Goal: Task Accomplishment & Management: Complete application form

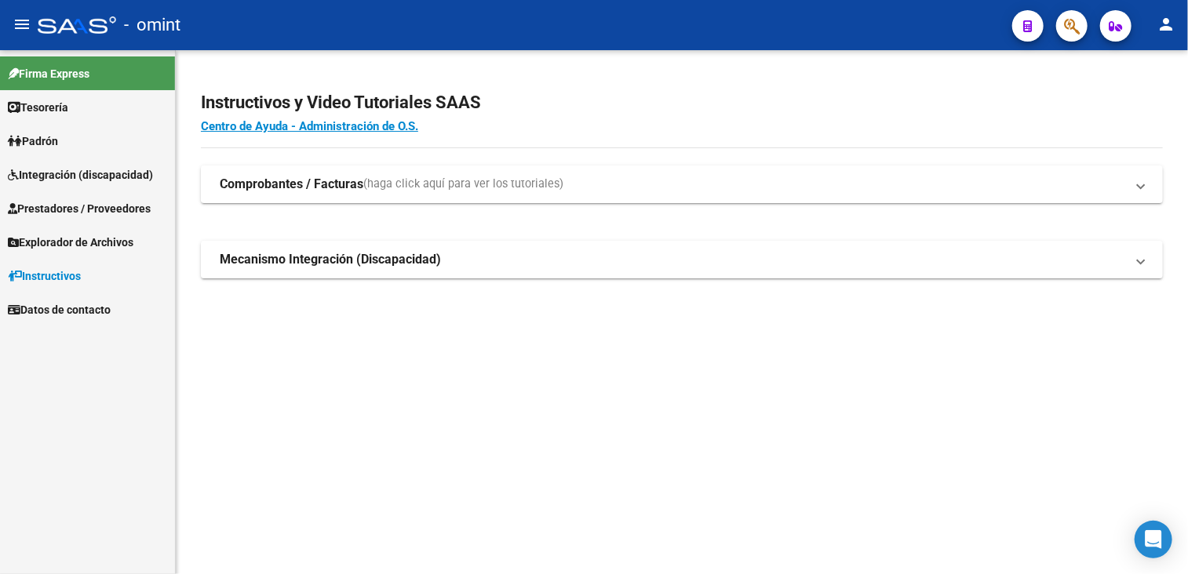
click at [56, 169] on span "Integración (discapacidad)" at bounding box center [80, 174] width 145 height 17
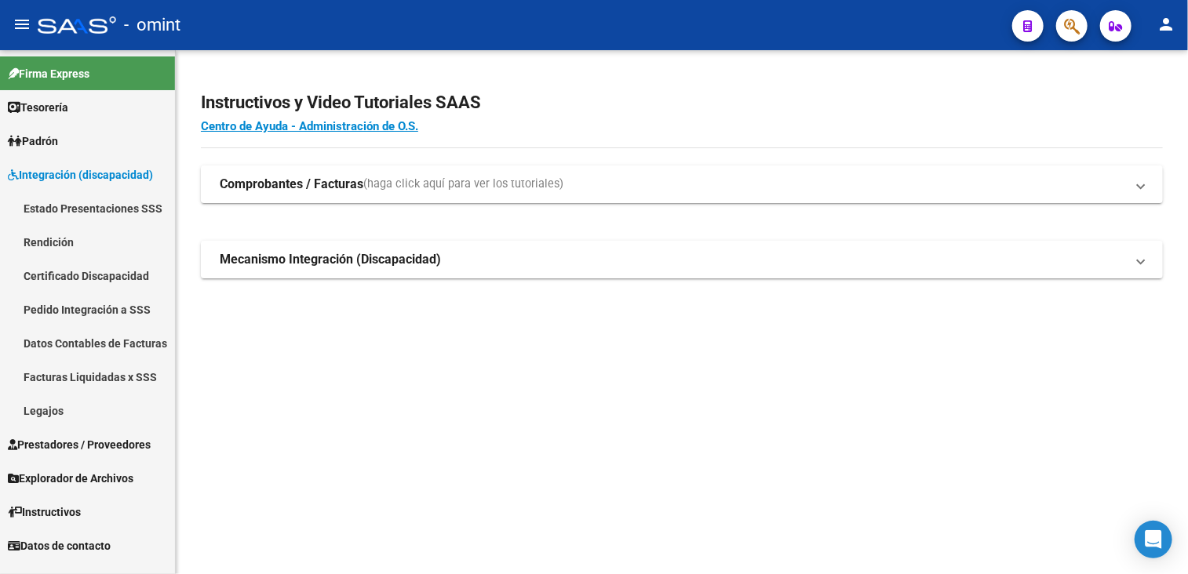
click at [88, 372] on link "Facturas Liquidadas x SSS" at bounding box center [87, 377] width 175 height 34
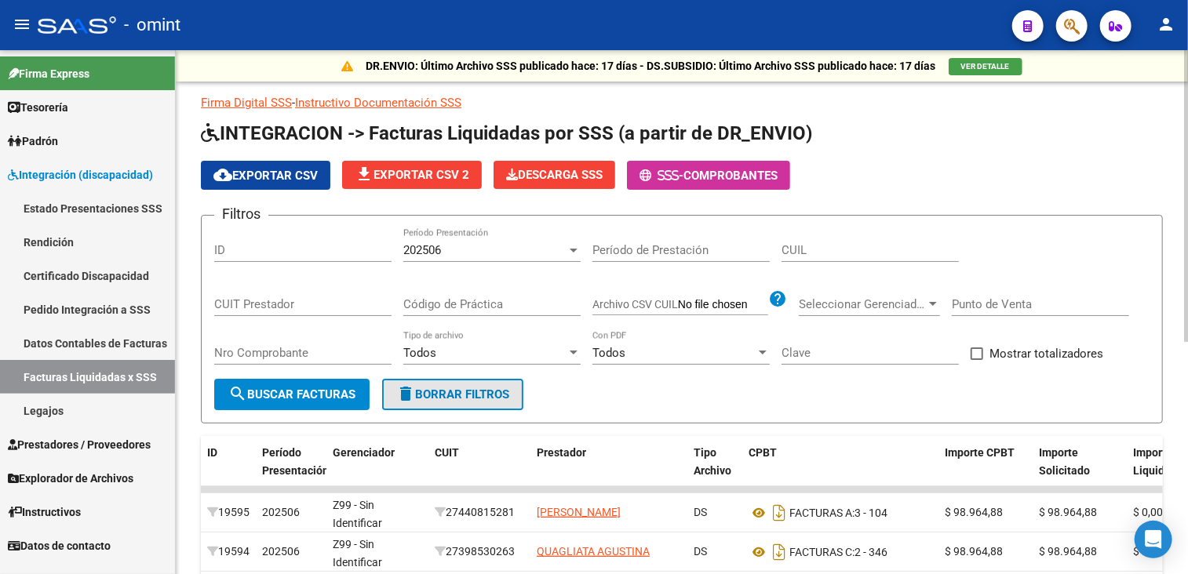
click at [517, 399] on button "delete Borrar Filtros" at bounding box center [452, 394] width 141 height 31
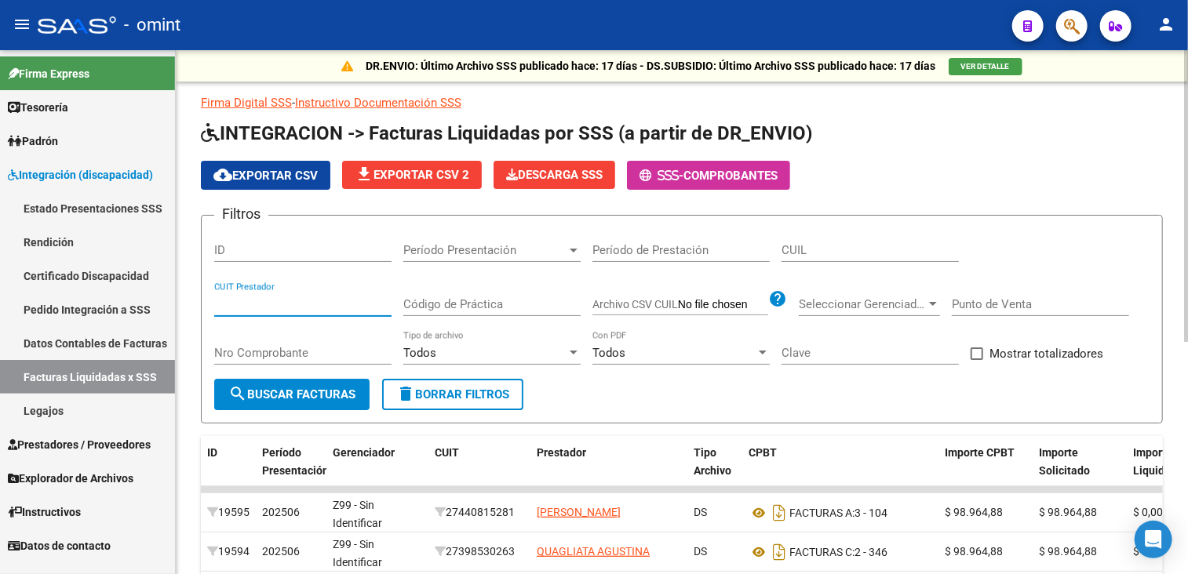
click at [302, 306] on input "CUIT Prestador" at bounding box center [302, 304] width 177 height 14
paste input "27-27067044-5"
drag, startPoint x: 301, startPoint y: 301, endPoint x: 169, endPoint y: 299, distance: 131.1
click at [169, 299] on mat-sidenav-container "Firma Express Tesorería Extractos Procesados (csv) Extractos Originales (pdf) P…" at bounding box center [594, 312] width 1188 height 524
paste input "0-22360167-8"
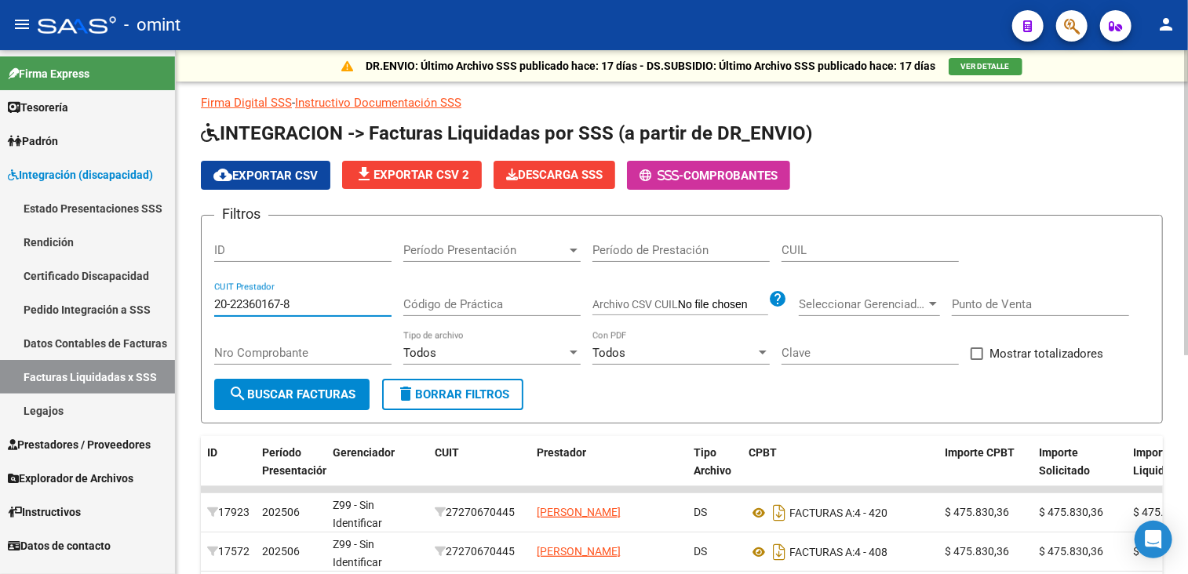
click at [330, 402] on button "search Buscar Facturas" at bounding box center [291, 394] width 155 height 31
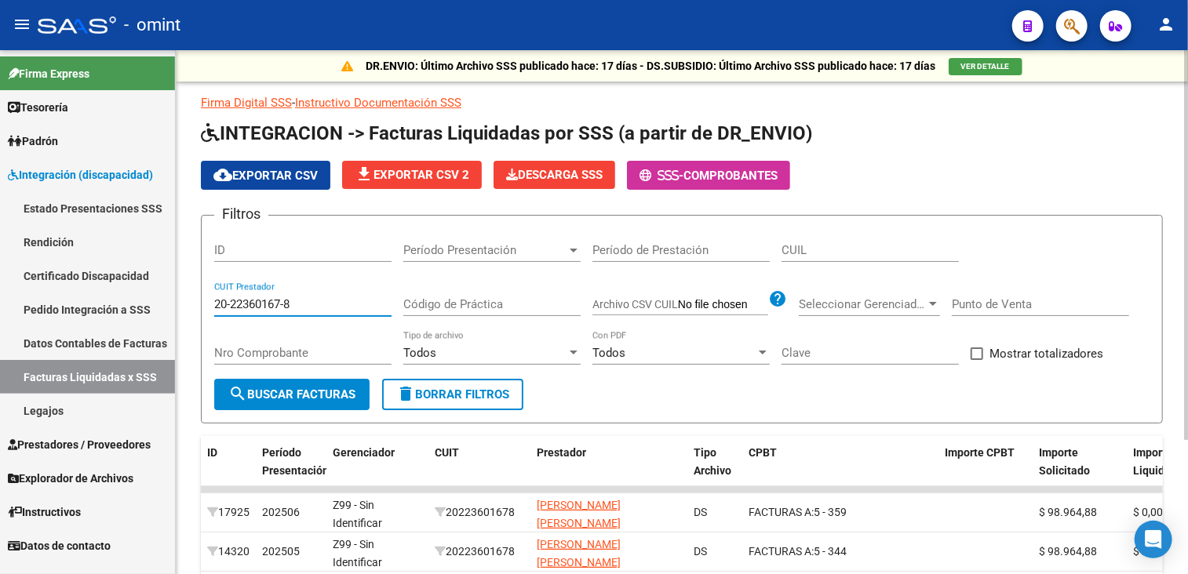
drag, startPoint x: 284, startPoint y: 307, endPoint x: 185, endPoint y: 308, distance: 98.9
click at [185, 308] on div "DR.ENVIO: Último Archivo SSS publicado hace: 17 días - DS.SUBSIDIO: Último Arch…" at bounding box center [682, 397] width 1012 height 695
paste input "7-22851577-4"
type input "27-22851577-4"
click at [290, 384] on button "search Buscar Facturas" at bounding box center [291, 394] width 155 height 31
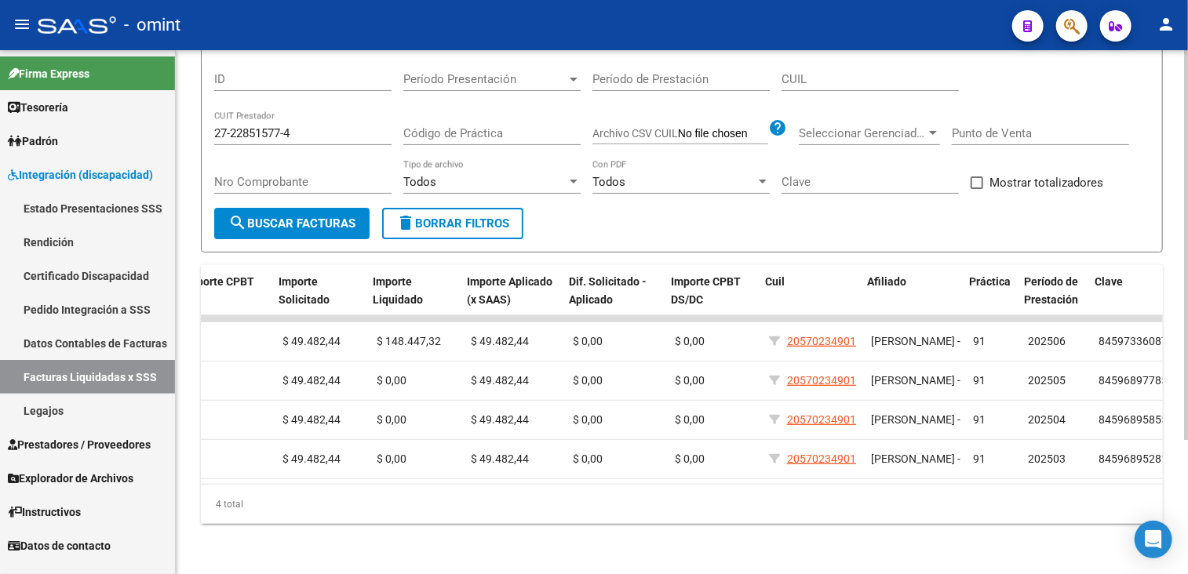
scroll to position [0, 760]
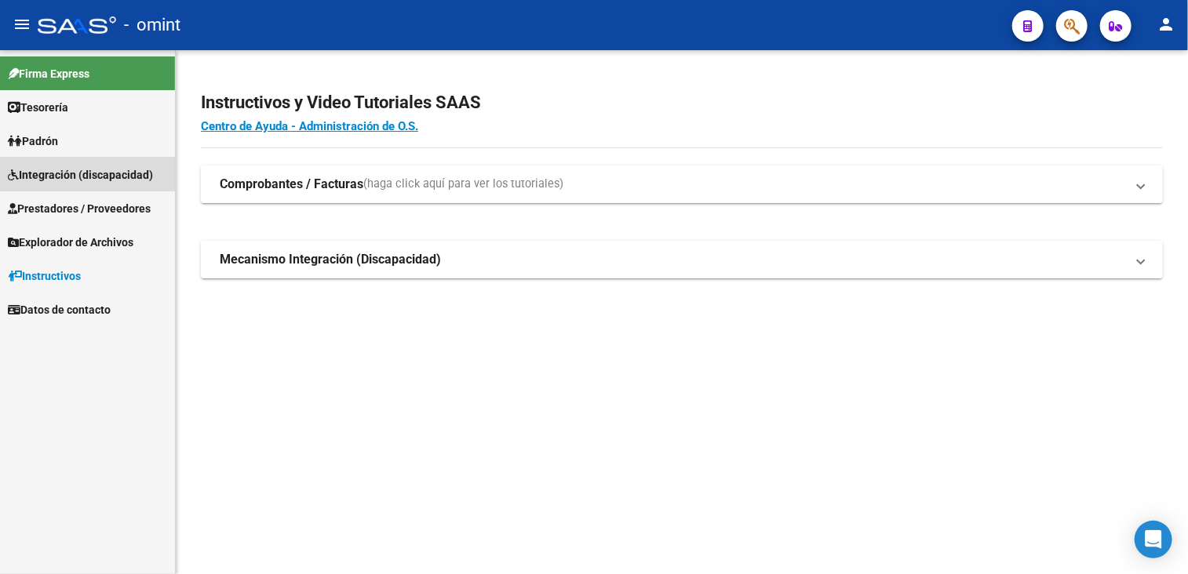
click at [66, 171] on span "Integración (discapacidad)" at bounding box center [80, 174] width 145 height 17
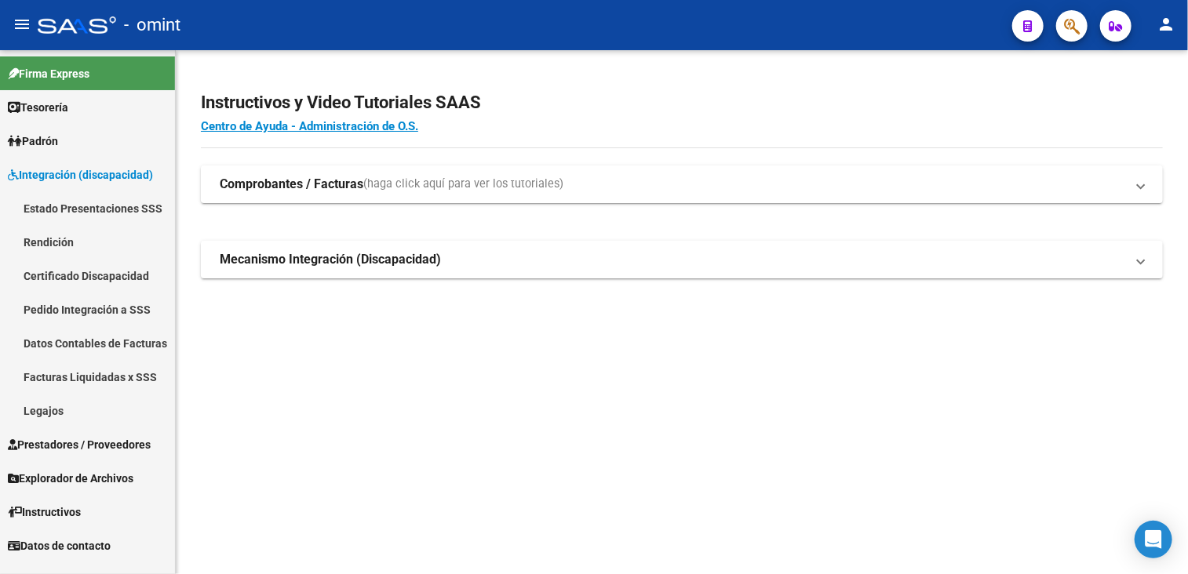
click at [38, 409] on link "Legajos" at bounding box center [87, 411] width 175 height 34
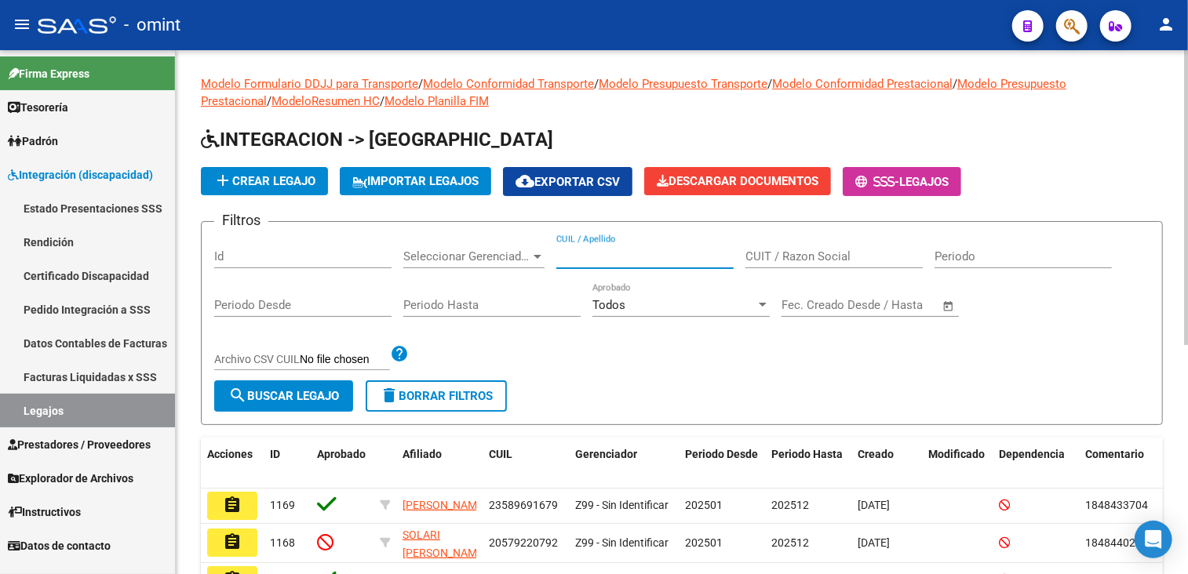
click at [625, 253] on input "CUIL / Apellido" at bounding box center [644, 257] width 177 height 14
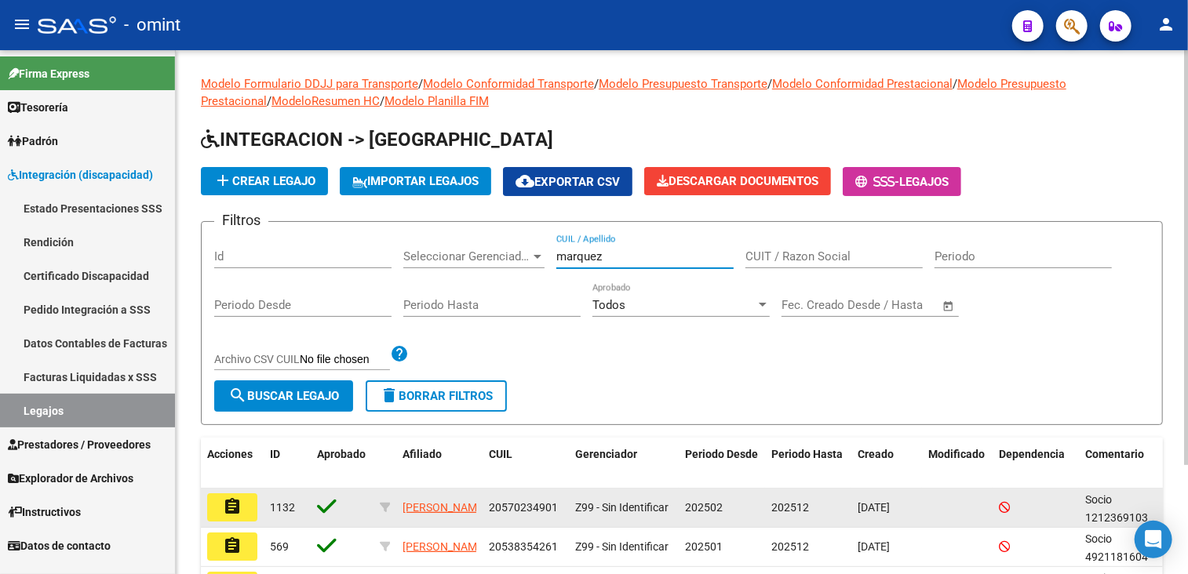
type input "marquez"
click at [222, 514] on button "assignment" at bounding box center [232, 508] width 50 height 28
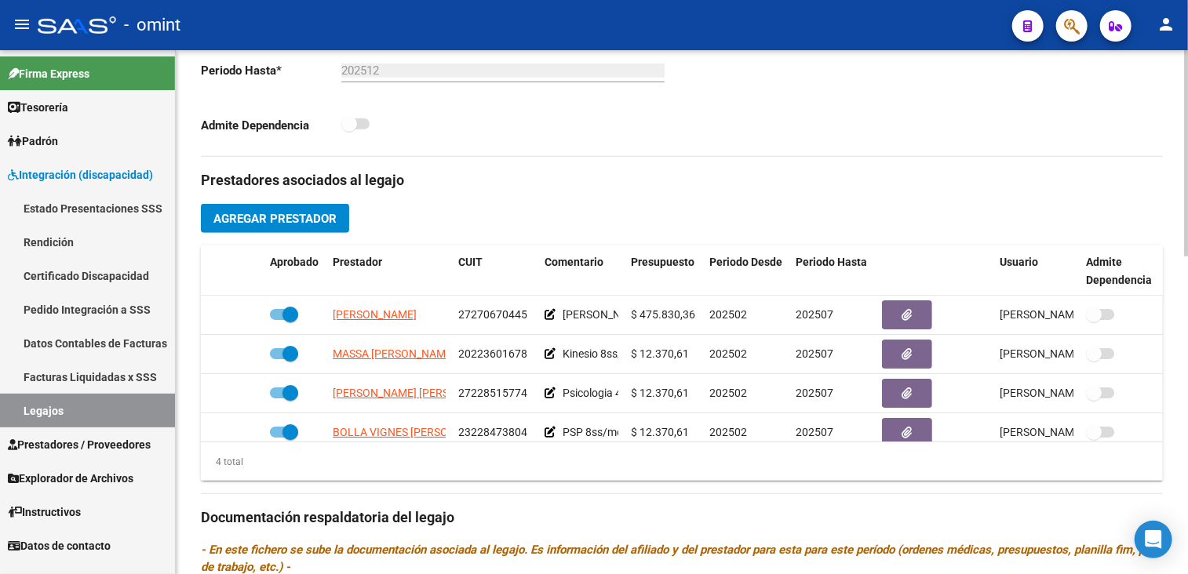
scroll to position [157, 0]
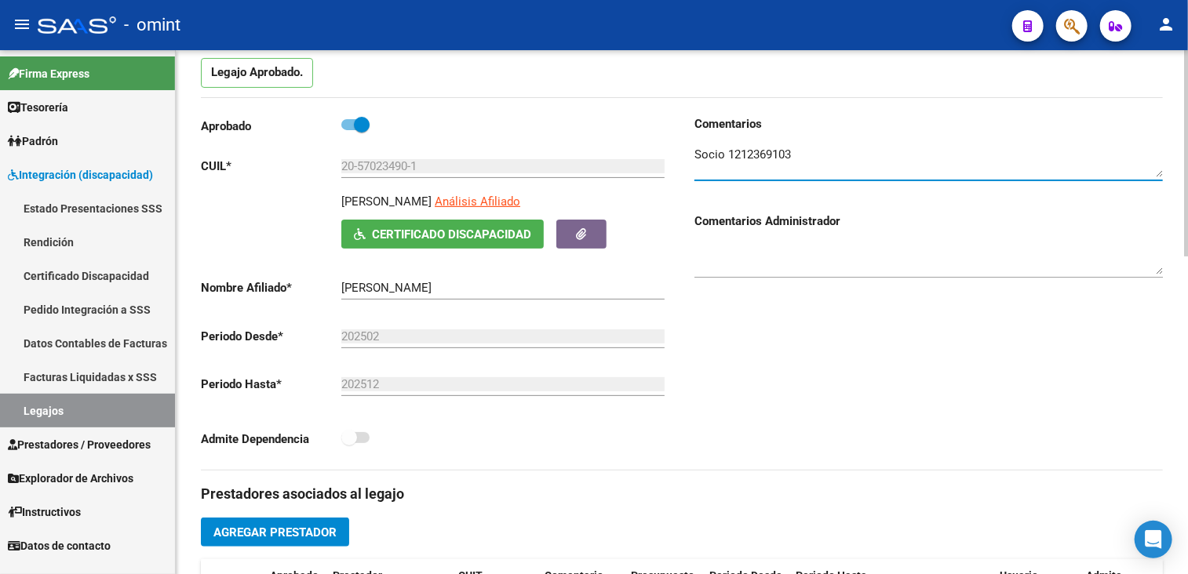
click at [785, 156] on textarea at bounding box center [928, 161] width 468 height 31
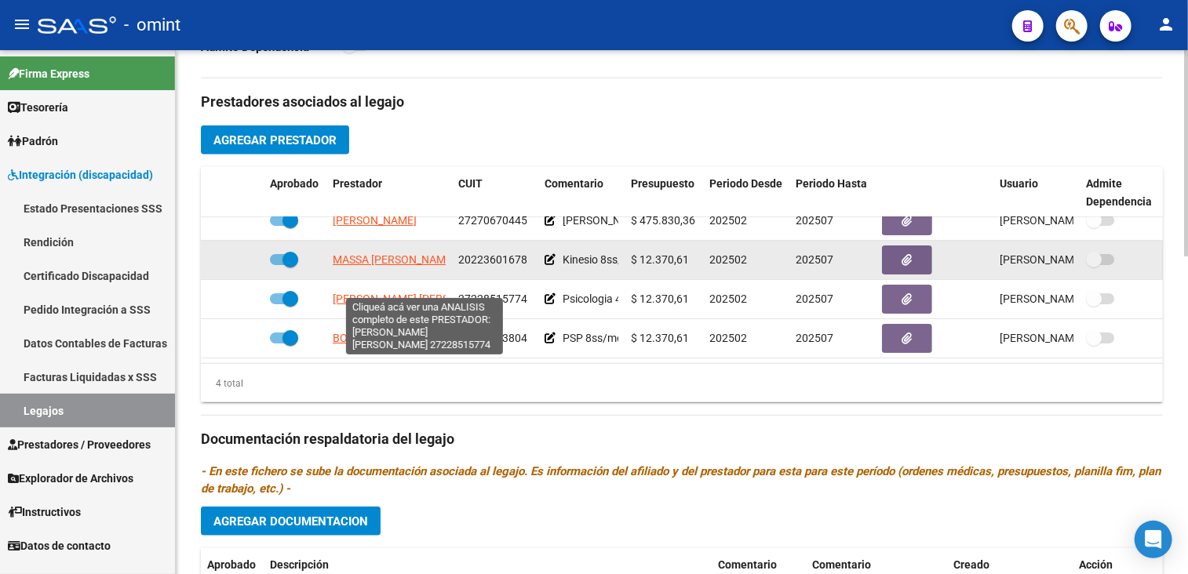
scroll to position [0, 0]
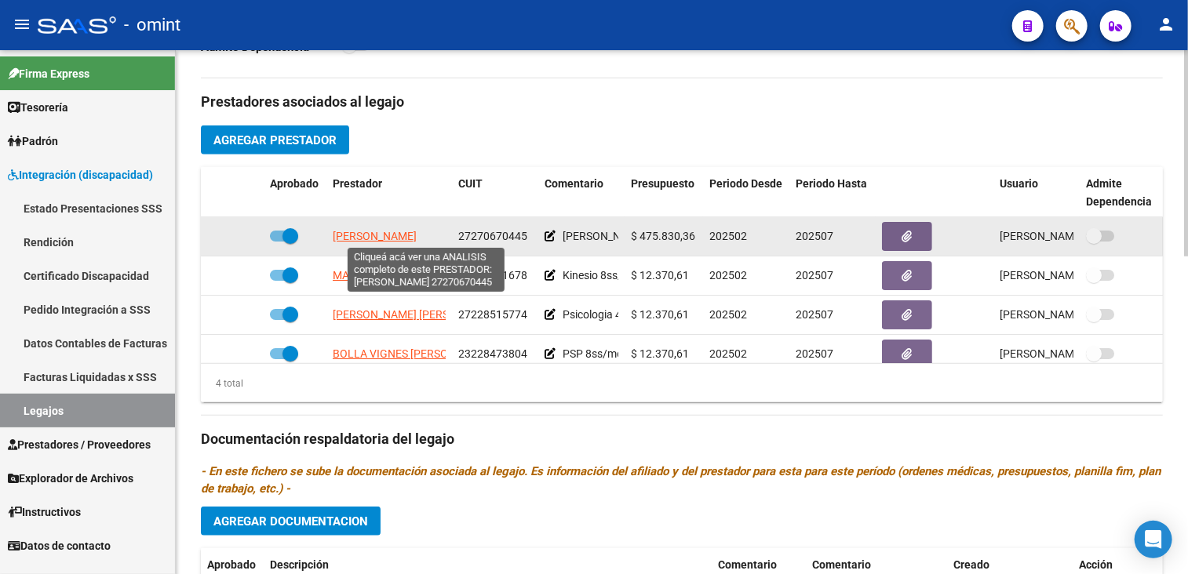
click at [390, 239] on span "[PERSON_NAME]" at bounding box center [375, 236] width 84 height 13
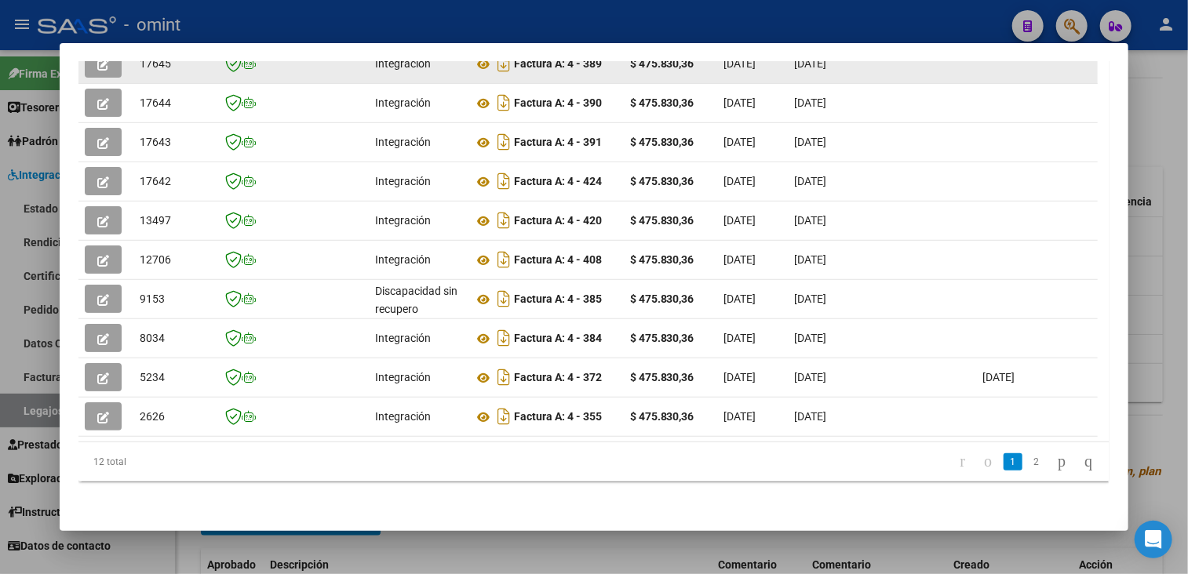
scroll to position [297, 0]
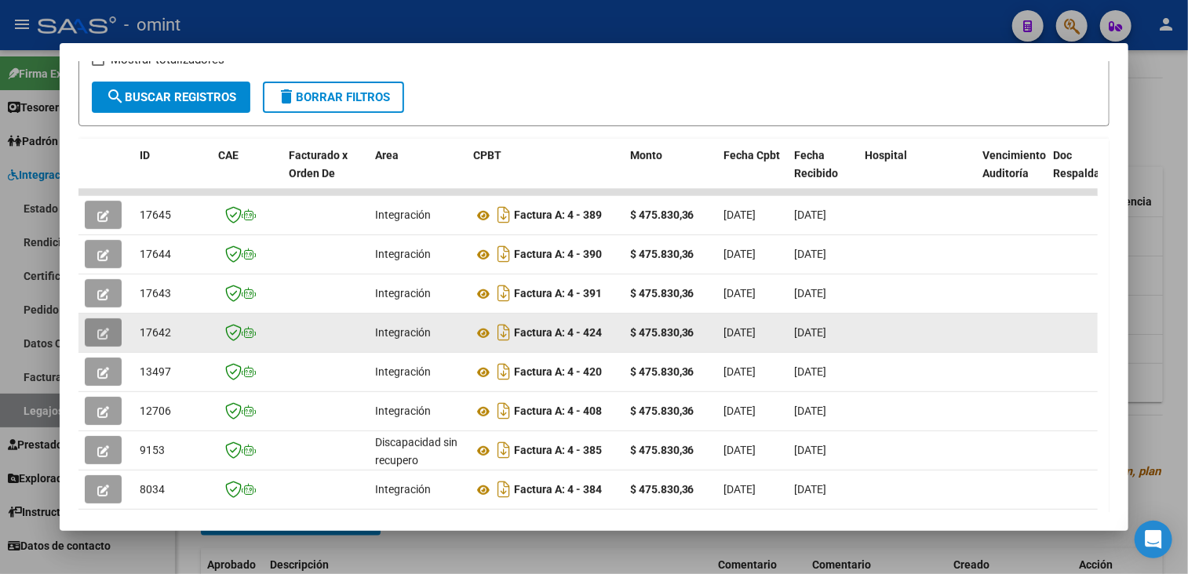
click at [97, 329] on icon "button" at bounding box center [103, 334] width 12 height 12
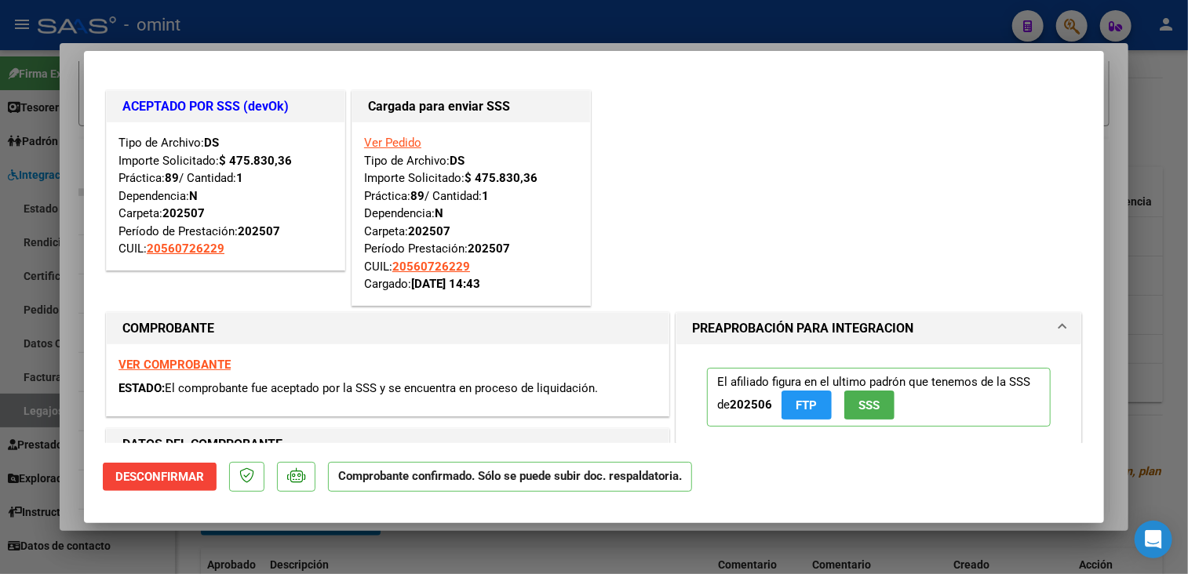
click at [284, 531] on div at bounding box center [594, 287] width 1188 height 574
type input "$ 0,00"
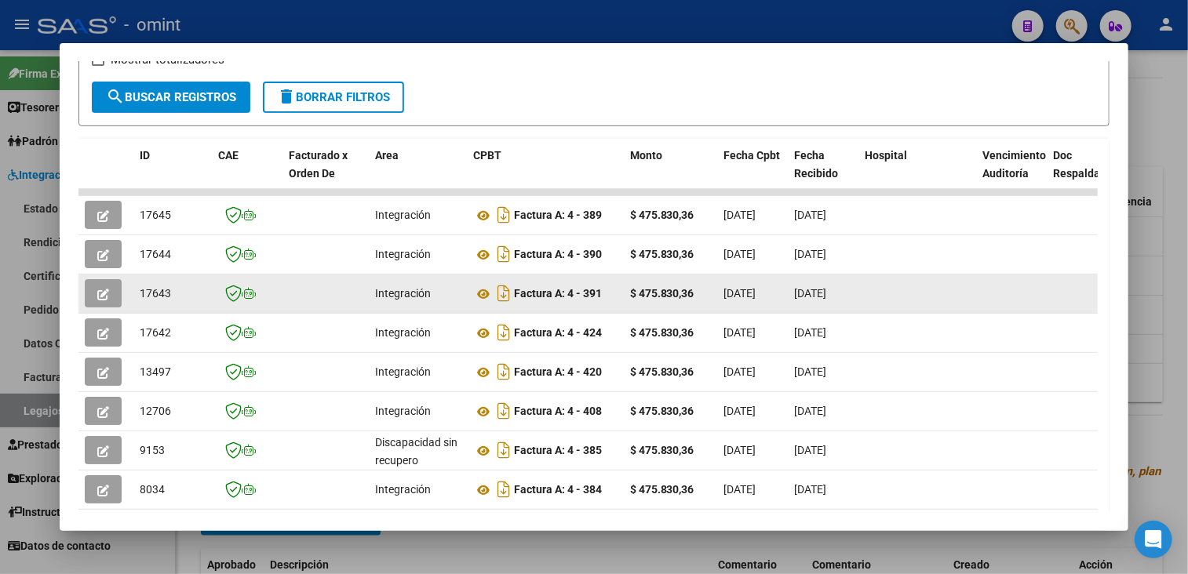
click at [100, 291] on icon "button" at bounding box center [103, 295] width 12 height 12
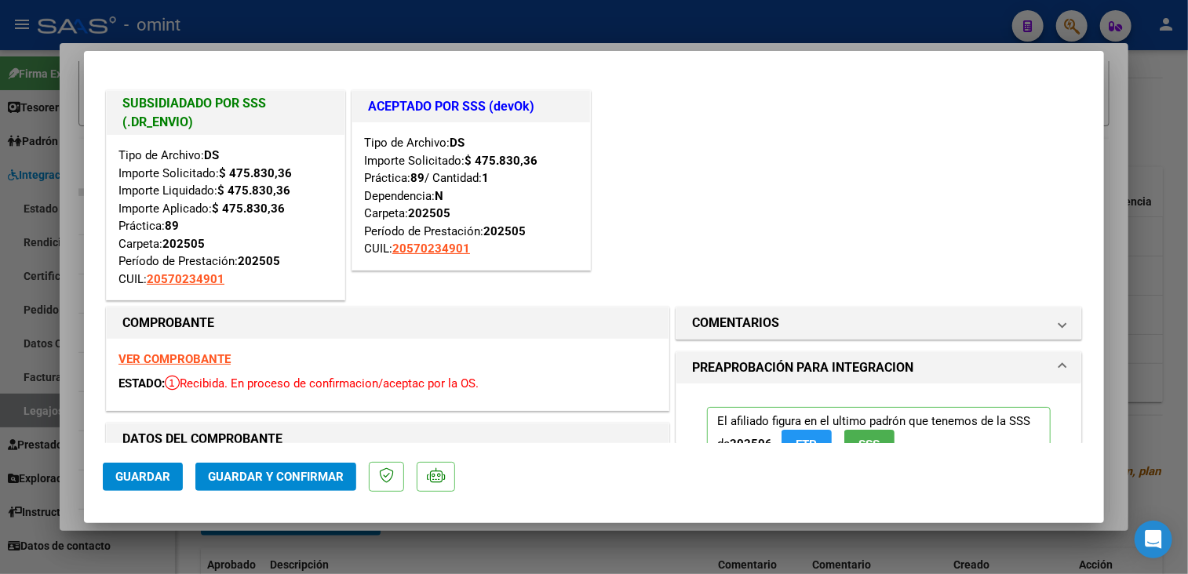
click at [254, 545] on div at bounding box center [594, 287] width 1188 height 574
type input "$ 0,00"
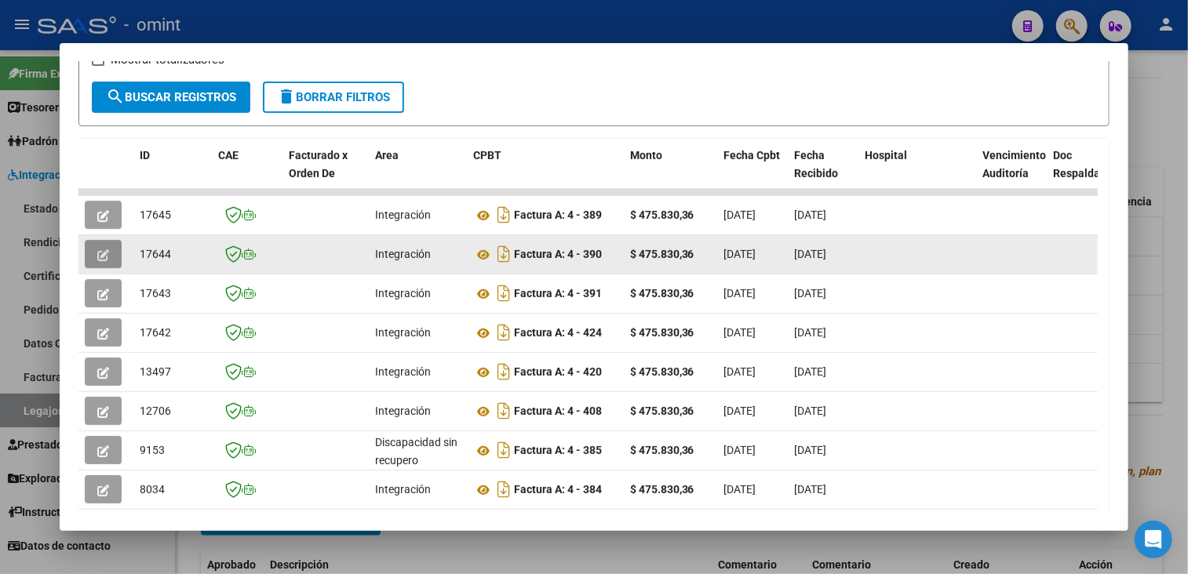
click at [113, 266] on button "button" at bounding box center [103, 254] width 37 height 28
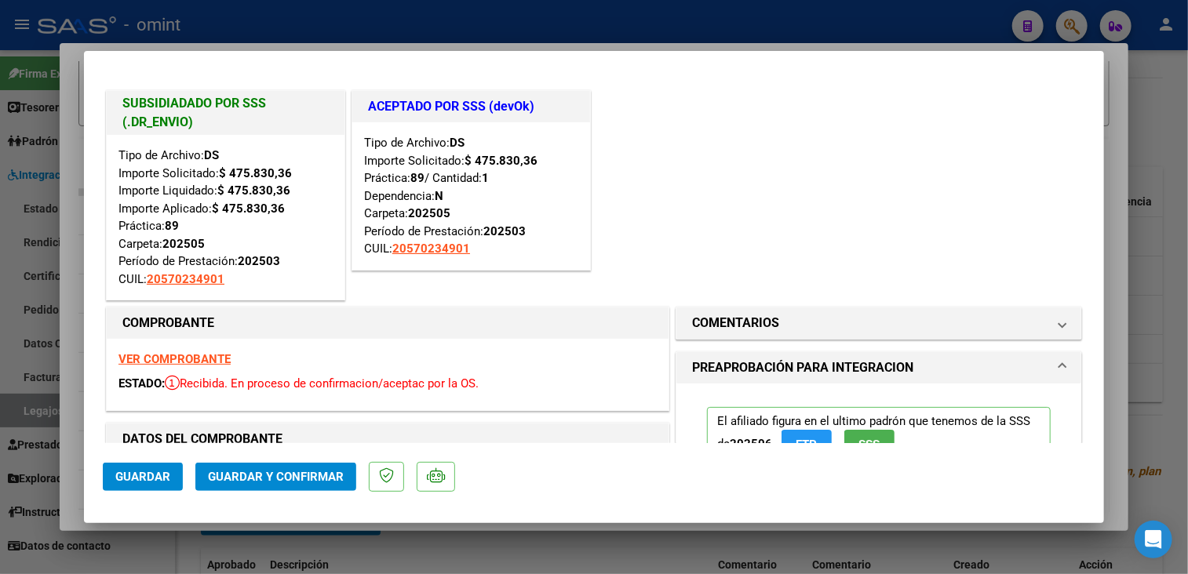
click at [188, 541] on div at bounding box center [594, 287] width 1188 height 574
type input "$ 0,00"
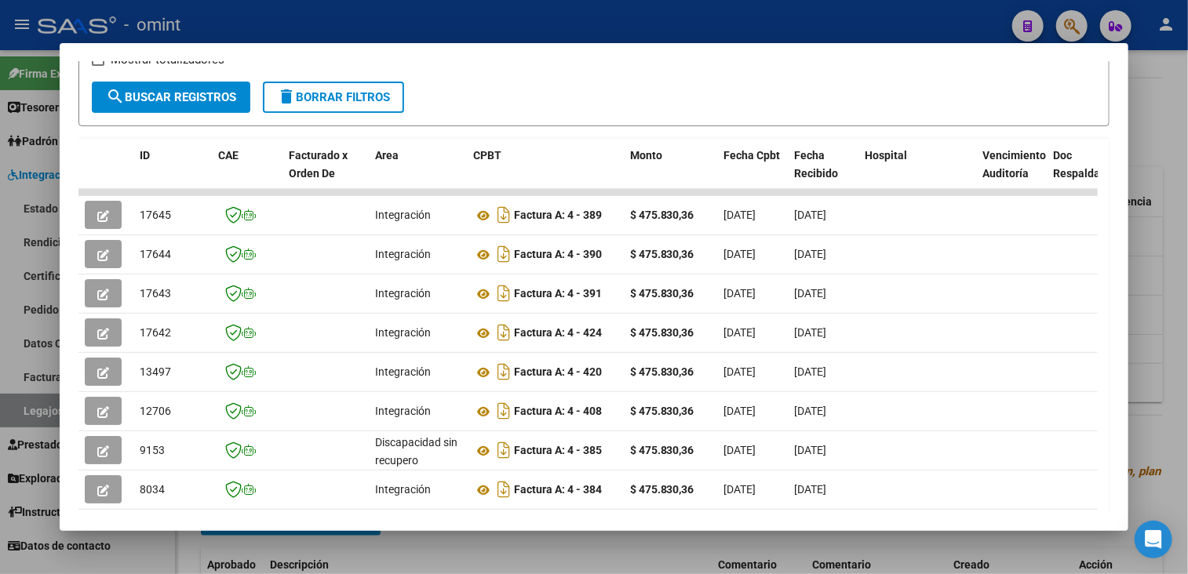
scroll to position [140, 0]
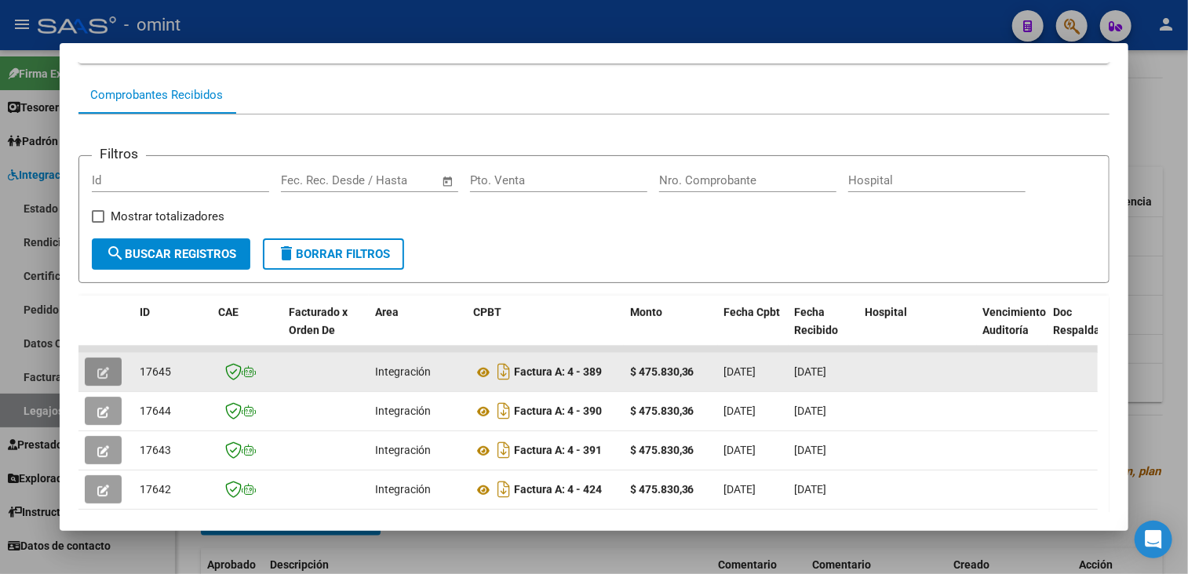
click at [112, 364] on button "button" at bounding box center [103, 372] width 37 height 28
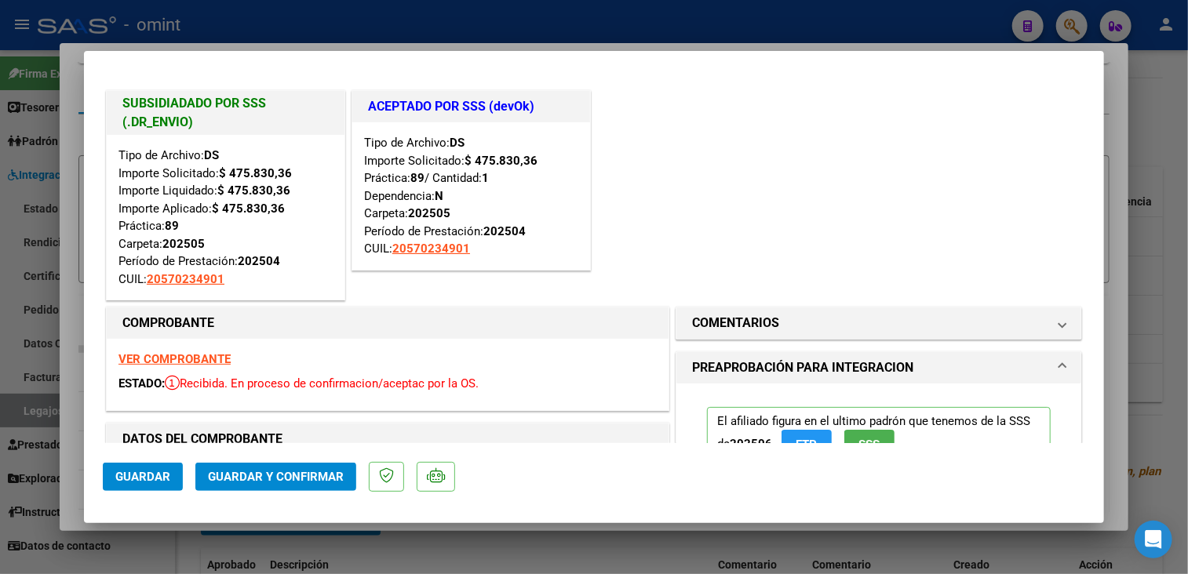
click at [253, 558] on div at bounding box center [594, 287] width 1188 height 574
type input "$ 0,00"
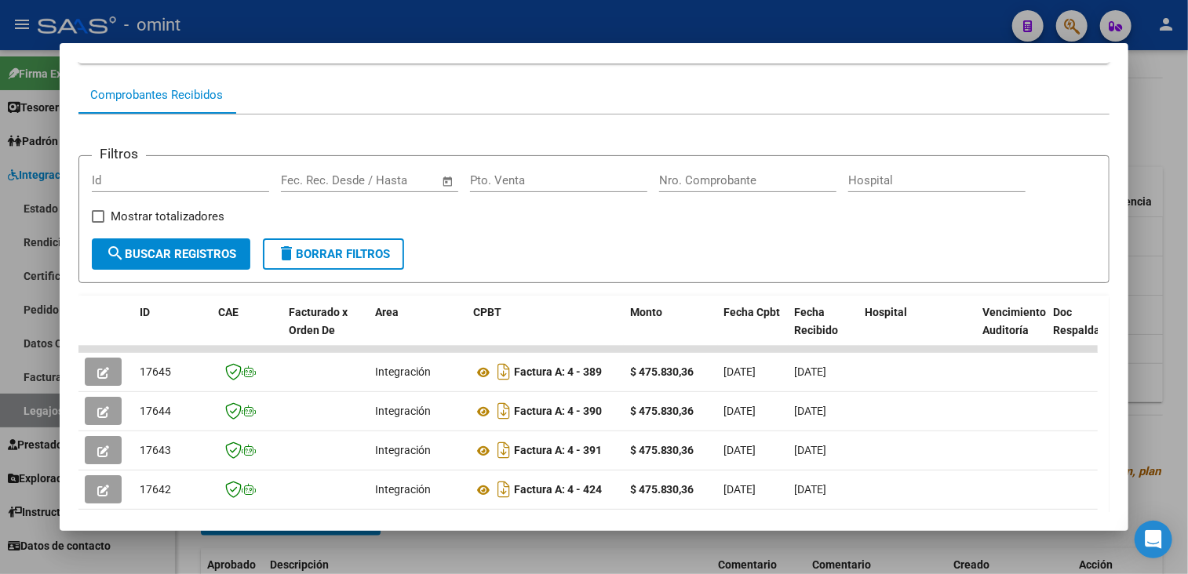
click at [251, 558] on div at bounding box center [594, 287] width 1188 height 574
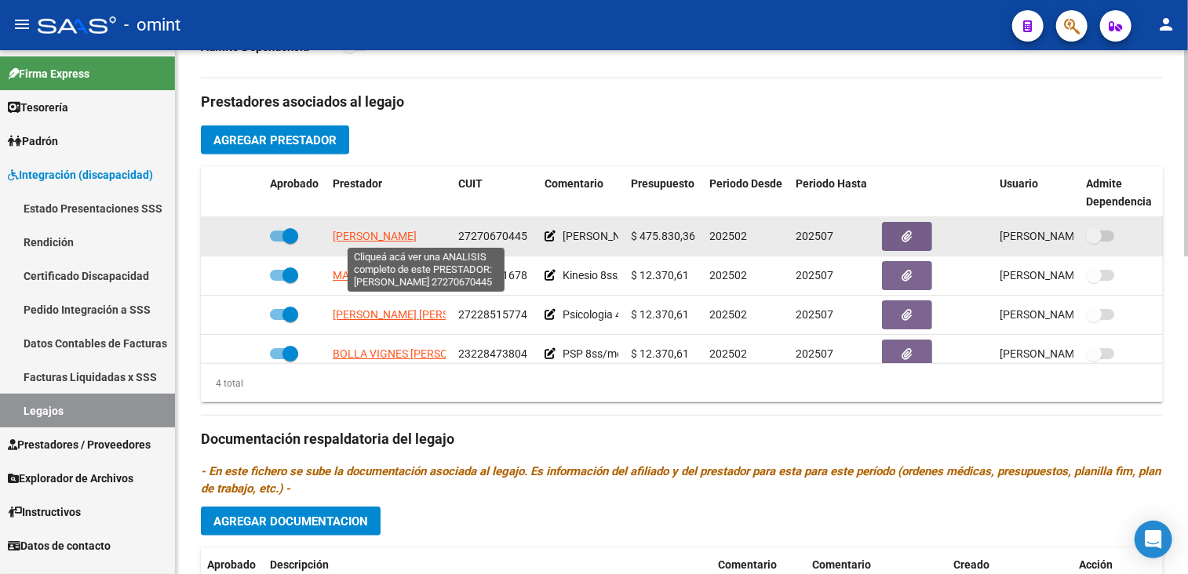
click at [383, 237] on span "[PERSON_NAME]" at bounding box center [375, 236] width 84 height 13
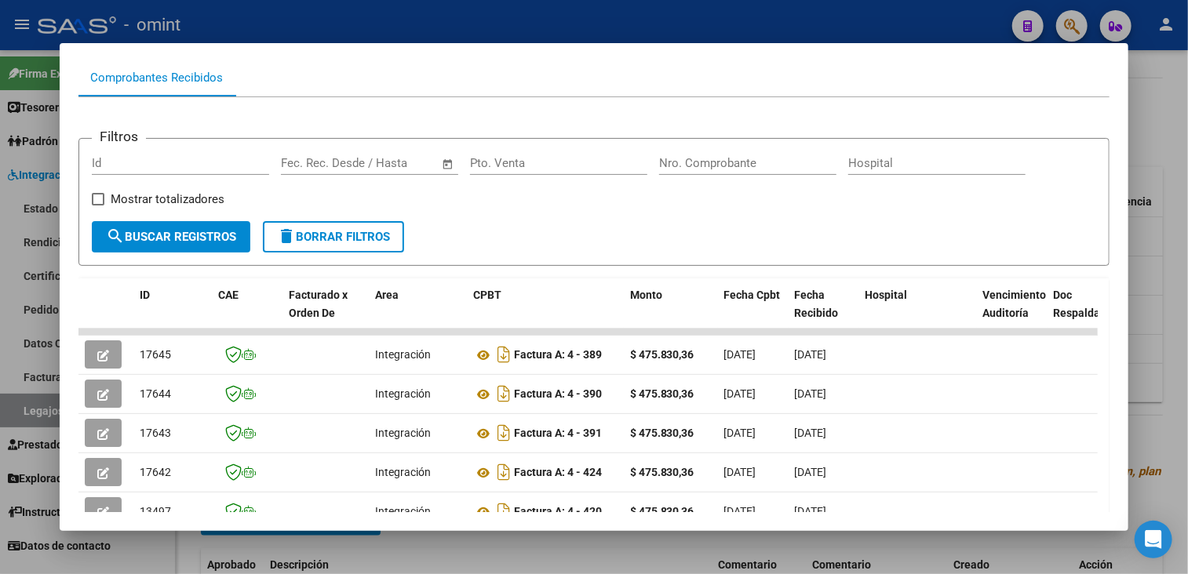
scroll to position [392, 0]
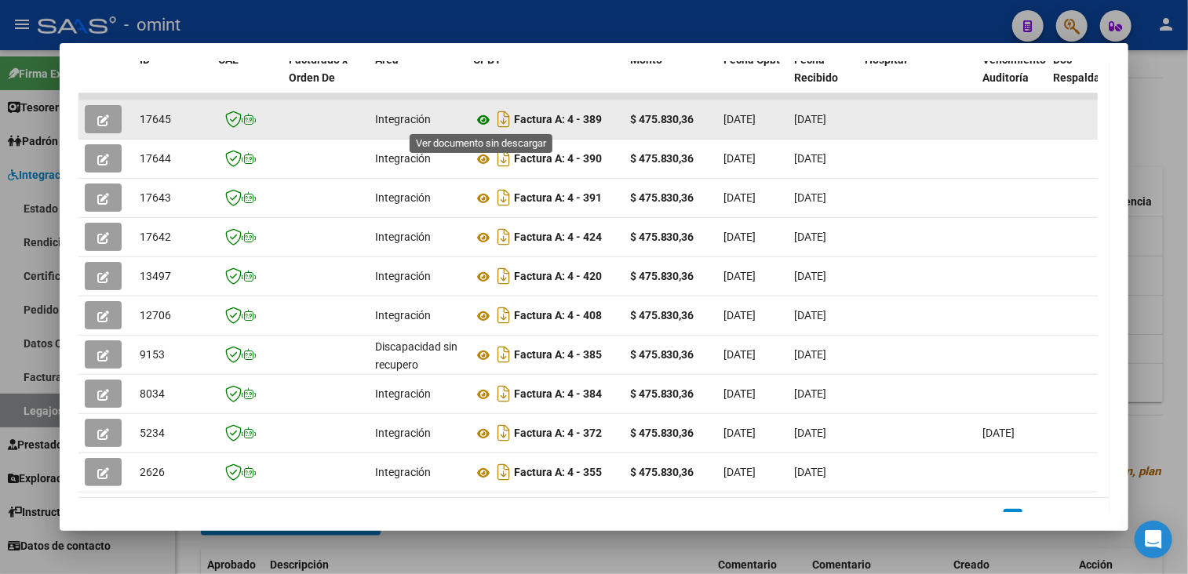
click at [482, 119] on icon at bounding box center [483, 120] width 20 height 19
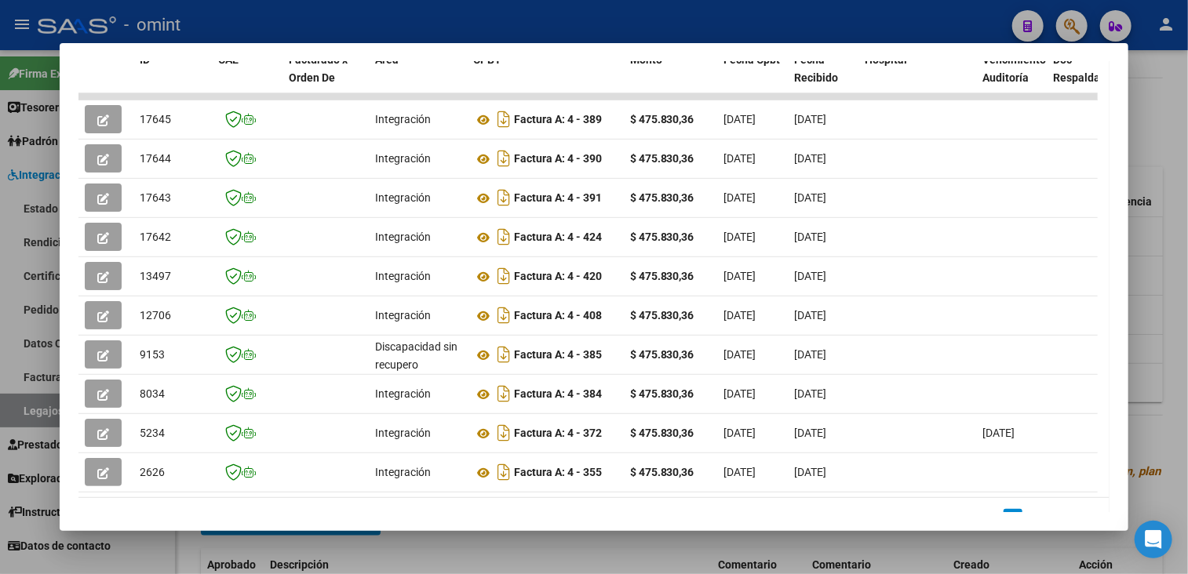
scroll to position [454, 0]
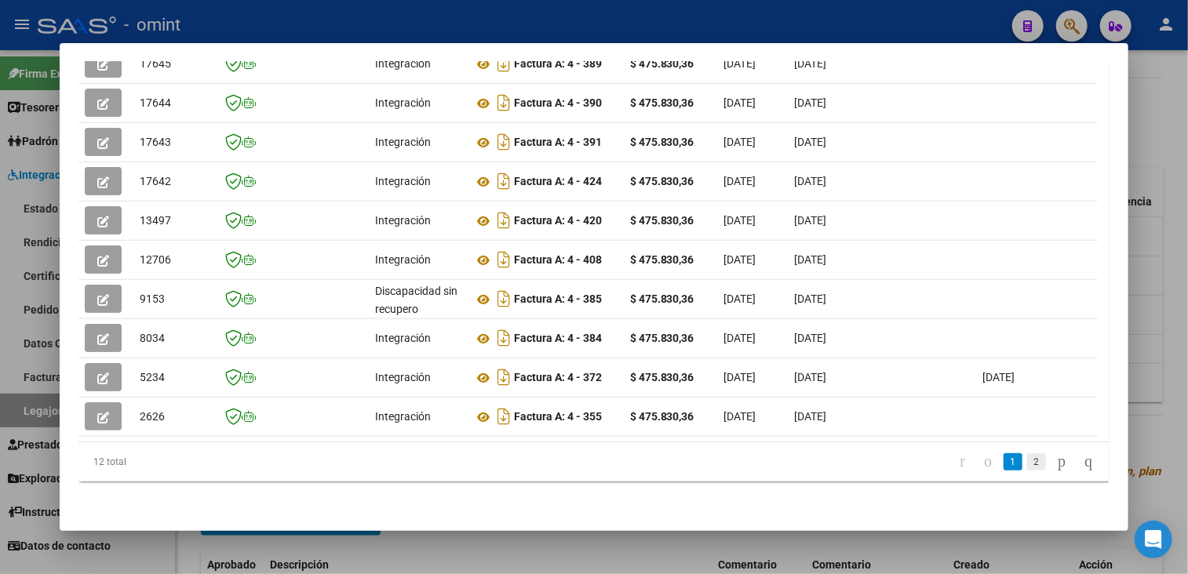
click at [1027, 468] on link "2" at bounding box center [1036, 462] width 19 height 17
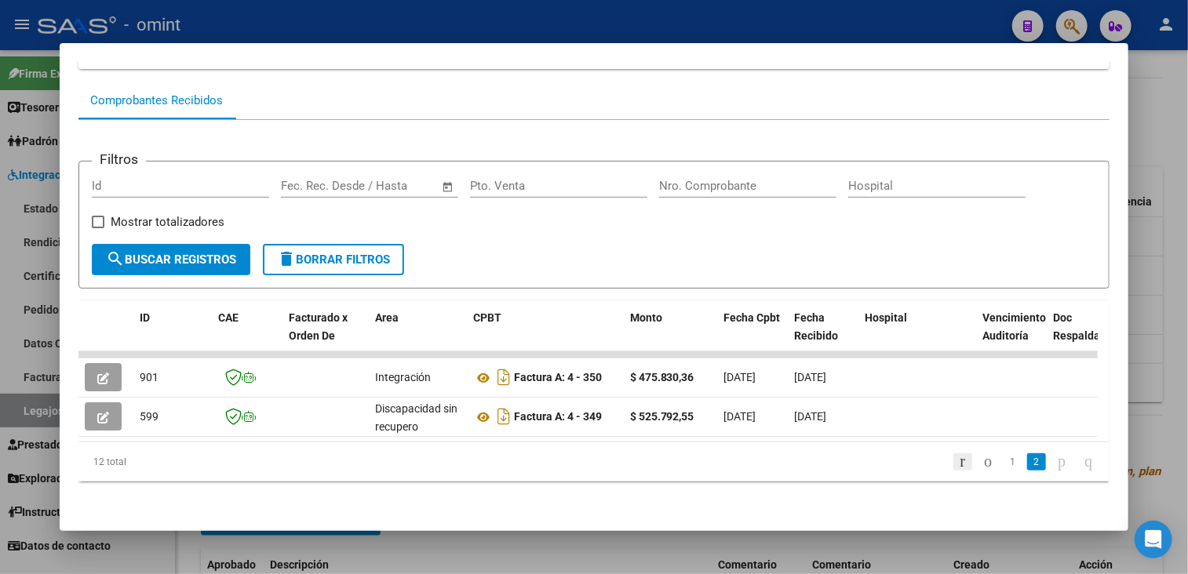
click at [958, 464] on icon "go to first page" at bounding box center [963, 461] width 10 height 19
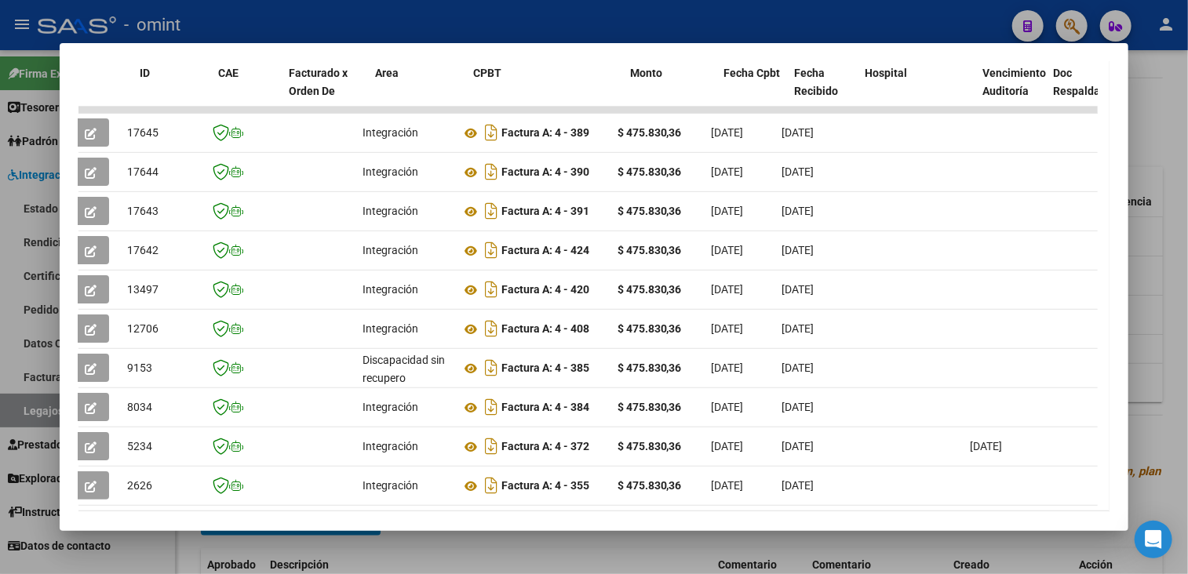
scroll to position [0, 0]
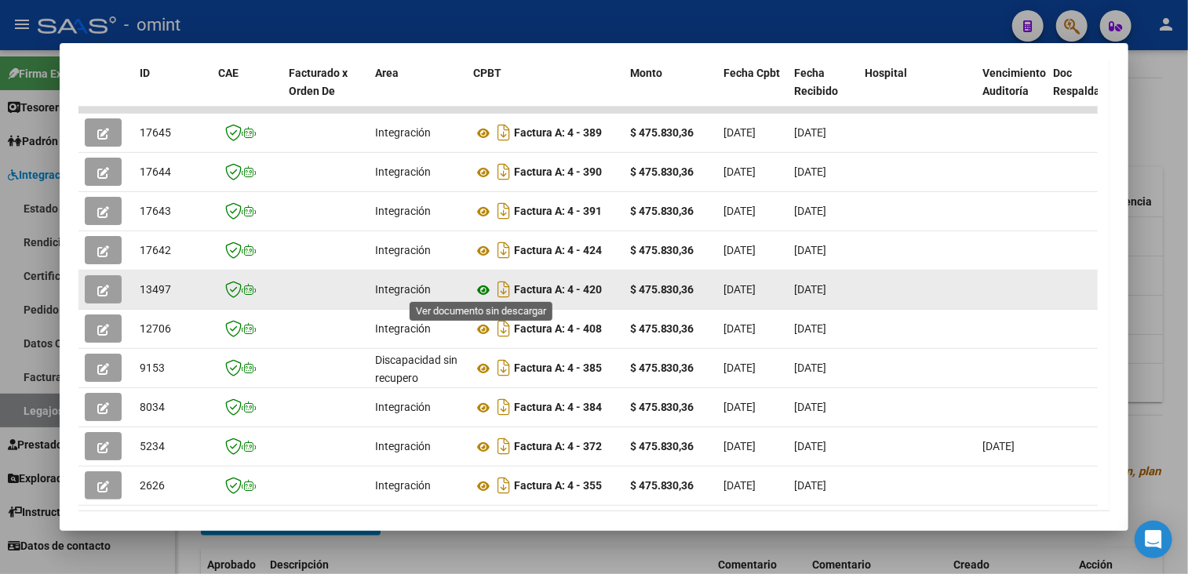
click at [479, 285] on icon at bounding box center [483, 290] width 20 height 19
click at [107, 288] on icon "button" at bounding box center [103, 291] width 12 height 12
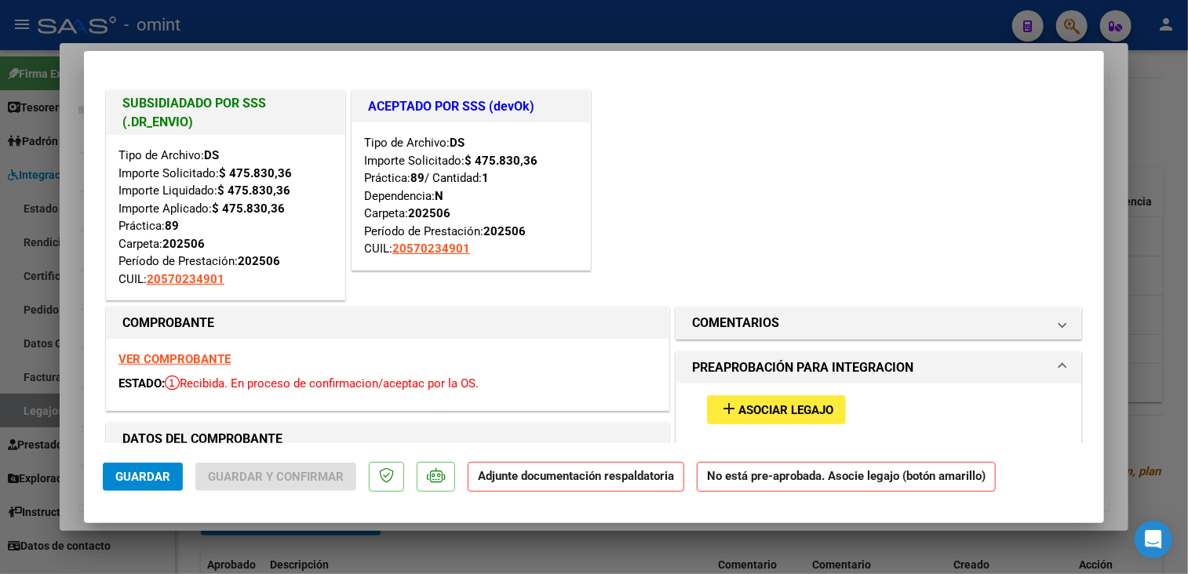
click at [288, 533] on div at bounding box center [594, 287] width 1188 height 574
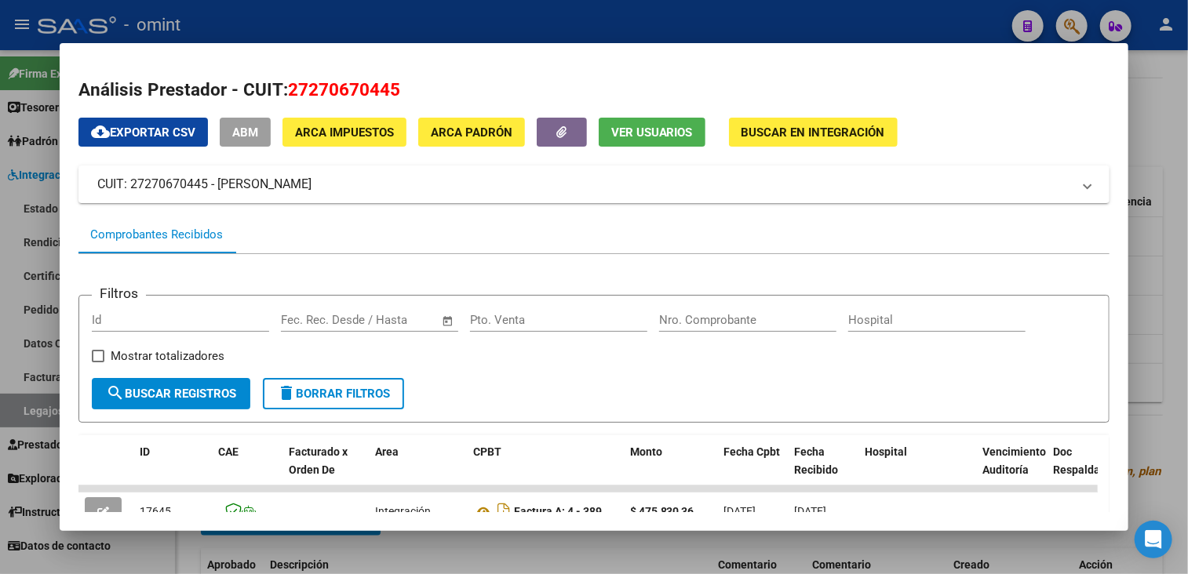
click at [336, 82] on span "27270670445" at bounding box center [344, 89] width 112 height 20
click at [359, 86] on span "27270670445" at bounding box center [344, 89] width 112 height 20
copy span "27270670445"
click at [388, 562] on div at bounding box center [594, 287] width 1188 height 574
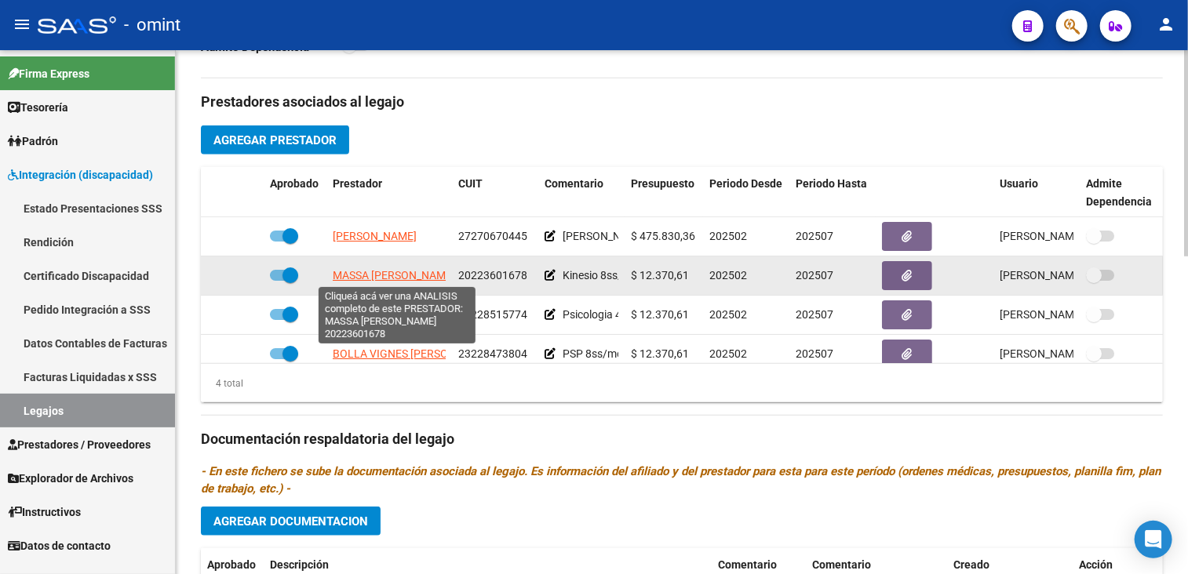
click at [383, 281] on span "MASSA [PERSON_NAME]" at bounding box center [394, 275] width 122 height 13
type textarea "20223601678"
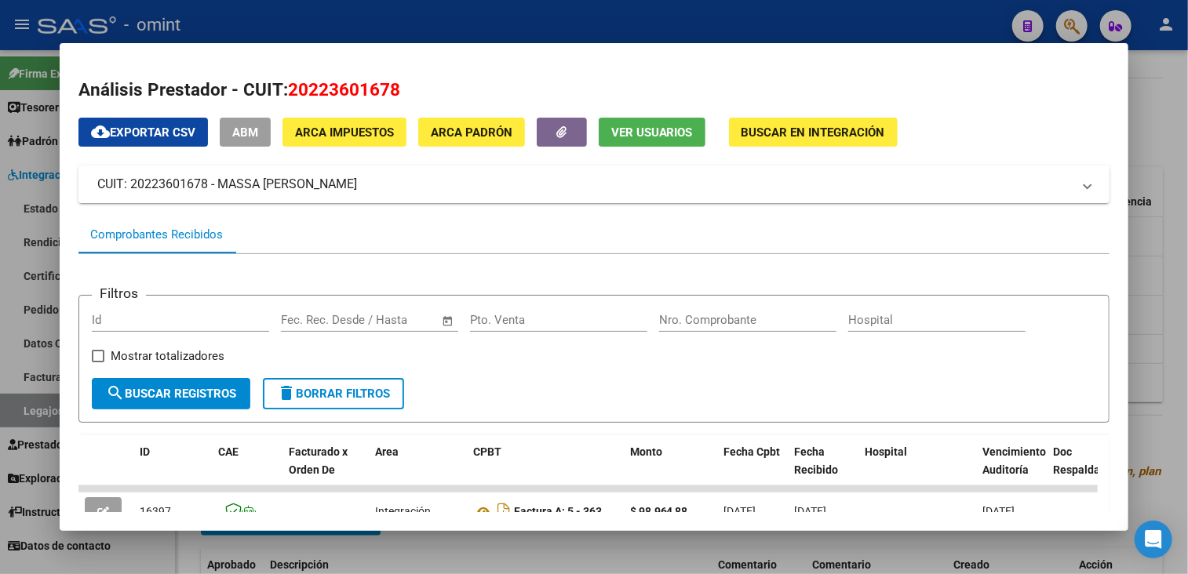
click at [342, 90] on span "20223601678" at bounding box center [344, 89] width 112 height 20
copy span "20223601678"
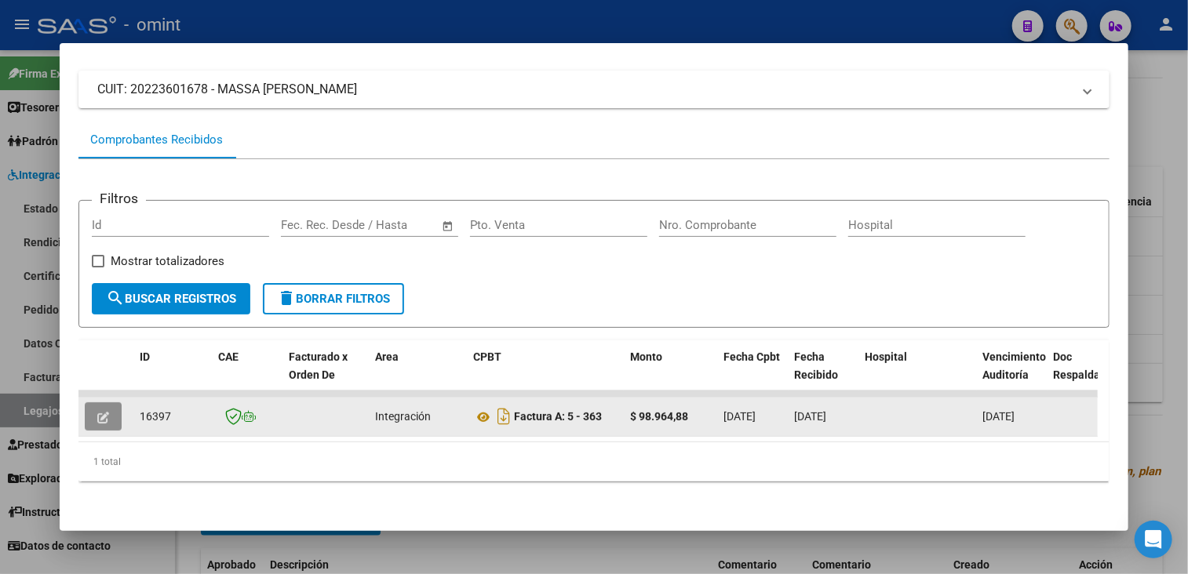
click at [91, 408] on button "button" at bounding box center [103, 417] width 37 height 28
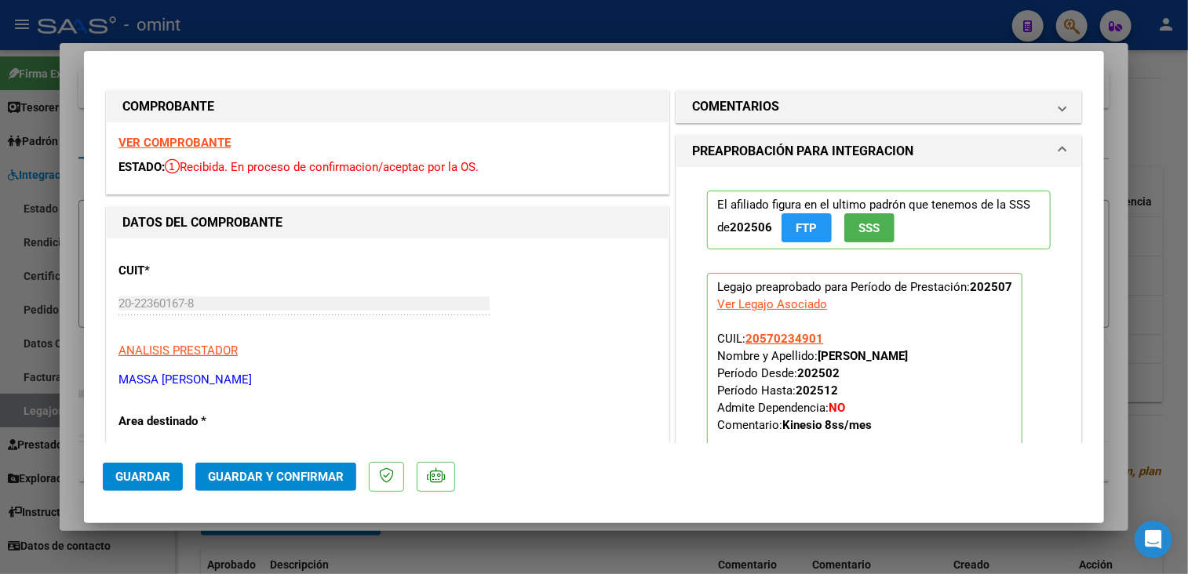
click at [191, 141] on strong "VER COMPROBANTE" at bounding box center [174, 143] width 112 height 14
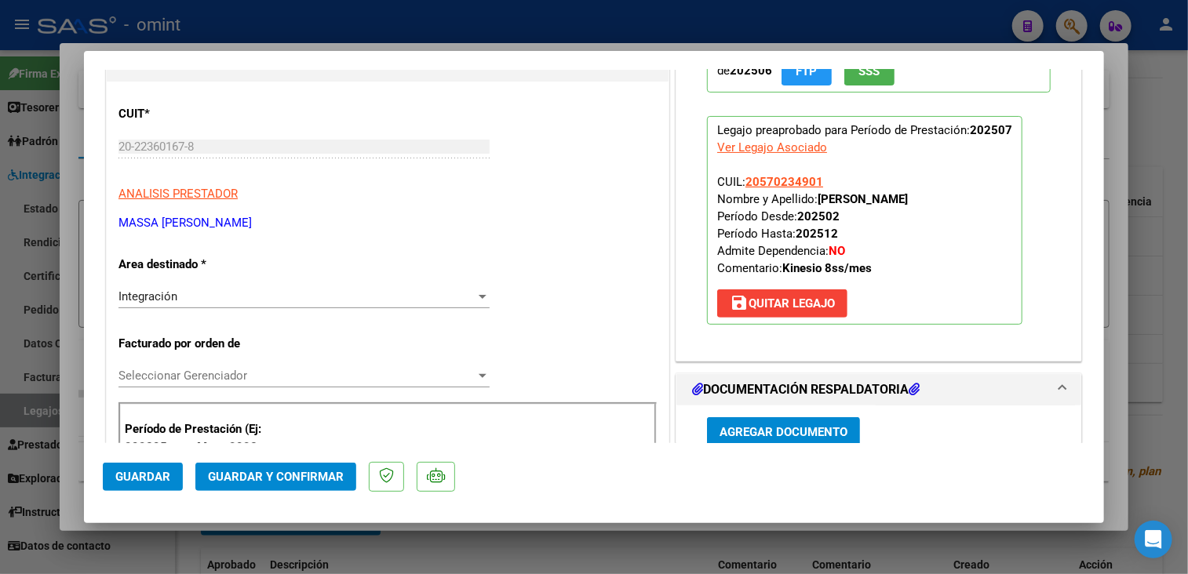
scroll to position [392, 0]
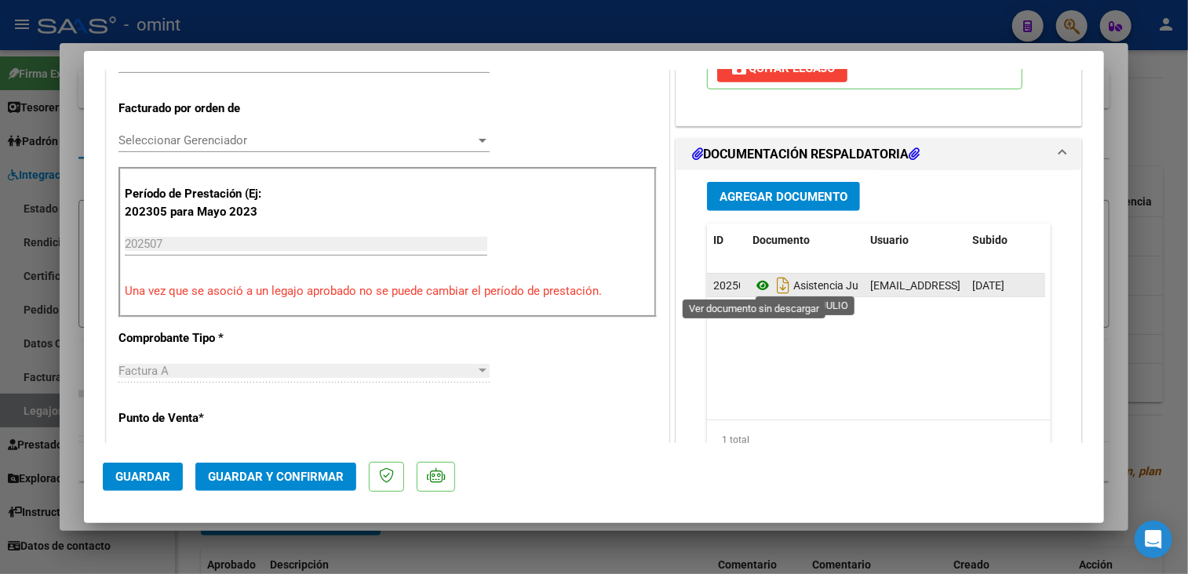
click at [756, 285] on icon at bounding box center [762, 285] width 20 height 19
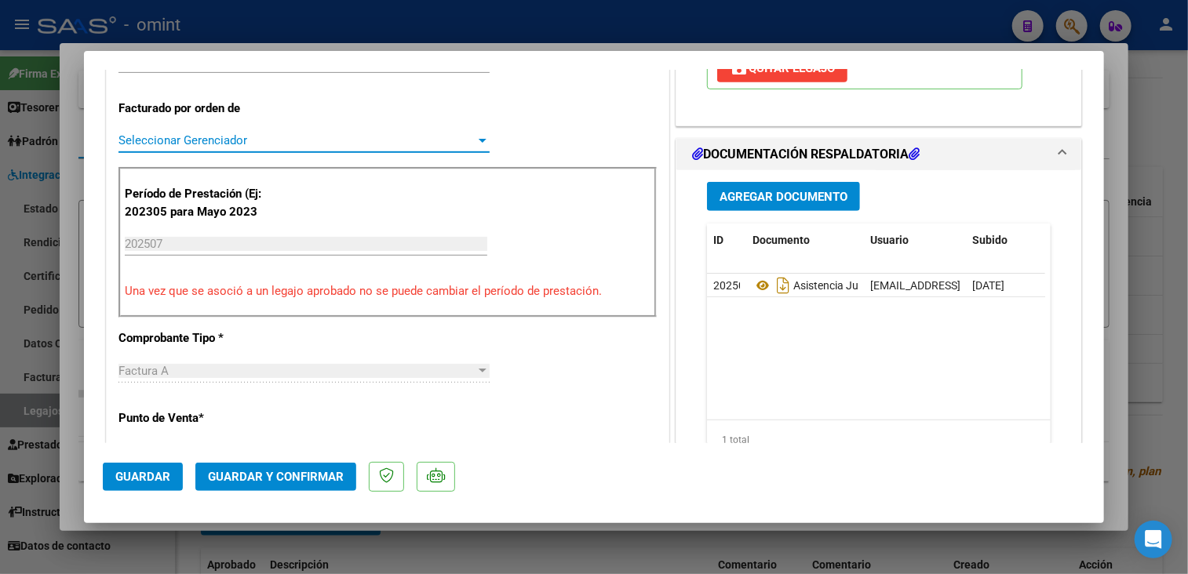
click at [256, 142] on span "Seleccionar Gerenciador" at bounding box center [296, 140] width 357 height 14
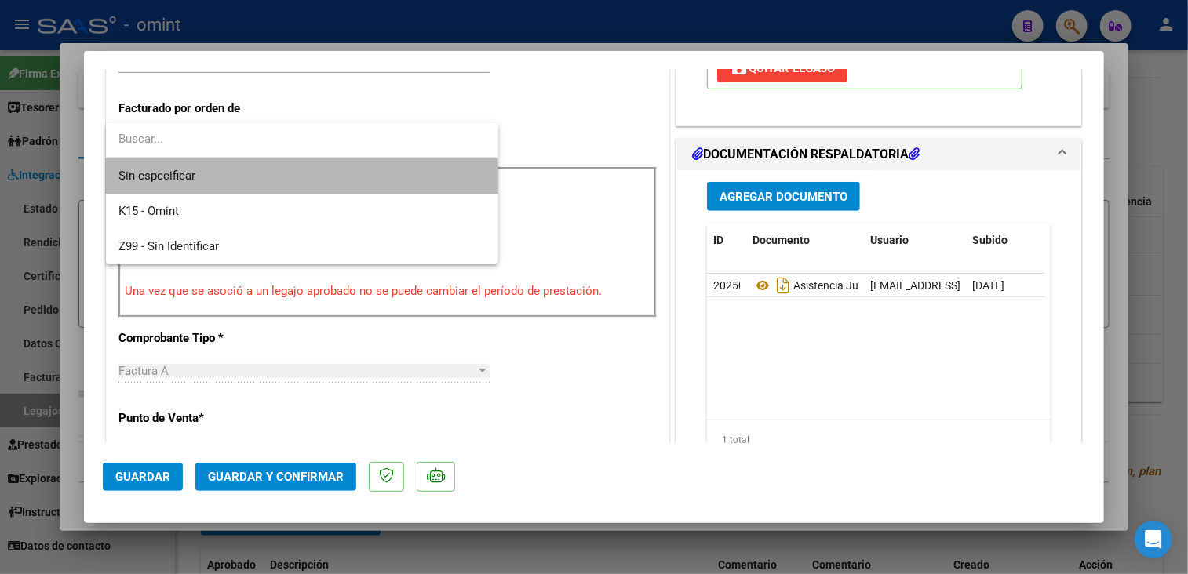
click at [242, 184] on span "Sin especificar" at bounding box center [301, 175] width 367 height 35
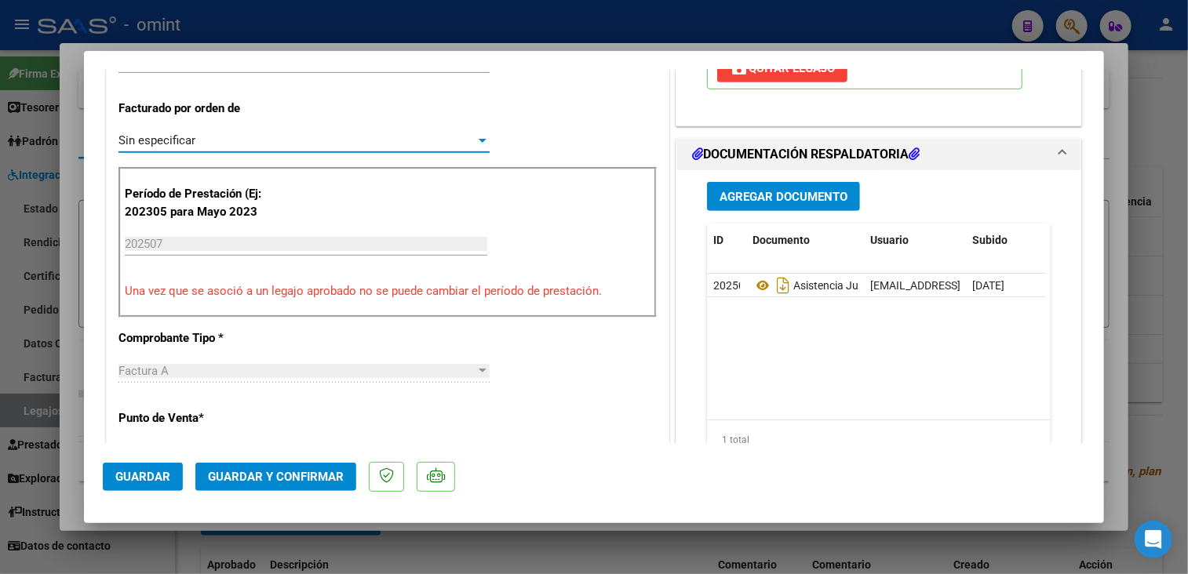
click at [284, 485] on button "Guardar y Confirmar" at bounding box center [275, 477] width 161 height 28
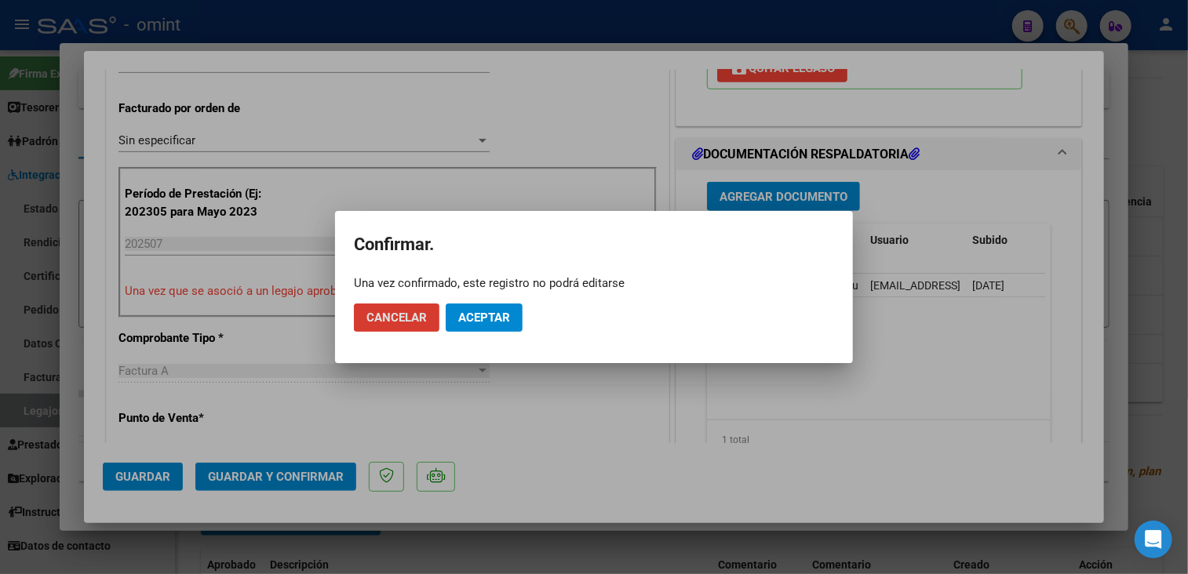
click at [505, 317] on span "Aceptar" at bounding box center [484, 318] width 52 height 14
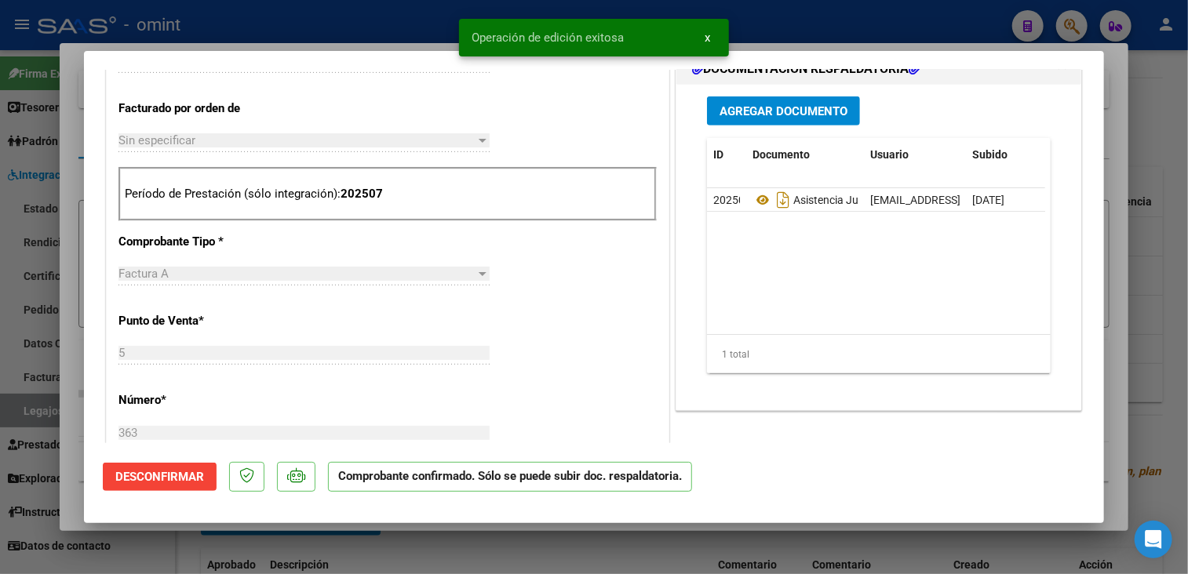
click at [440, 548] on div at bounding box center [594, 287] width 1188 height 574
type input "$ 0,00"
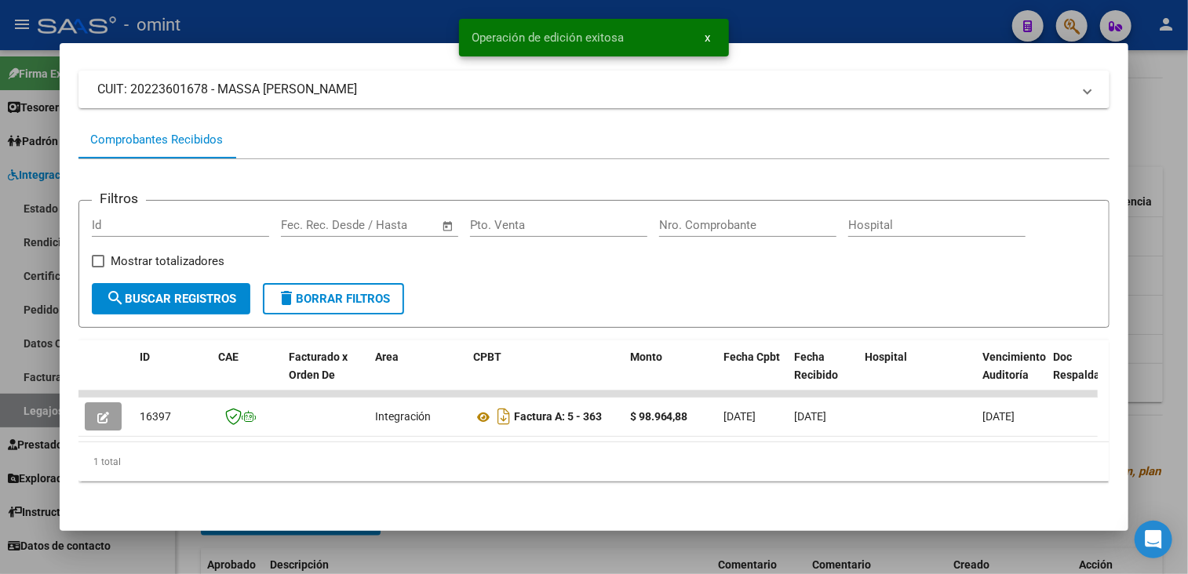
click at [443, 544] on div at bounding box center [594, 287] width 1188 height 574
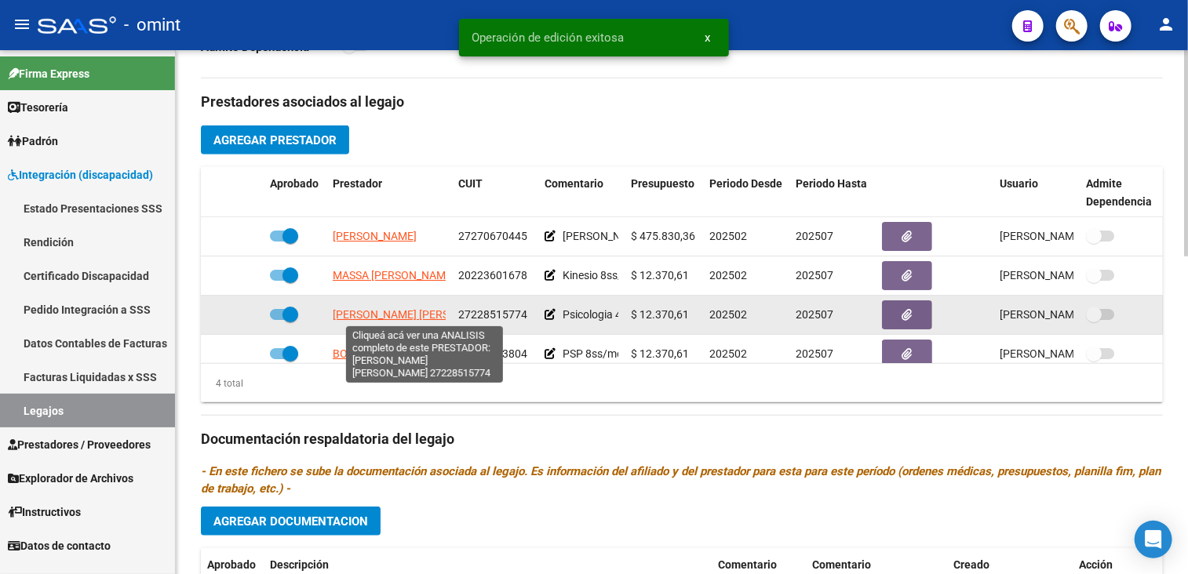
click at [415, 309] on span "[PERSON_NAME] [PERSON_NAME]" at bounding box center [418, 314] width 170 height 13
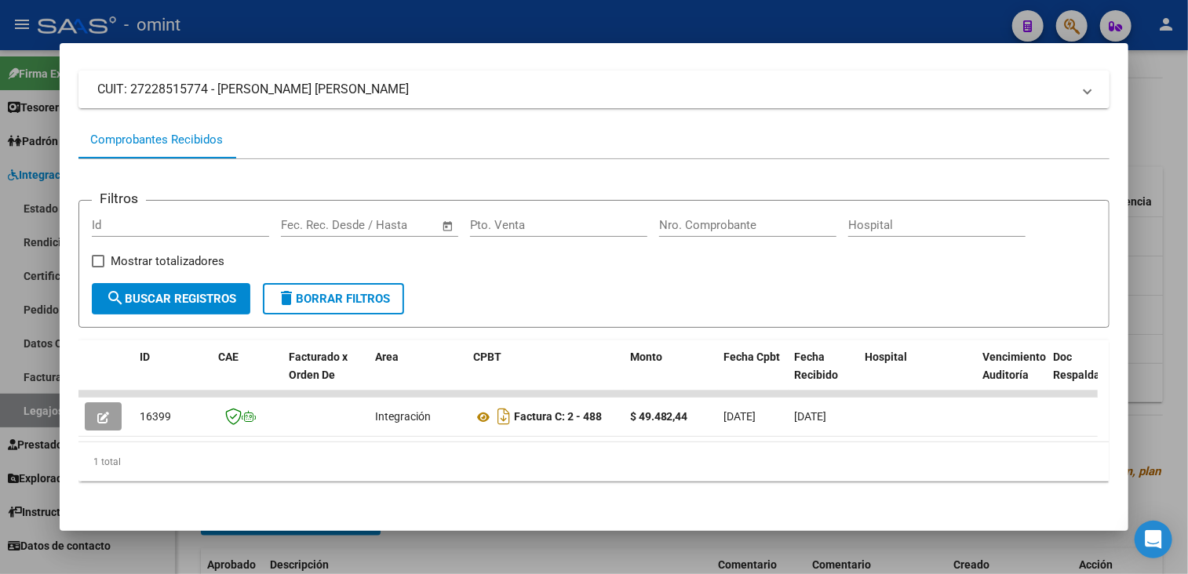
scroll to position [0, 0]
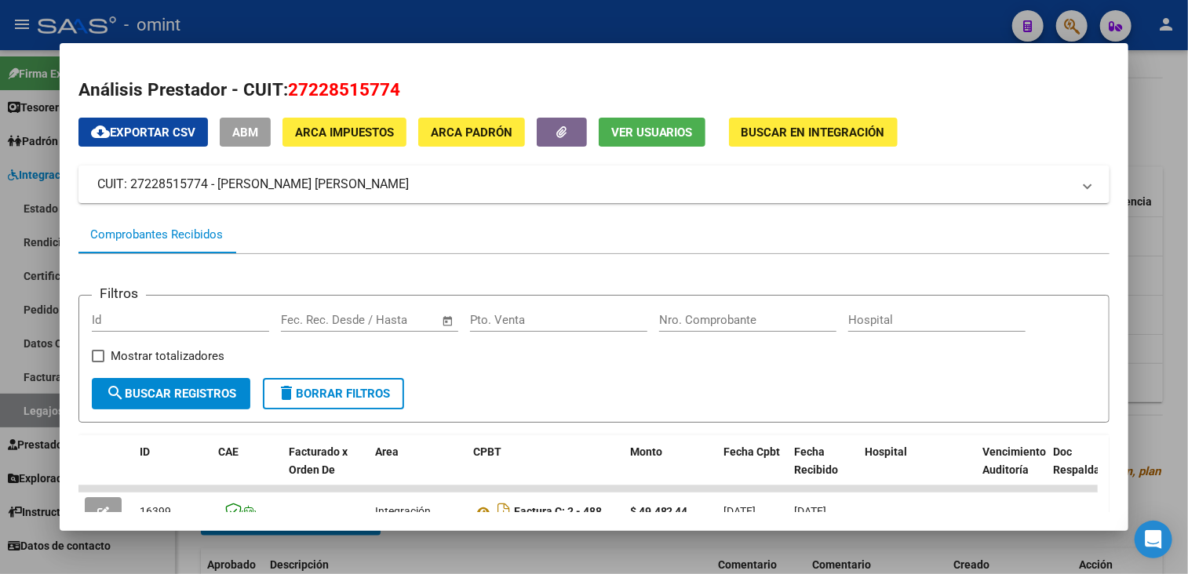
click at [318, 93] on span "27228515774" at bounding box center [344, 89] width 112 height 20
copy span "27228515774"
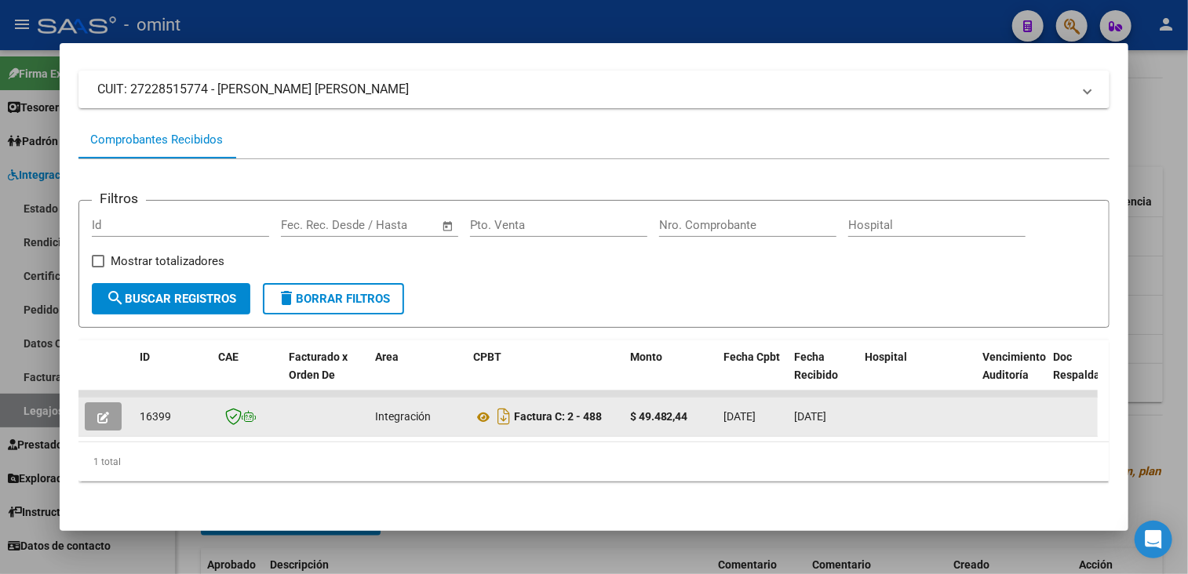
click at [87, 403] on button "button" at bounding box center [103, 417] width 37 height 28
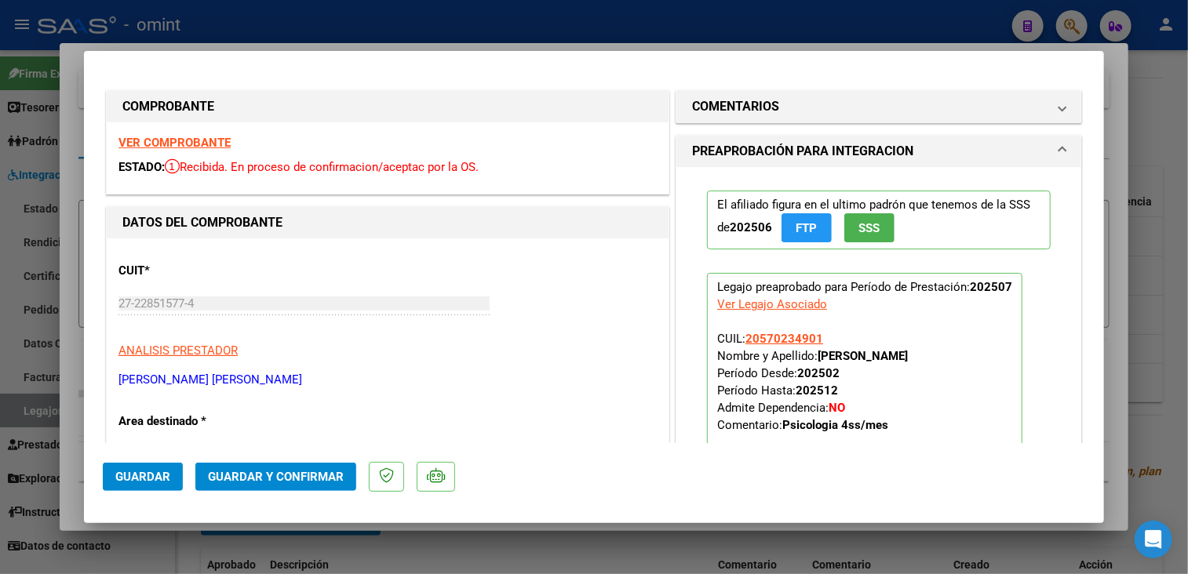
click at [220, 136] on strong "VER COMPROBANTE" at bounding box center [174, 143] width 112 height 14
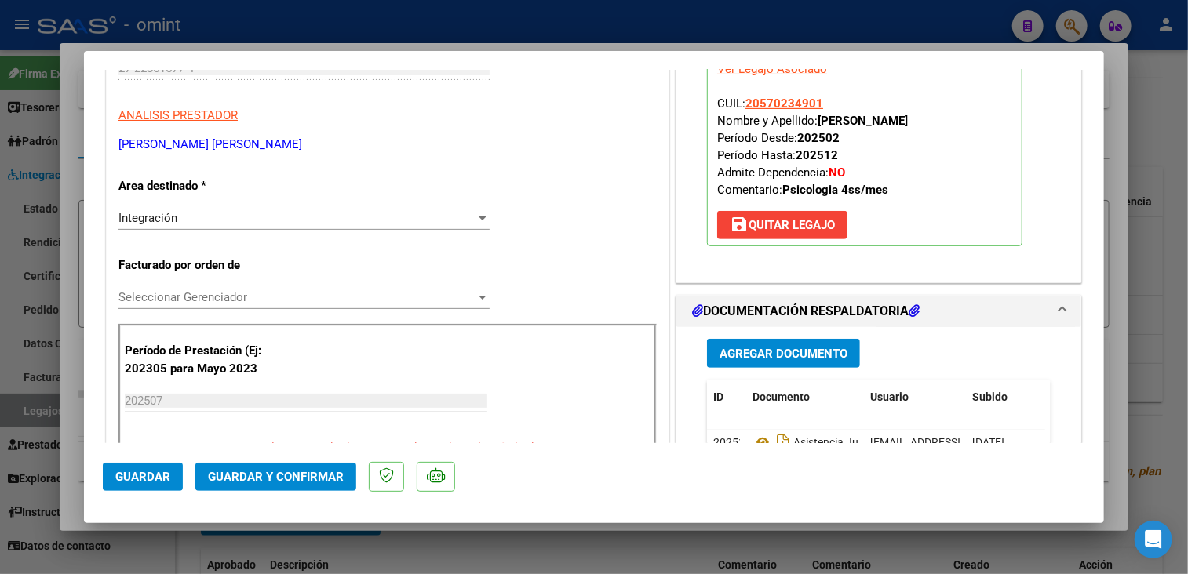
scroll to position [392, 0]
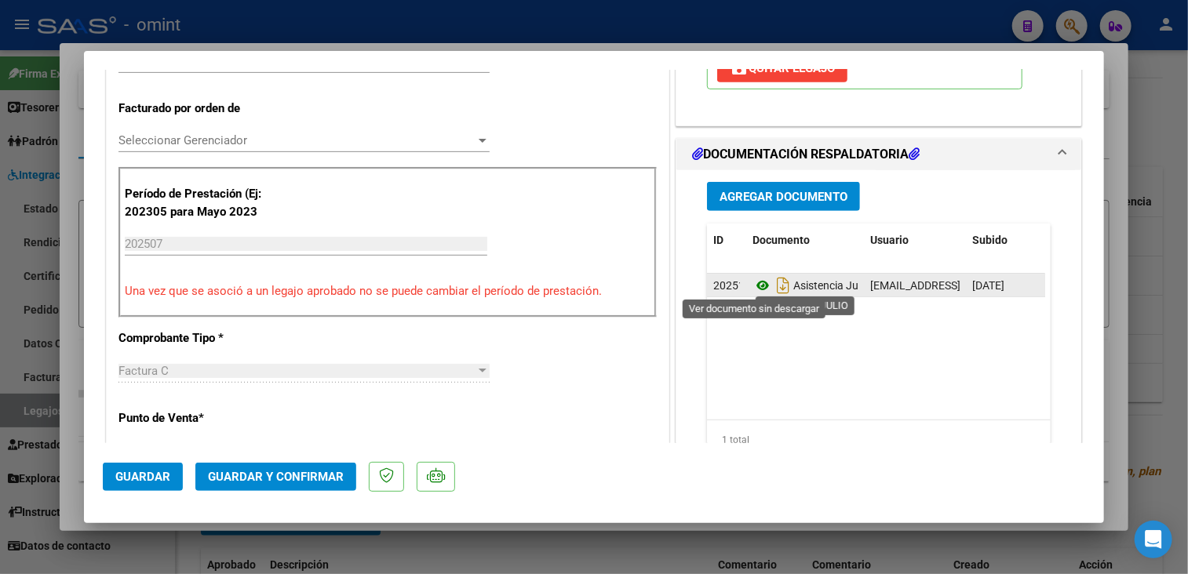
click at [752, 276] on icon at bounding box center [762, 285] width 20 height 19
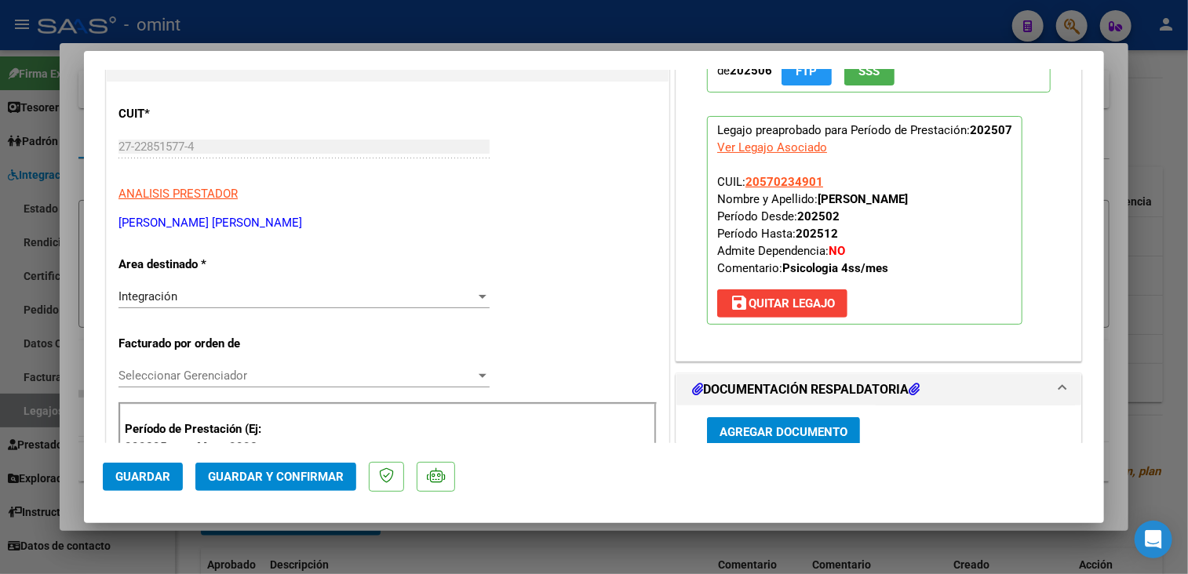
scroll to position [314, 0]
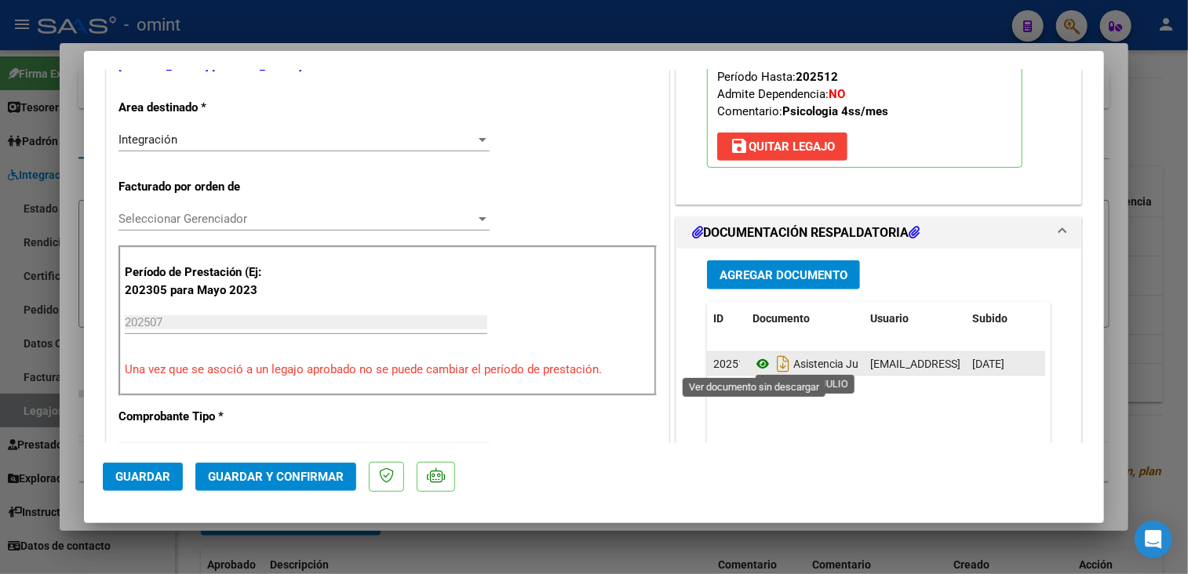
click at [756, 362] on icon at bounding box center [762, 364] width 20 height 19
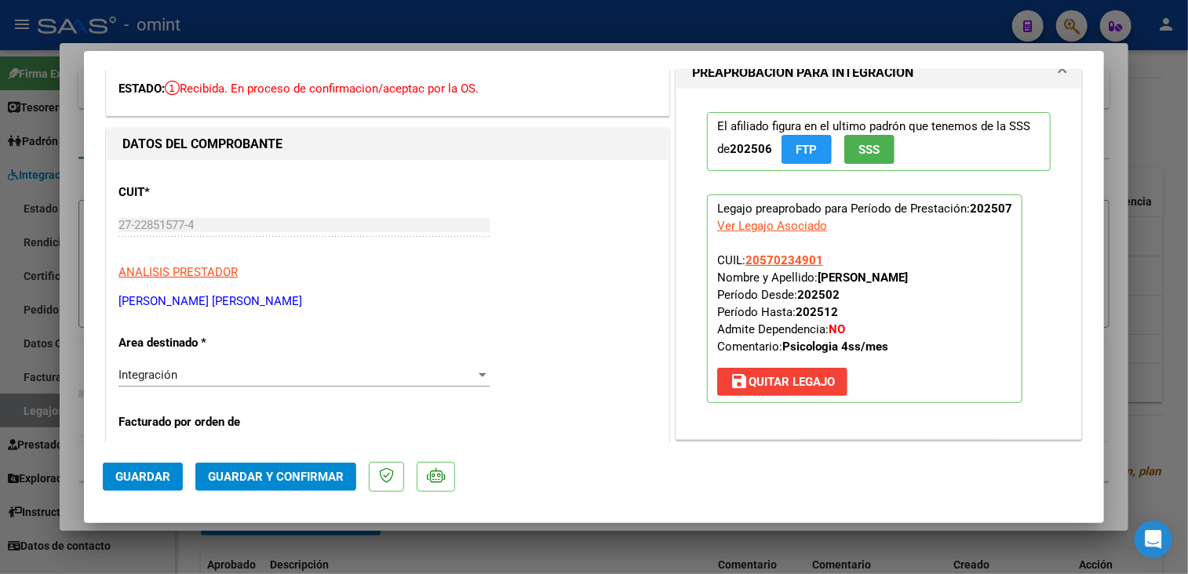
scroll to position [0, 0]
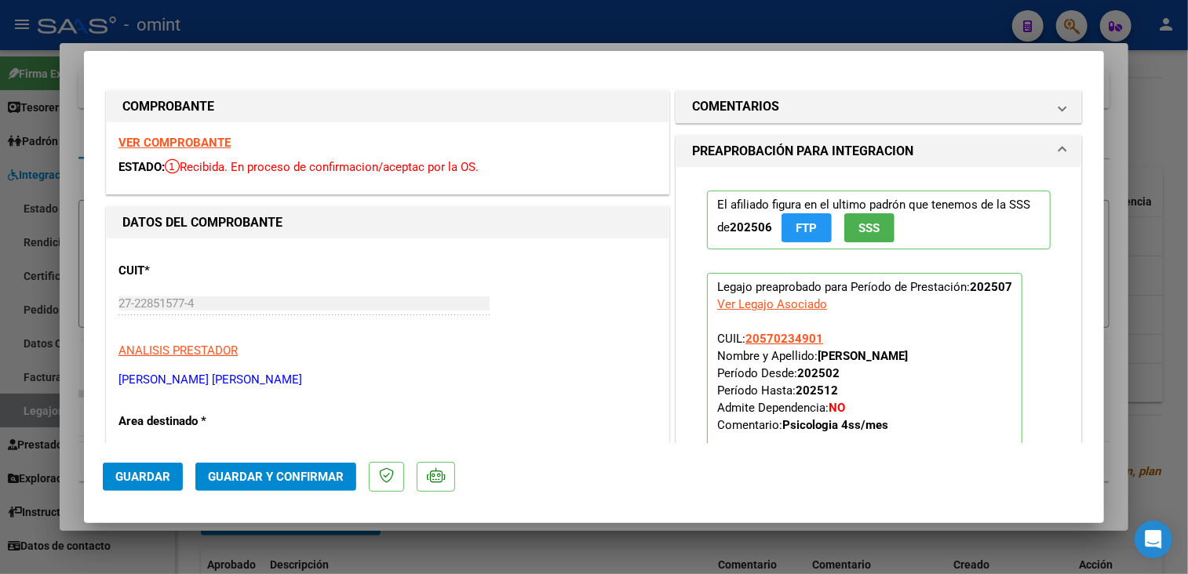
click at [188, 141] on strong "VER COMPROBANTE" at bounding box center [174, 143] width 112 height 14
click at [521, 558] on div at bounding box center [594, 287] width 1188 height 574
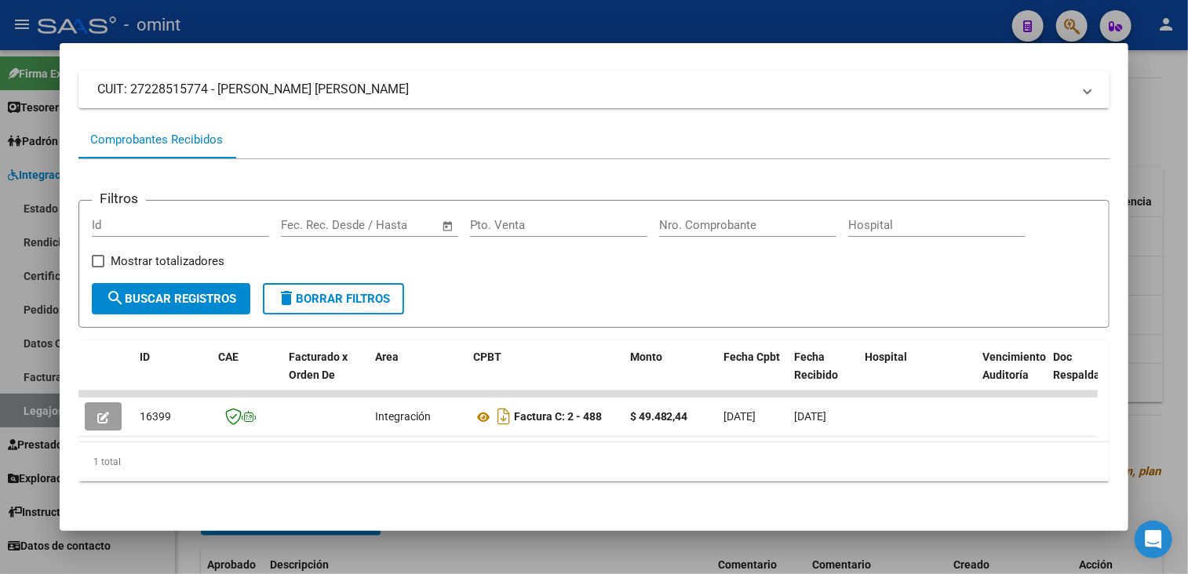
click at [501, 542] on div at bounding box center [594, 287] width 1188 height 574
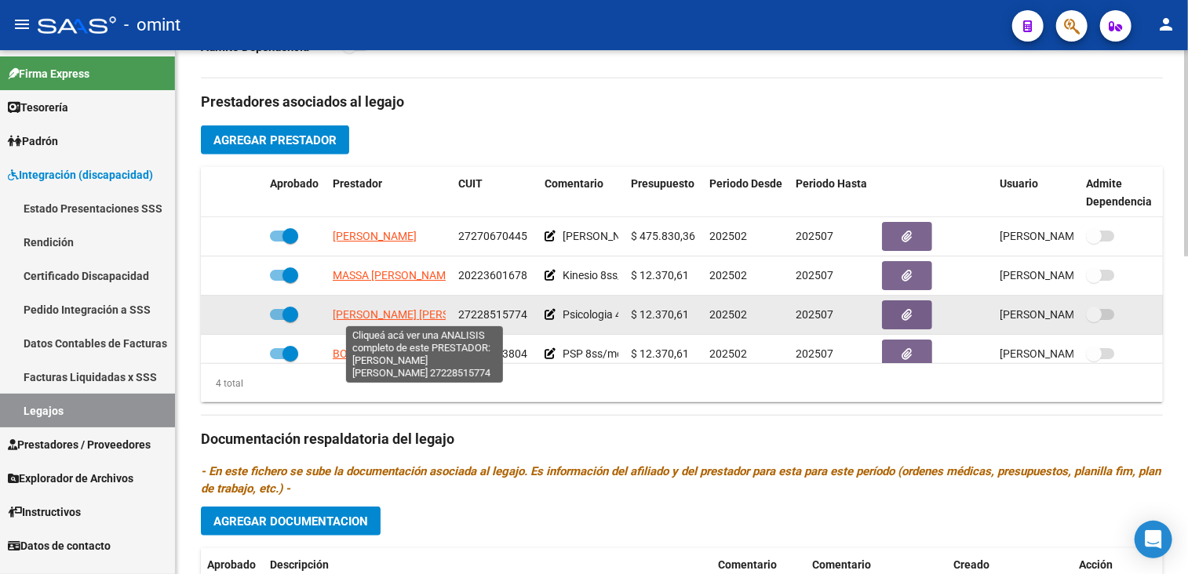
scroll to position [28, 0]
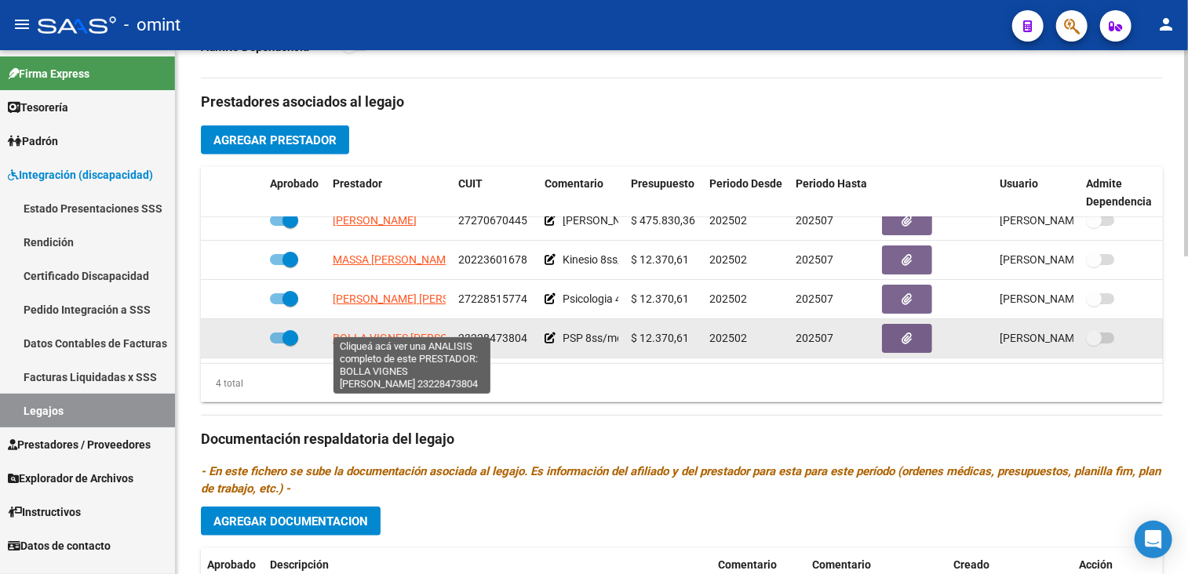
click at [367, 332] on span "BOLLA VIGNES [PERSON_NAME]" at bounding box center [414, 338] width 162 height 13
type textarea "23228473804"
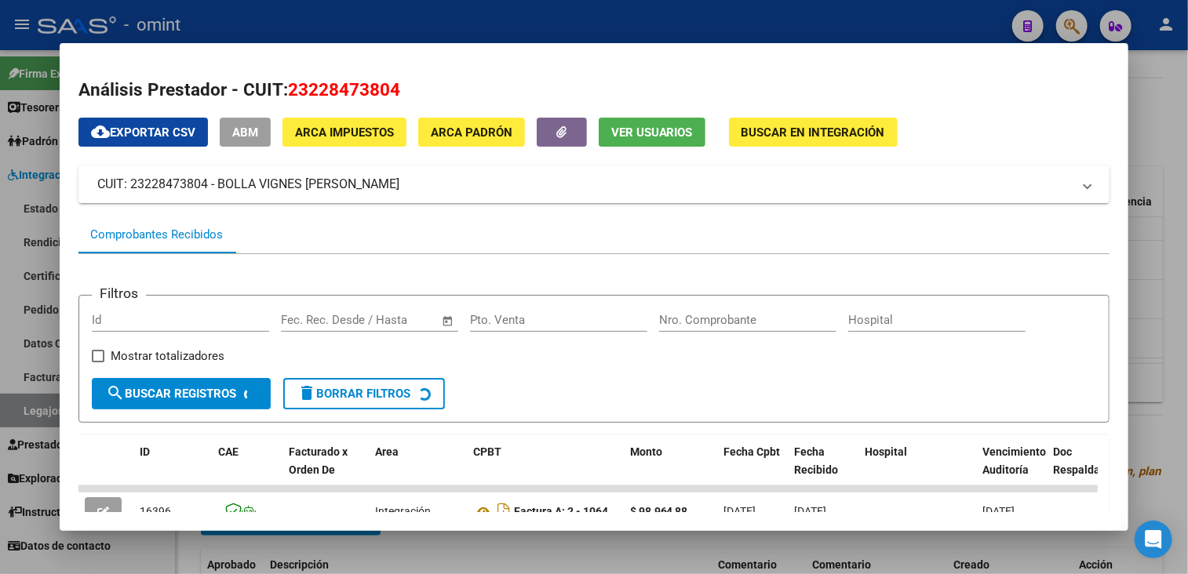
scroll to position [104, 0]
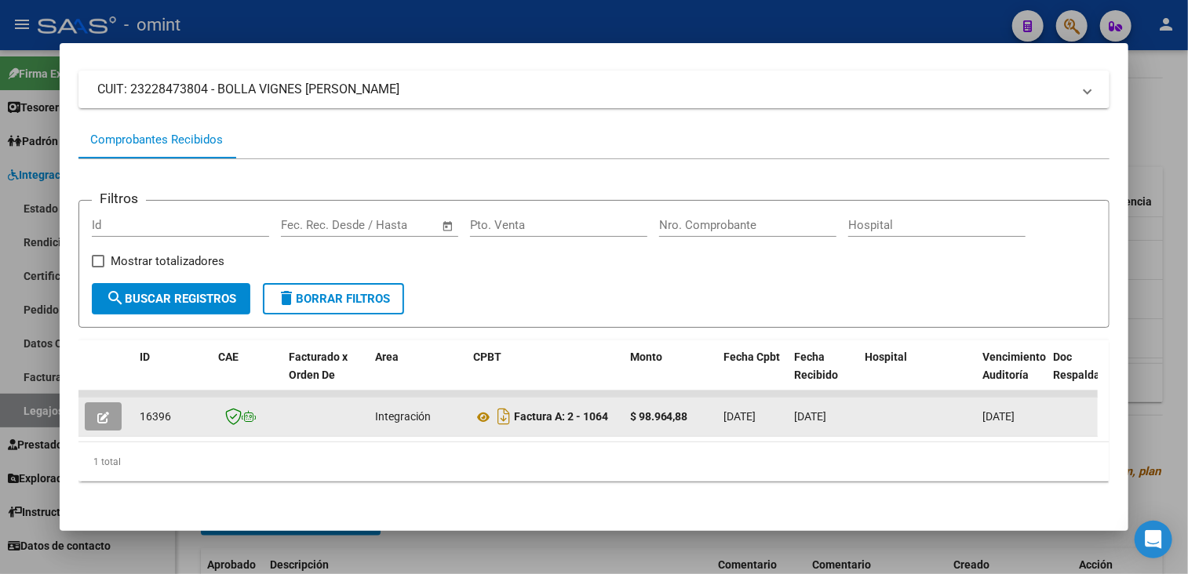
click at [94, 406] on button "button" at bounding box center [103, 417] width 37 height 28
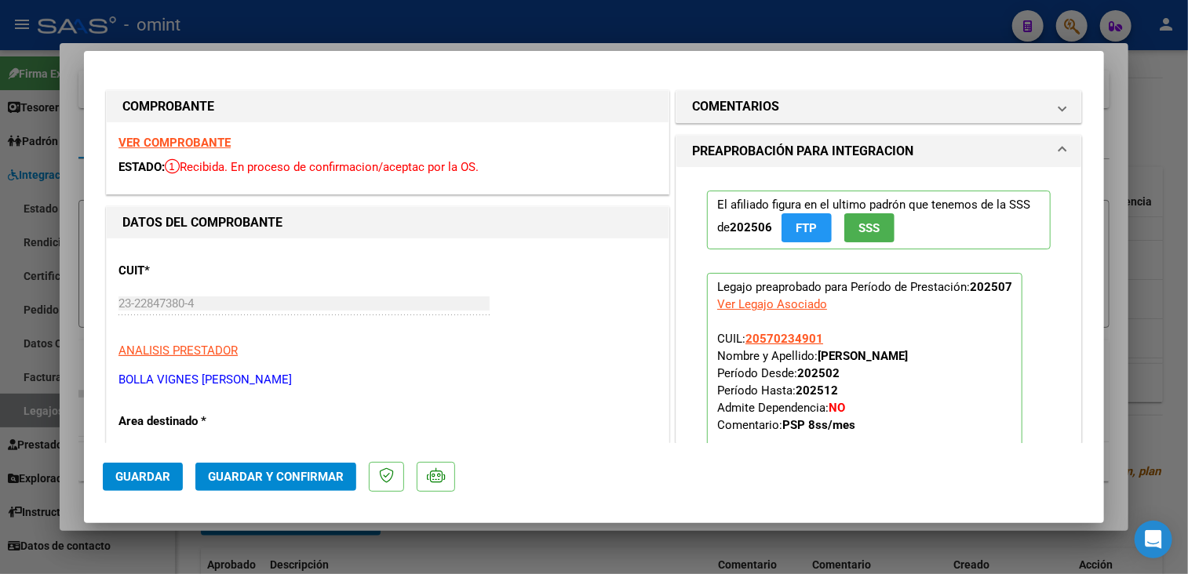
click at [192, 144] on strong "VER COMPROBANTE" at bounding box center [174, 143] width 112 height 14
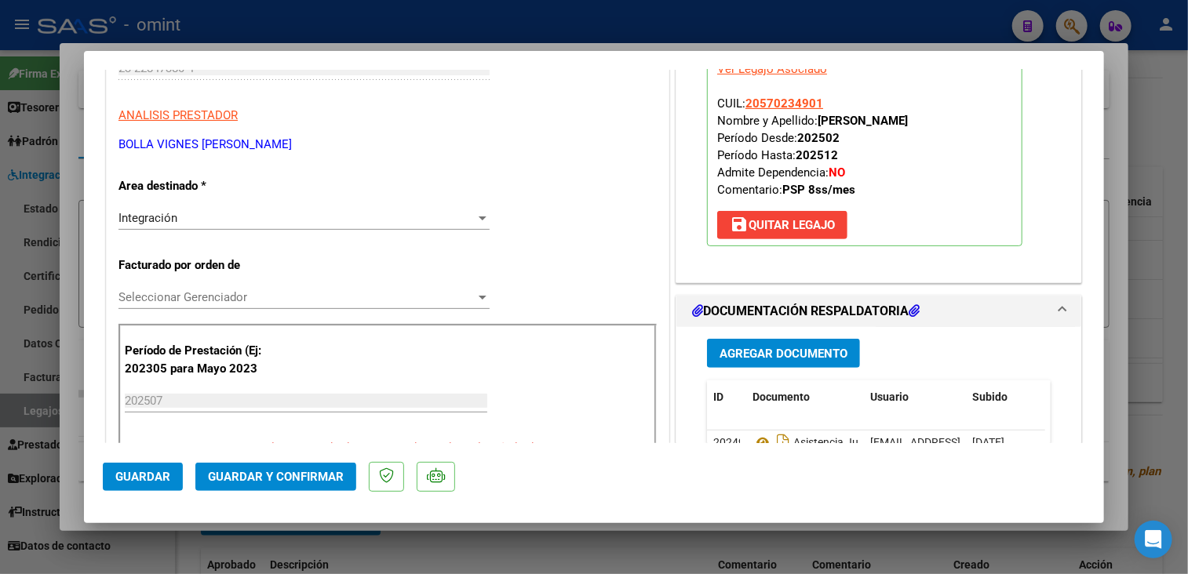
scroll to position [392, 0]
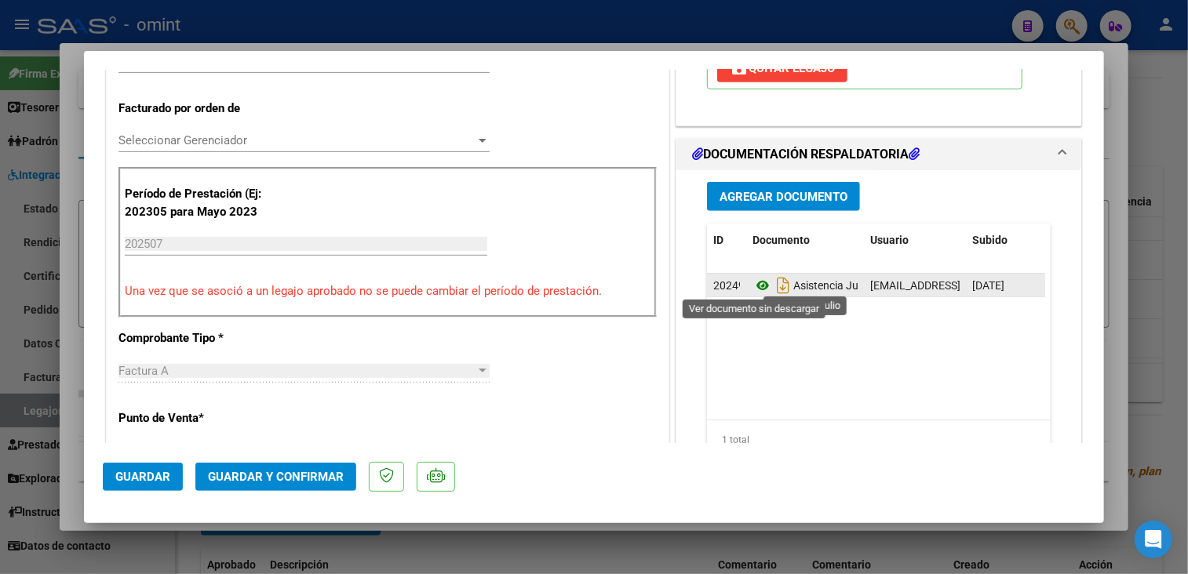
click at [754, 279] on icon at bounding box center [762, 285] width 20 height 19
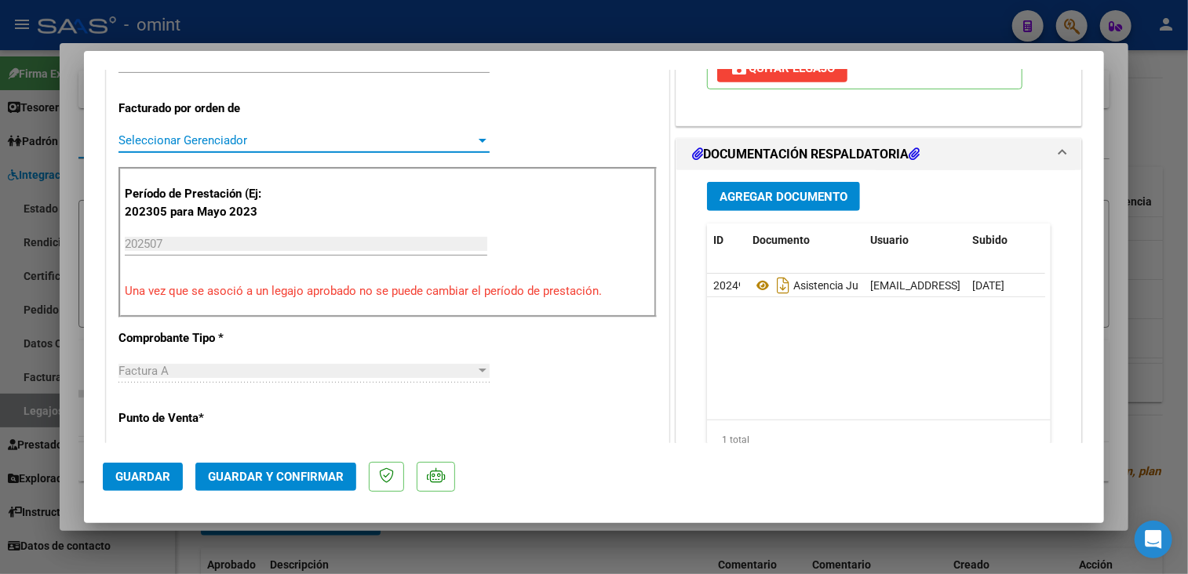
click at [256, 141] on span "Seleccionar Gerenciador" at bounding box center [296, 140] width 357 height 14
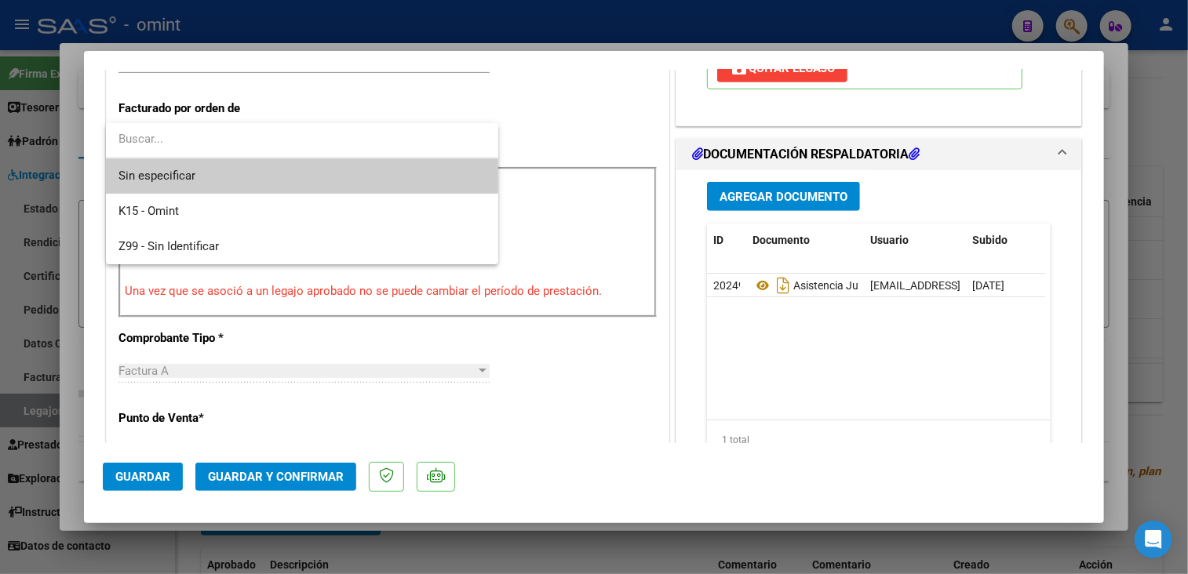
click at [248, 186] on span "Sin especificar" at bounding box center [301, 175] width 367 height 35
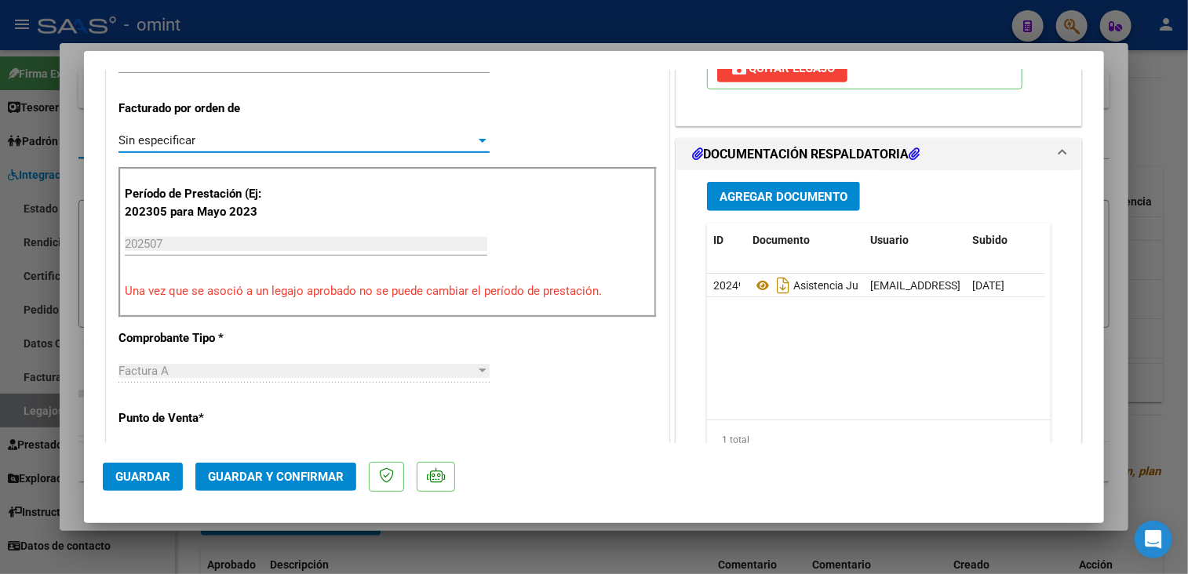
click at [304, 479] on span "Guardar y Confirmar" at bounding box center [276, 477] width 136 height 14
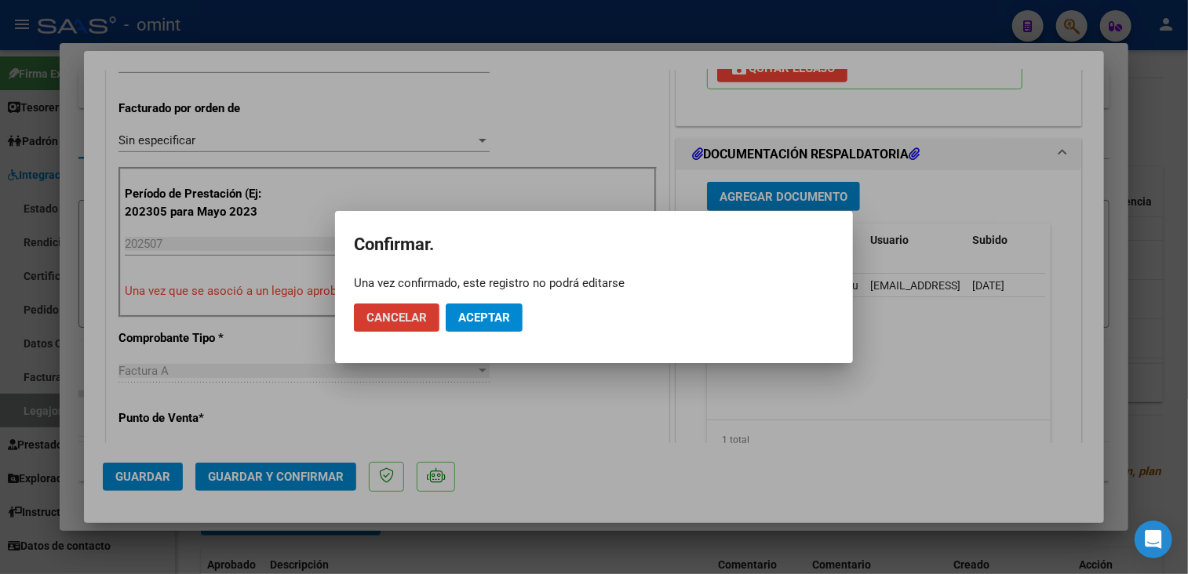
click at [487, 326] on button "Aceptar" at bounding box center [484, 318] width 77 height 28
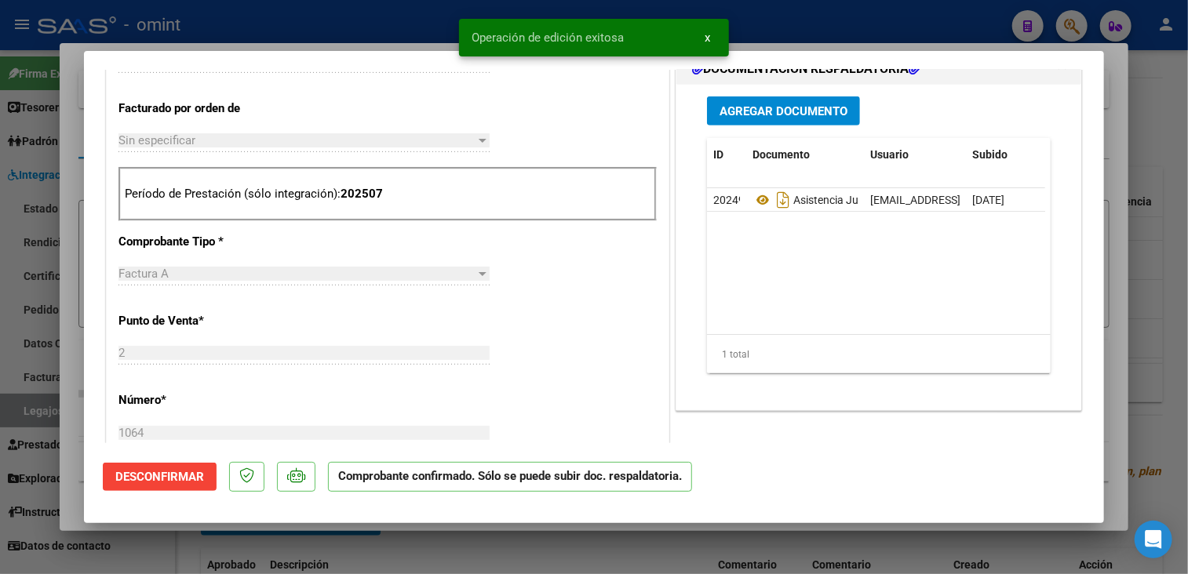
click at [458, 526] on div at bounding box center [594, 287] width 1188 height 574
type input "$ 0,00"
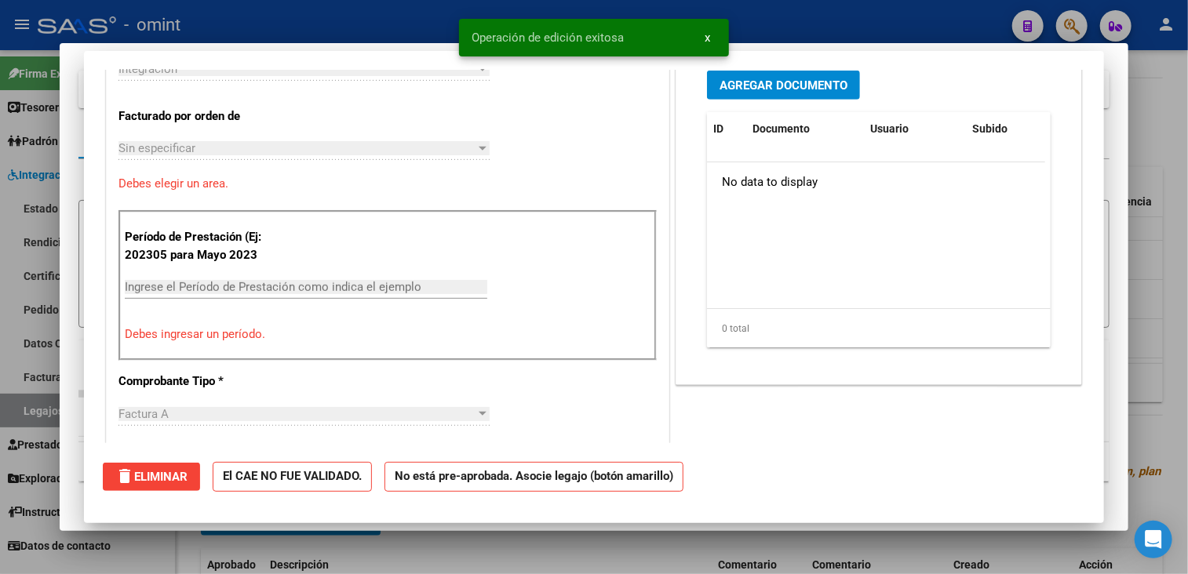
scroll to position [0, 0]
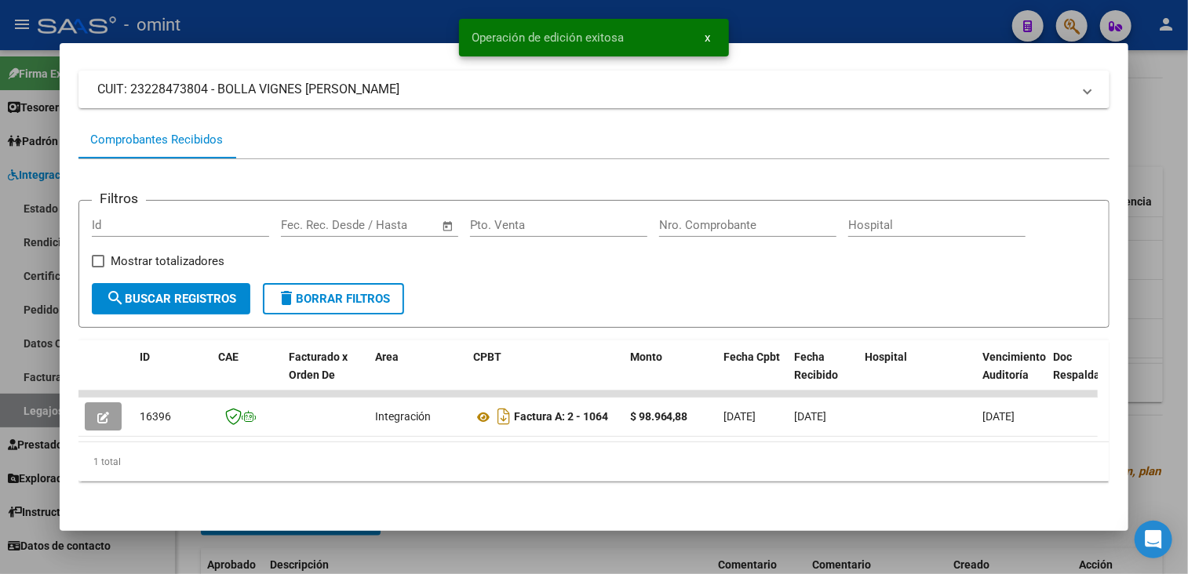
click at [460, 542] on div at bounding box center [594, 287] width 1188 height 574
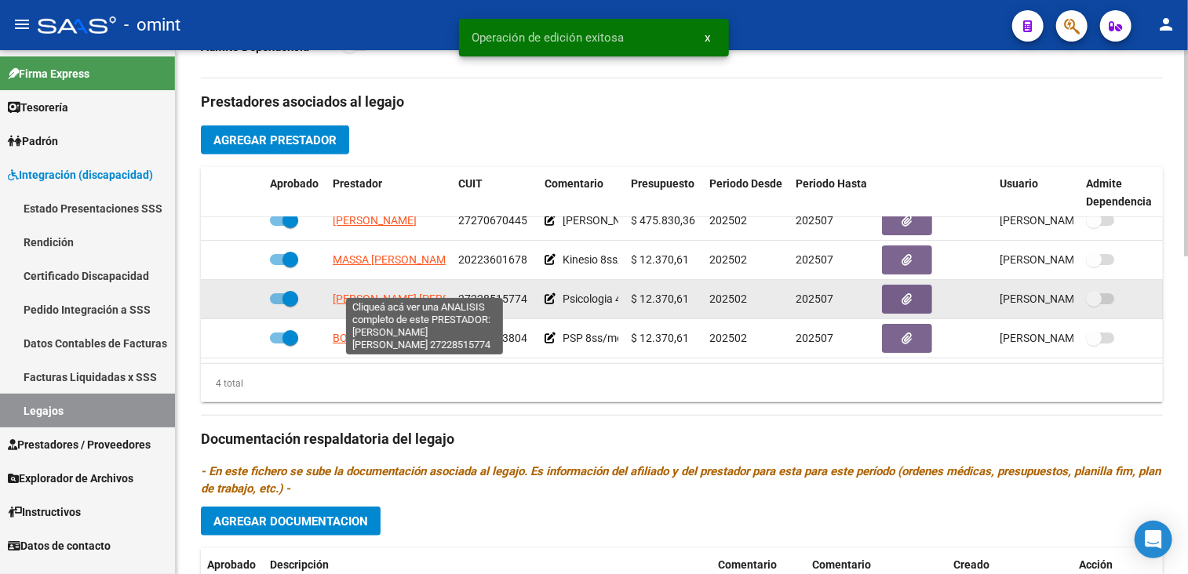
click at [387, 293] on span "[PERSON_NAME] [PERSON_NAME]" at bounding box center [418, 299] width 170 height 13
type textarea "27228515774"
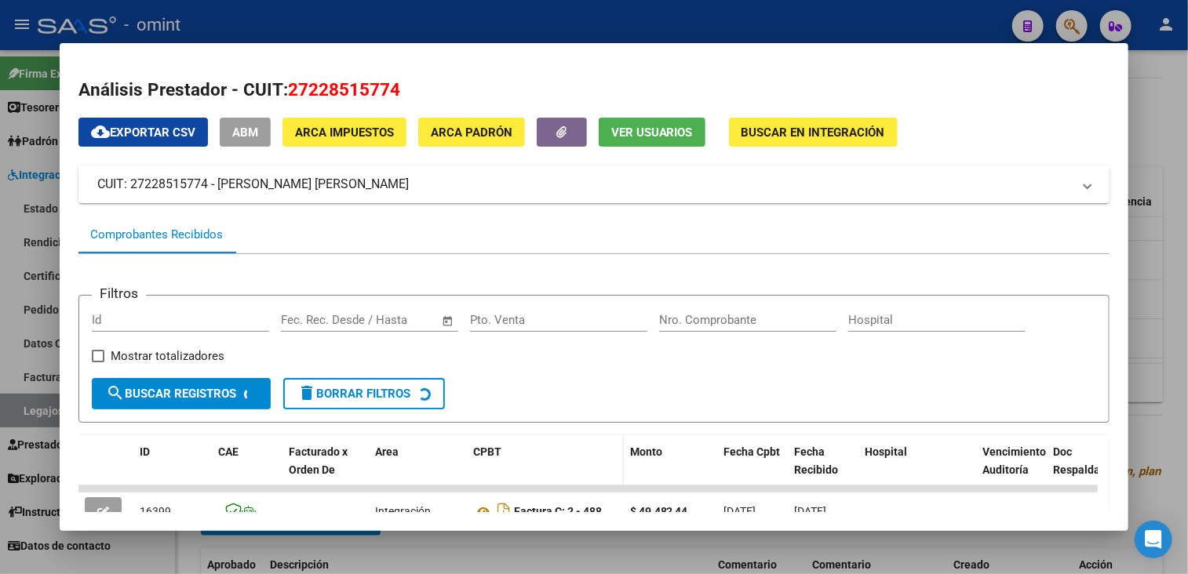
scroll to position [104, 0]
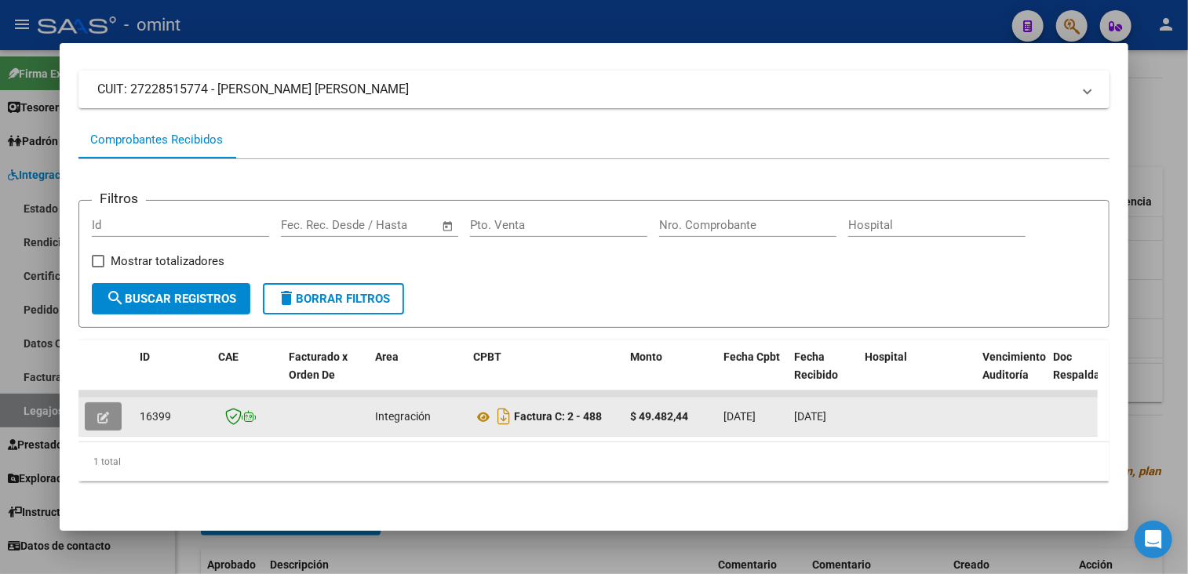
click at [97, 412] on icon "button" at bounding box center [103, 418] width 12 height 12
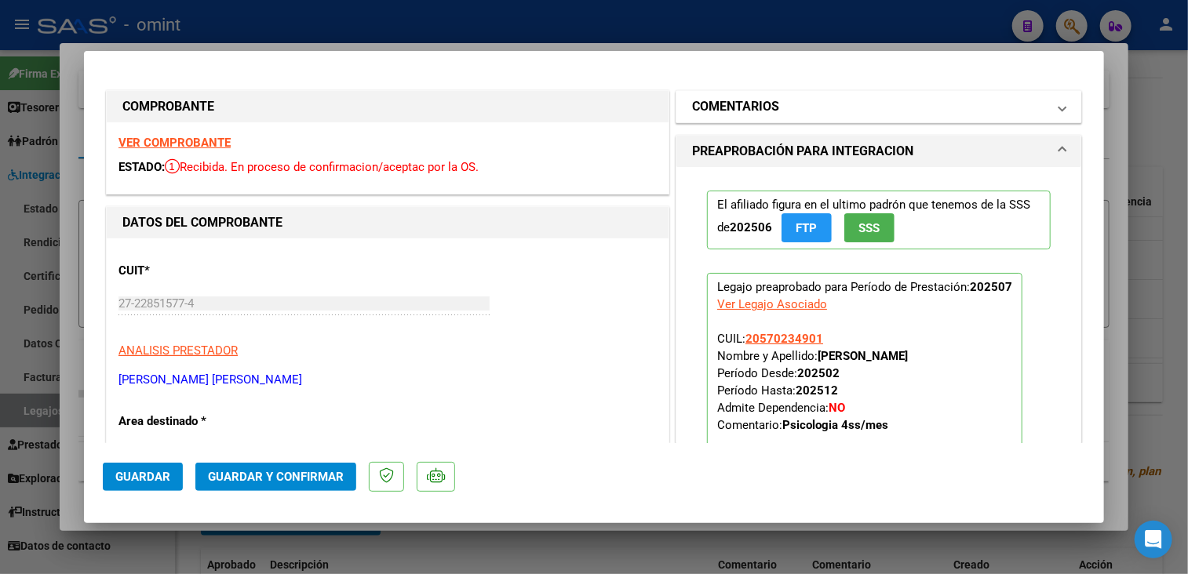
click at [796, 106] on mat-panel-title "COMENTARIOS" at bounding box center [869, 106] width 355 height 19
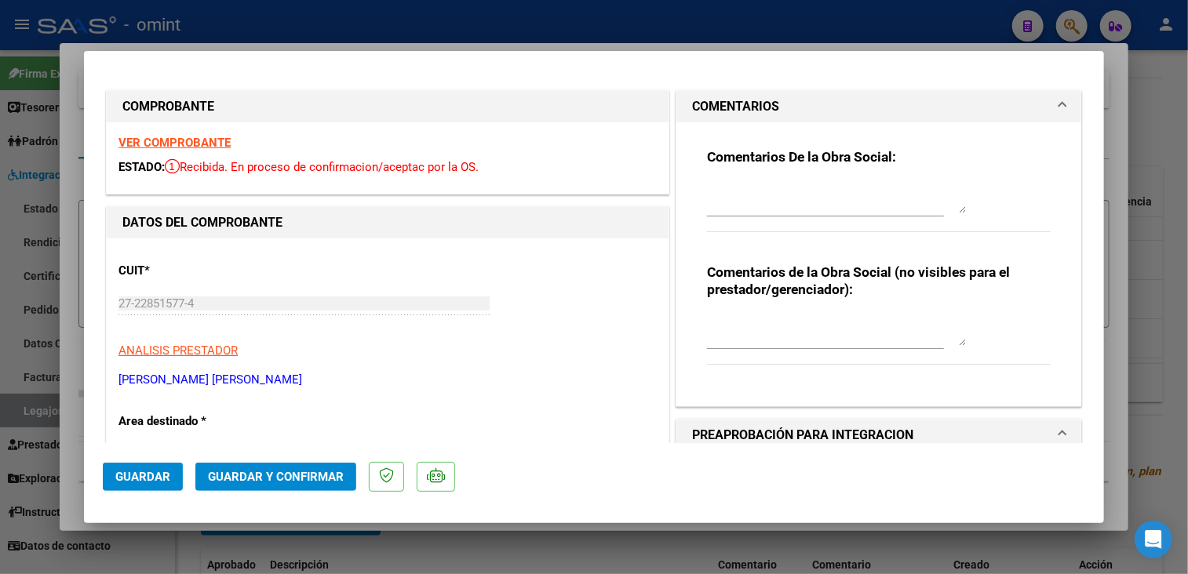
click at [750, 197] on textarea at bounding box center [836, 197] width 259 height 31
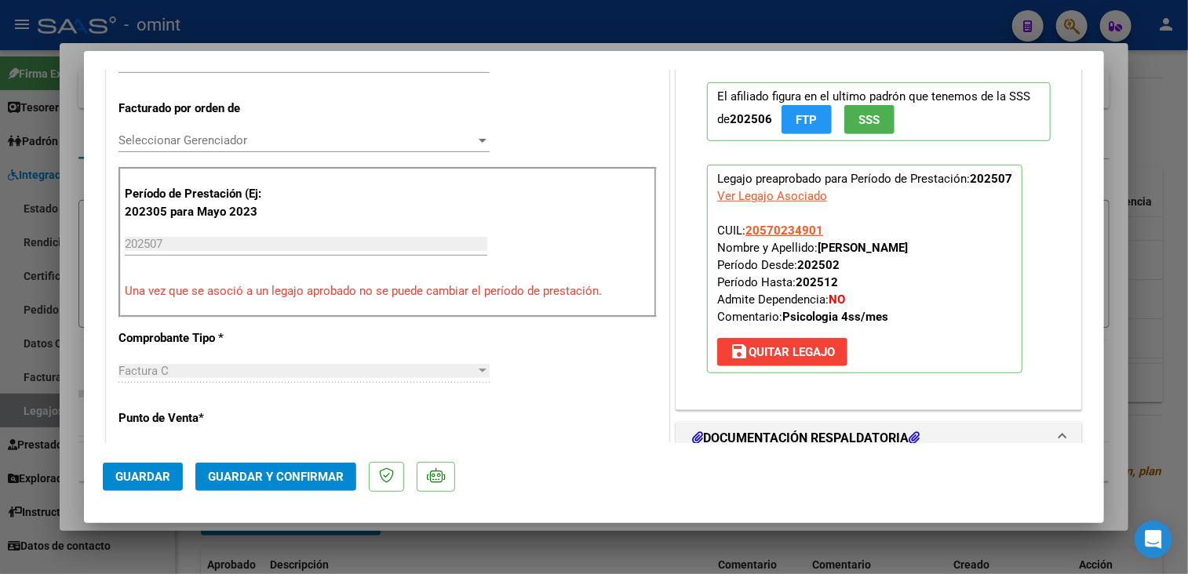
scroll to position [549, 0]
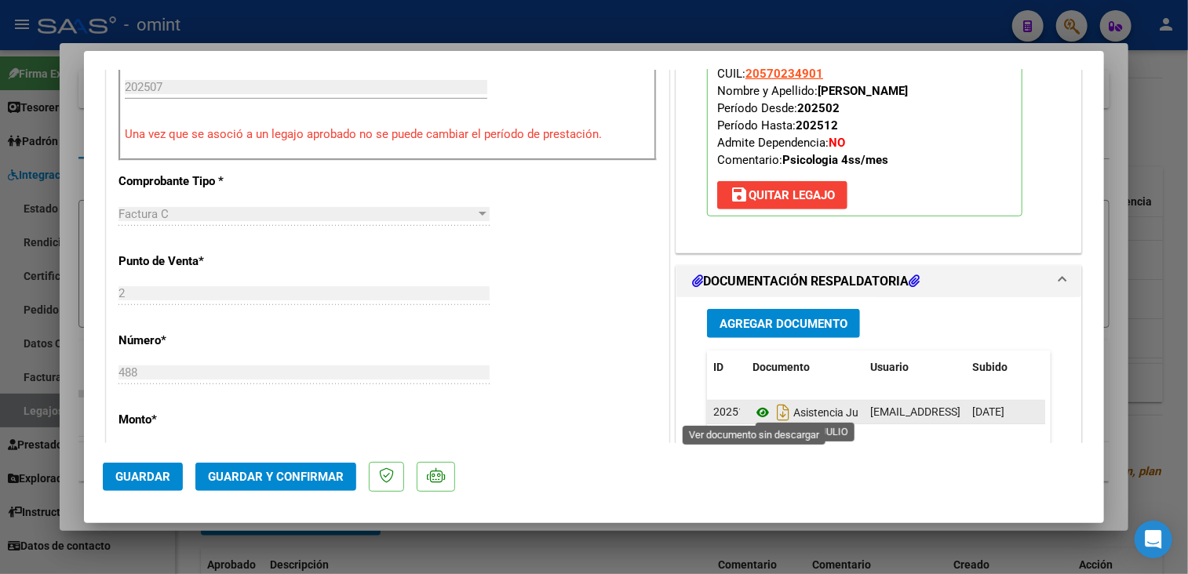
type textarea "Por favor adjuntar la planilla de asistencia de Psicología, (subieron la de PSP)"
click at [752, 410] on icon at bounding box center [762, 412] width 20 height 19
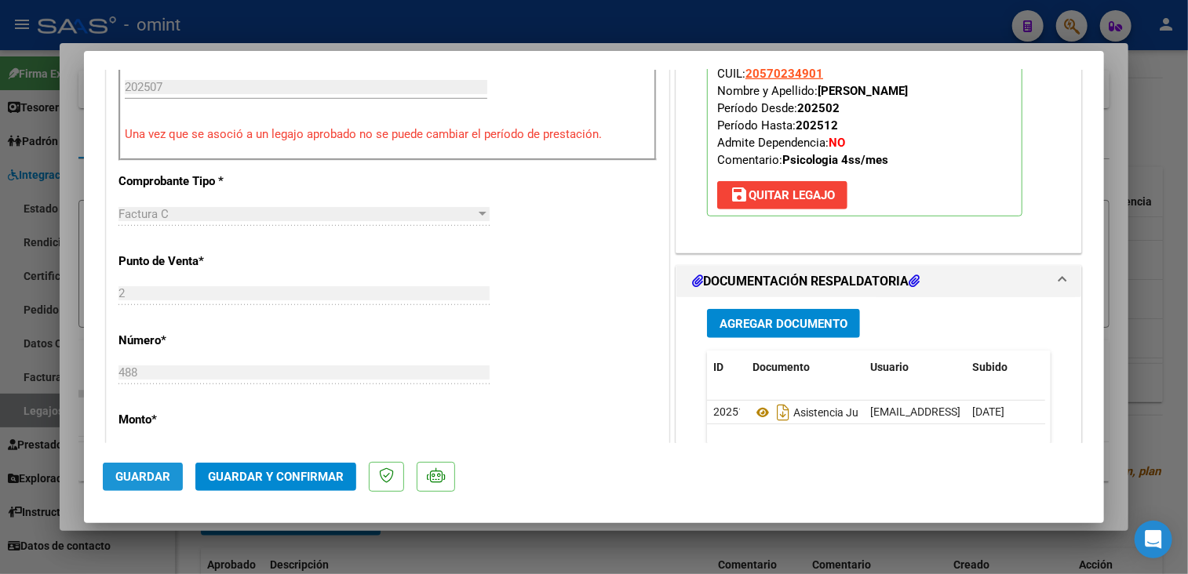
click at [122, 476] on span "Guardar" at bounding box center [142, 477] width 55 height 14
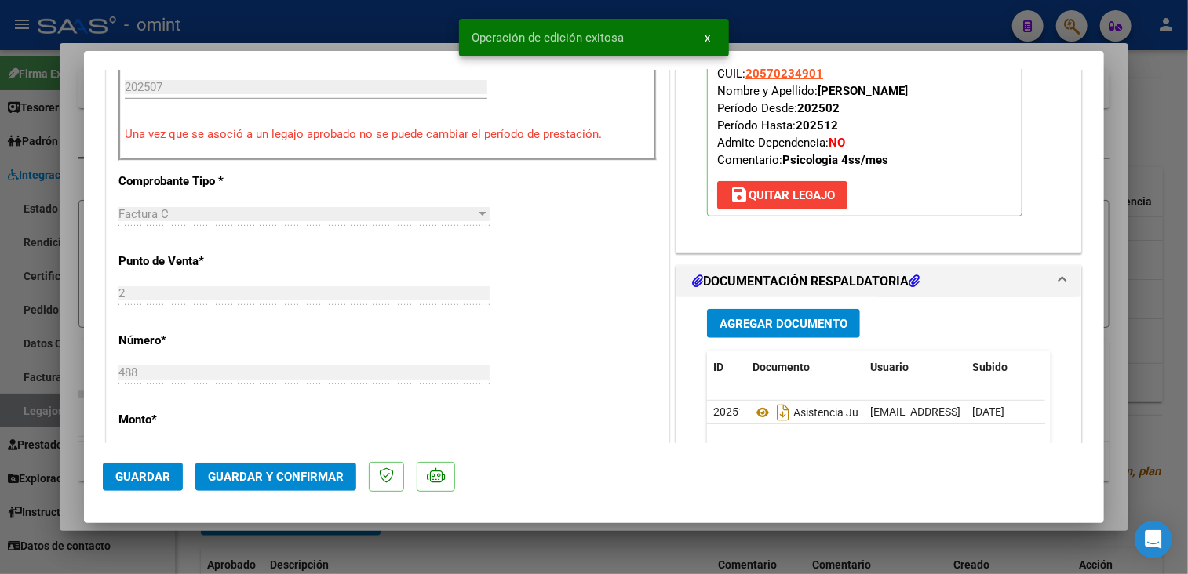
click at [511, 548] on div at bounding box center [594, 287] width 1188 height 574
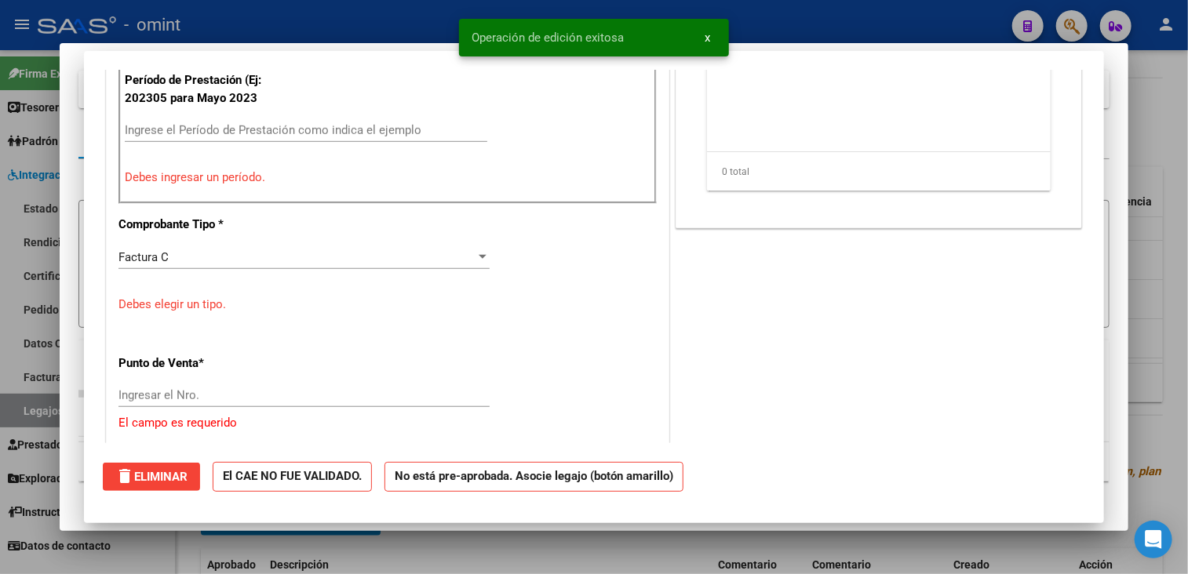
scroll to position [0, 0]
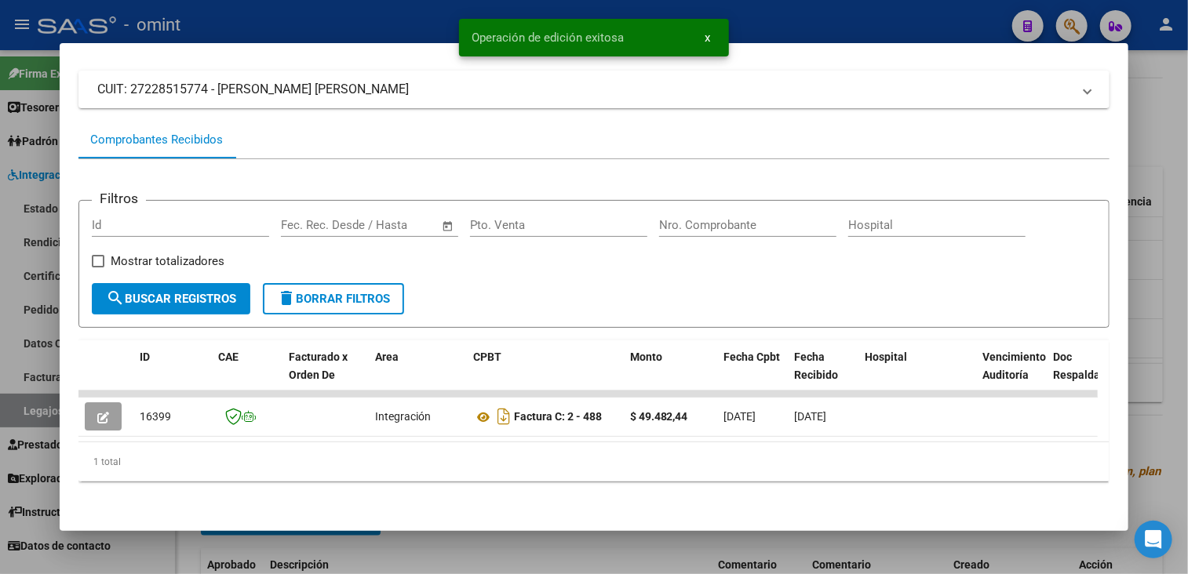
click at [509, 548] on div at bounding box center [594, 287] width 1188 height 574
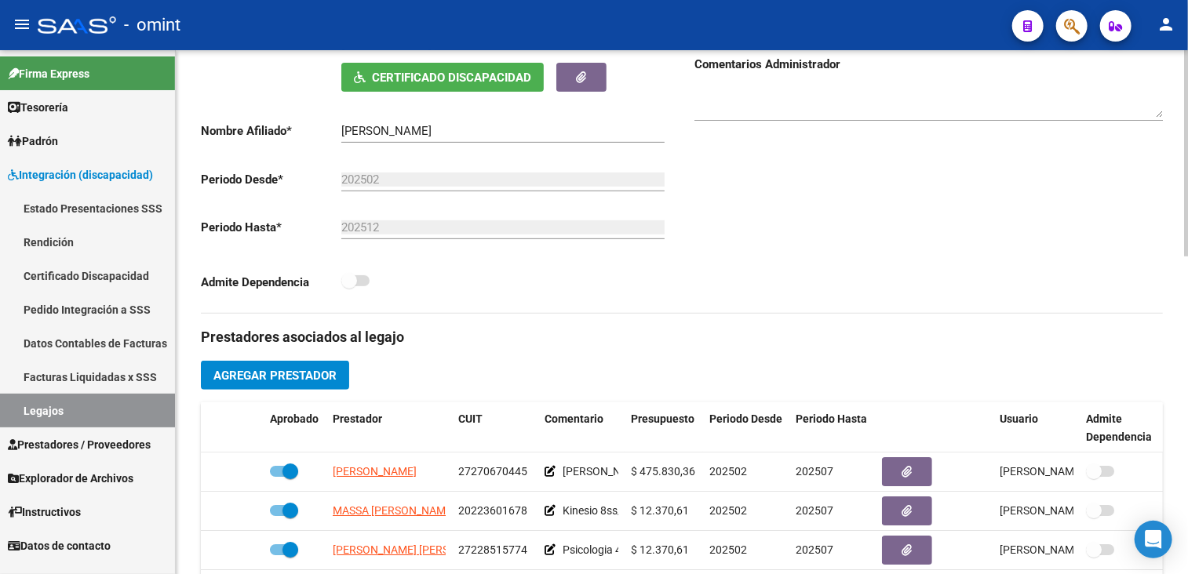
scroll to position [157, 0]
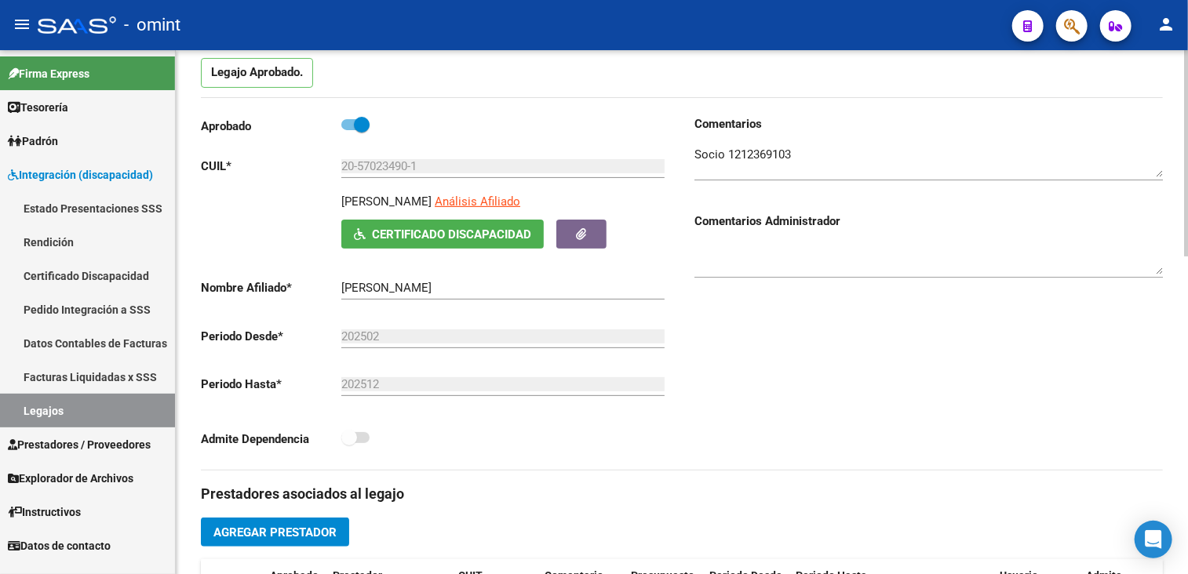
click at [776, 159] on textarea at bounding box center [928, 161] width 468 height 31
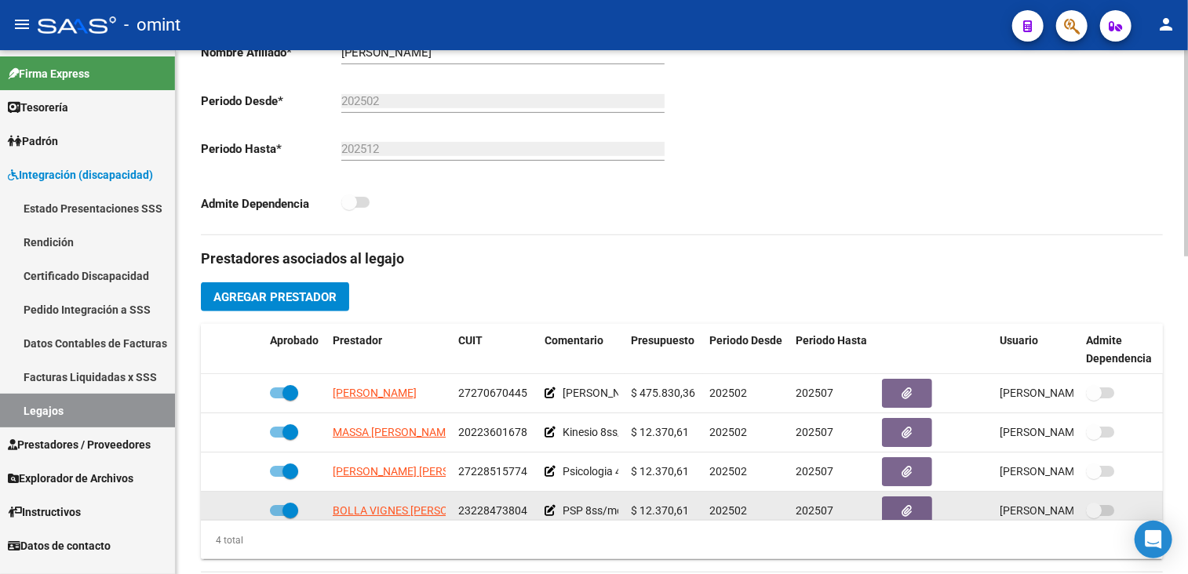
scroll to position [28, 0]
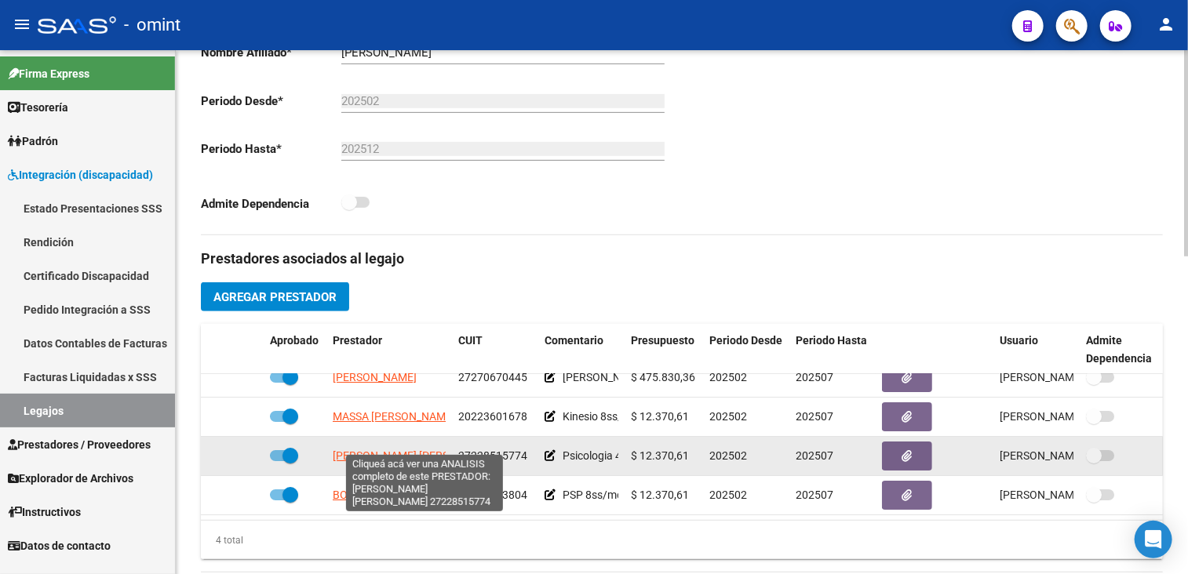
click at [381, 450] on span "[PERSON_NAME] [PERSON_NAME]" at bounding box center [418, 456] width 170 height 13
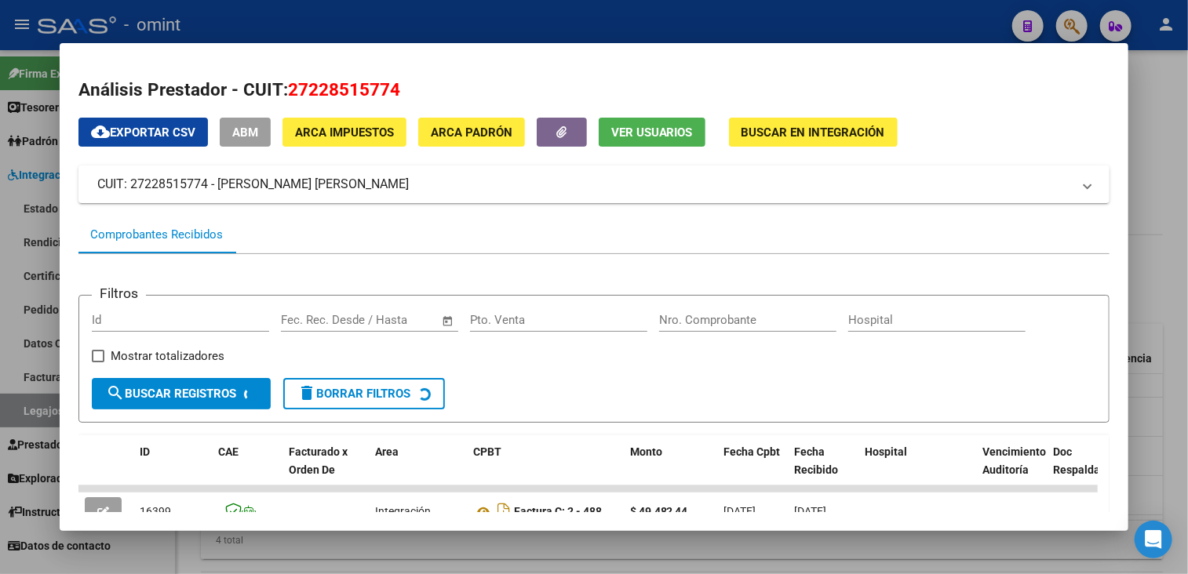
scroll to position [104, 0]
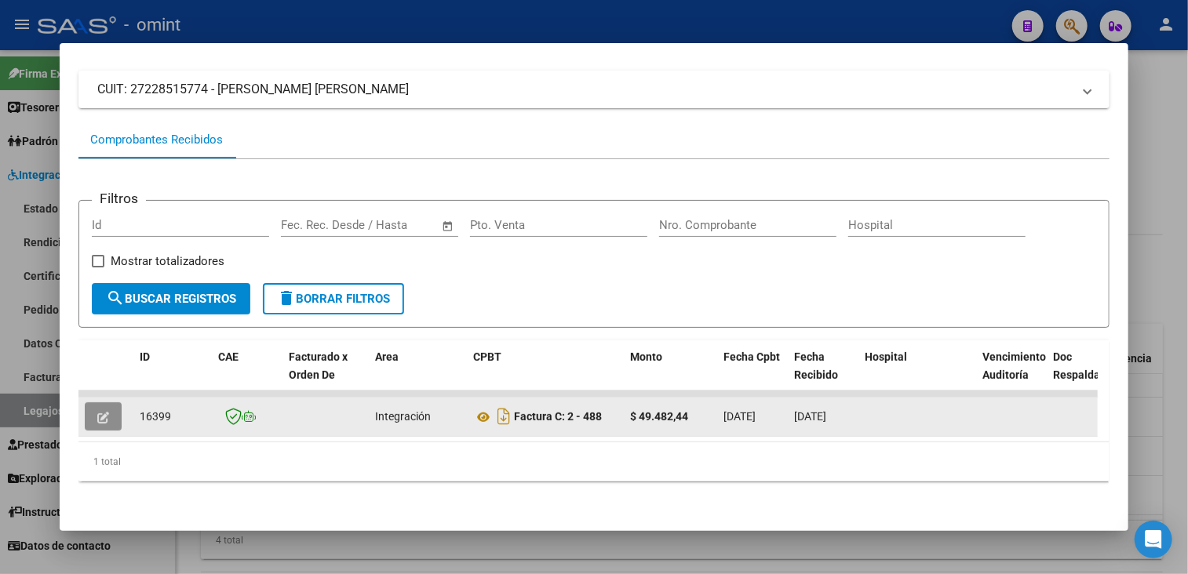
click at [98, 417] on button "button" at bounding box center [103, 417] width 37 height 28
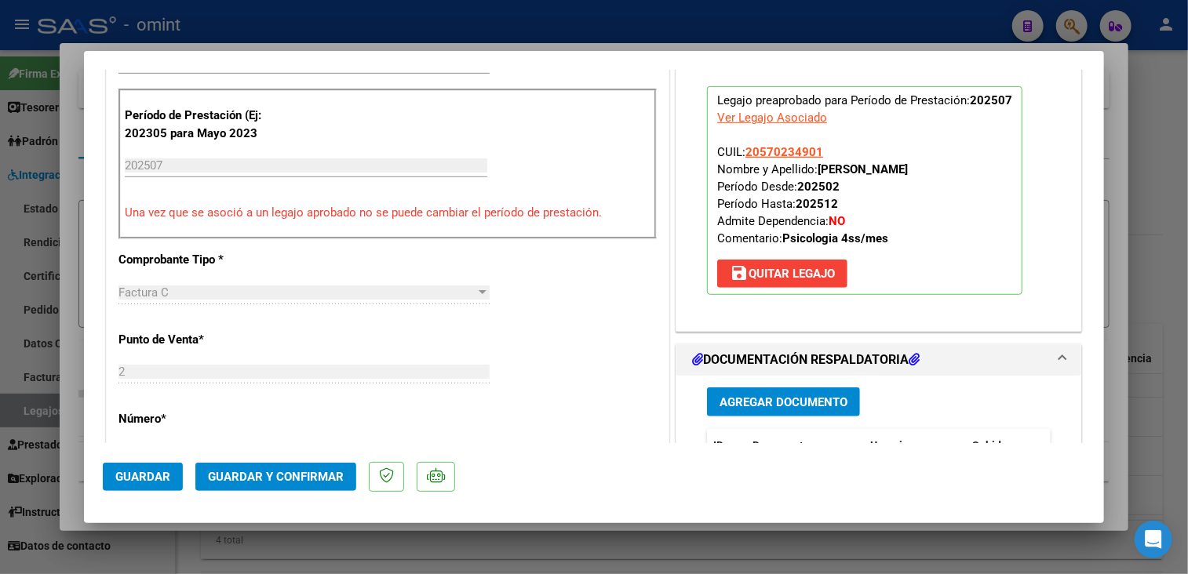
scroll to position [628, 0]
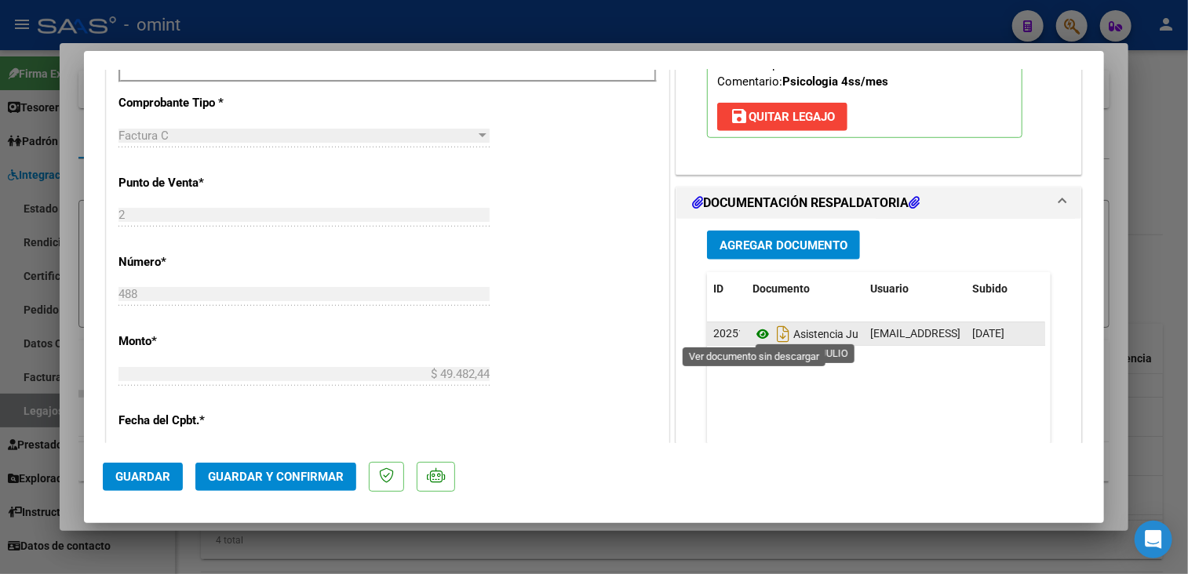
click at [753, 330] on icon at bounding box center [762, 334] width 20 height 19
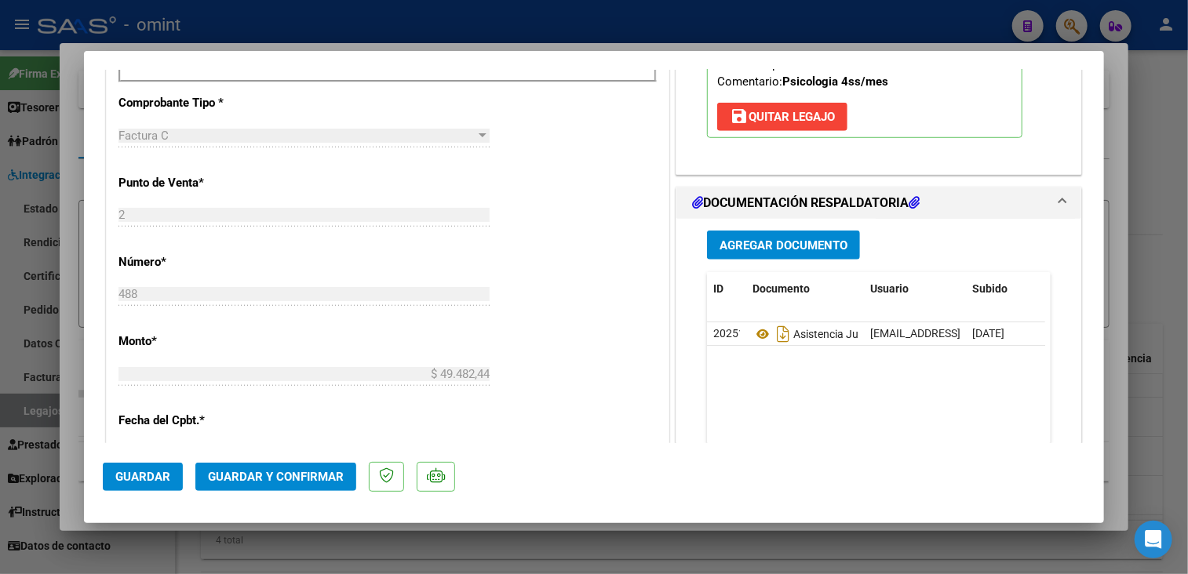
click at [585, 564] on div at bounding box center [594, 287] width 1188 height 574
type input "$ 0,00"
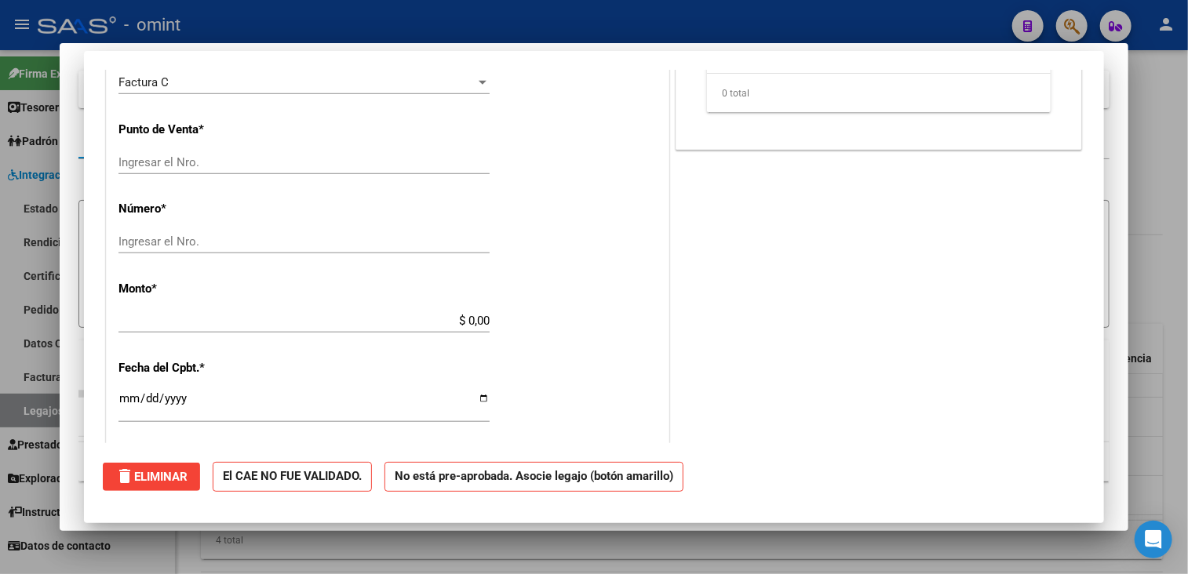
scroll to position [0, 0]
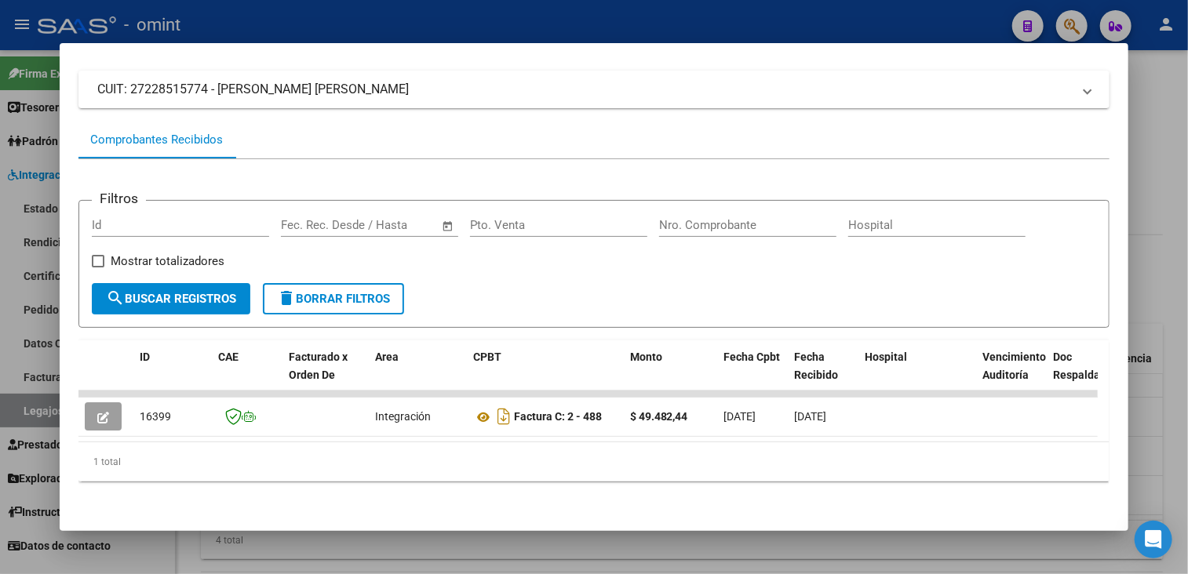
click at [526, 558] on div at bounding box center [594, 287] width 1188 height 574
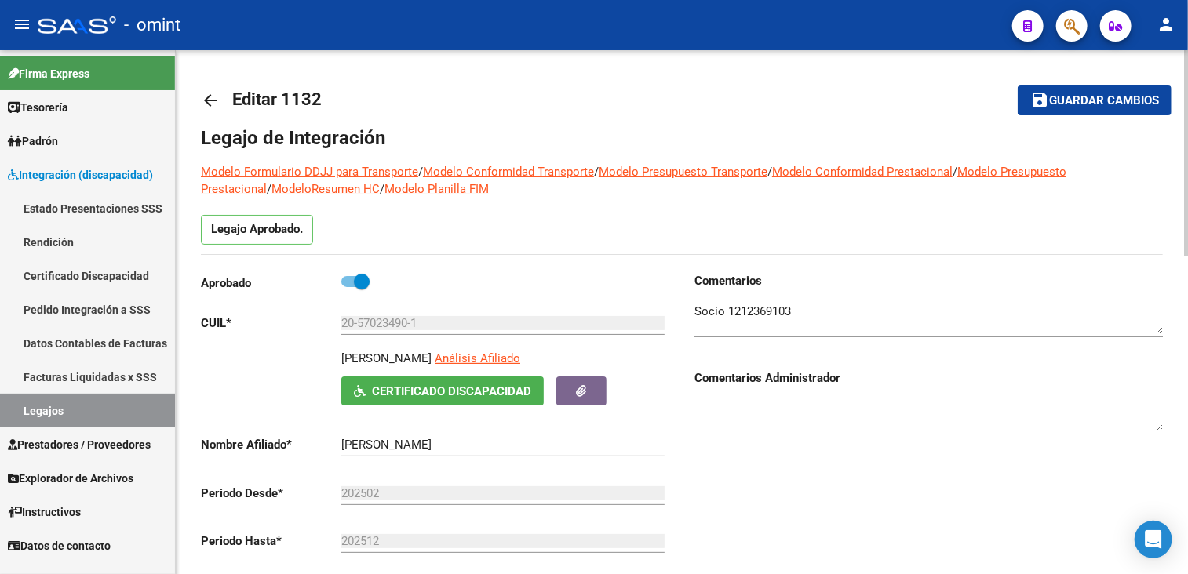
click at [1069, 92] on button "save Guardar cambios" at bounding box center [1095, 100] width 154 height 29
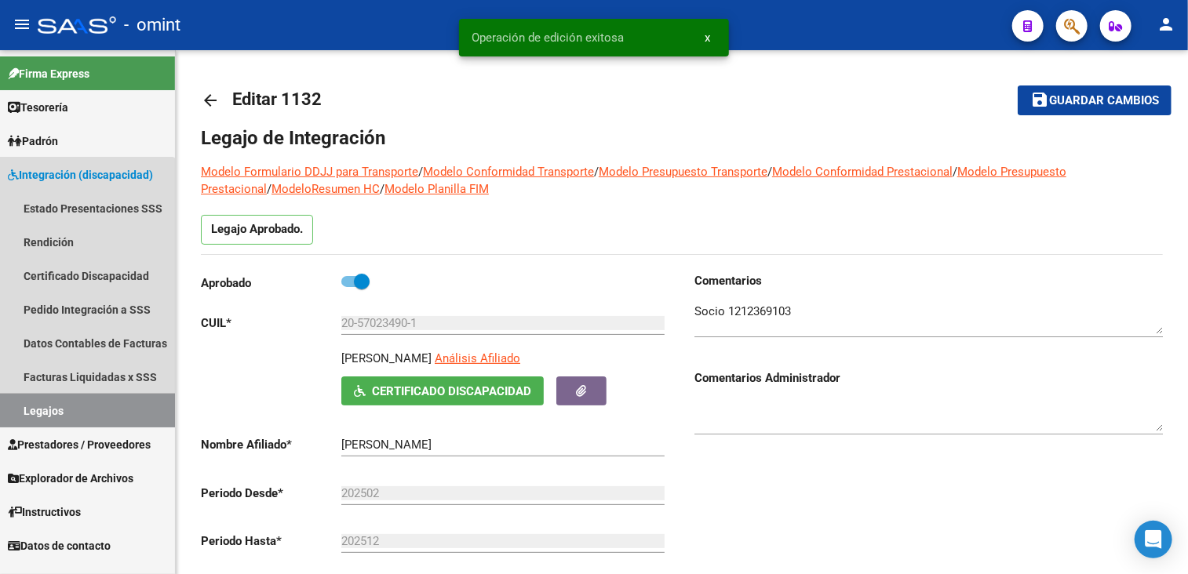
click at [46, 410] on link "Legajos" at bounding box center [87, 411] width 175 height 34
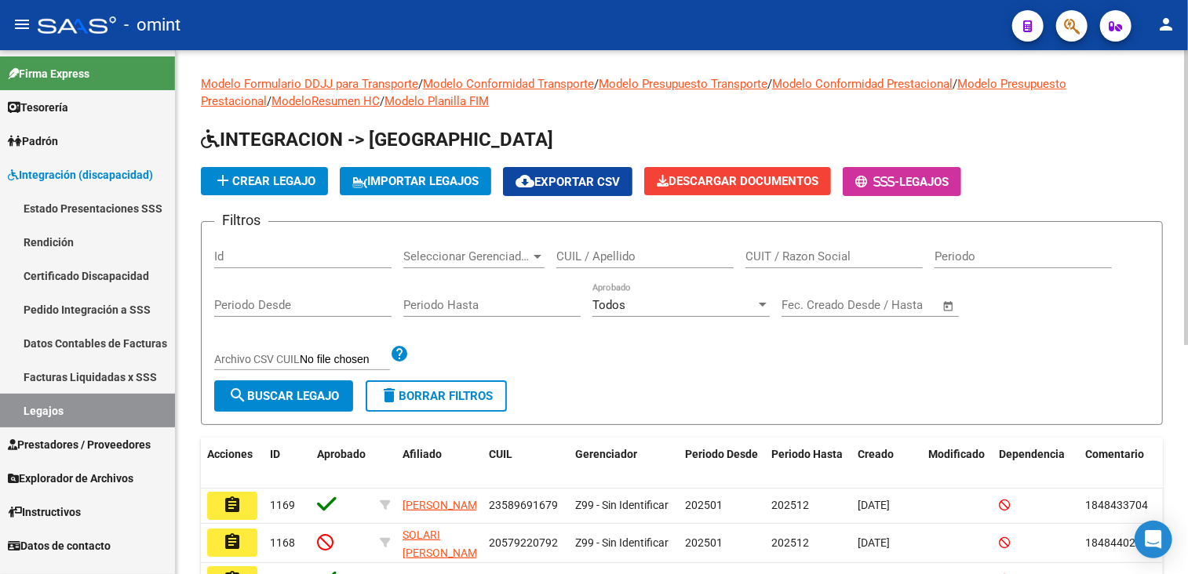
click at [672, 257] on input "CUIL / Apellido" at bounding box center [644, 257] width 177 height 14
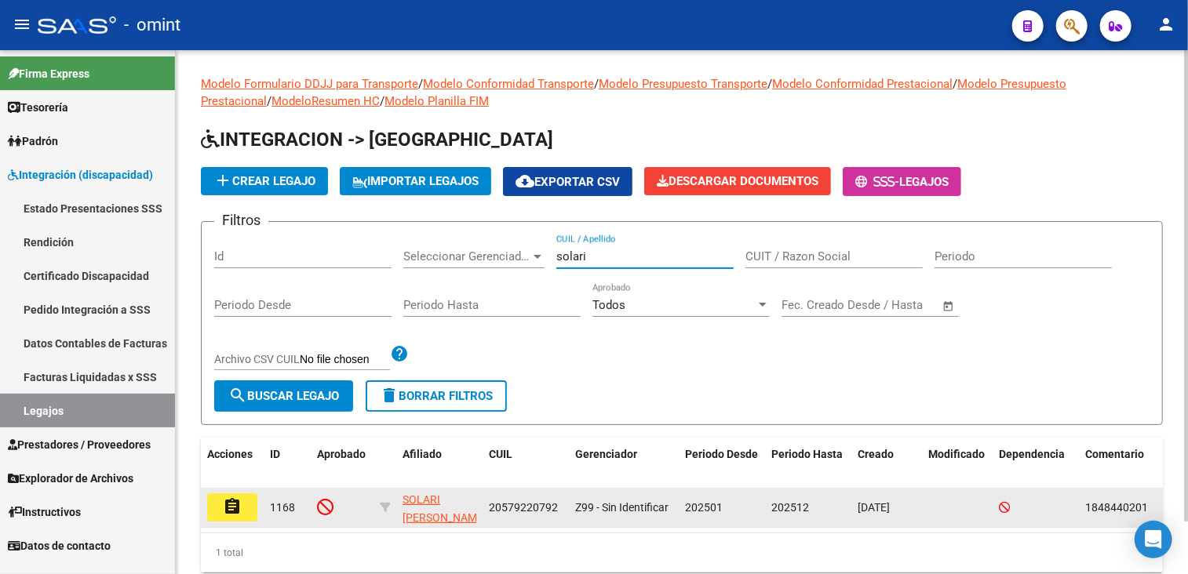
type input "solari"
click at [242, 504] on button "assignment" at bounding box center [232, 508] width 50 height 28
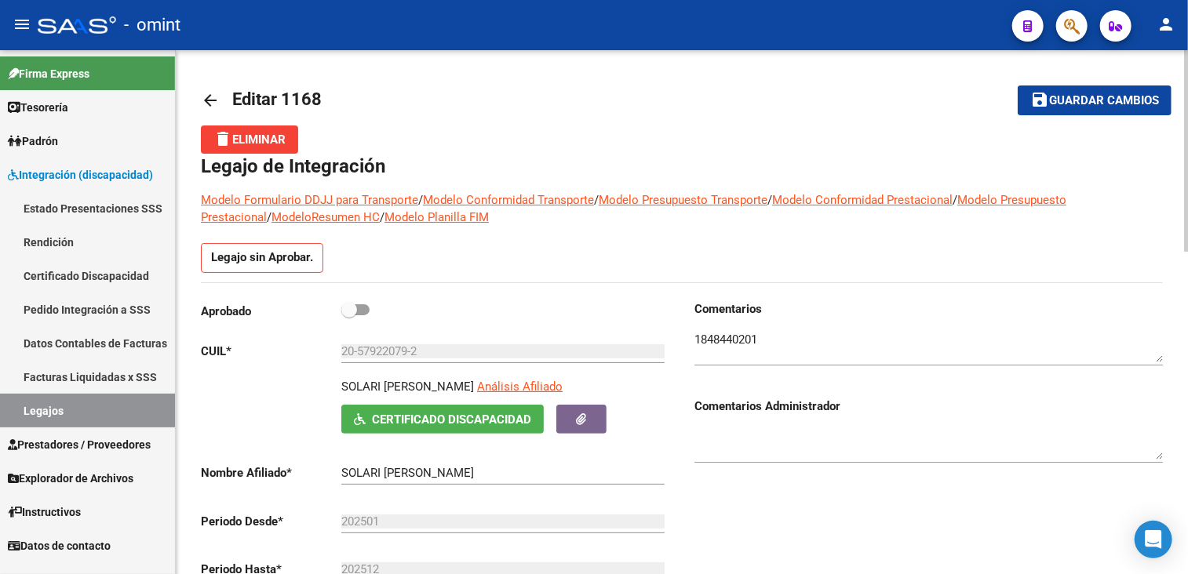
scroll to position [78, 0]
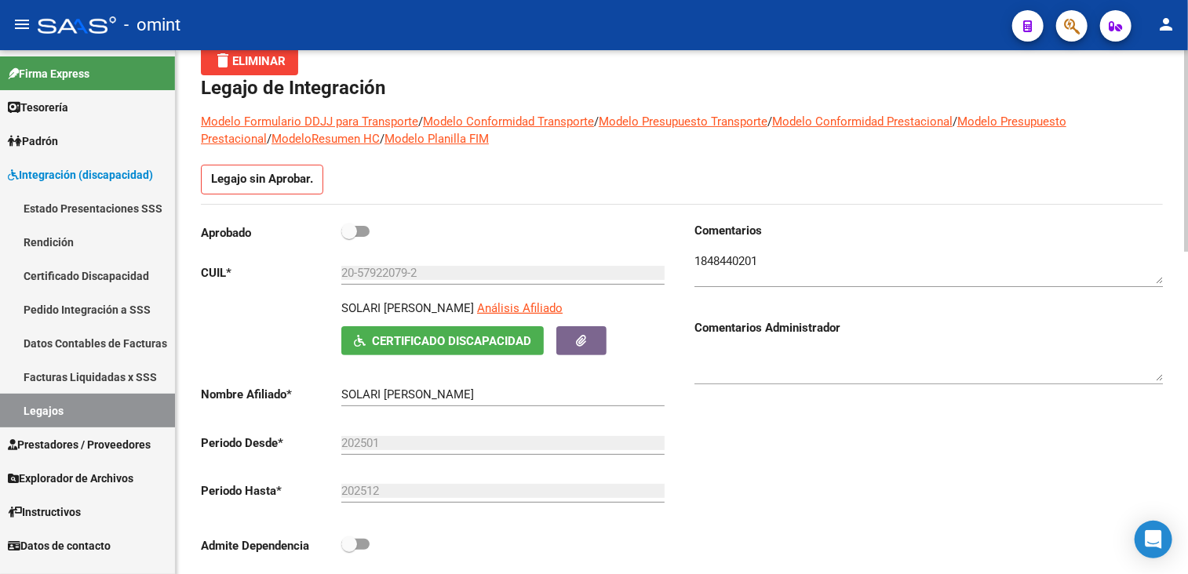
click at [734, 256] on textarea at bounding box center [928, 268] width 468 height 31
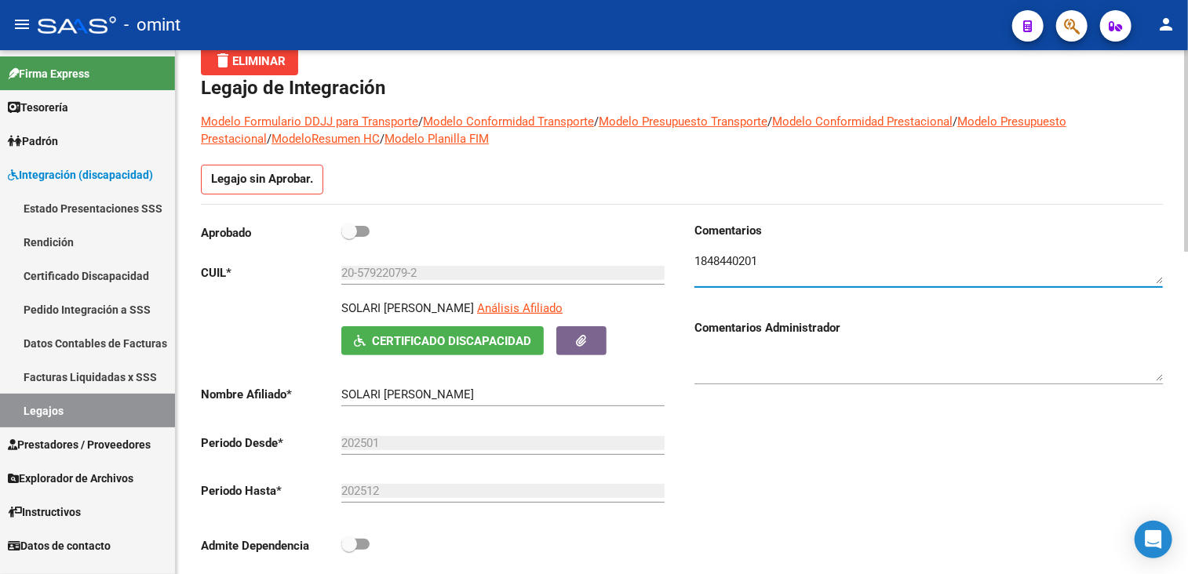
click at [734, 256] on textarea at bounding box center [928, 268] width 468 height 31
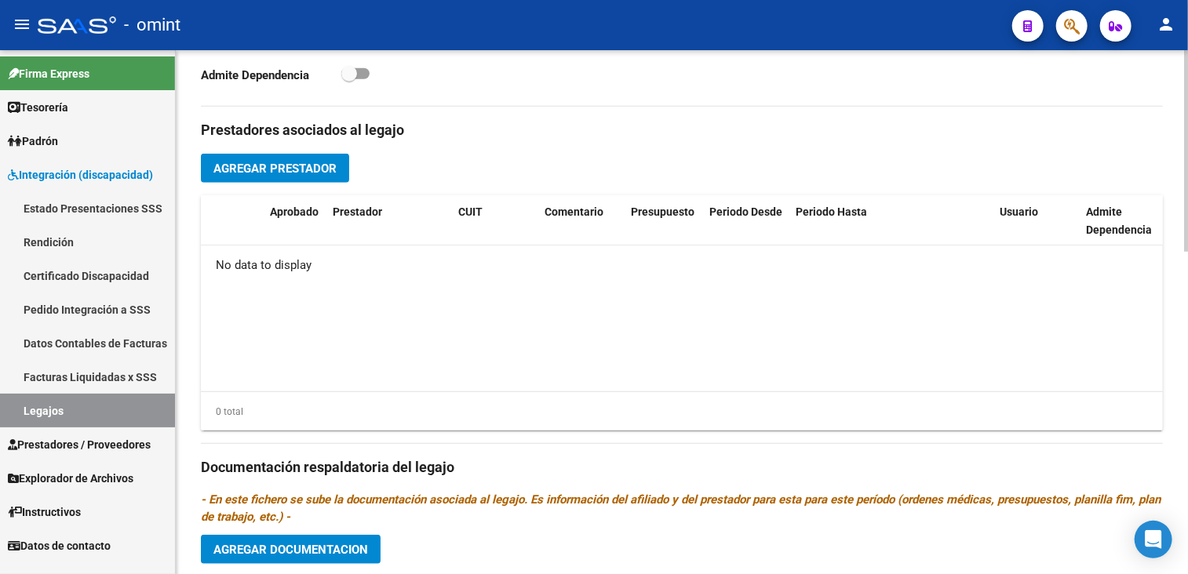
scroll to position [235, 0]
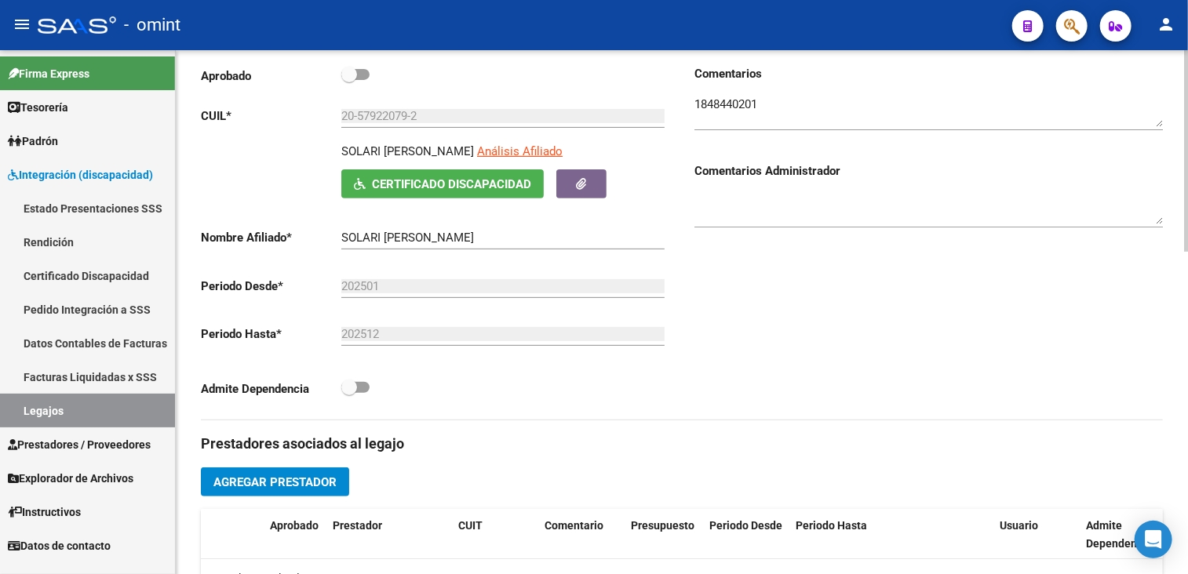
click at [829, 387] on div "Comentarios Comentarios Administrador" at bounding box center [922, 242] width 481 height 355
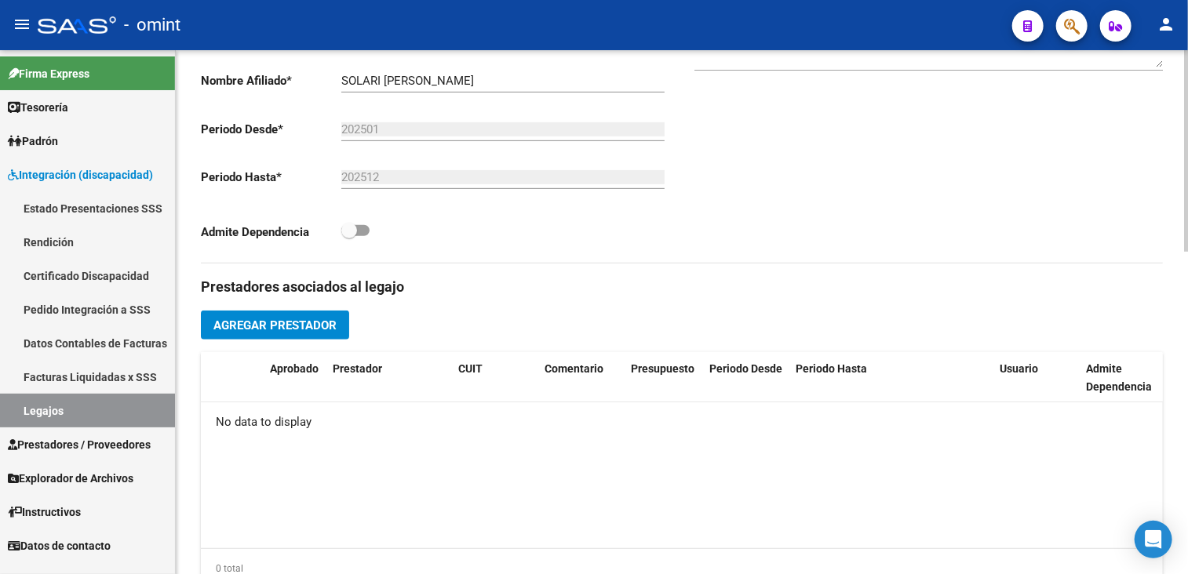
scroll to position [549, 0]
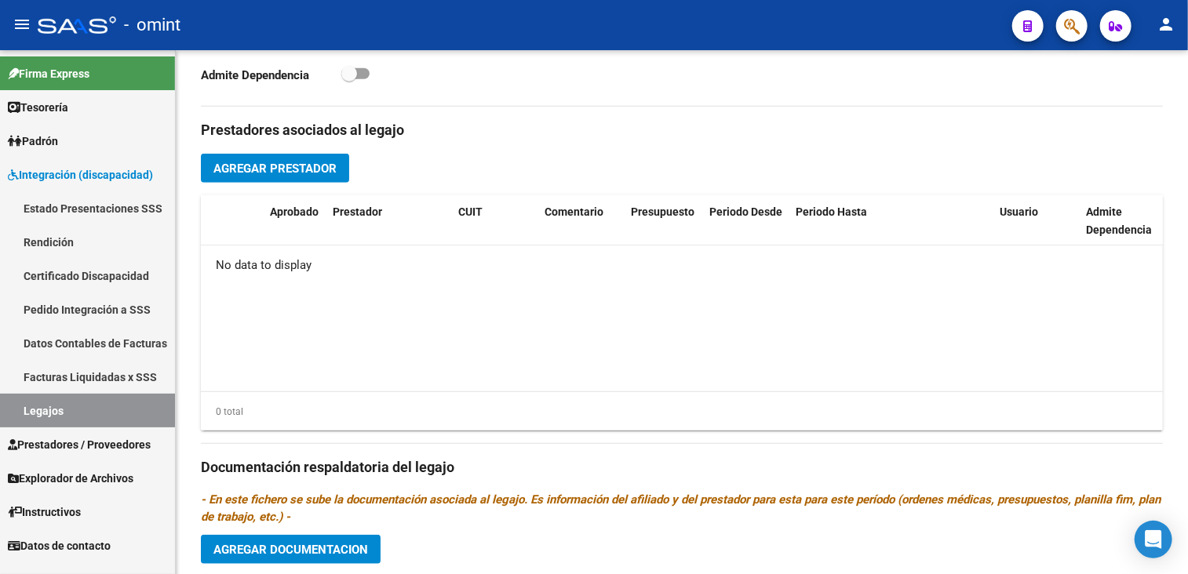
click at [31, 404] on link "Legajos" at bounding box center [87, 411] width 175 height 34
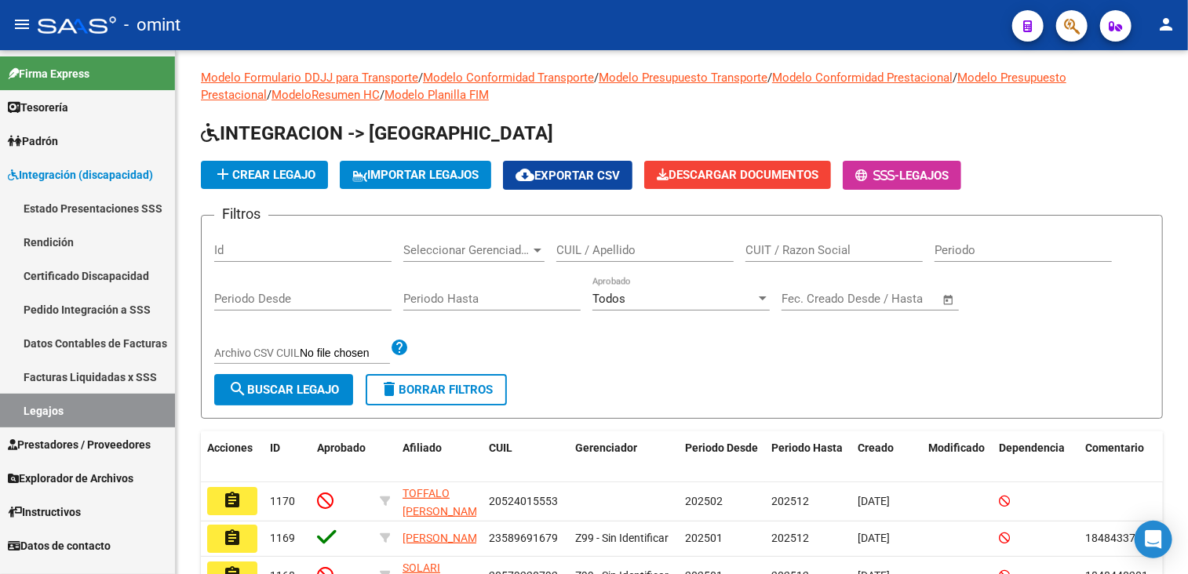
scroll to position [408, 0]
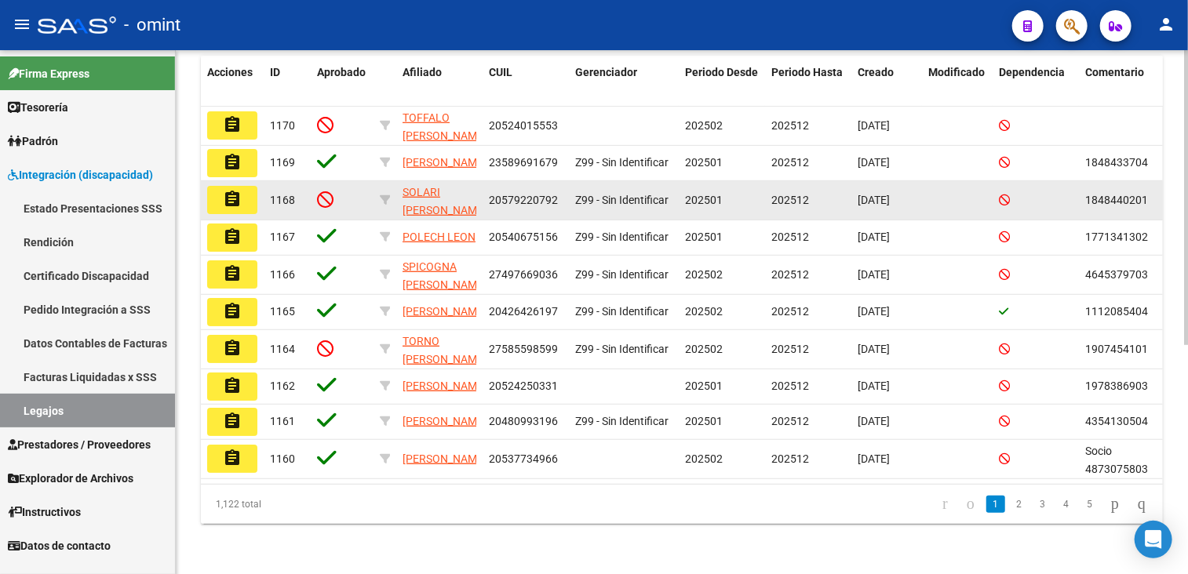
click at [213, 186] on button "assignment" at bounding box center [232, 200] width 50 height 28
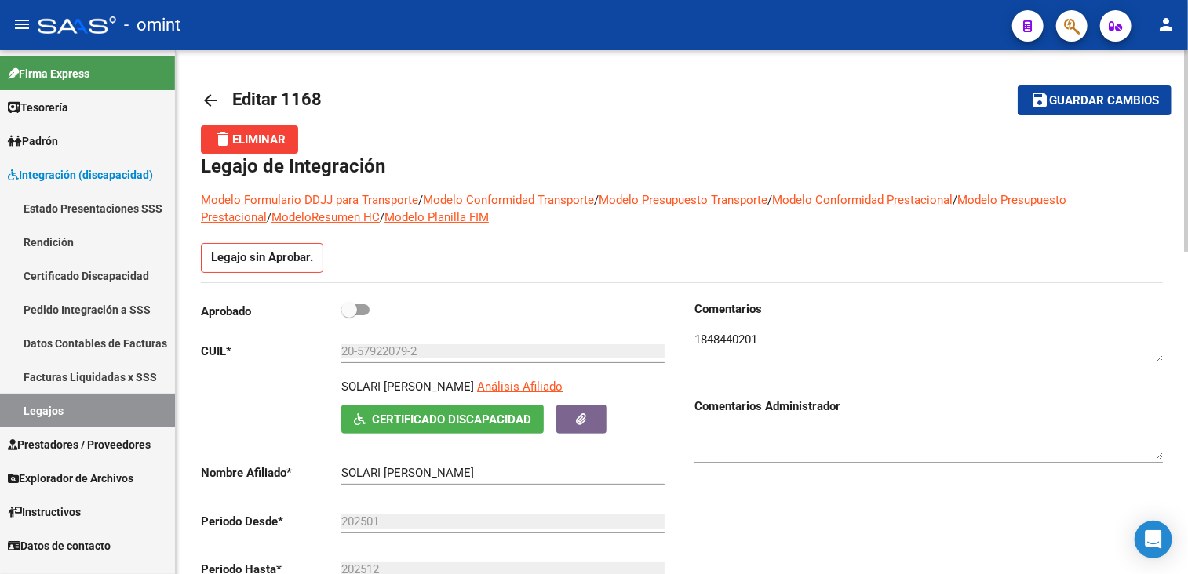
click at [63, 416] on link "Legajos" at bounding box center [87, 411] width 175 height 34
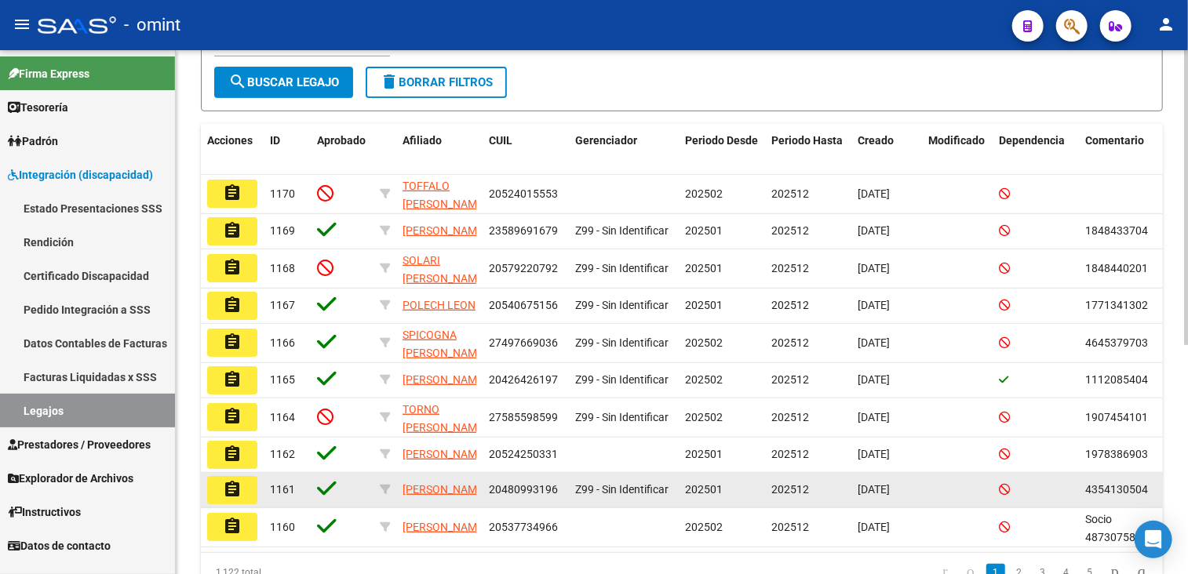
scroll to position [235, 0]
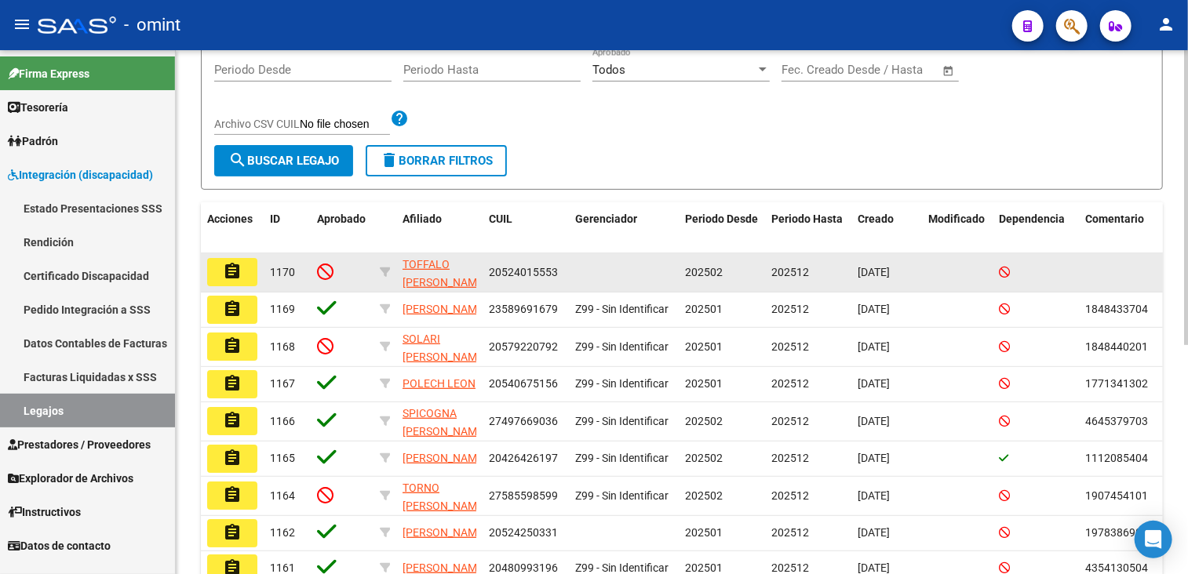
click at [245, 278] on button "assignment" at bounding box center [232, 272] width 50 height 28
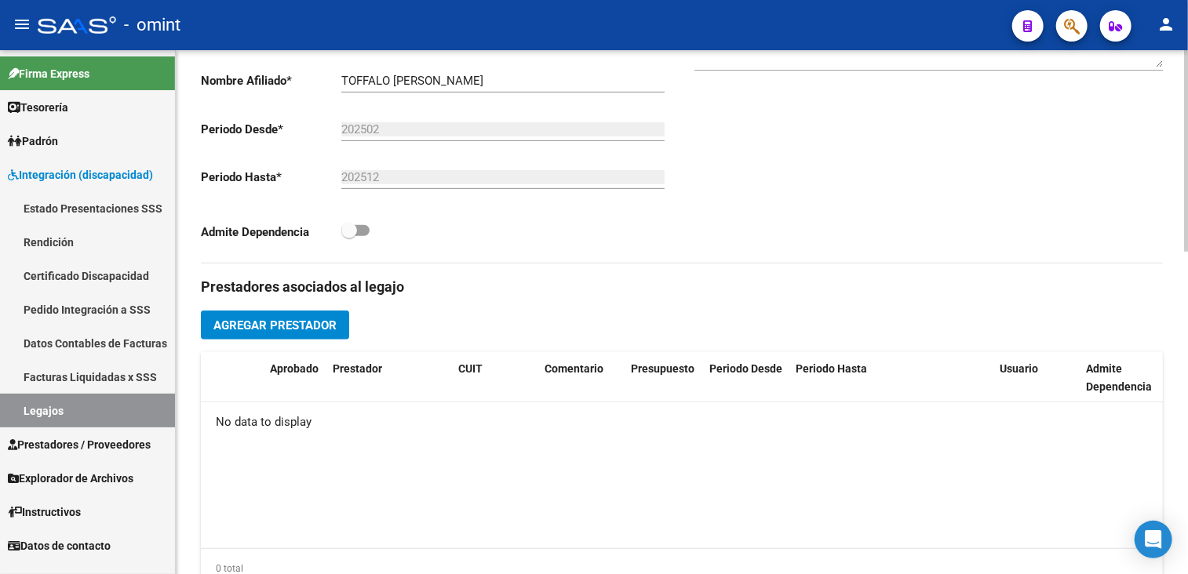
scroll to position [157, 0]
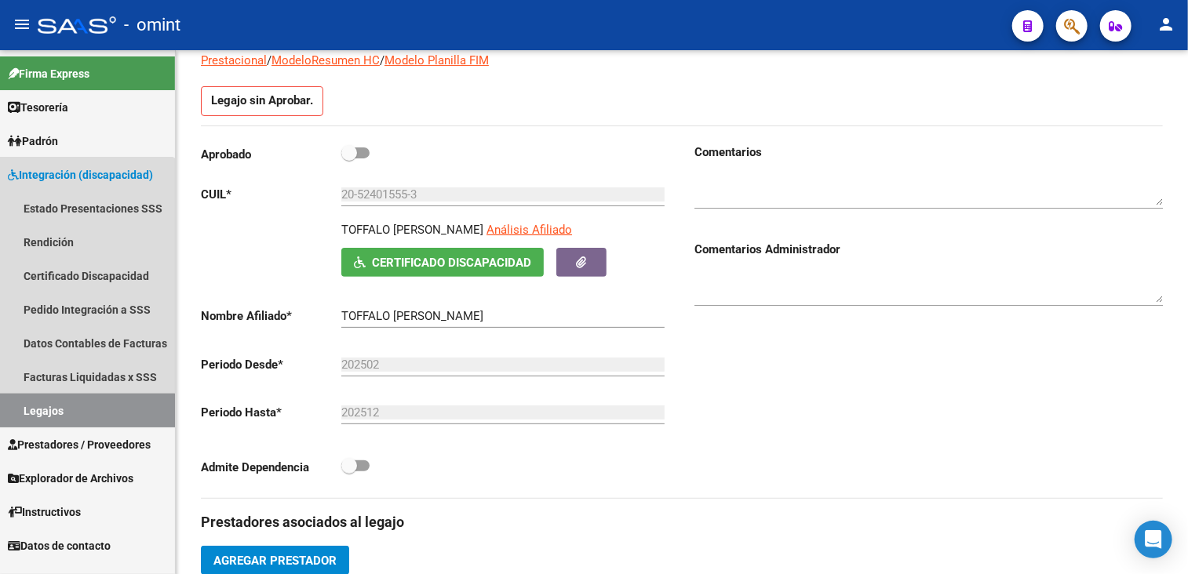
click at [47, 422] on link "Legajos" at bounding box center [87, 411] width 175 height 34
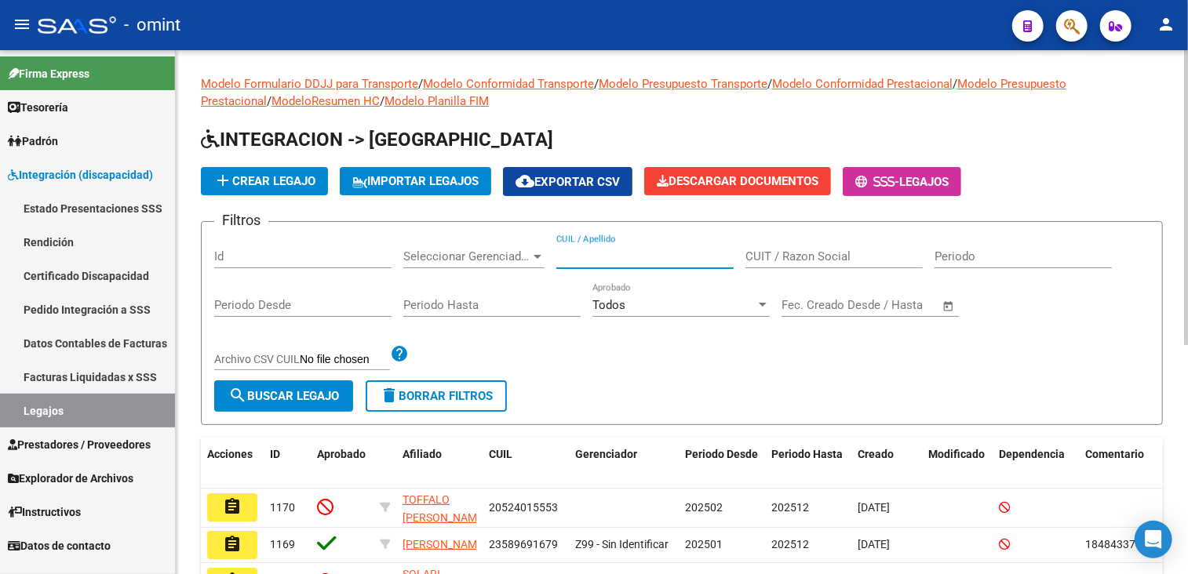
click at [618, 252] on input "CUIL / Apellido" at bounding box center [644, 257] width 177 height 14
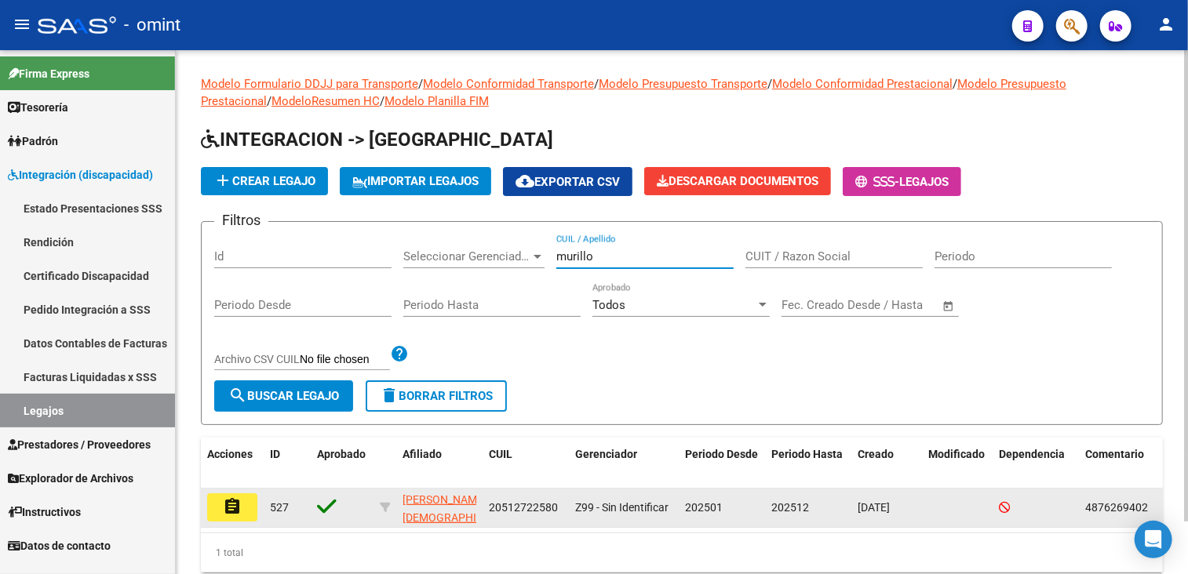
type input "murillo"
click at [239, 501] on mat-icon "assignment" at bounding box center [232, 506] width 19 height 19
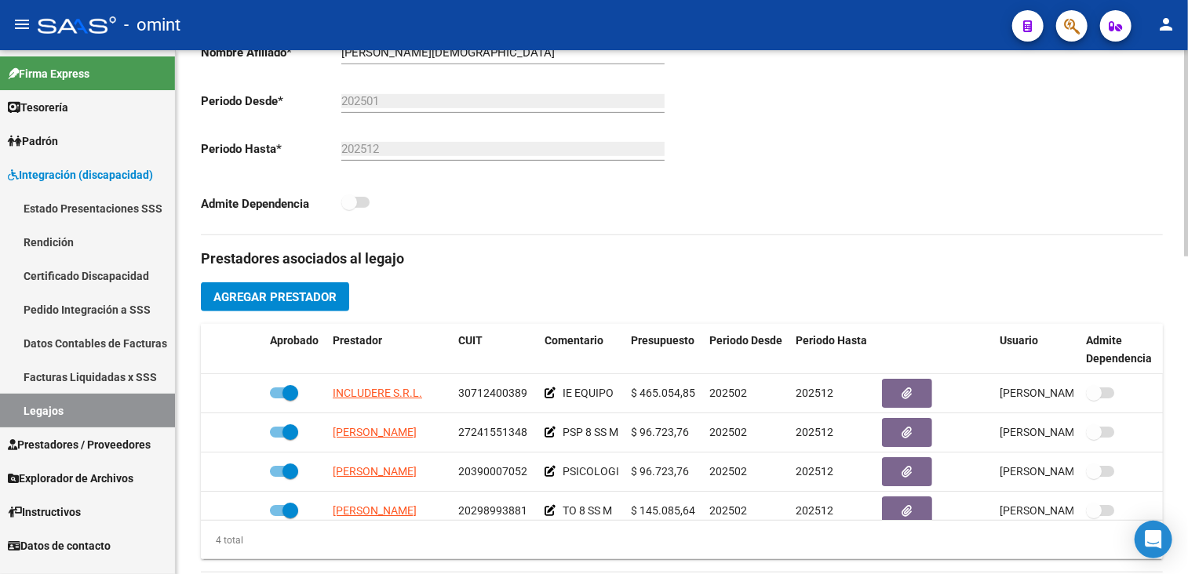
scroll to position [28, 0]
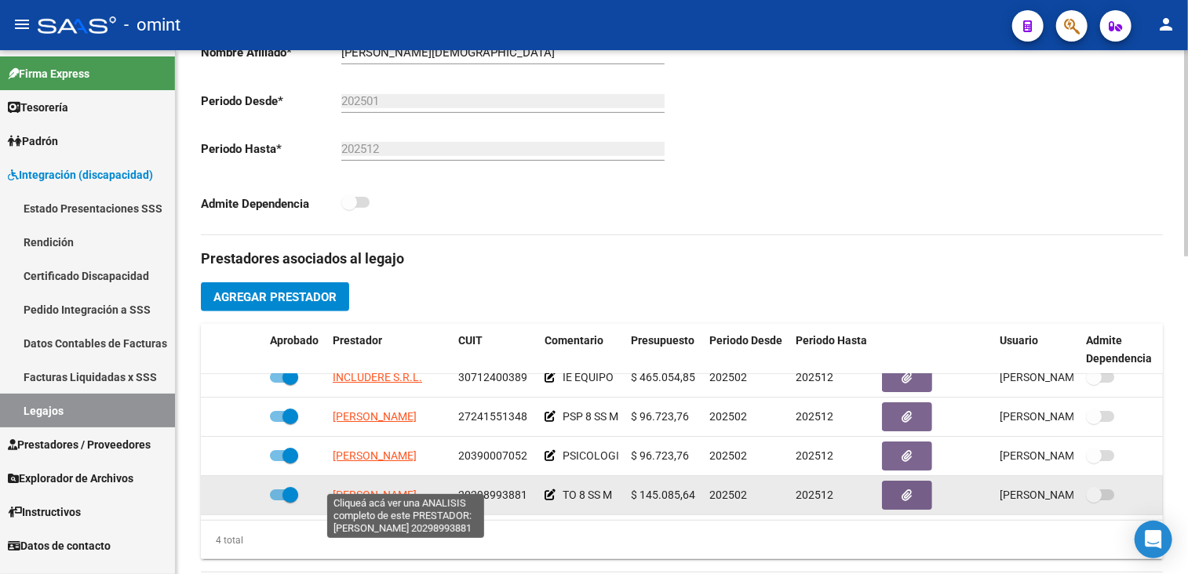
click at [385, 489] on span "[PERSON_NAME]" at bounding box center [375, 495] width 84 height 13
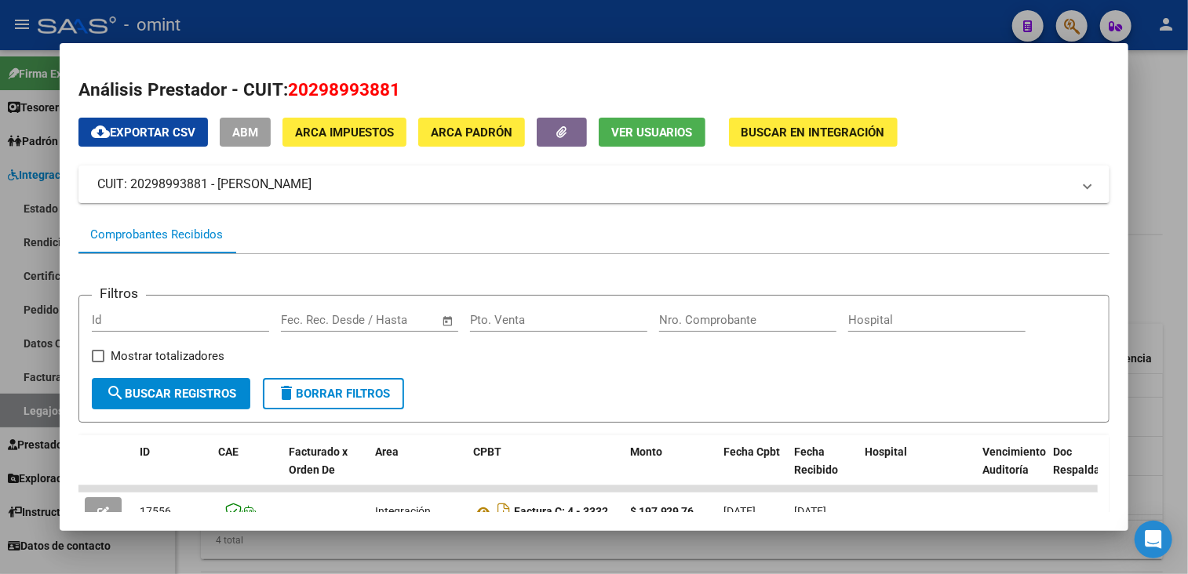
scroll to position [104, 0]
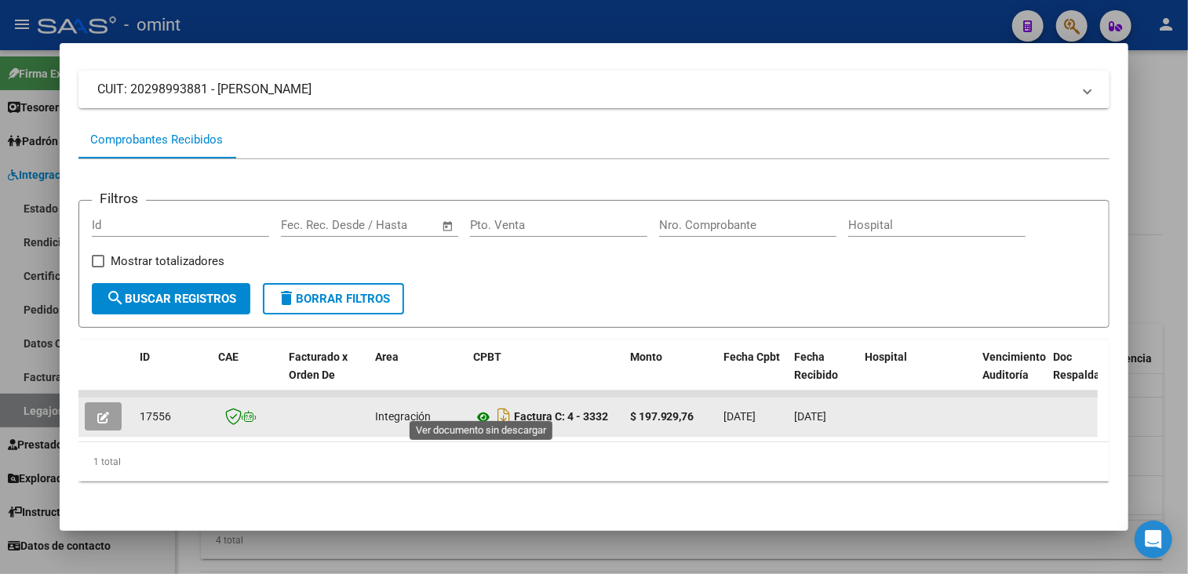
click at [483, 408] on icon at bounding box center [483, 417] width 20 height 19
click at [107, 412] on icon "button" at bounding box center [103, 418] width 12 height 12
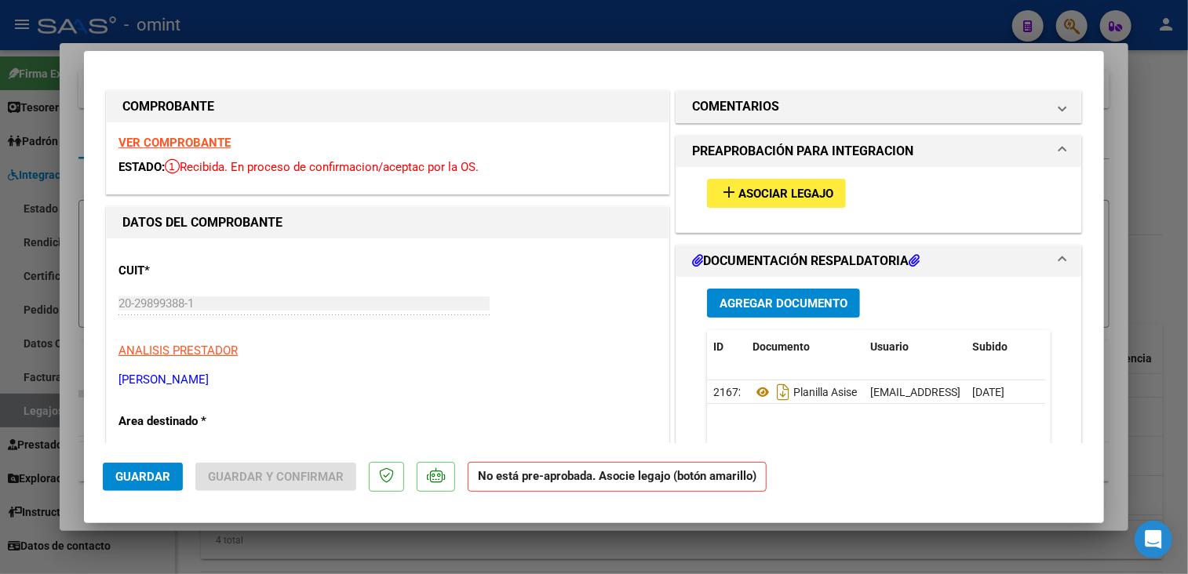
click at [734, 524] on div at bounding box center [594, 287] width 1188 height 574
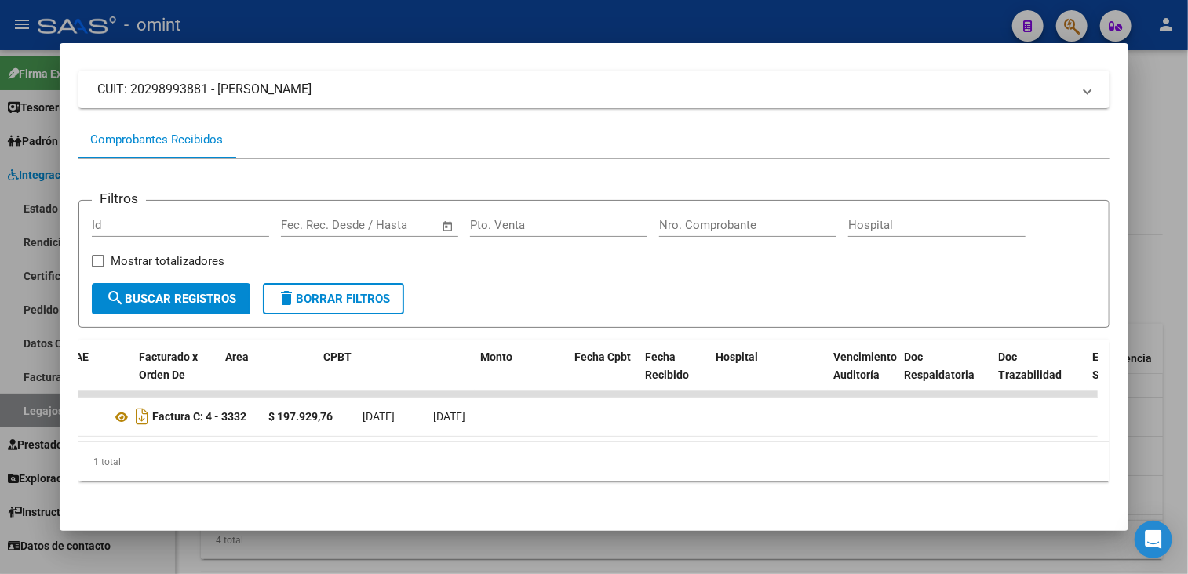
scroll to position [0, 0]
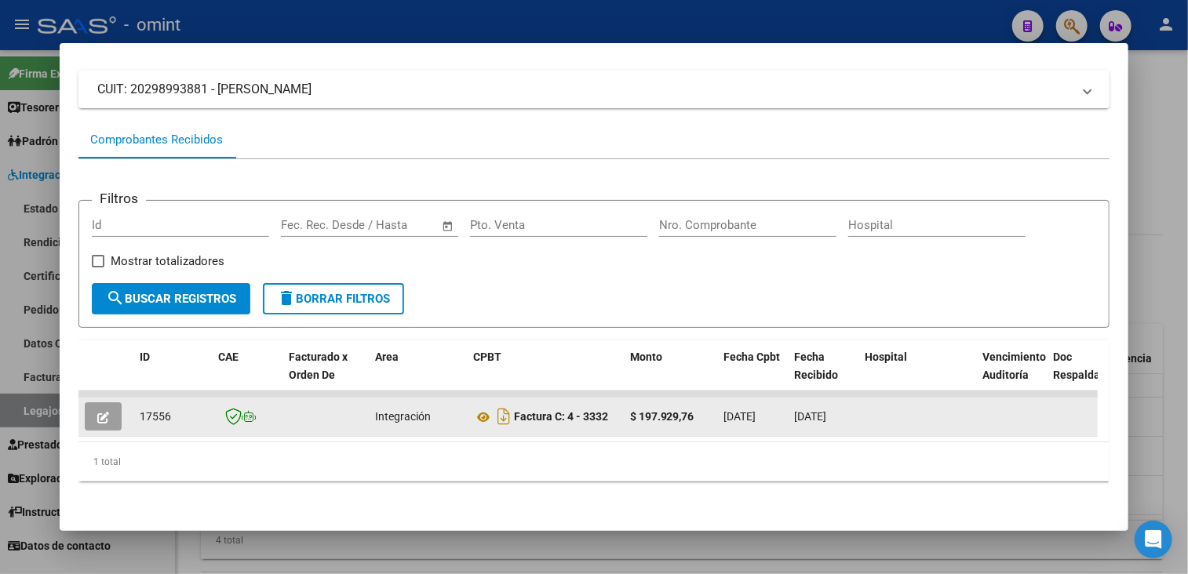
click at [106, 412] on icon "button" at bounding box center [103, 418] width 12 height 12
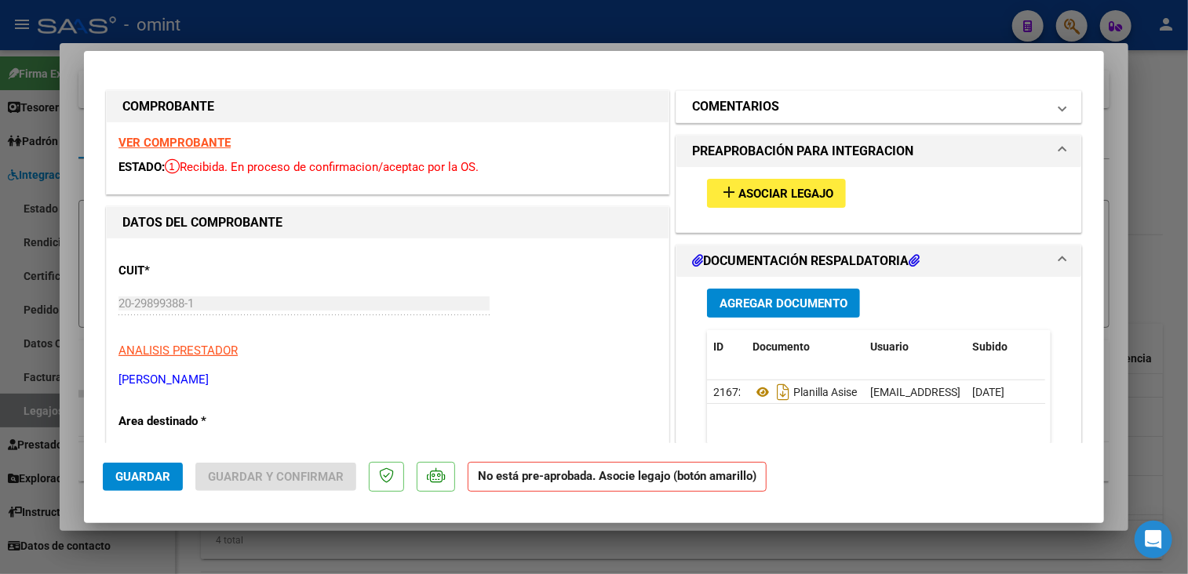
click at [1059, 107] on span at bounding box center [1062, 106] width 6 height 19
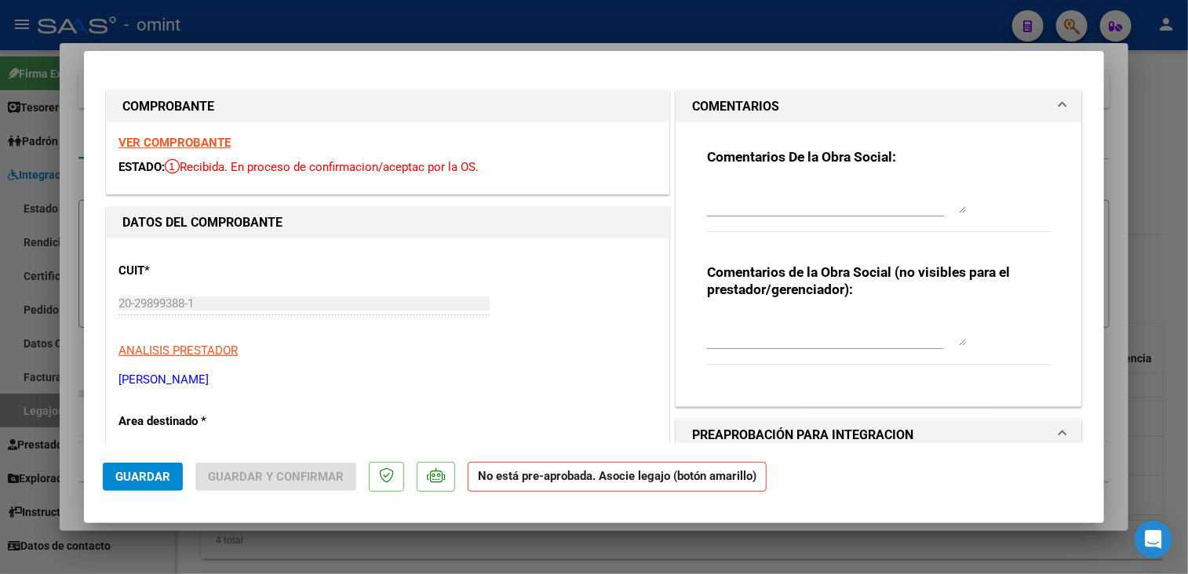
click at [1059, 108] on span at bounding box center [1062, 106] width 6 height 19
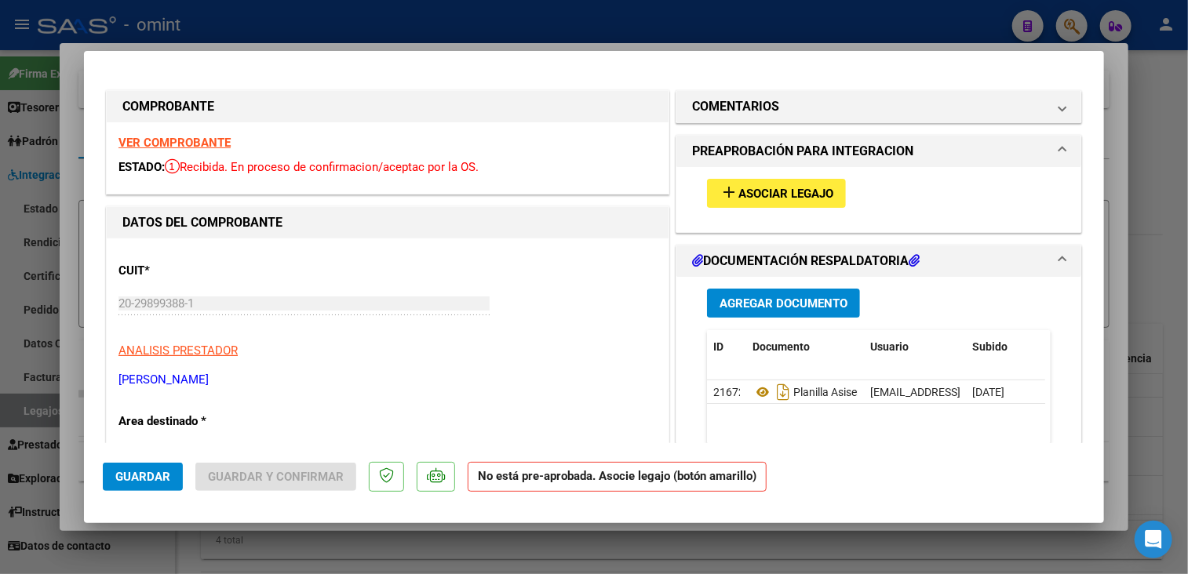
click at [467, 553] on div at bounding box center [594, 287] width 1188 height 574
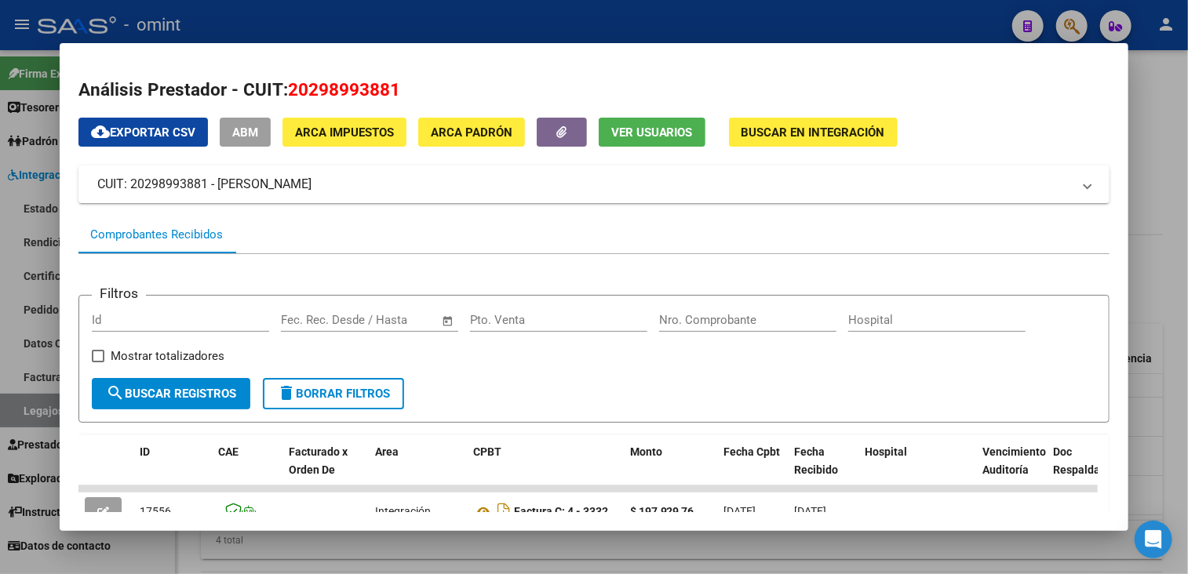
drag, startPoint x: 289, startPoint y: 85, endPoint x: 405, endPoint y: 84, distance: 116.1
click at [405, 84] on h2 "Análisis Prestador - CUIT: 20298993881" at bounding box center [594, 90] width 1032 height 27
copy span "20298993881"
click at [490, 551] on div at bounding box center [594, 287] width 1188 height 574
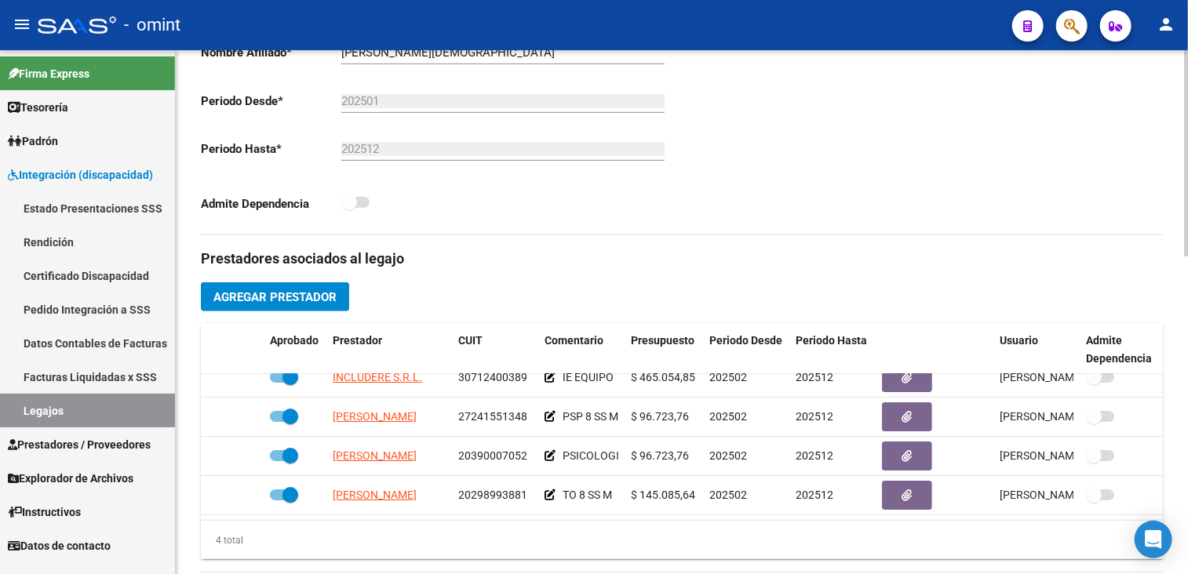
scroll to position [157, 0]
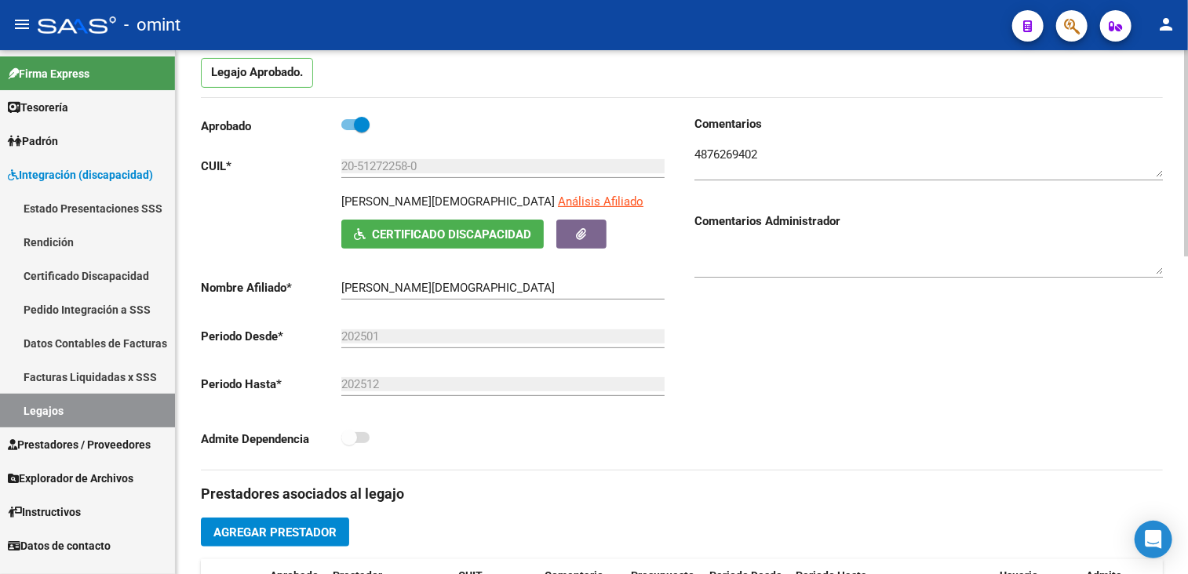
click at [719, 152] on textarea at bounding box center [928, 161] width 468 height 31
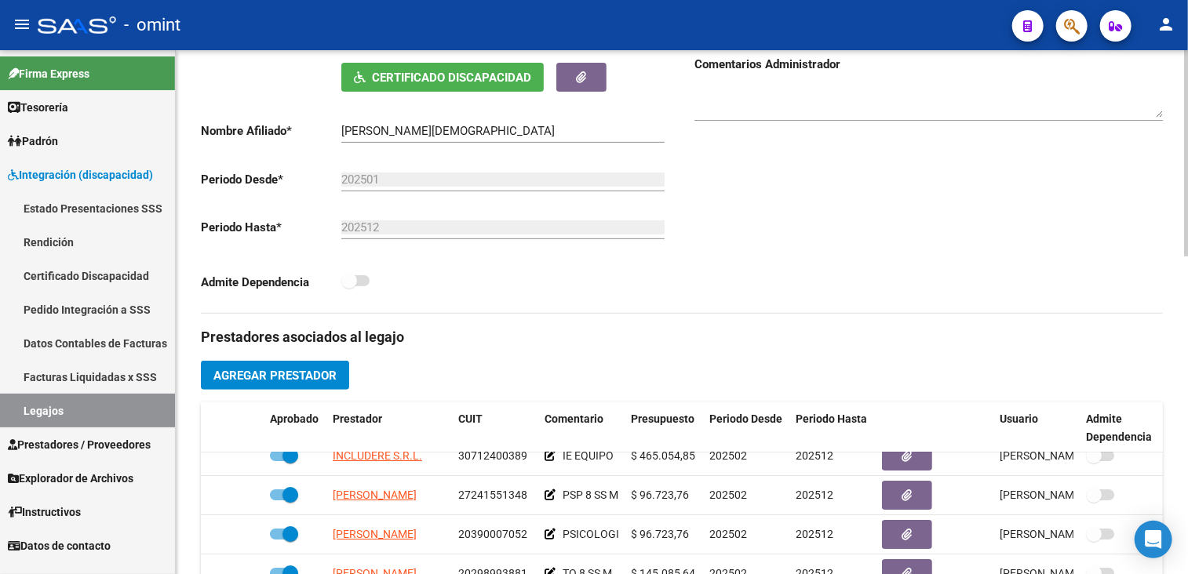
scroll to position [471, 0]
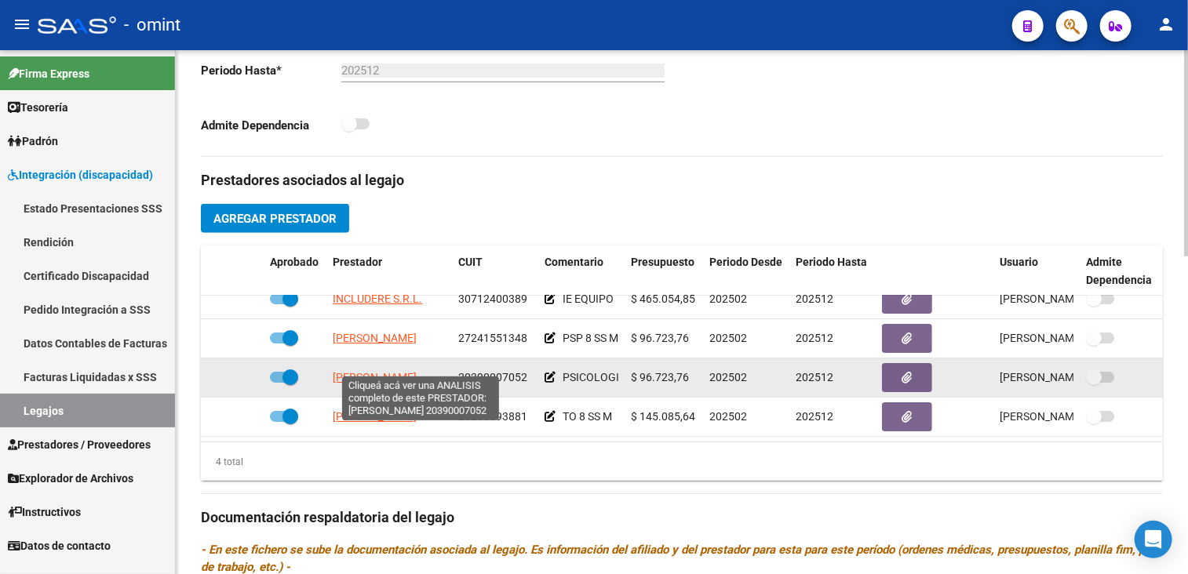
click at [379, 371] on span "[PERSON_NAME]" at bounding box center [375, 377] width 84 height 13
type textarea "20390007052"
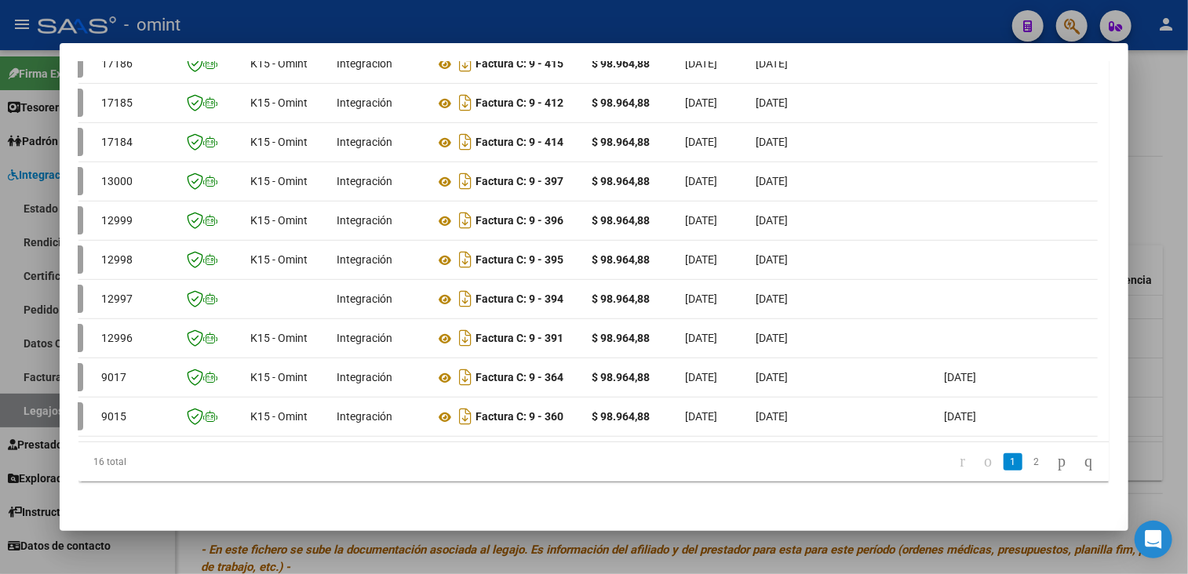
scroll to position [0, 0]
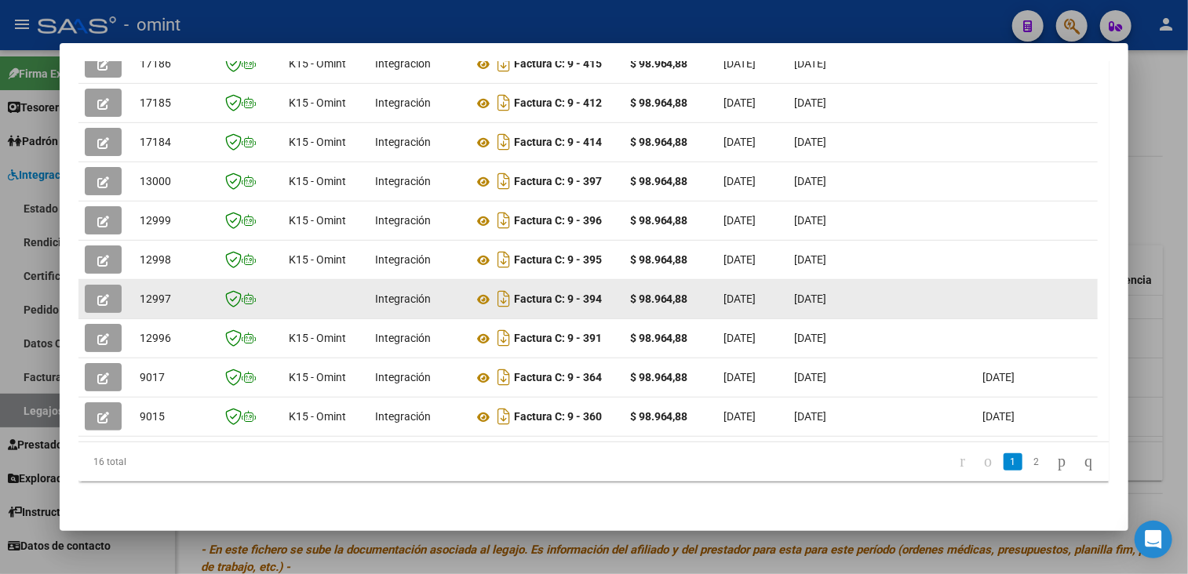
click at [113, 294] on button "button" at bounding box center [103, 299] width 37 height 28
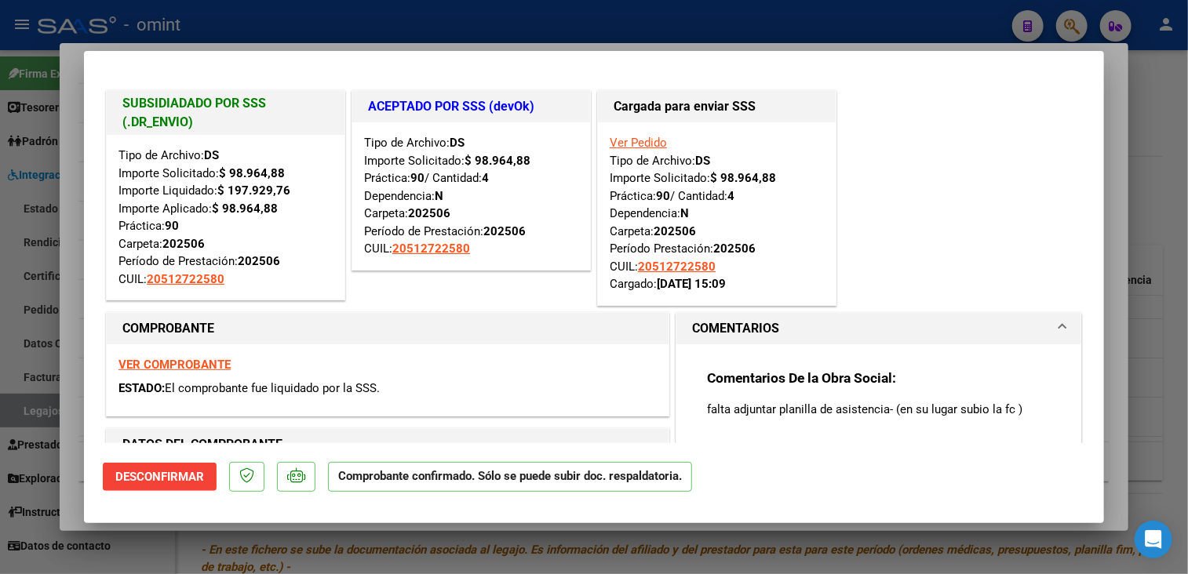
click at [280, 546] on div at bounding box center [594, 287] width 1188 height 574
type input "$ 0,00"
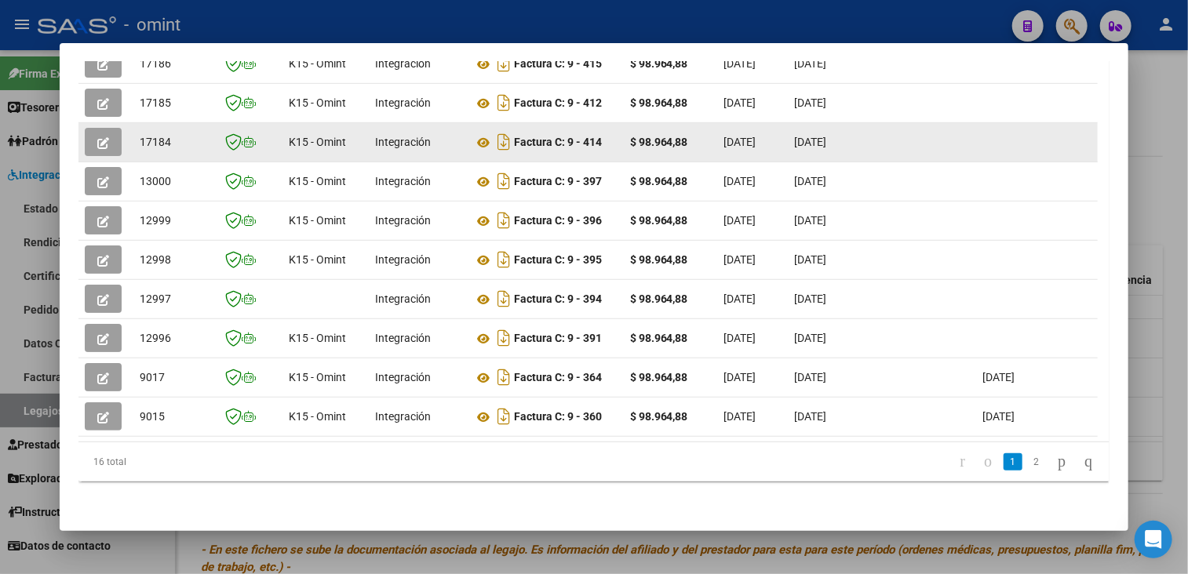
scroll to position [379, 0]
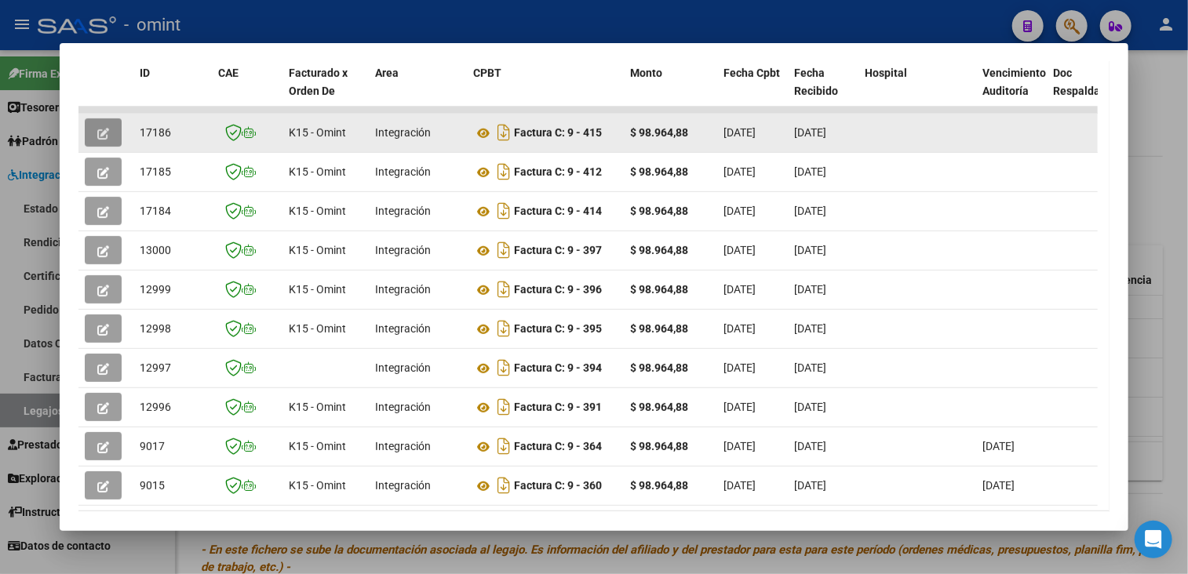
click at [106, 130] on icon "button" at bounding box center [103, 134] width 12 height 12
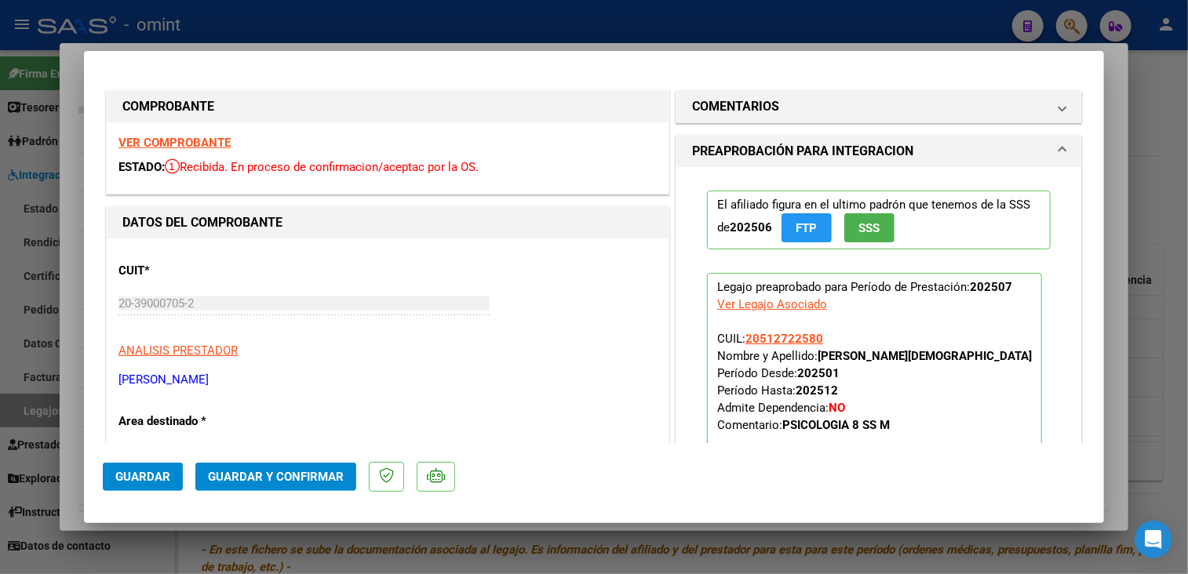
click at [187, 141] on strong "VER COMPROBANTE" at bounding box center [174, 143] width 112 height 14
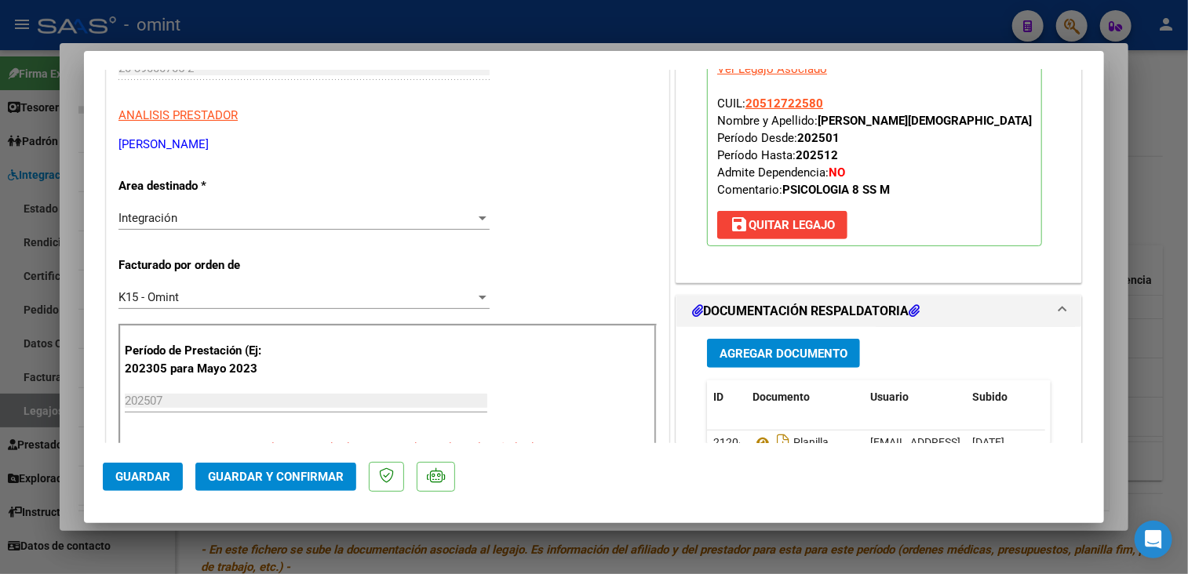
scroll to position [392, 0]
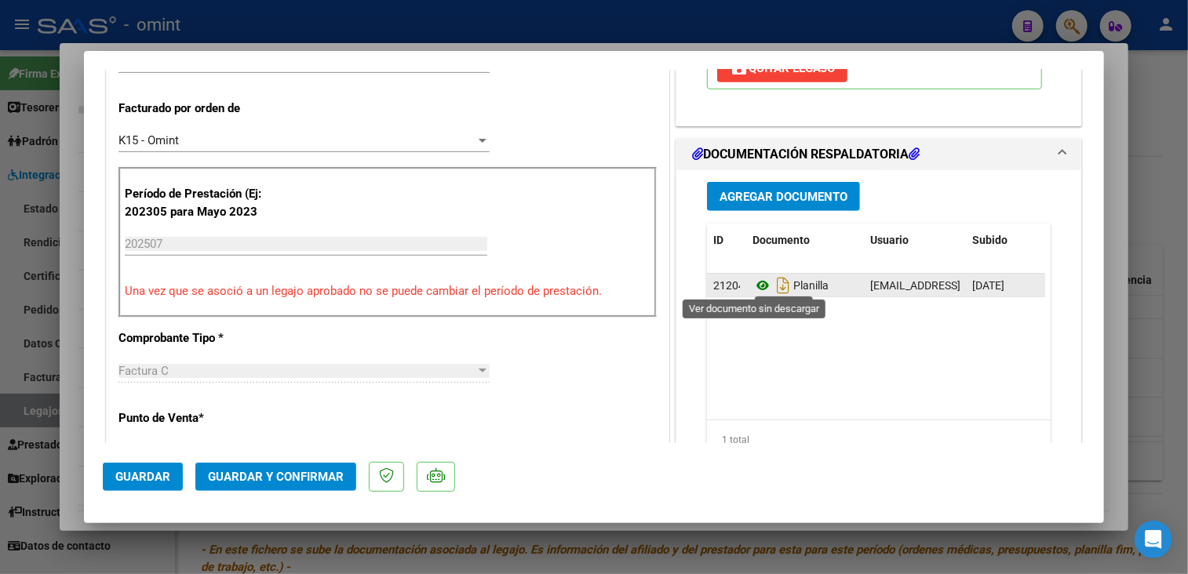
click at [752, 282] on icon at bounding box center [762, 285] width 20 height 19
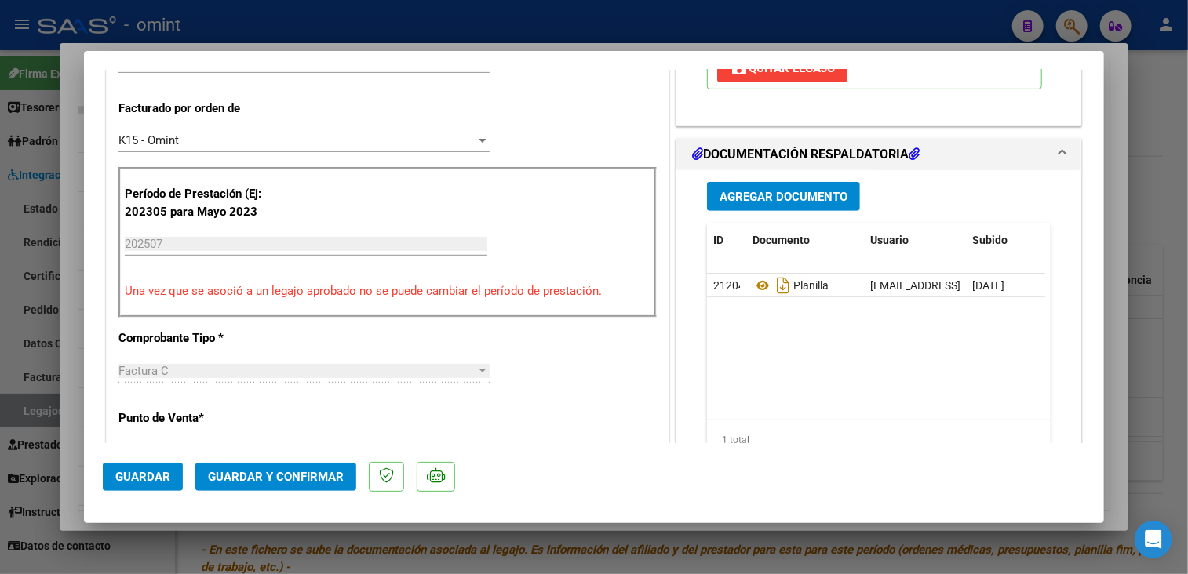
scroll to position [235, 0]
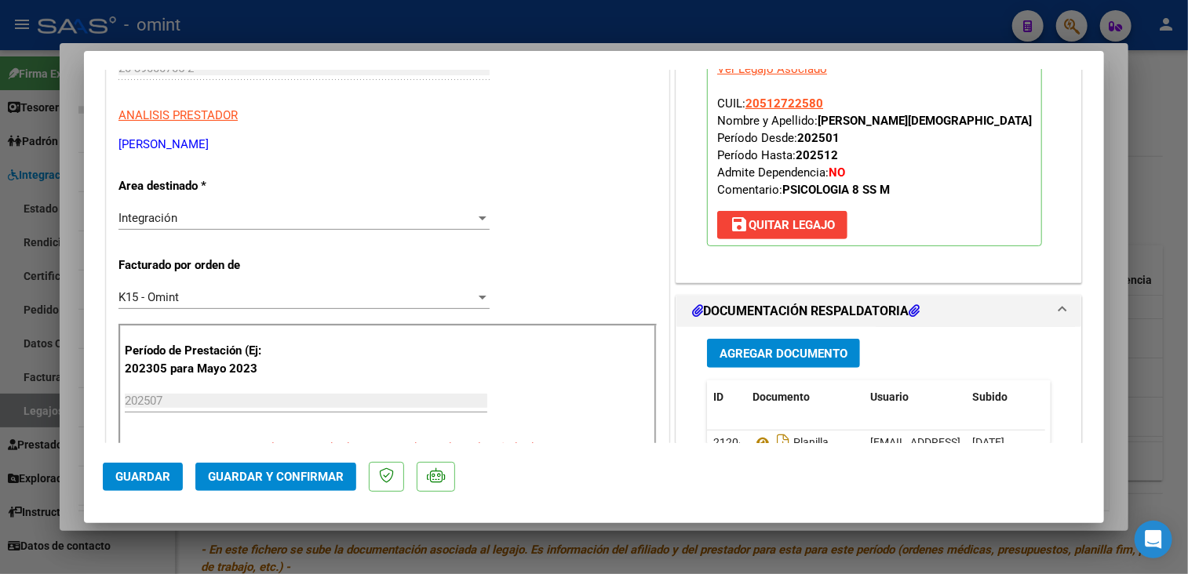
click at [275, 303] on div "K15 - Omint" at bounding box center [296, 297] width 357 height 14
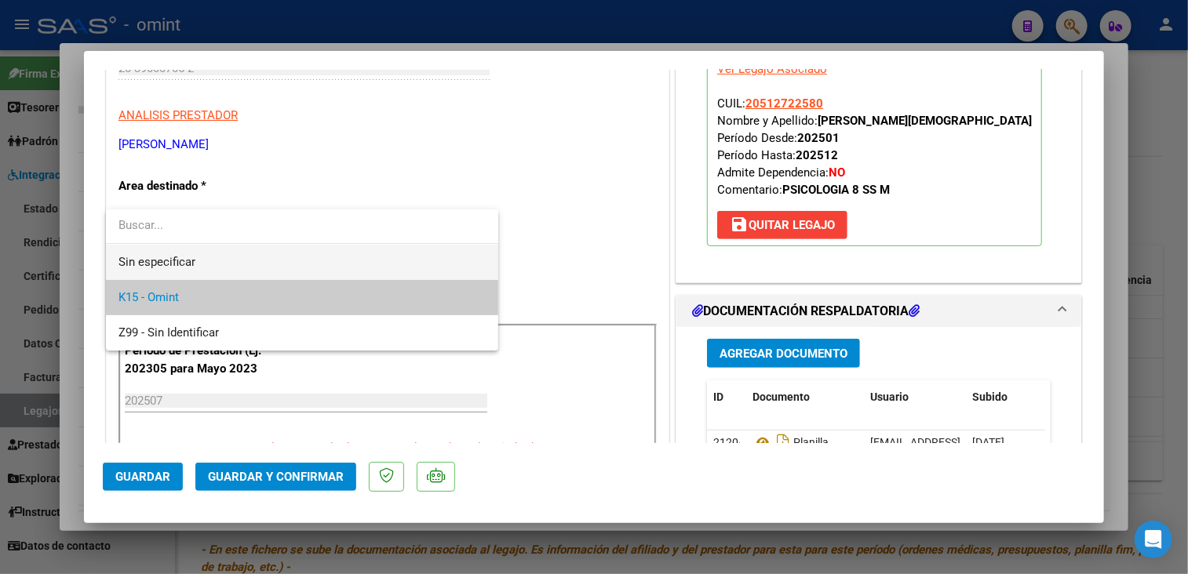
click at [265, 268] on span "Sin especificar" at bounding box center [301, 262] width 367 height 35
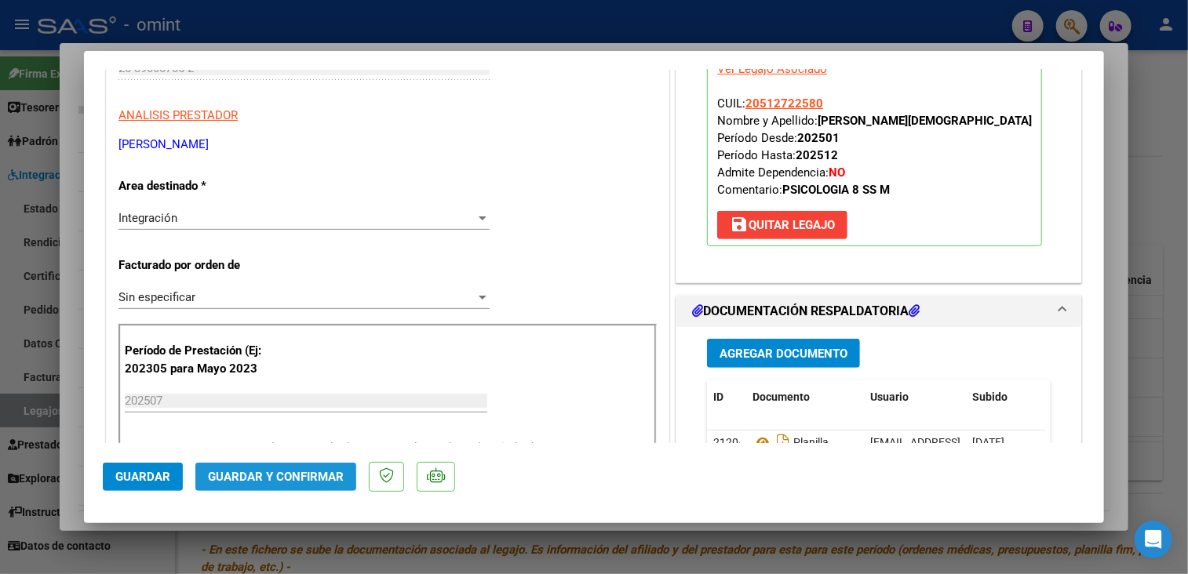
click at [260, 471] on span "Guardar y Confirmar" at bounding box center [276, 477] width 136 height 14
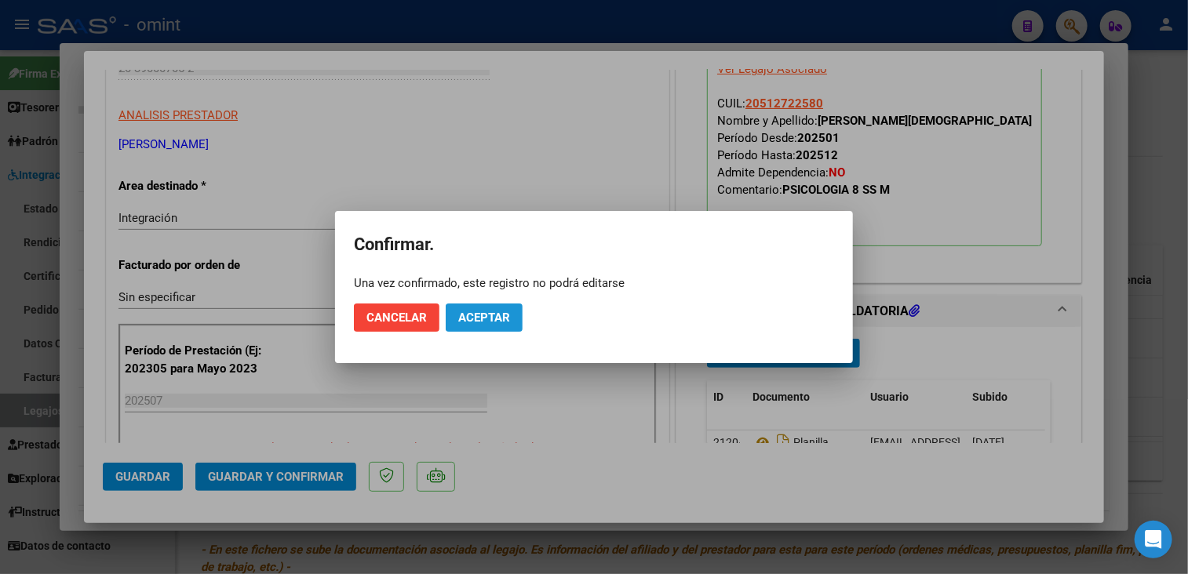
click at [483, 330] on button "Aceptar" at bounding box center [484, 318] width 77 height 28
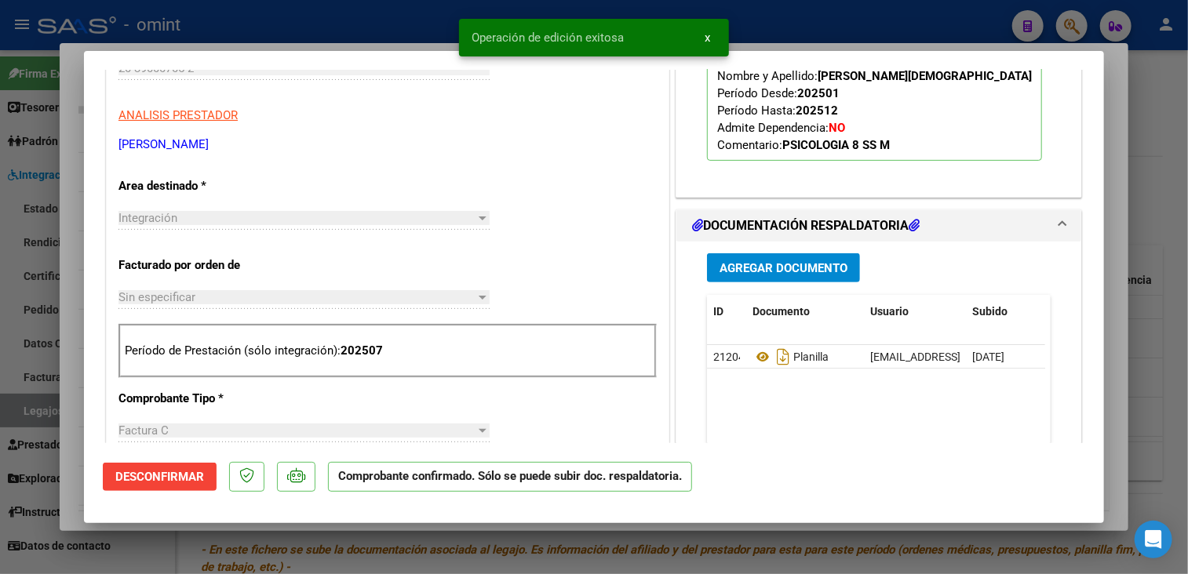
click at [401, 548] on div at bounding box center [594, 287] width 1188 height 574
type input "$ 0,00"
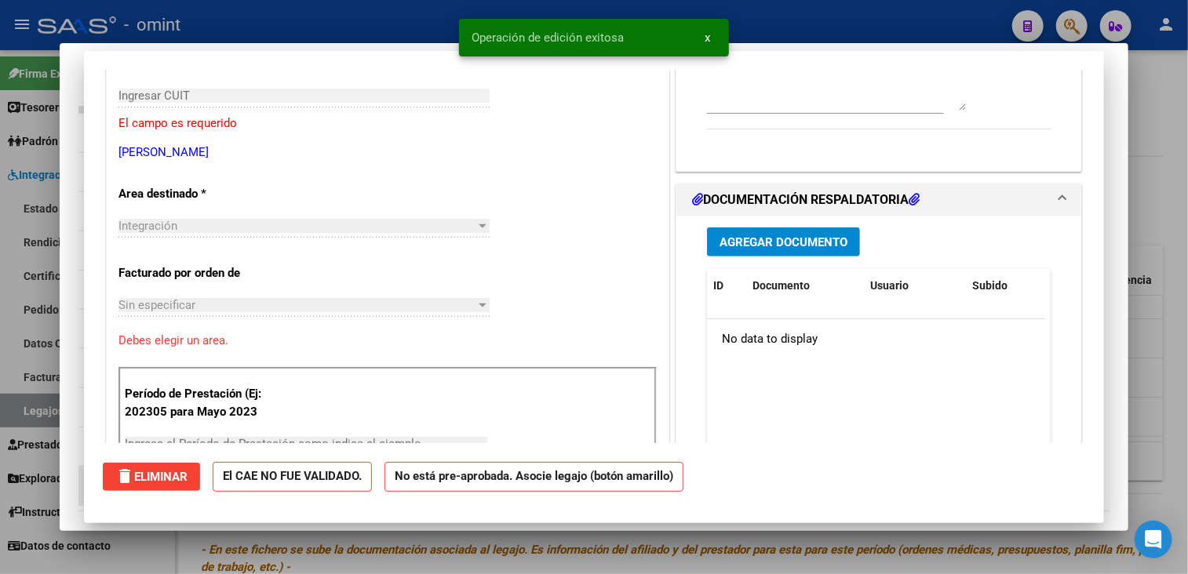
scroll to position [0, 0]
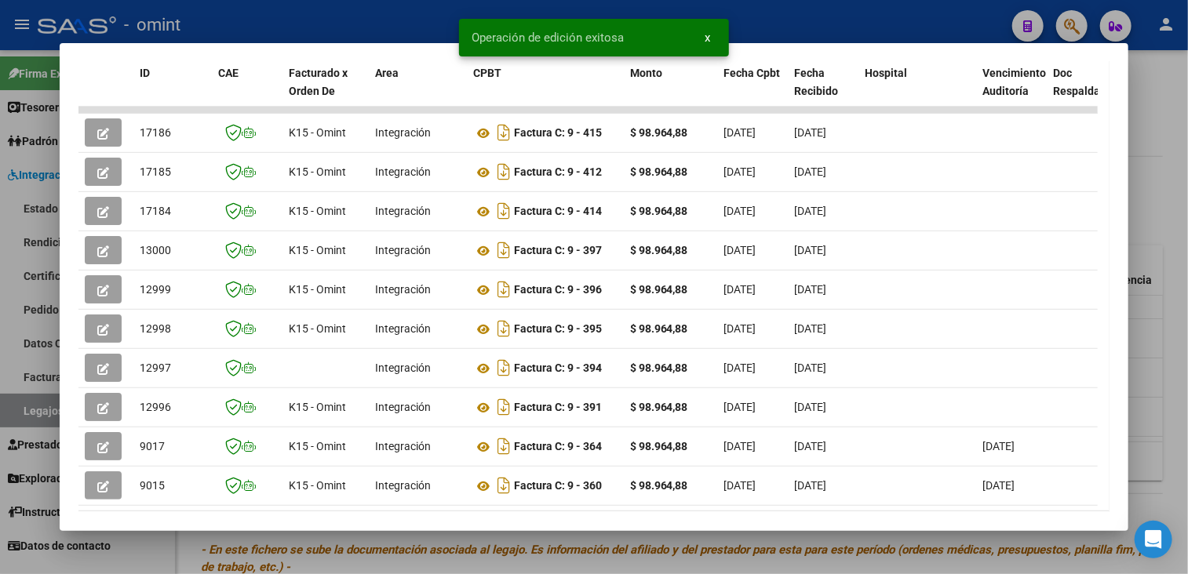
click at [367, 545] on div at bounding box center [594, 287] width 1188 height 574
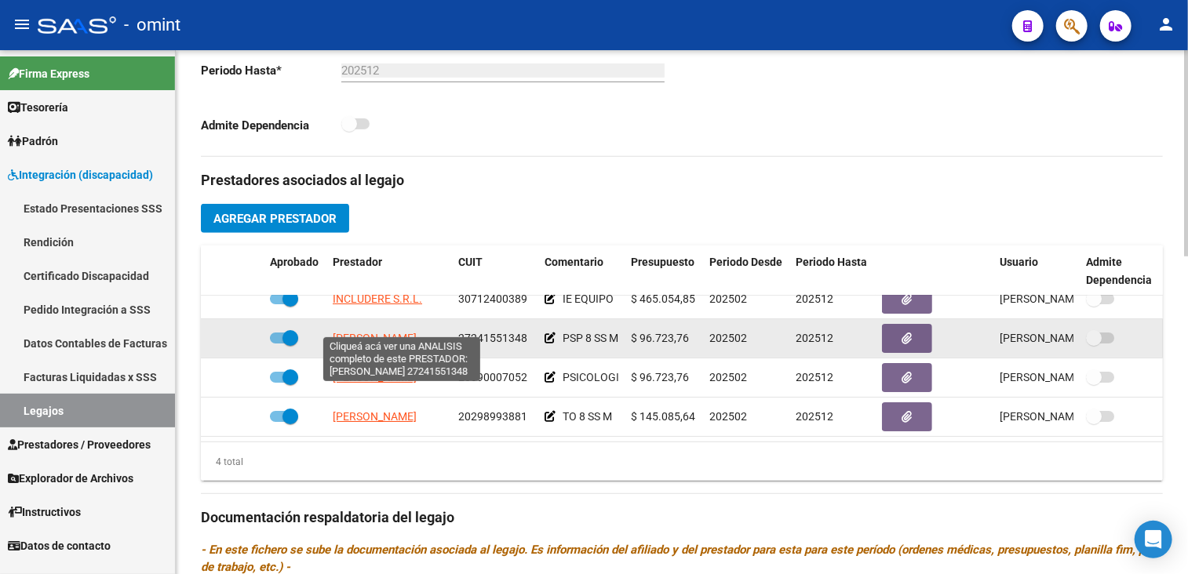
click at [389, 332] on span "[PERSON_NAME]" at bounding box center [375, 338] width 84 height 13
type textarea "27241551348"
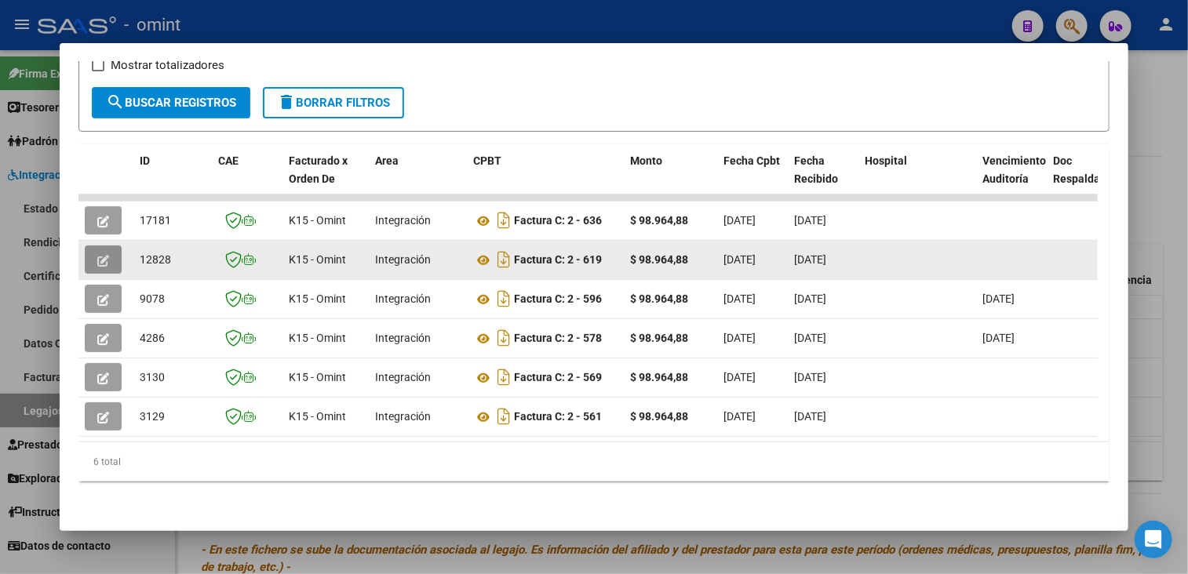
click at [100, 257] on button "button" at bounding box center [103, 260] width 37 height 28
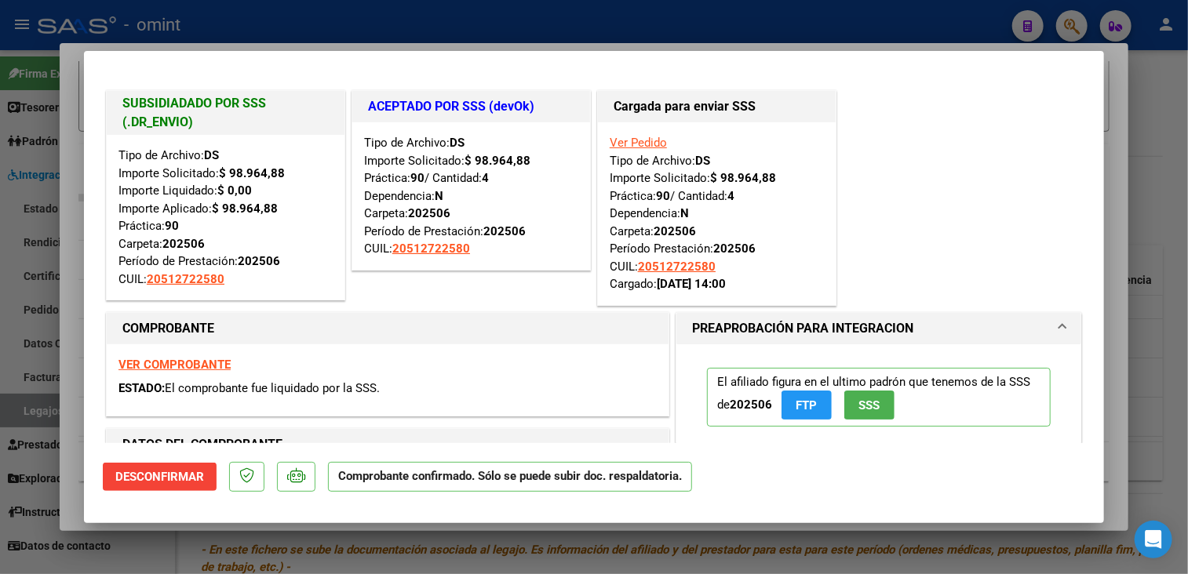
click at [177, 558] on div at bounding box center [594, 287] width 1188 height 574
type input "$ 0,00"
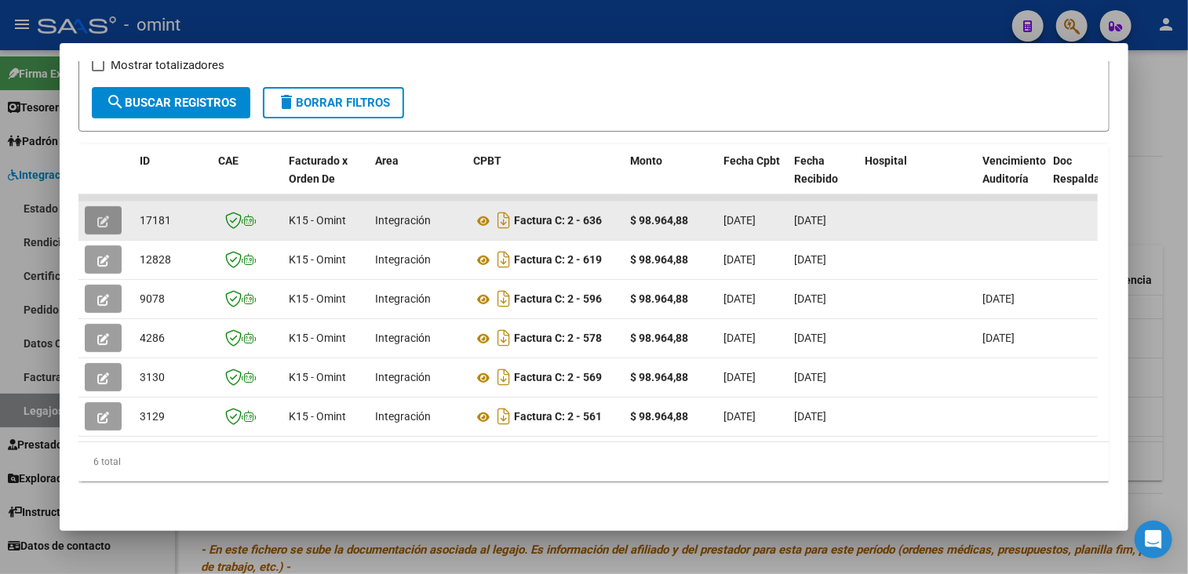
click at [85, 215] on button "button" at bounding box center [103, 220] width 37 height 28
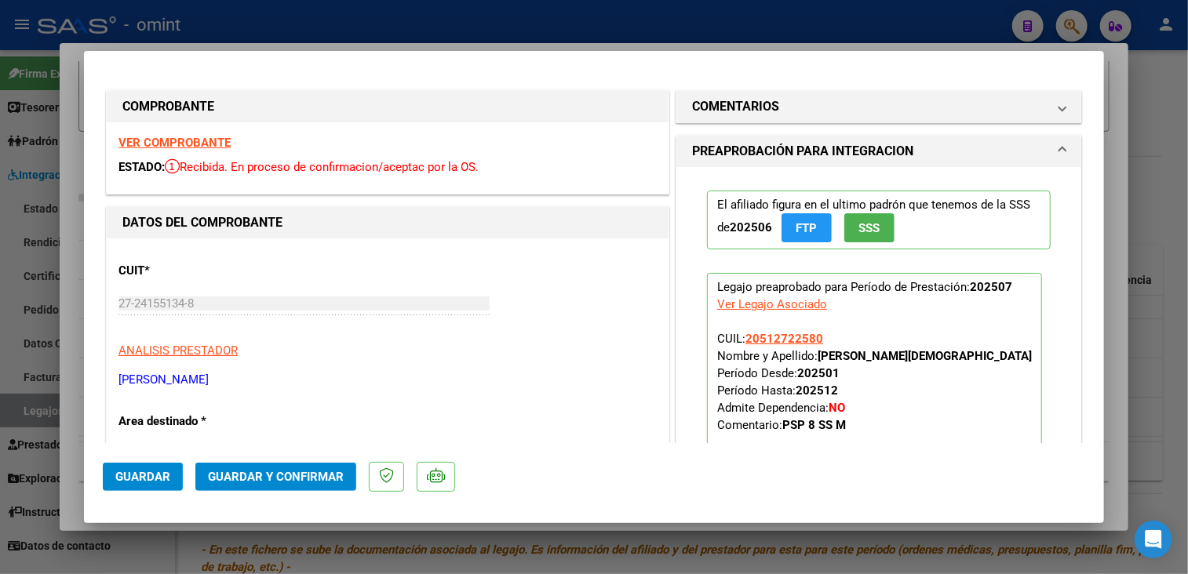
click at [182, 141] on strong "VER COMPROBANTE" at bounding box center [174, 143] width 112 height 14
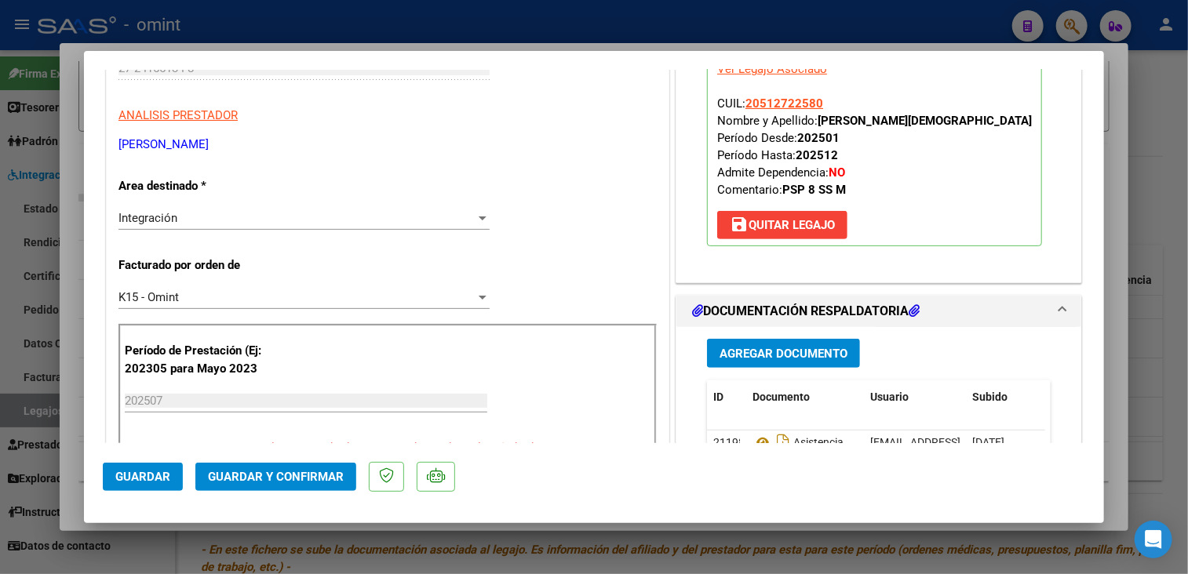
scroll to position [314, 0]
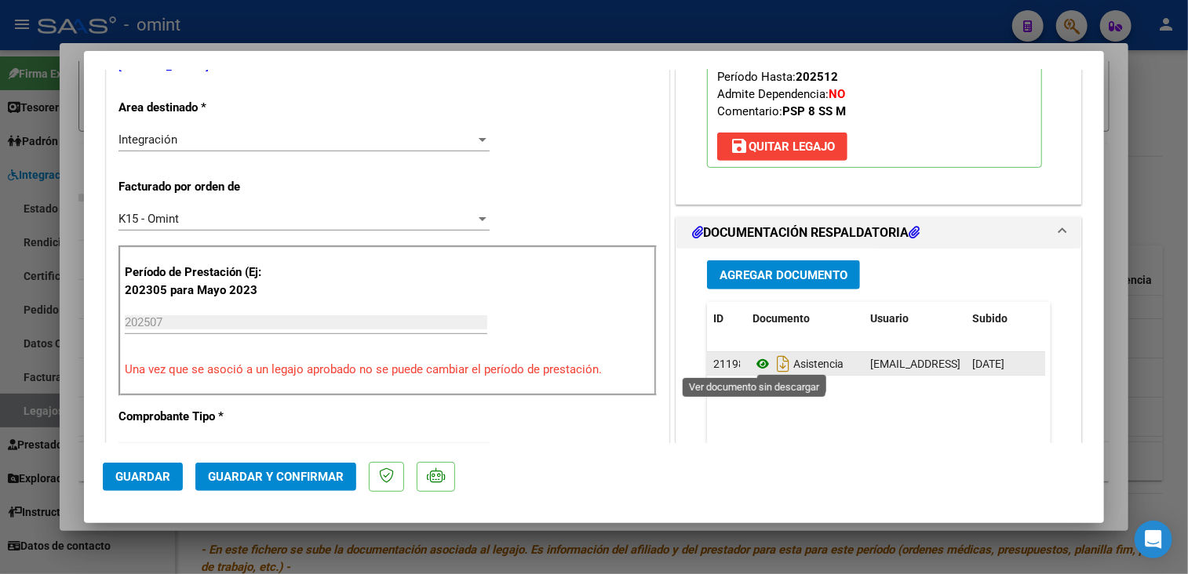
click at [756, 359] on icon at bounding box center [762, 364] width 20 height 19
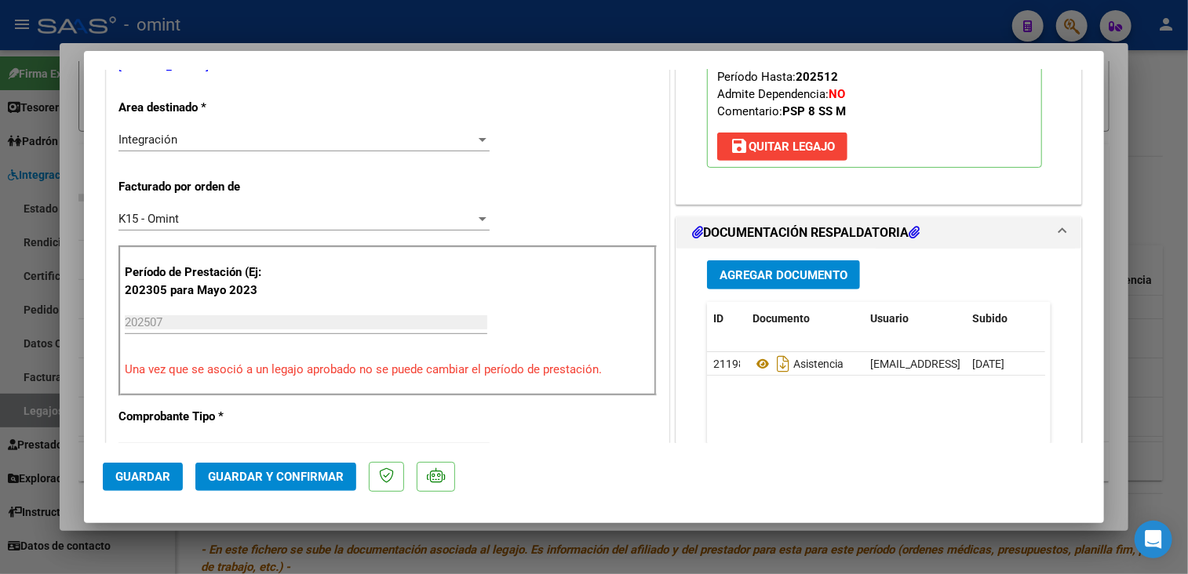
click at [254, 219] on div "K15 - Omint" at bounding box center [296, 219] width 357 height 14
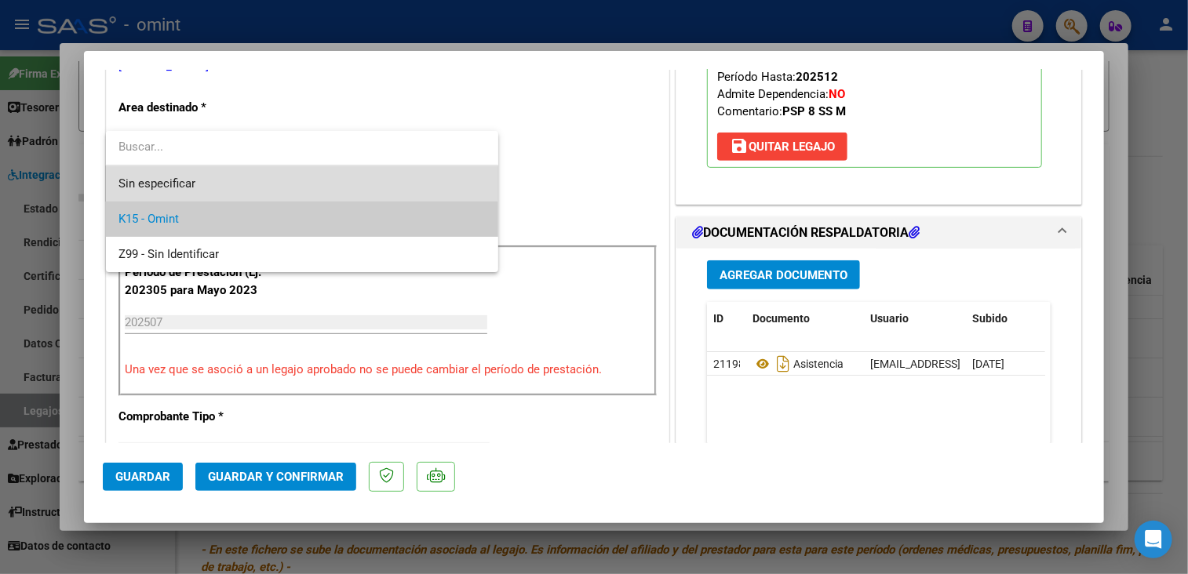
click at [246, 183] on span "Sin especificar" at bounding box center [301, 183] width 367 height 35
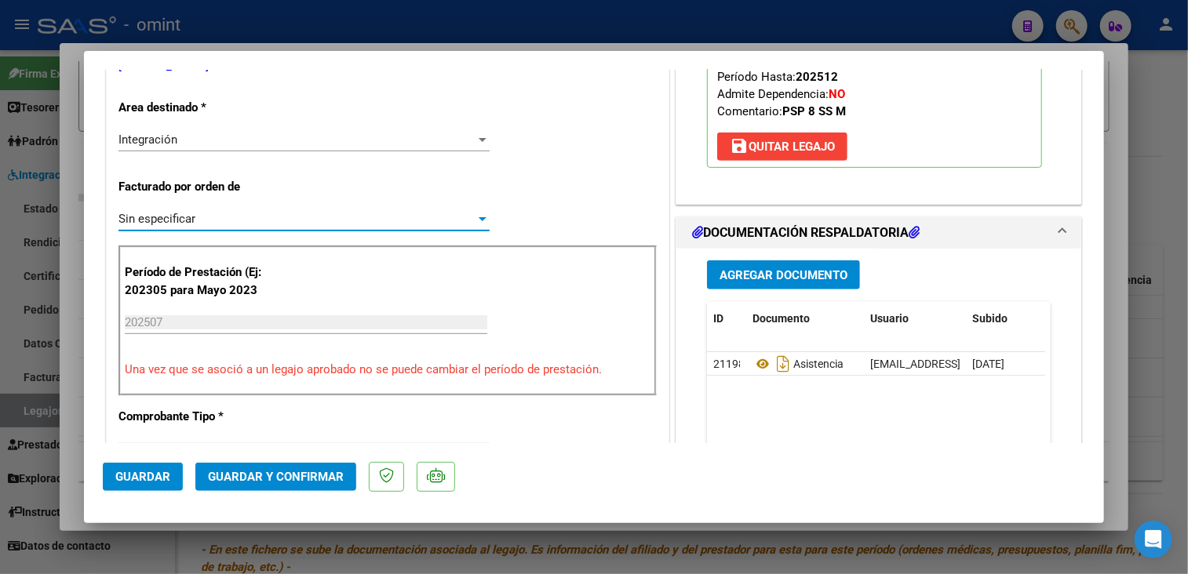
click at [253, 467] on button "Guardar y Confirmar" at bounding box center [275, 477] width 161 height 28
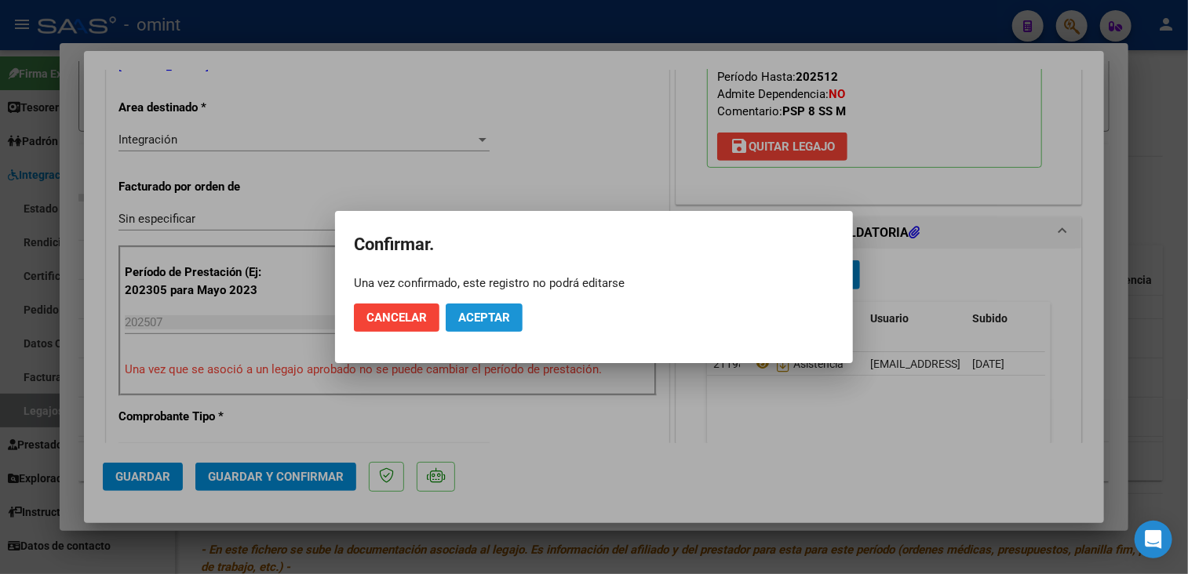
click at [480, 311] on span "Aceptar" at bounding box center [484, 318] width 52 height 14
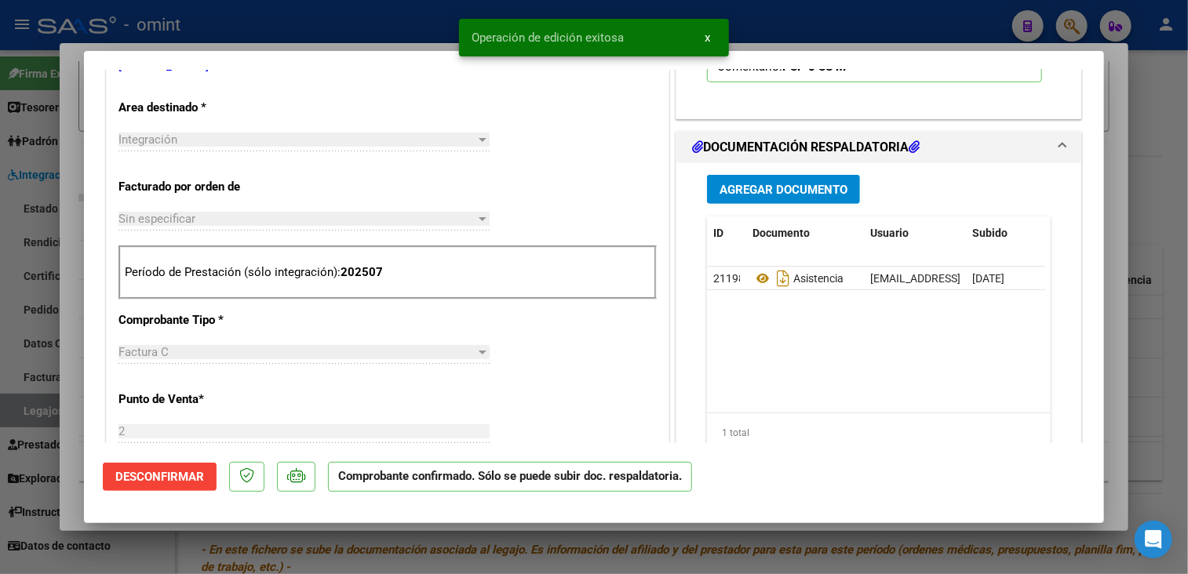
click at [348, 537] on div at bounding box center [594, 287] width 1188 height 574
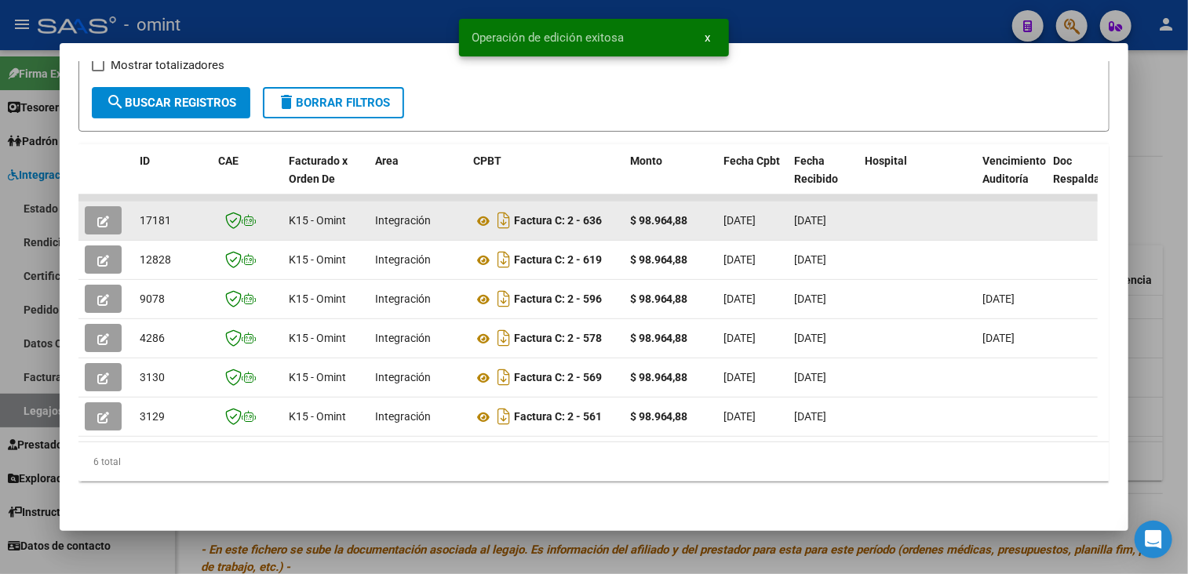
scroll to position [144, 0]
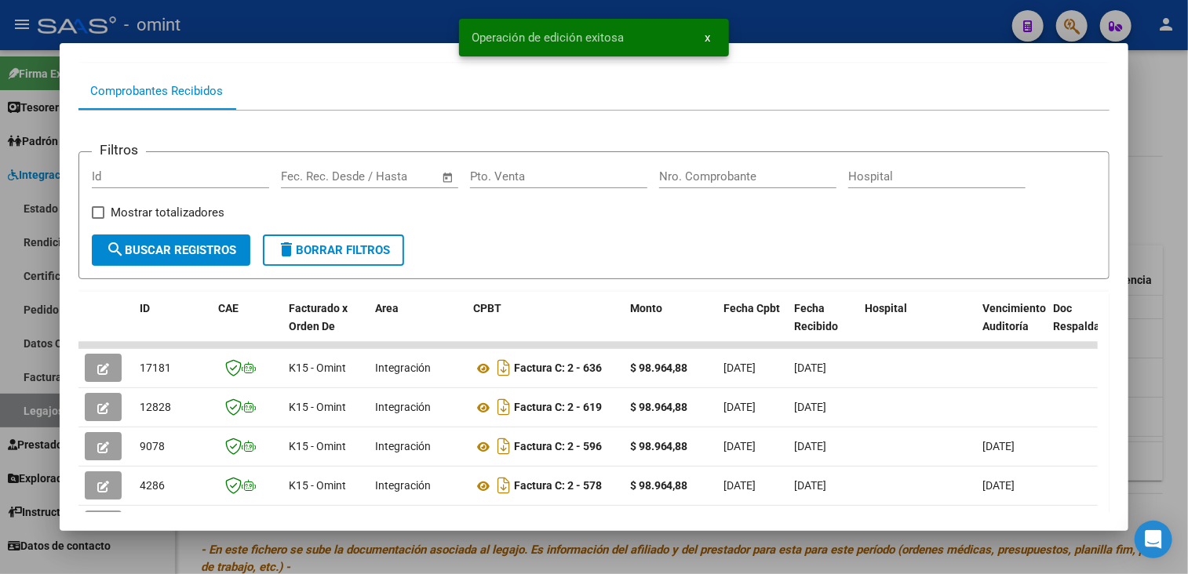
click at [437, 552] on div at bounding box center [594, 287] width 1188 height 574
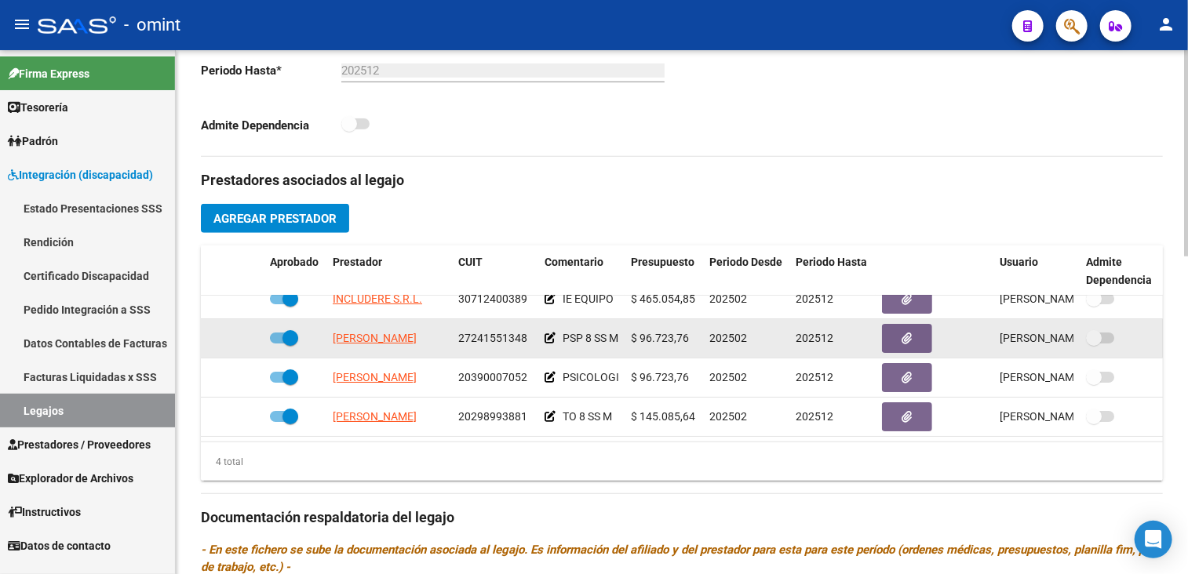
scroll to position [0, 0]
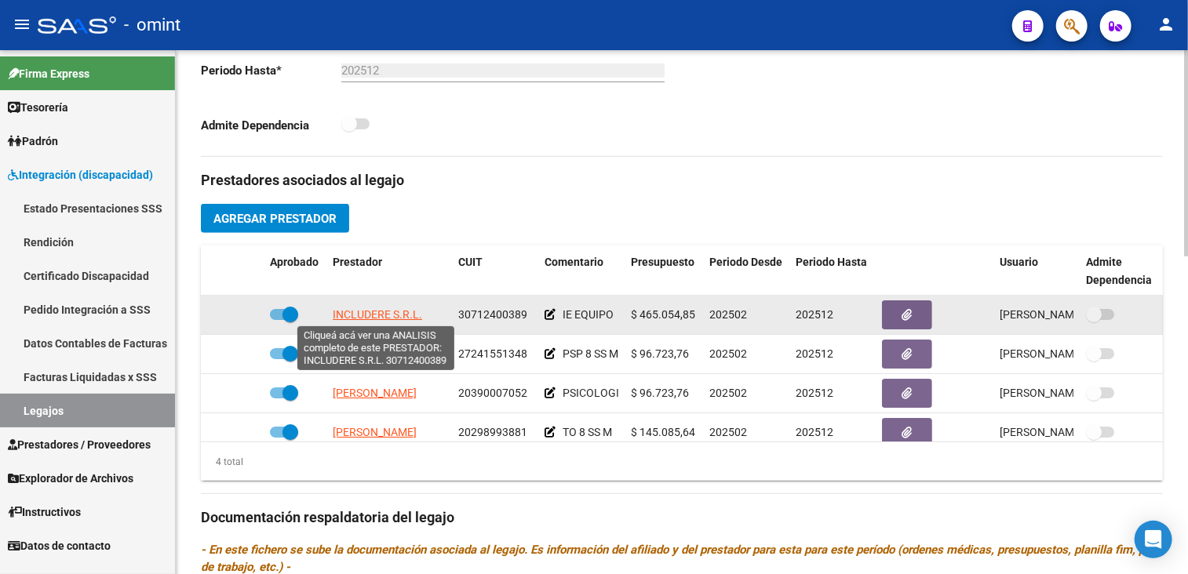
click at [377, 315] on span "INCLUDERE S.R.L." at bounding box center [377, 314] width 89 height 13
type textarea "30712400389"
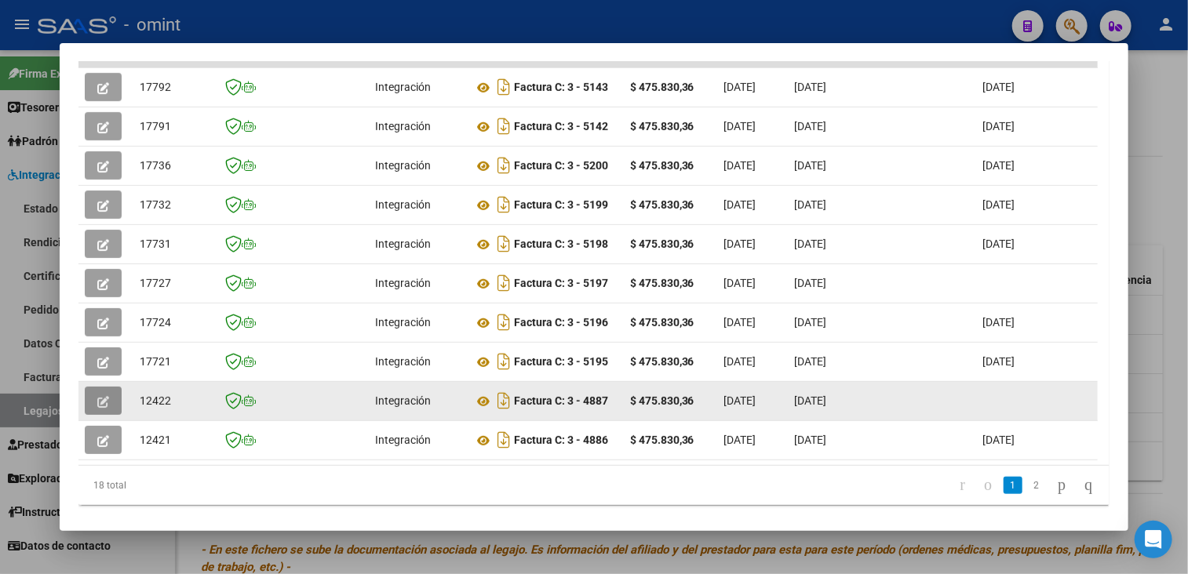
click at [113, 387] on button "button" at bounding box center [103, 401] width 37 height 28
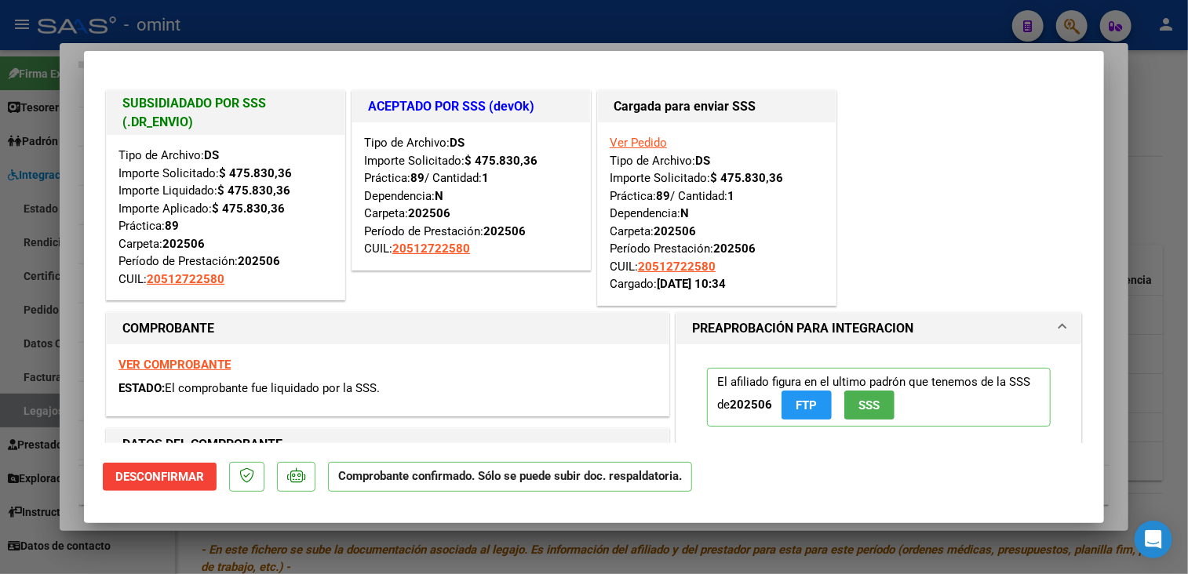
click at [172, 545] on div at bounding box center [594, 287] width 1188 height 574
type input "$ 0,00"
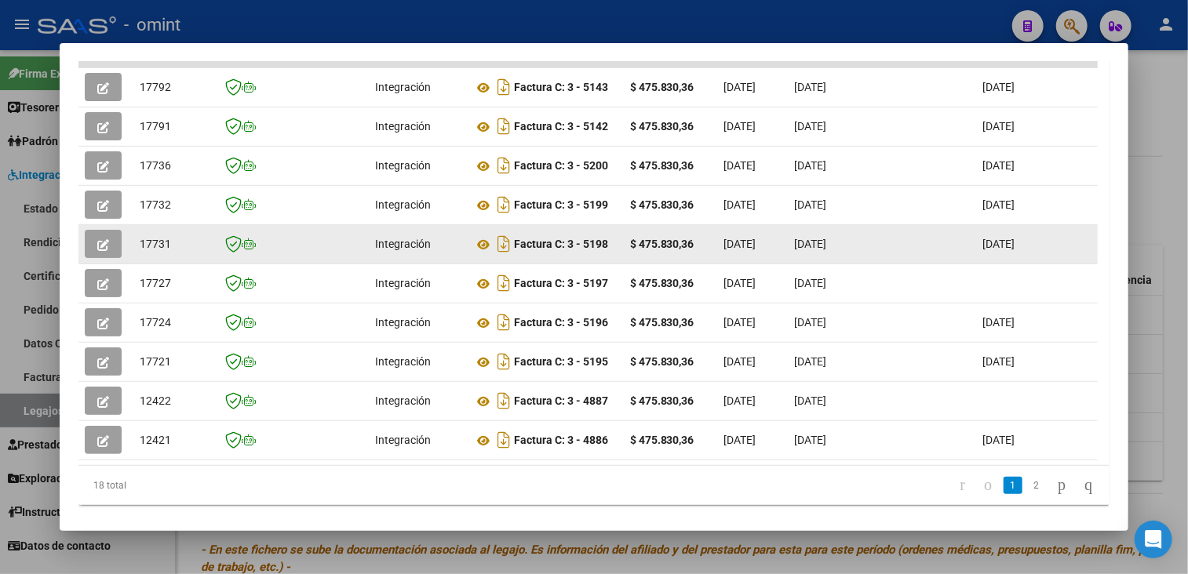
scroll to position [268, 0]
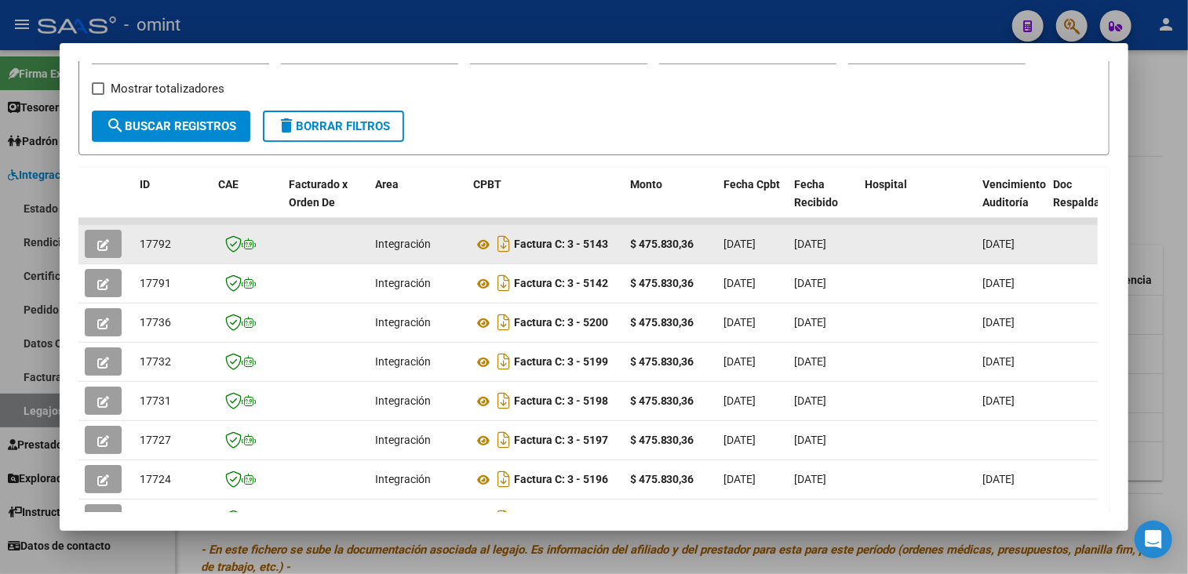
click at [106, 251] on button "button" at bounding box center [103, 244] width 37 height 28
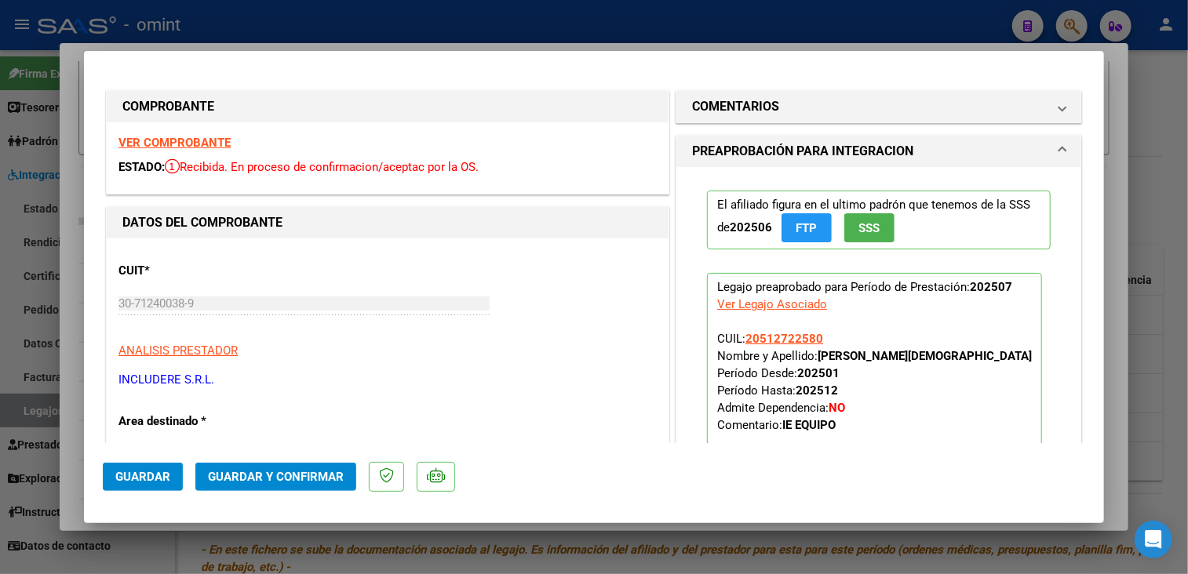
click at [221, 144] on strong "VER COMPROBANTE" at bounding box center [174, 143] width 112 height 14
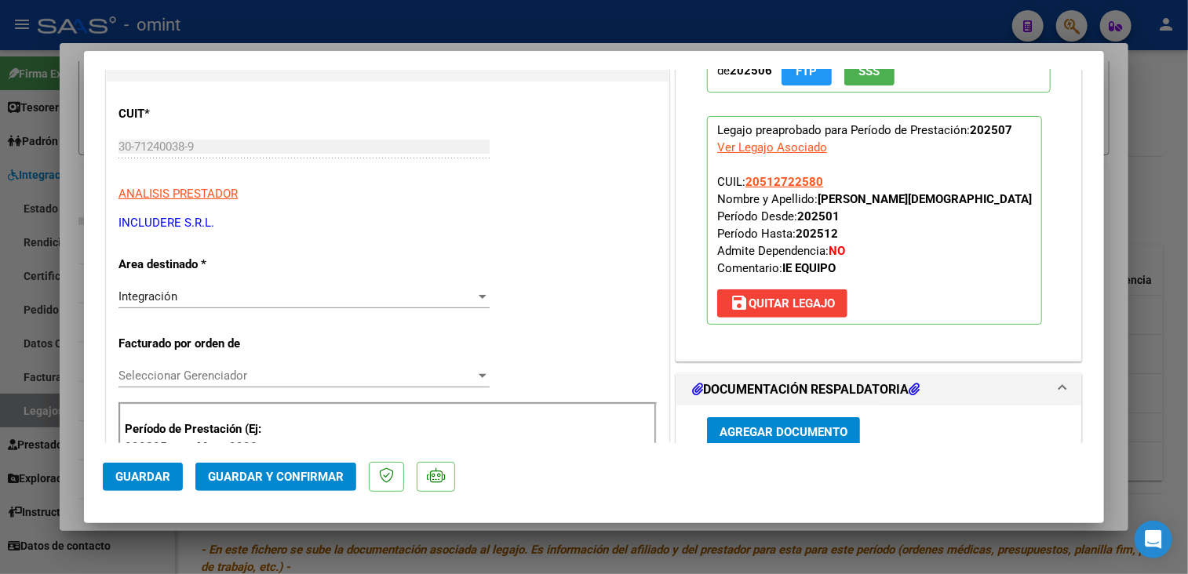
scroll to position [392, 0]
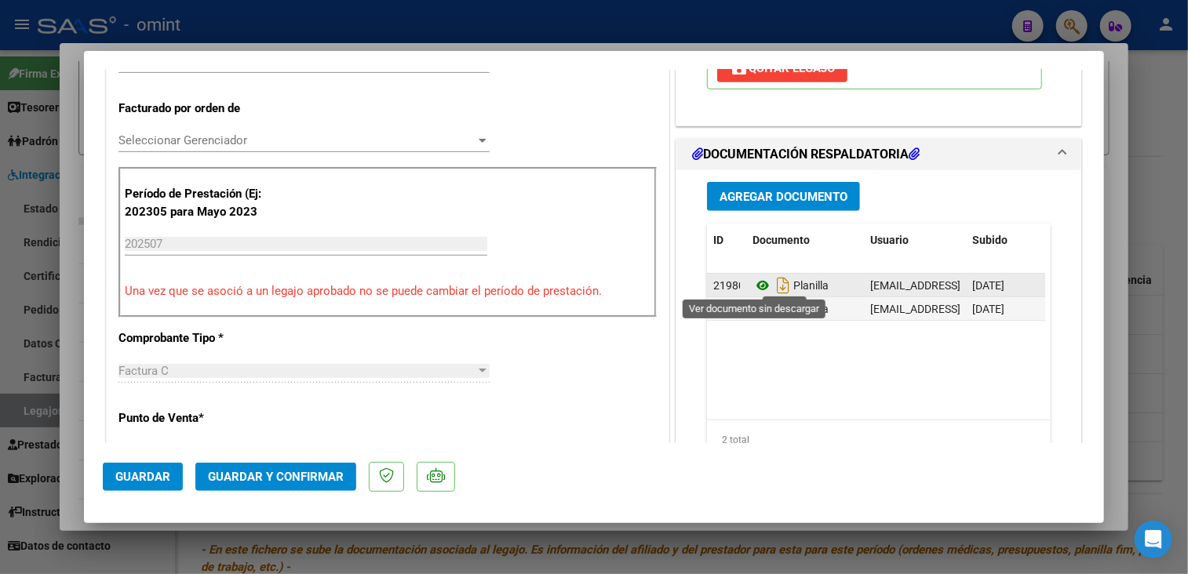
click at [754, 285] on icon at bounding box center [762, 285] width 20 height 19
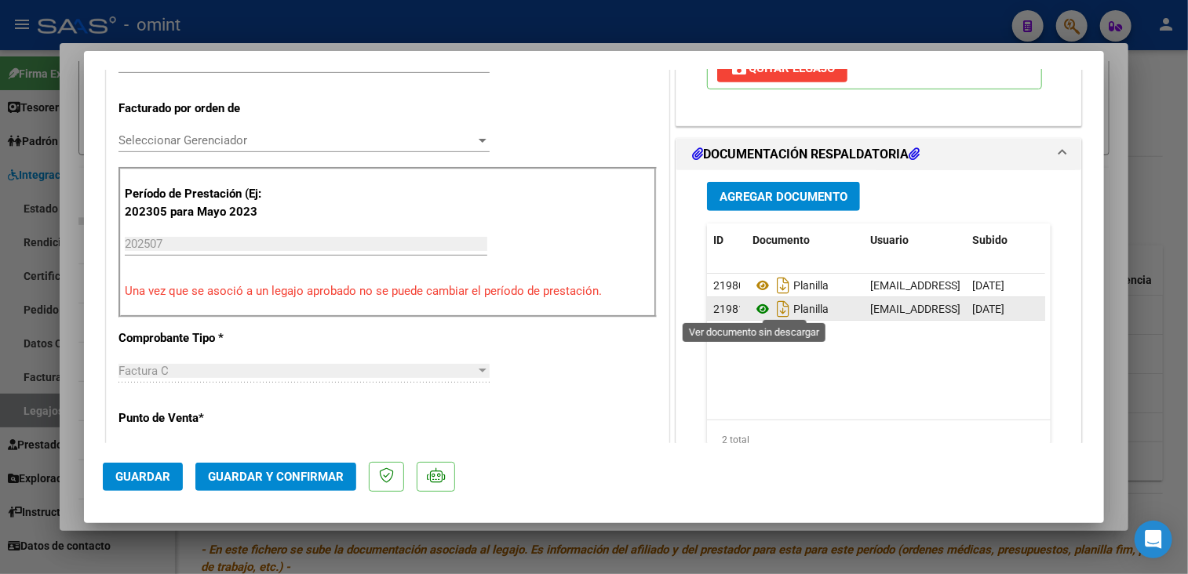
click at [753, 308] on icon at bounding box center [762, 309] width 20 height 19
click at [258, 144] on span "Seleccionar Gerenciador" at bounding box center [296, 140] width 357 height 14
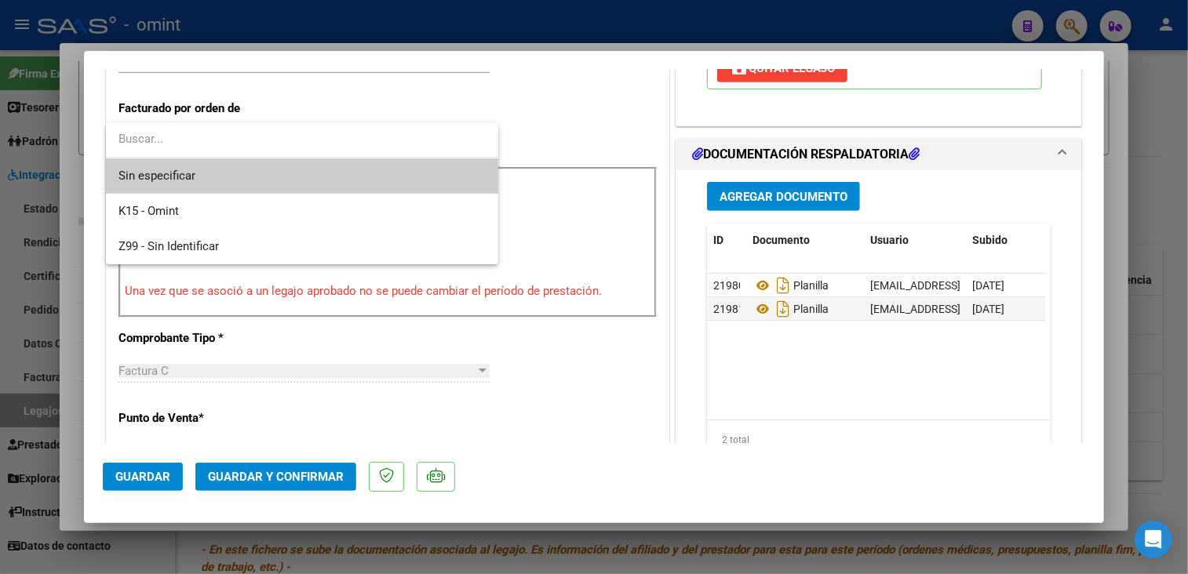
click at [197, 177] on span "Sin especificar" at bounding box center [301, 175] width 367 height 35
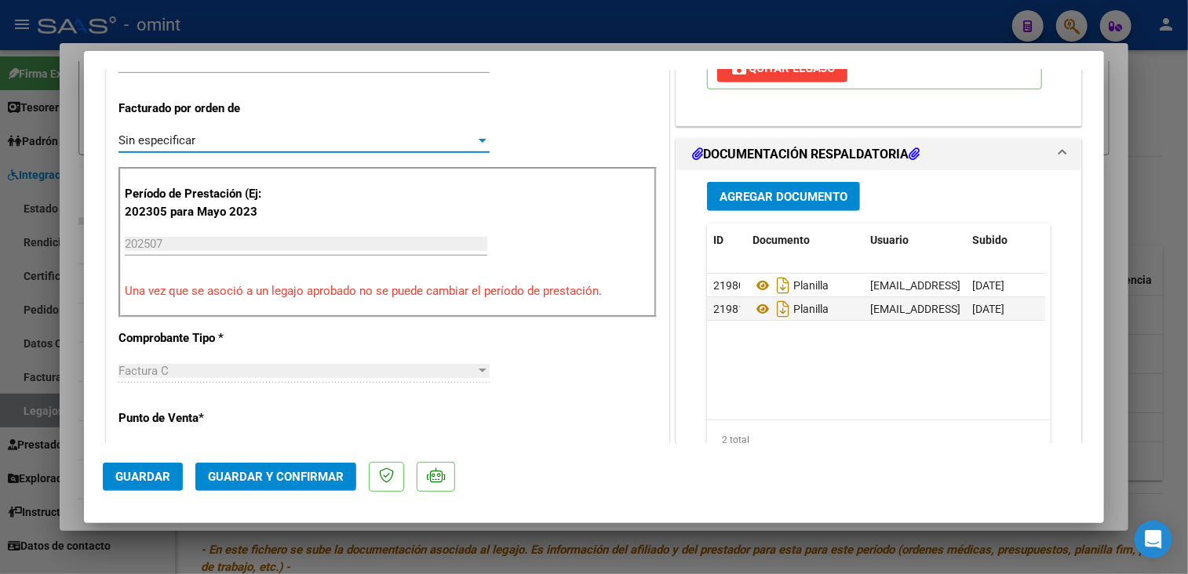
scroll to position [314, 0]
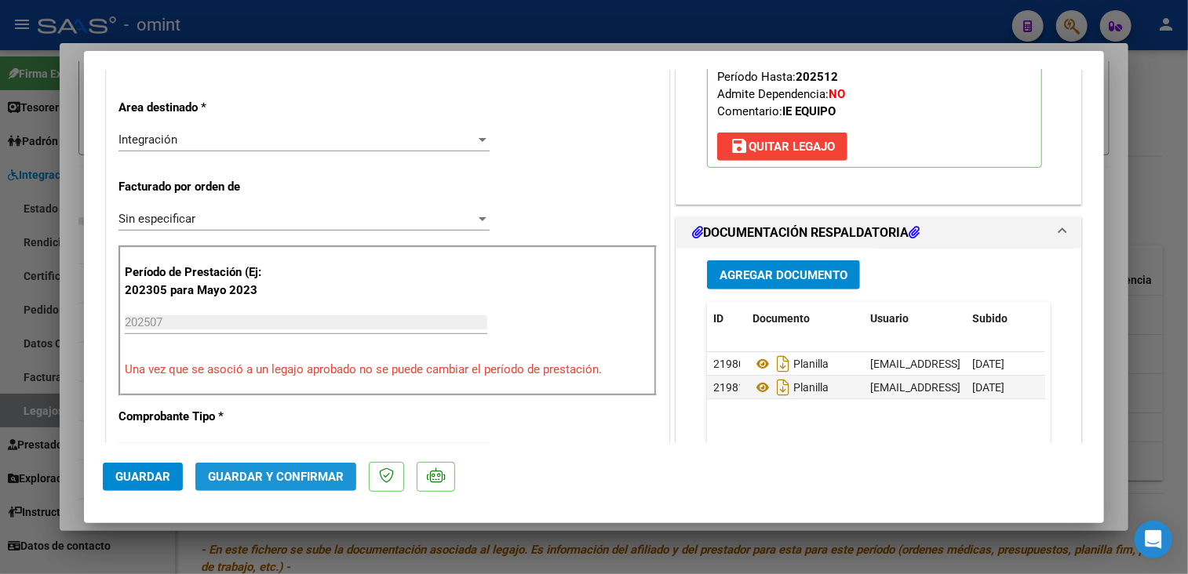
click at [308, 476] on span "Guardar y Confirmar" at bounding box center [276, 477] width 136 height 14
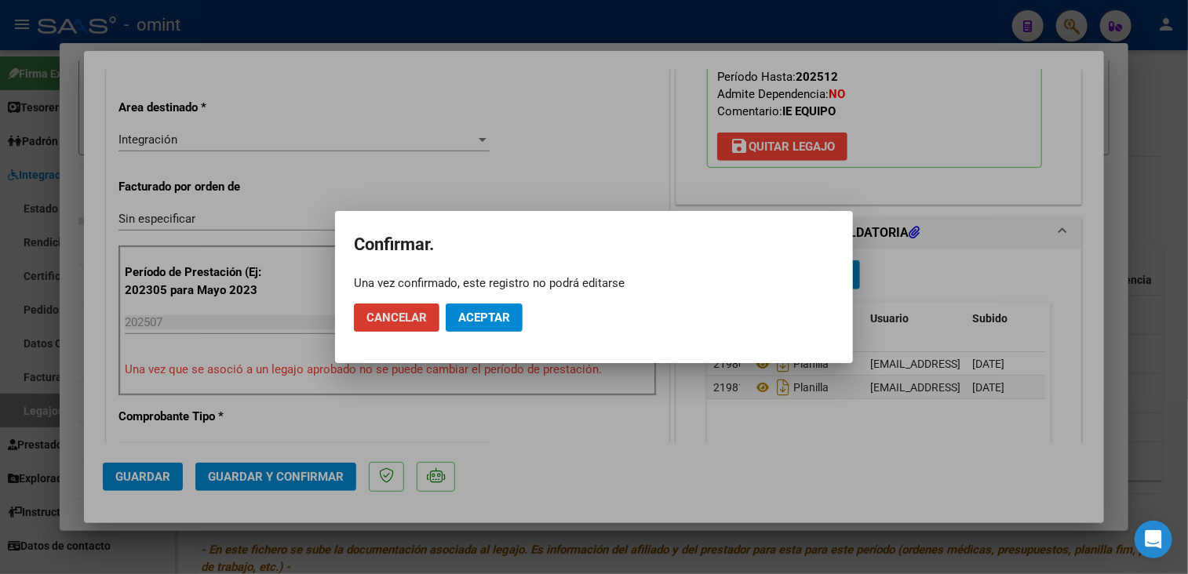
click at [515, 313] on button "Aceptar" at bounding box center [484, 318] width 77 height 28
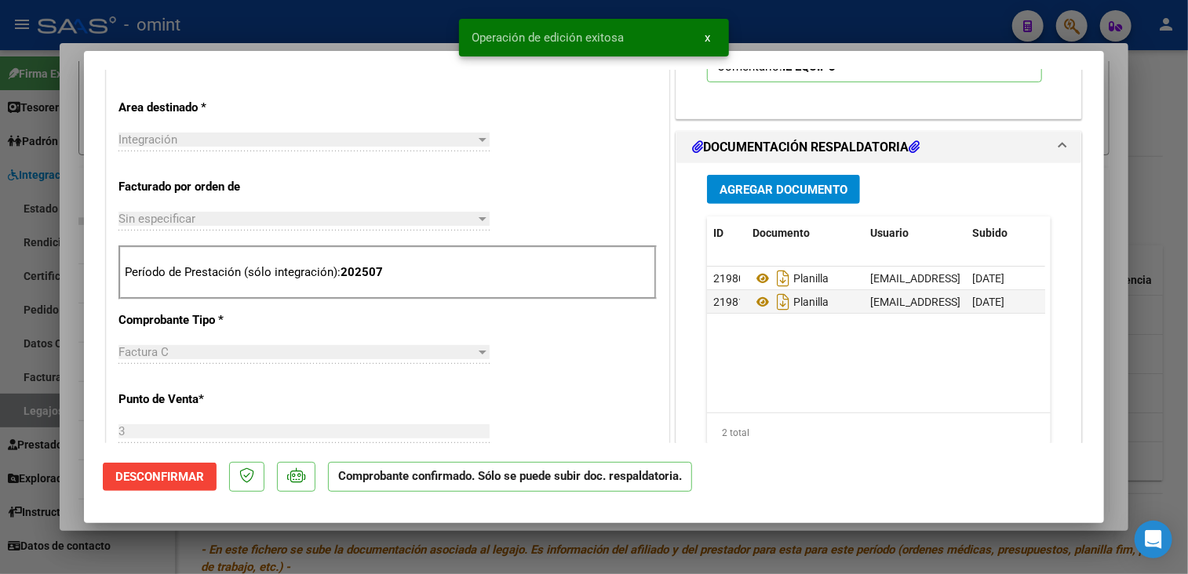
click at [450, 540] on div at bounding box center [594, 287] width 1188 height 574
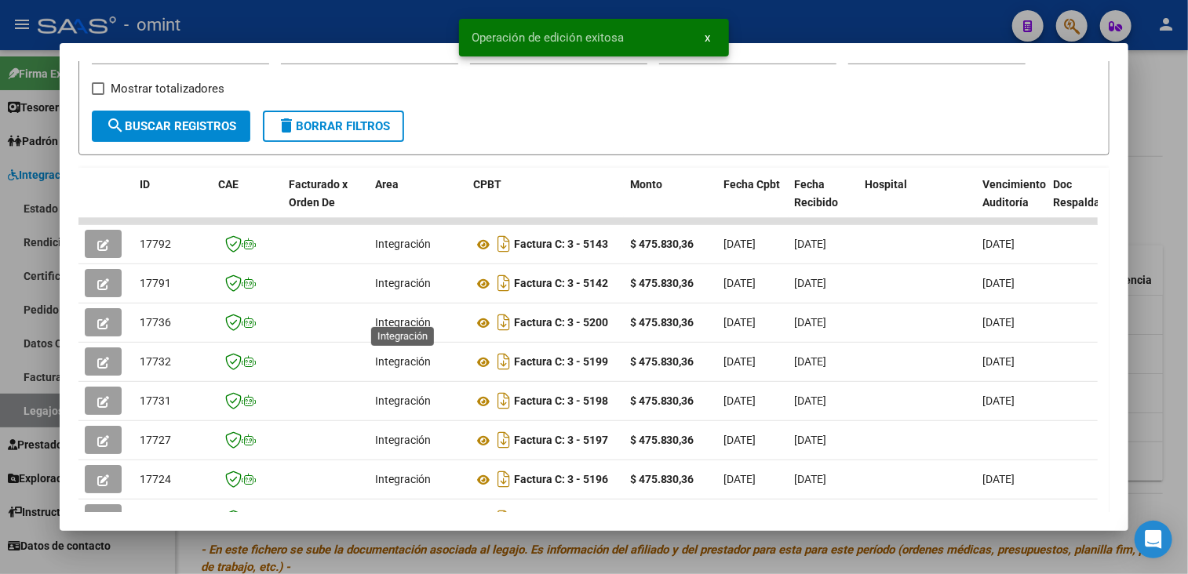
scroll to position [346, 0]
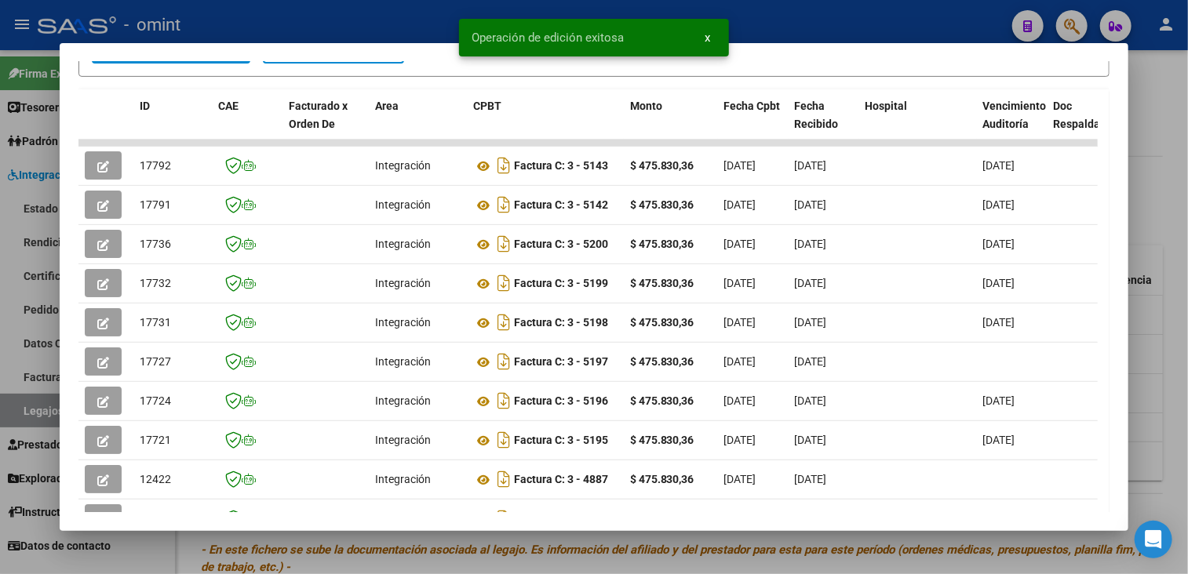
click at [398, 548] on div at bounding box center [594, 287] width 1188 height 574
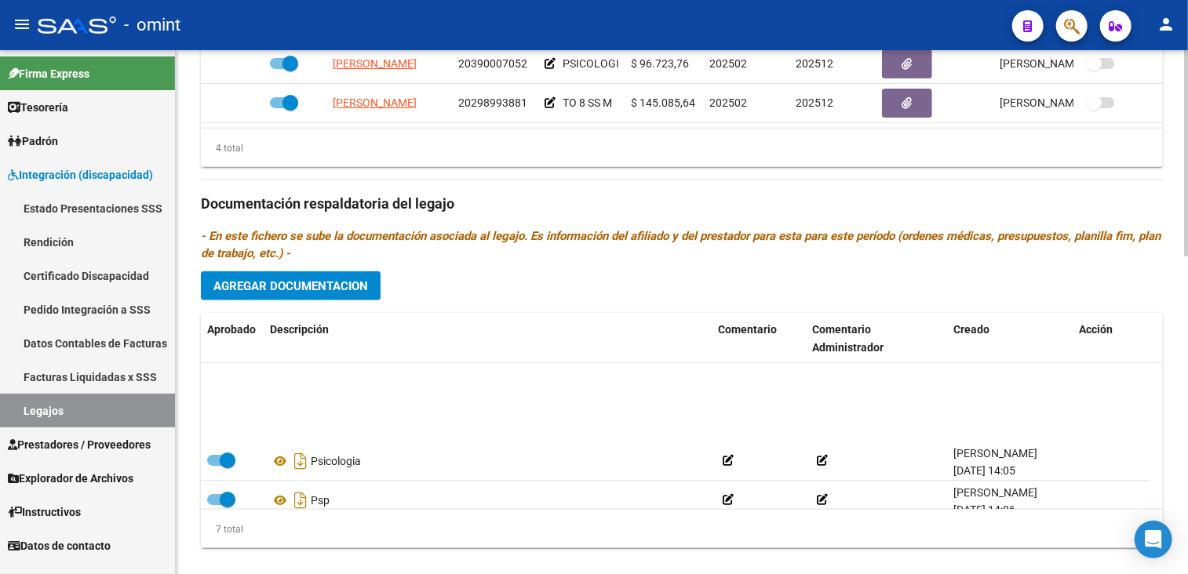
scroll to position [78, 0]
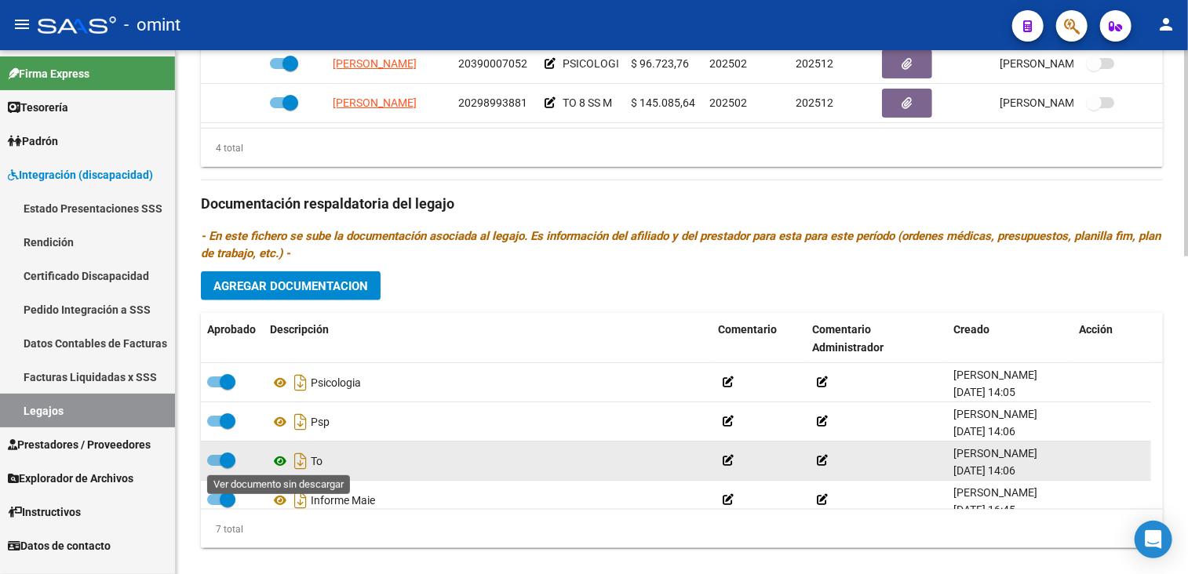
click at [279, 458] on icon at bounding box center [280, 461] width 20 height 19
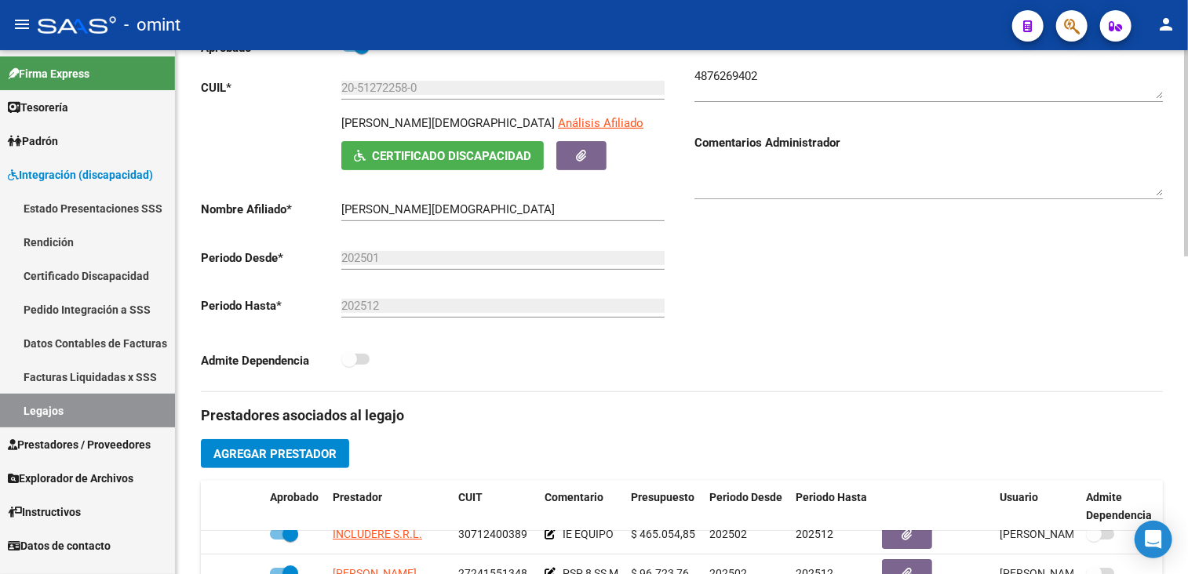
scroll to position [157, 0]
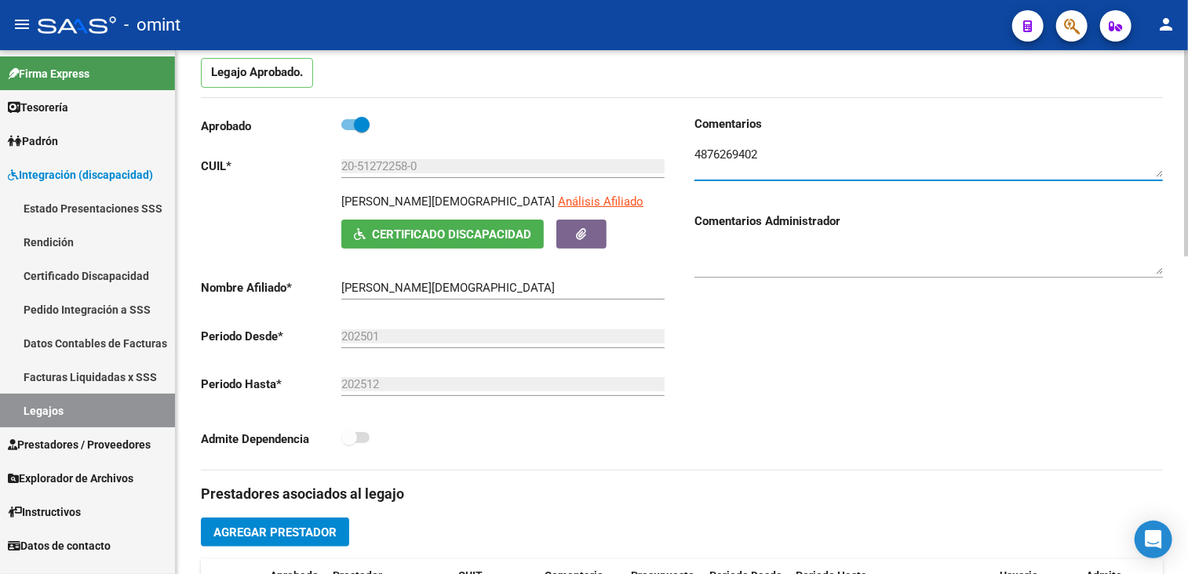
click at [719, 153] on textarea at bounding box center [928, 161] width 468 height 31
click at [377, 166] on input "20-51272258-0" at bounding box center [502, 166] width 323 height 14
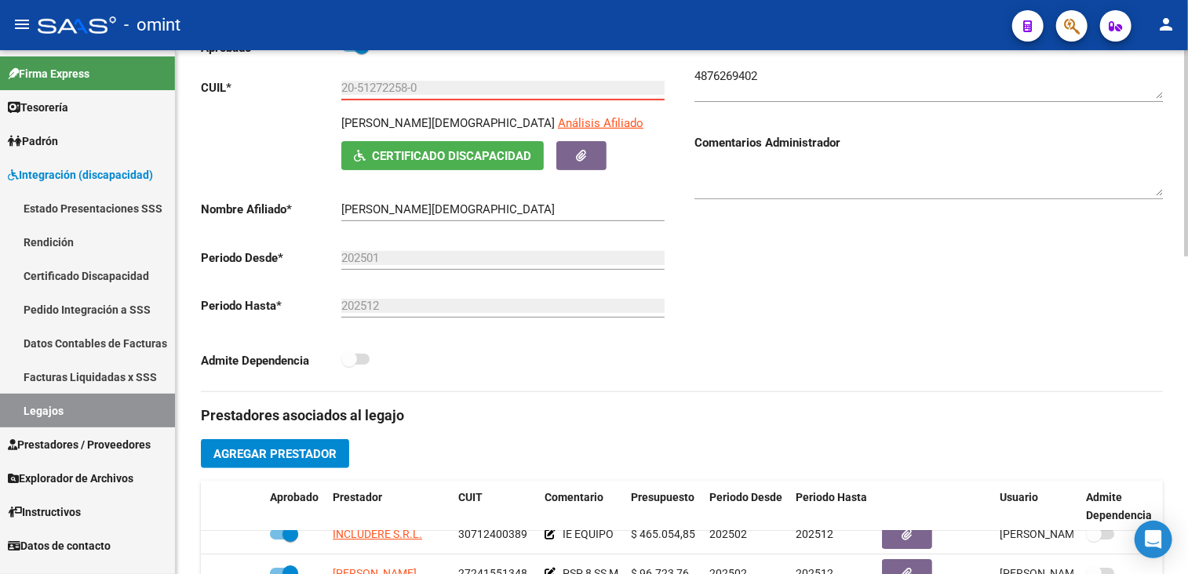
scroll to position [392, 0]
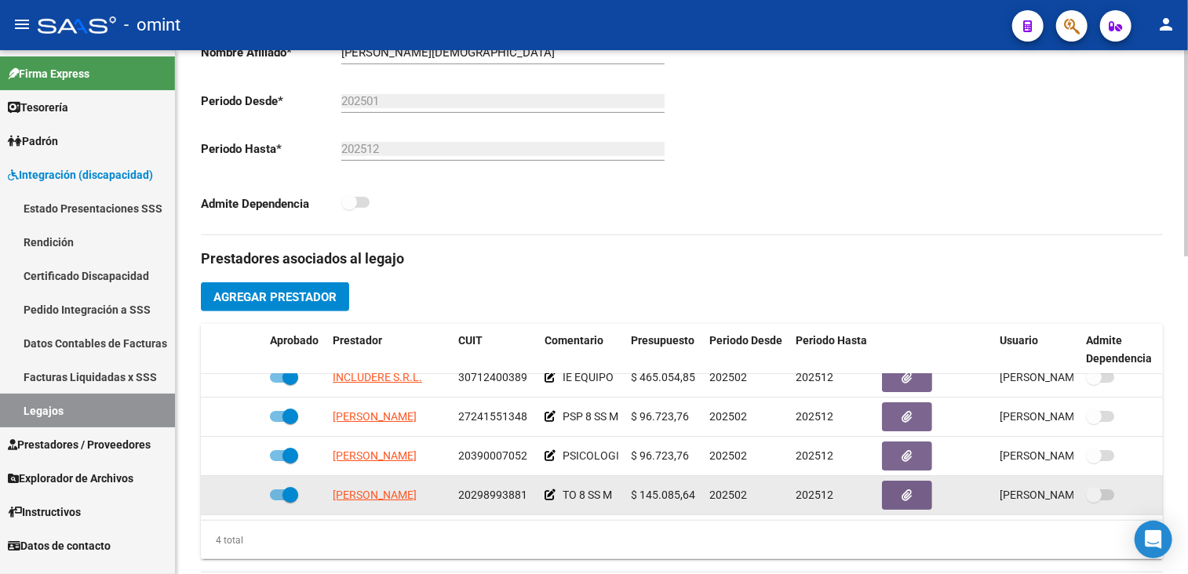
click at [486, 489] on span "20298993881" at bounding box center [492, 495] width 69 height 13
copy span "20298993881"
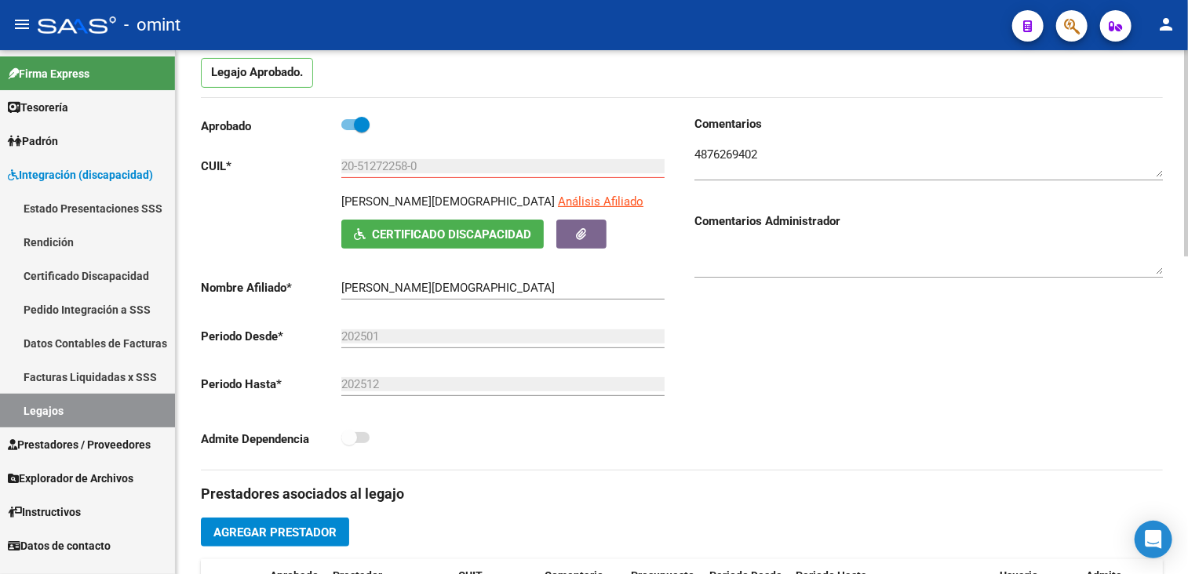
scroll to position [78, 0]
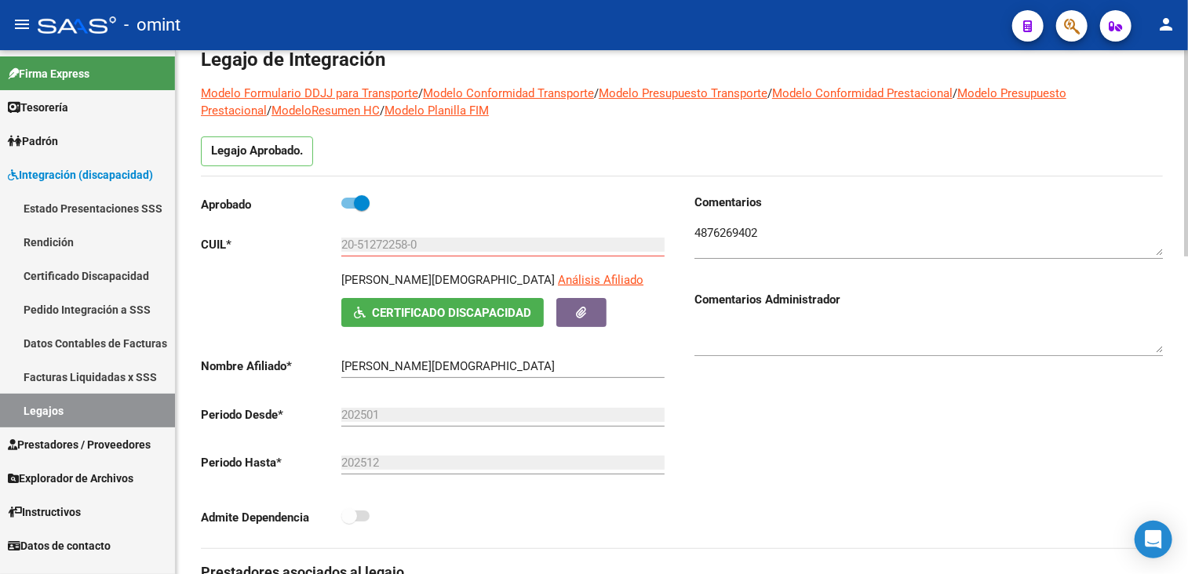
drag, startPoint x: 342, startPoint y: 279, endPoint x: 537, endPoint y: 277, distance: 194.6
click at [537, 277] on p "[PERSON_NAME][DEMOGRAPHIC_DATA]" at bounding box center [447, 279] width 213 height 17
copy p "[PERSON_NAME][DEMOGRAPHIC_DATA]"
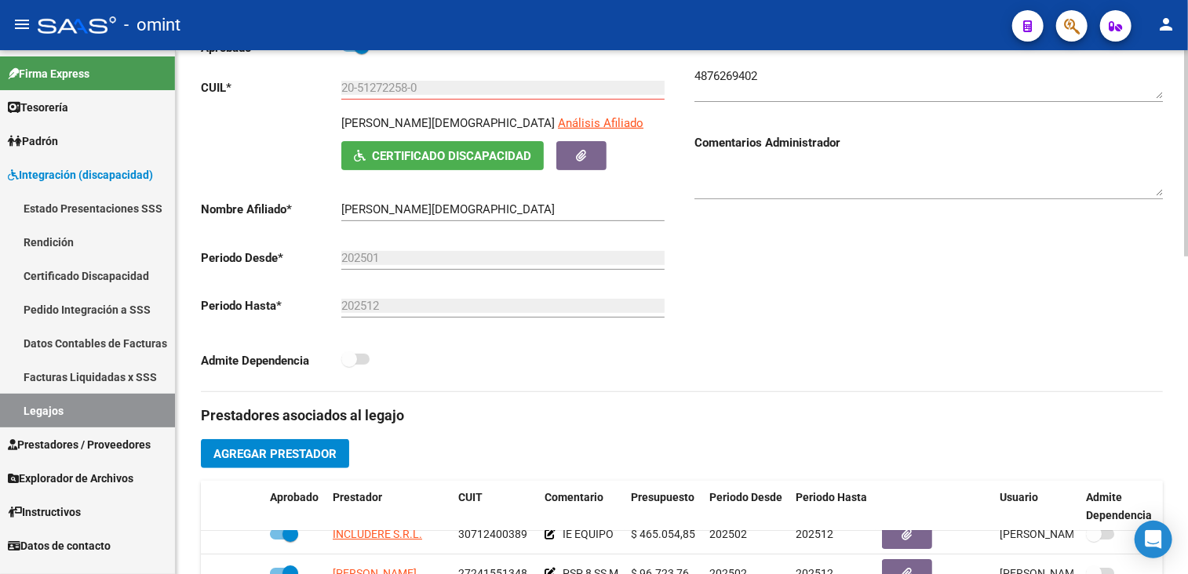
scroll to position [392, 0]
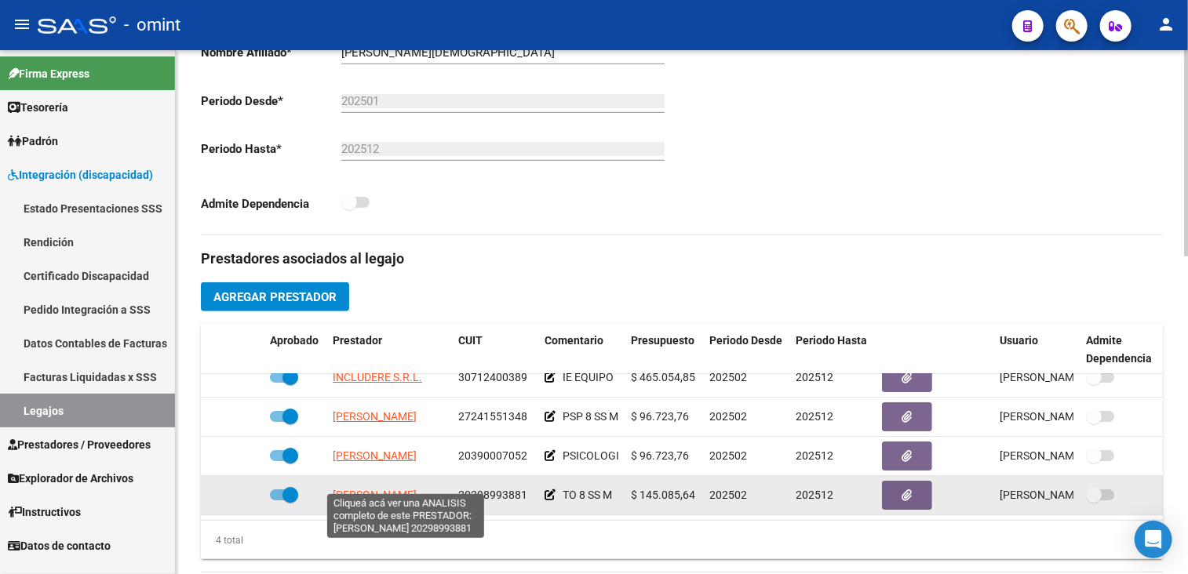
click at [402, 489] on span "[PERSON_NAME]" at bounding box center [375, 495] width 84 height 13
type textarea "20298993881"
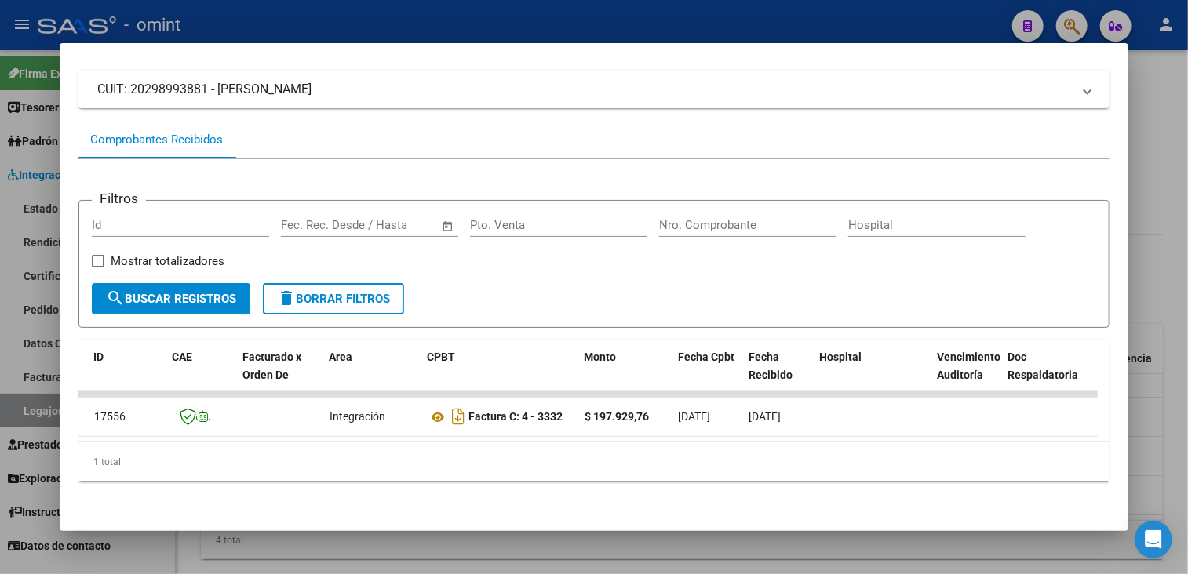
scroll to position [0, 0]
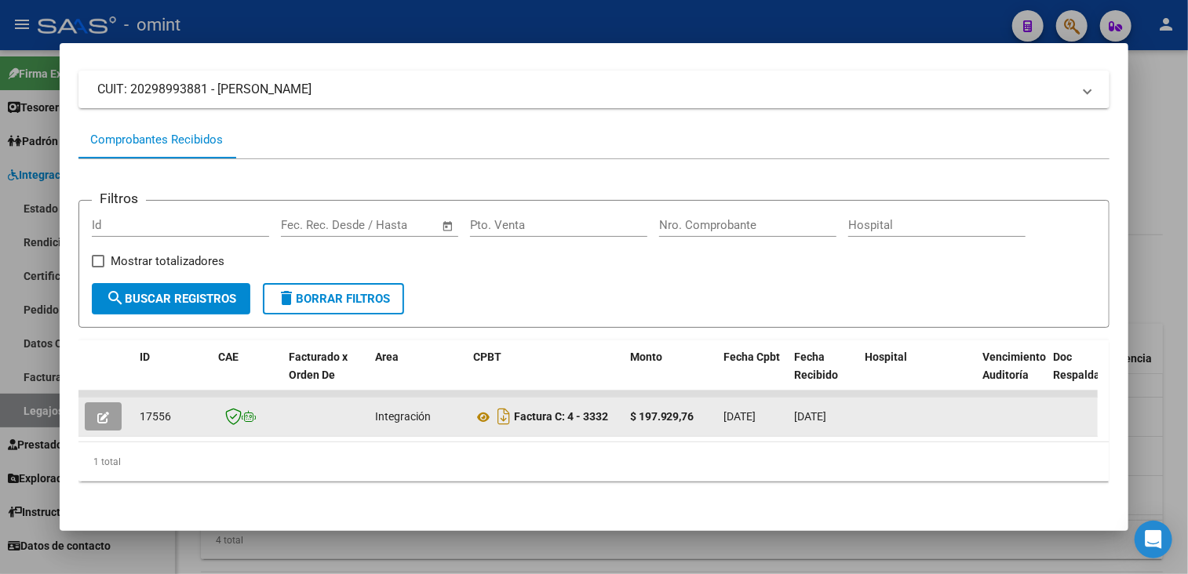
click at [97, 412] on icon "button" at bounding box center [103, 418] width 12 height 12
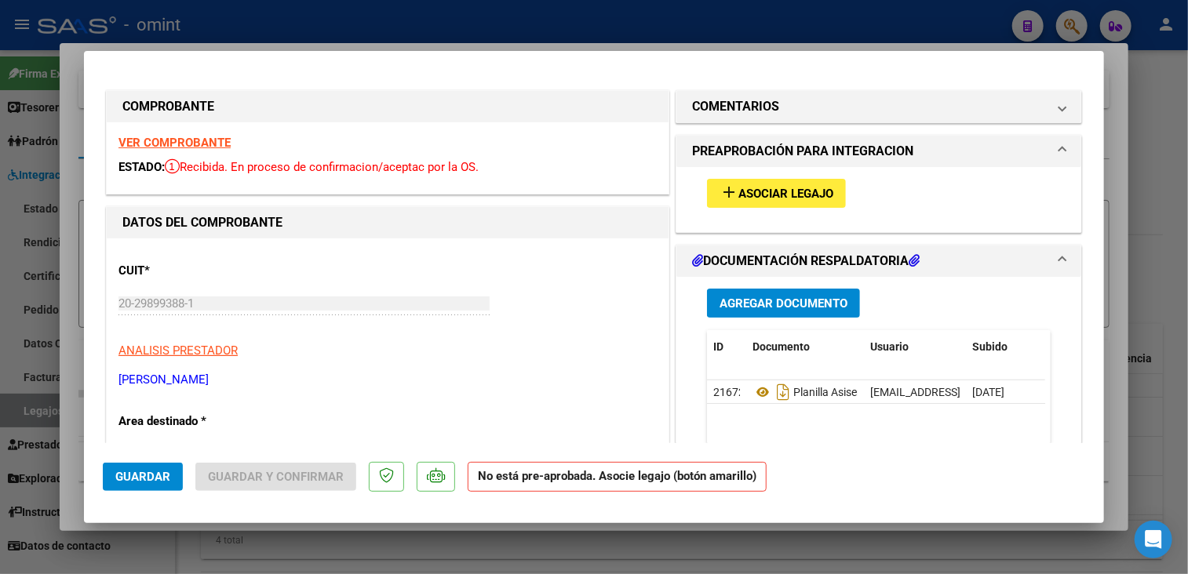
click at [208, 147] on strong "VER COMPROBANTE" at bounding box center [174, 143] width 112 height 14
click at [466, 564] on div at bounding box center [594, 287] width 1188 height 574
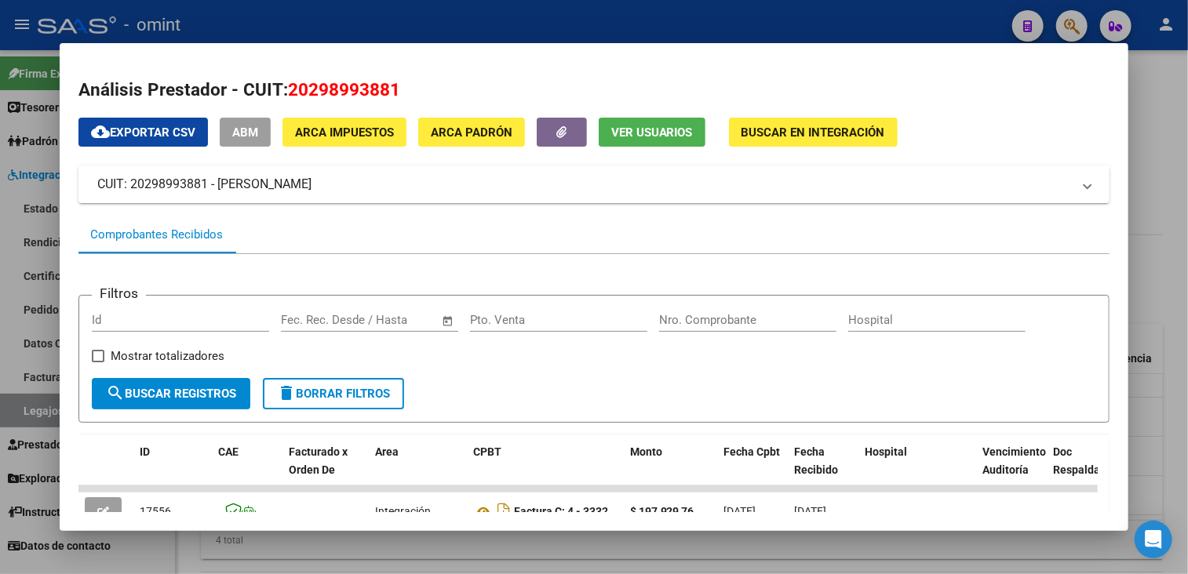
click at [320, 87] on span "20298993881" at bounding box center [344, 89] width 112 height 20
copy span "20298993881"
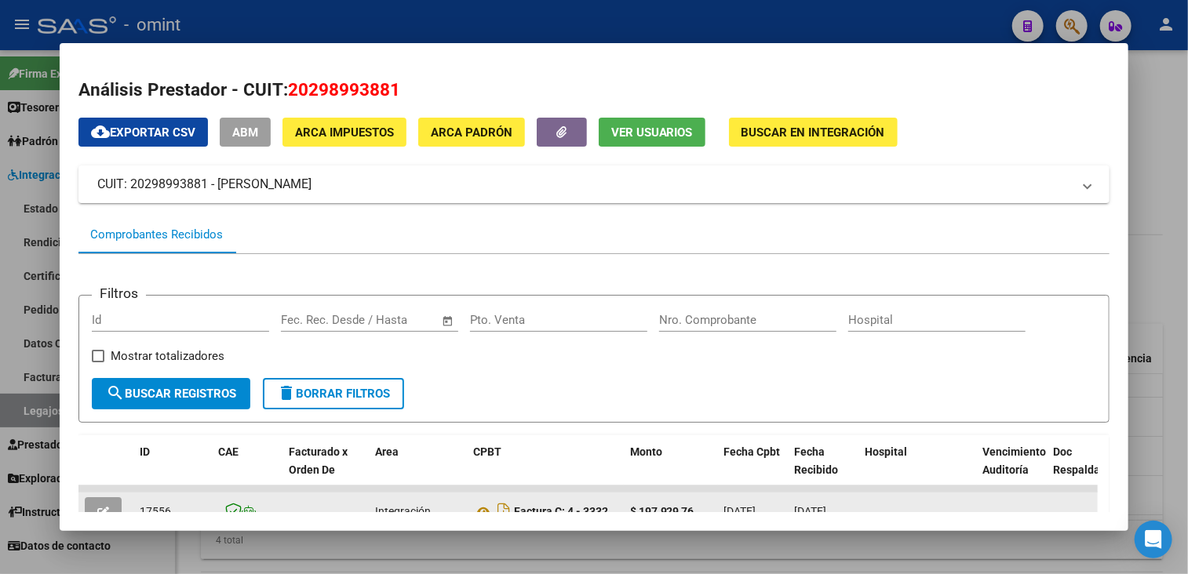
scroll to position [104, 0]
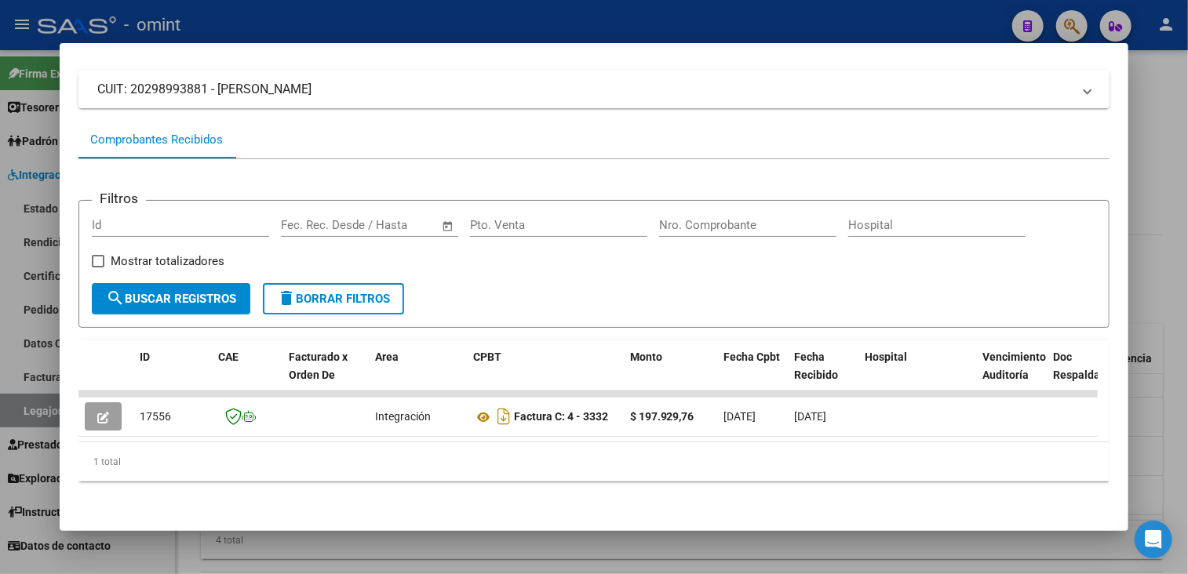
click at [676, 544] on div at bounding box center [594, 287] width 1188 height 574
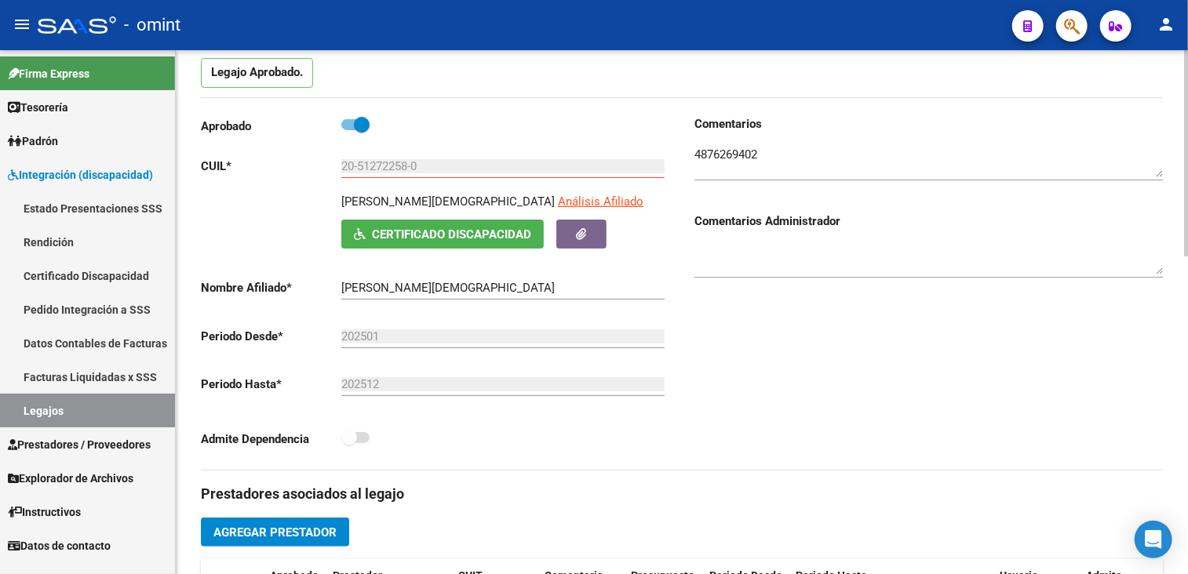
scroll to position [0, 0]
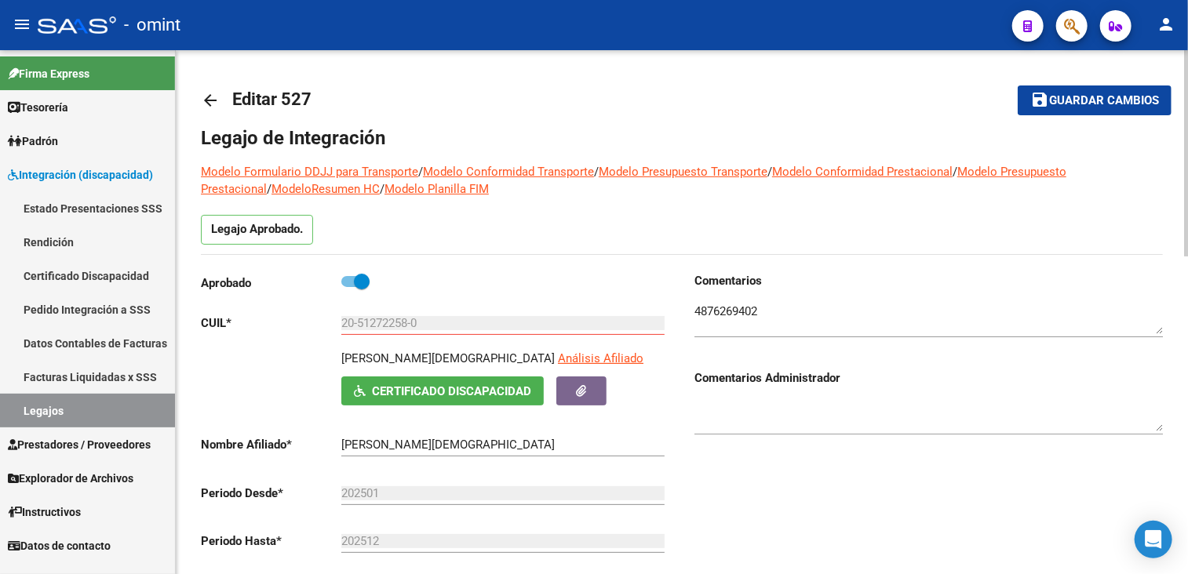
click at [1080, 109] on button "save Guardar cambios" at bounding box center [1095, 100] width 154 height 29
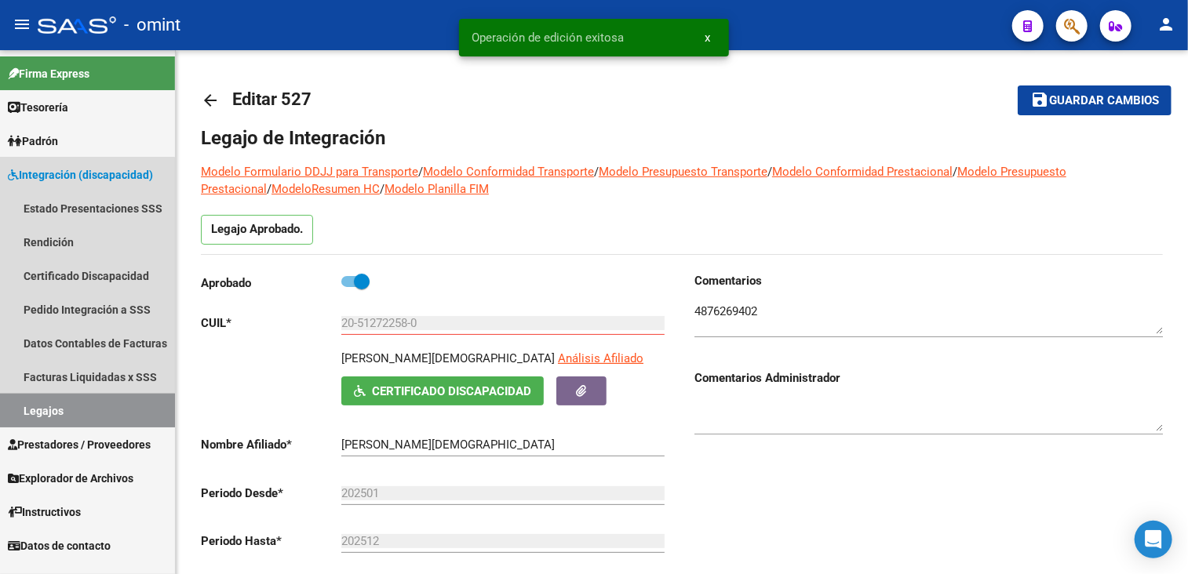
click at [38, 413] on link "Legajos" at bounding box center [87, 411] width 175 height 34
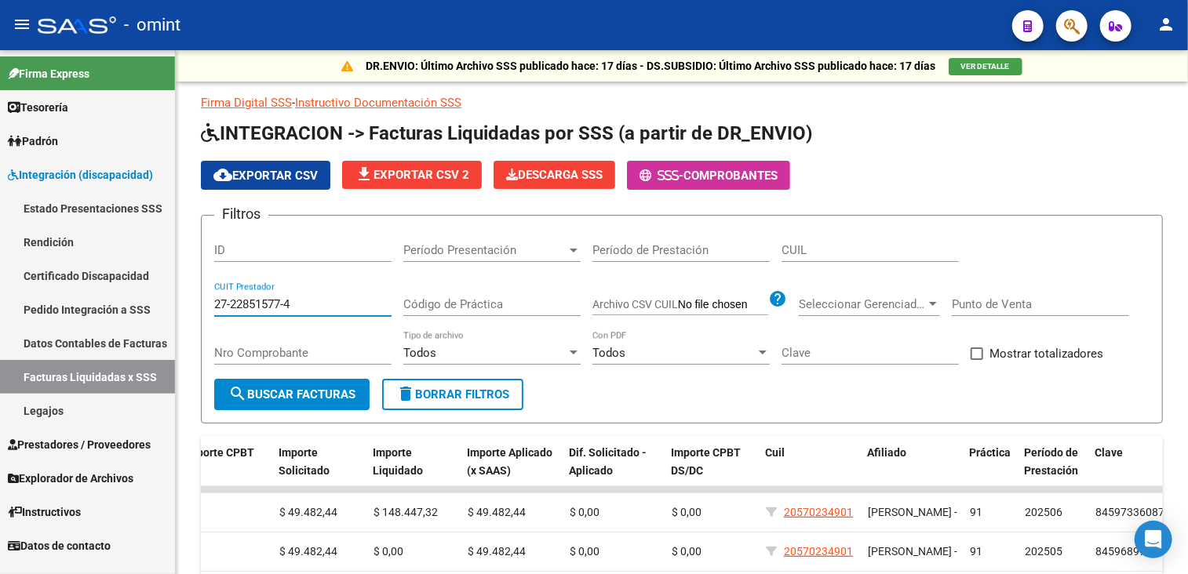
drag, startPoint x: 309, startPoint y: 298, endPoint x: 133, endPoint y: 301, distance: 175.8
click at [133, 301] on mat-sidenav-container "Firma Express Tesorería Extractos Procesados (csv) Extractos Originales (pdf) P…" at bounding box center [594, 312] width 1188 height 524
paste input "0-29899388-1"
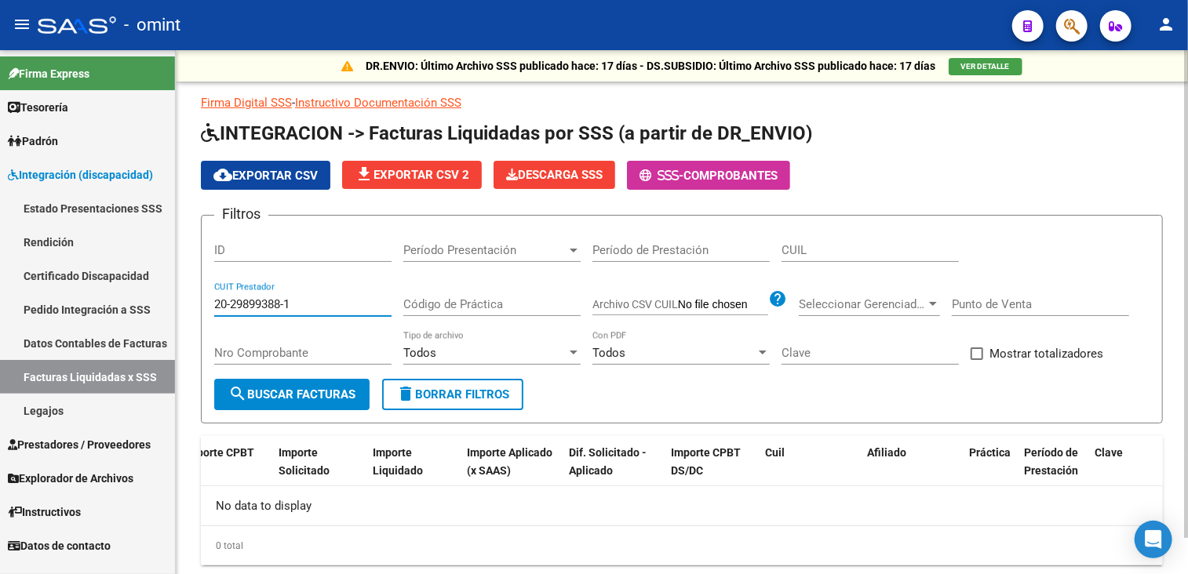
scroll to position [38, 0]
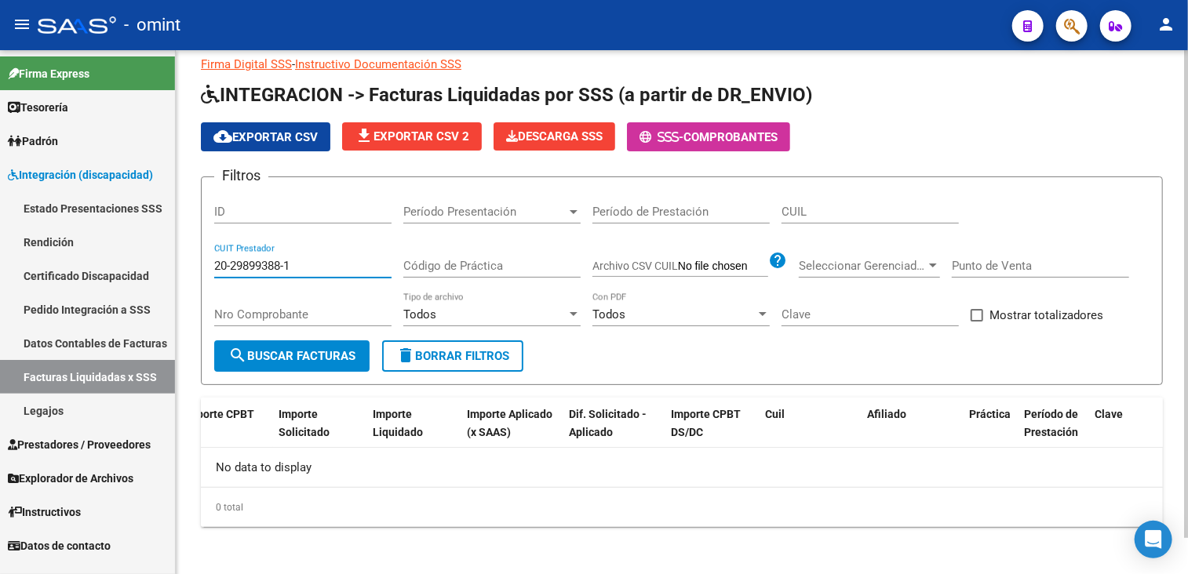
drag, startPoint x: 299, startPoint y: 258, endPoint x: 199, endPoint y: 261, distance: 100.5
click at [199, 261] on div "DR.ENVIO: Último Archivo SSS publicado hace: 17 días - DS.SUBSIDIO: Último Arch…" at bounding box center [682, 295] width 1012 height 566
paste input
type input "20-29899388-1"
click at [341, 361] on button "search Buscar Facturas" at bounding box center [291, 356] width 155 height 31
